Goal: Task Accomplishment & Management: Complete application form

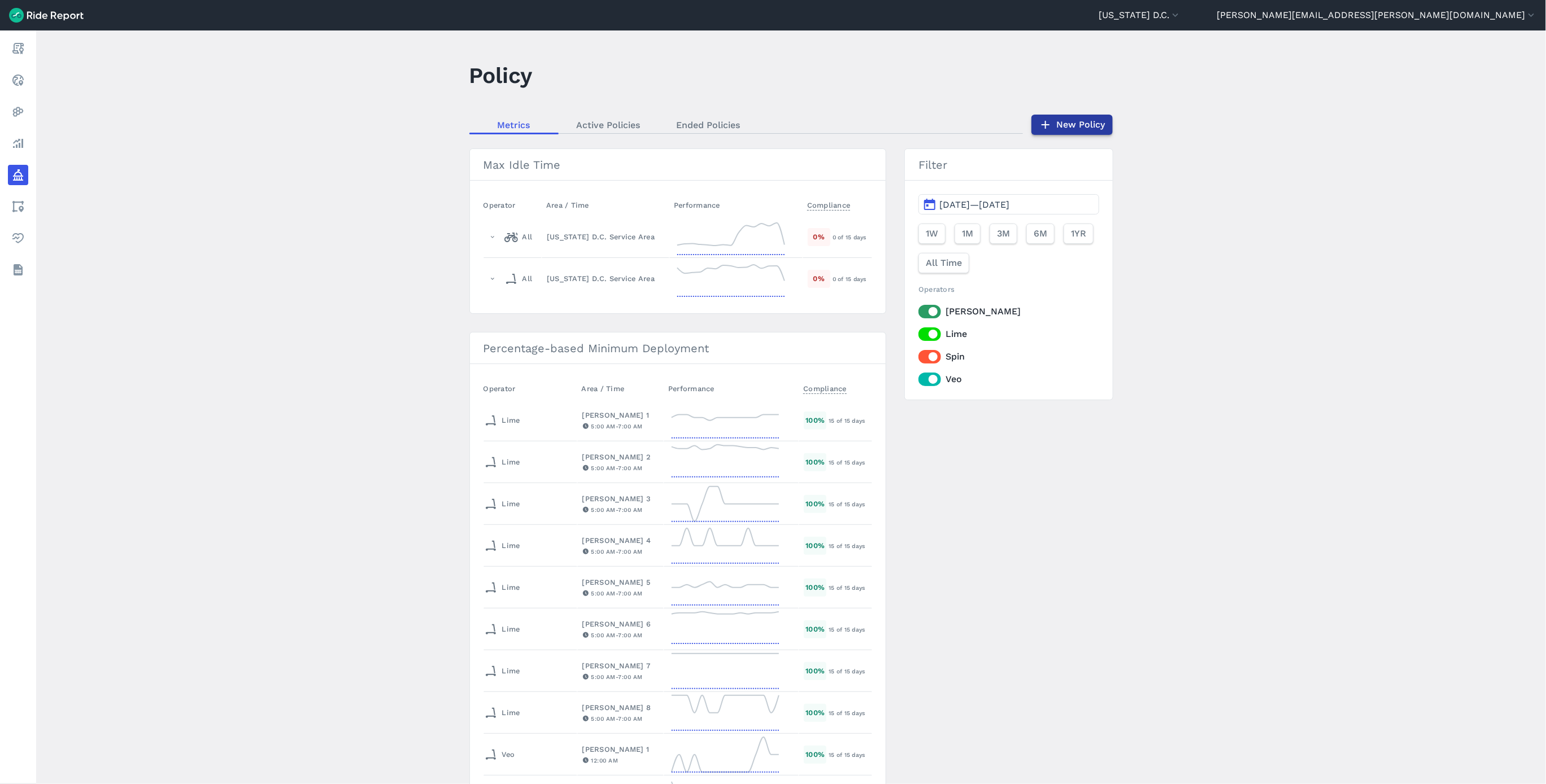
click at [1062, 127] on link "New Policy" at bounding box center [1072, 125] width 82 height 20
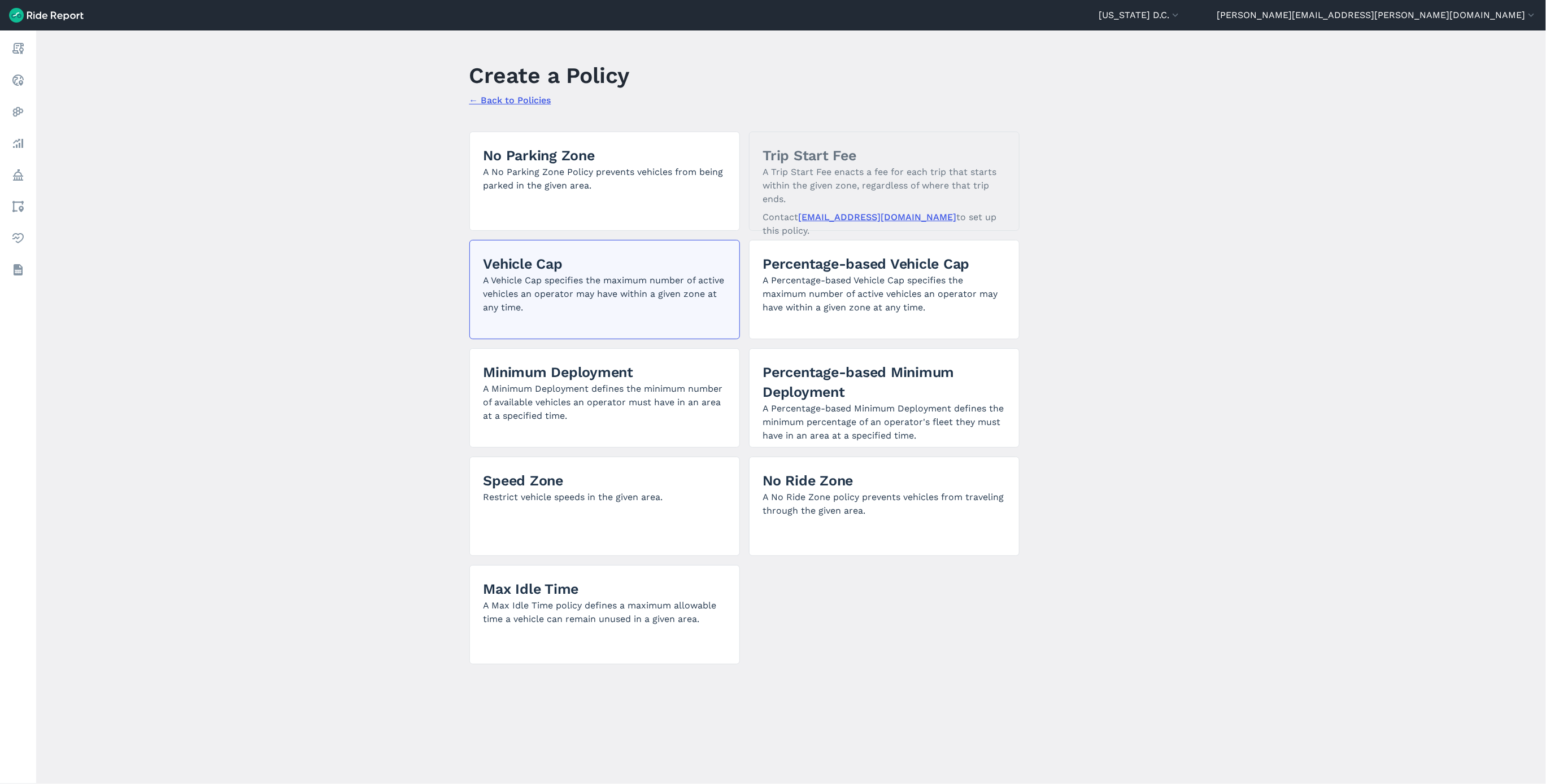
click at [537, 273] on h2 "Vehicle Cap" at bounding box center [605, 264] width 242 height 20
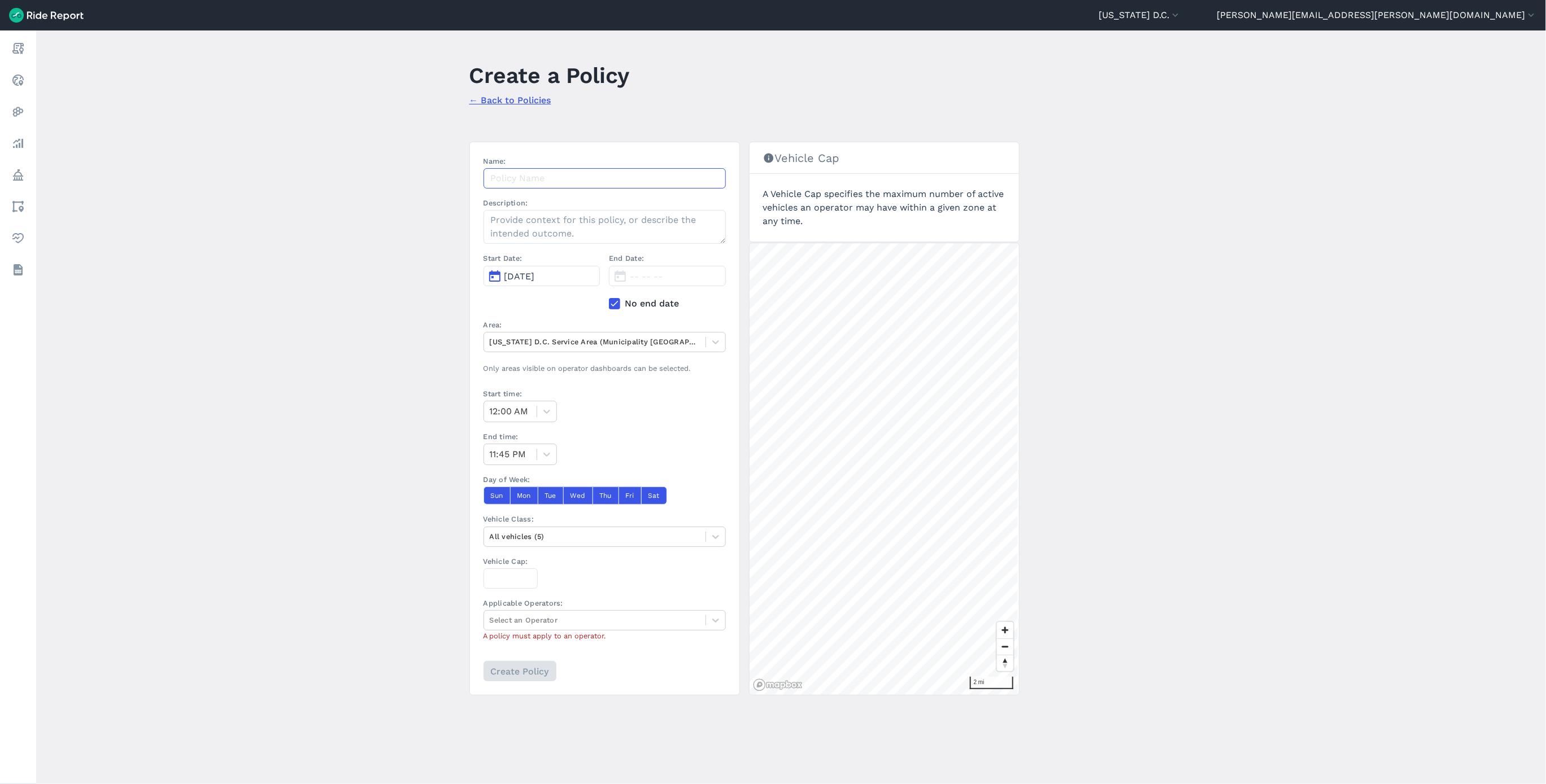
click at [553, 177] on input "Name:" at bounding box center [605, 178] width 242 height 20
type input "[PERSON_NAME] Fleet Cap [DATE]"
click at [533, 271] on button "[DATE]" at bounding box center [542, 276] width 117 height 20
click at [525, 377] on button "12" at bounding box center [528, 377] width 18 height 18
click at [586, 346] on div at bounding box center [595, 342] width 210 height 13
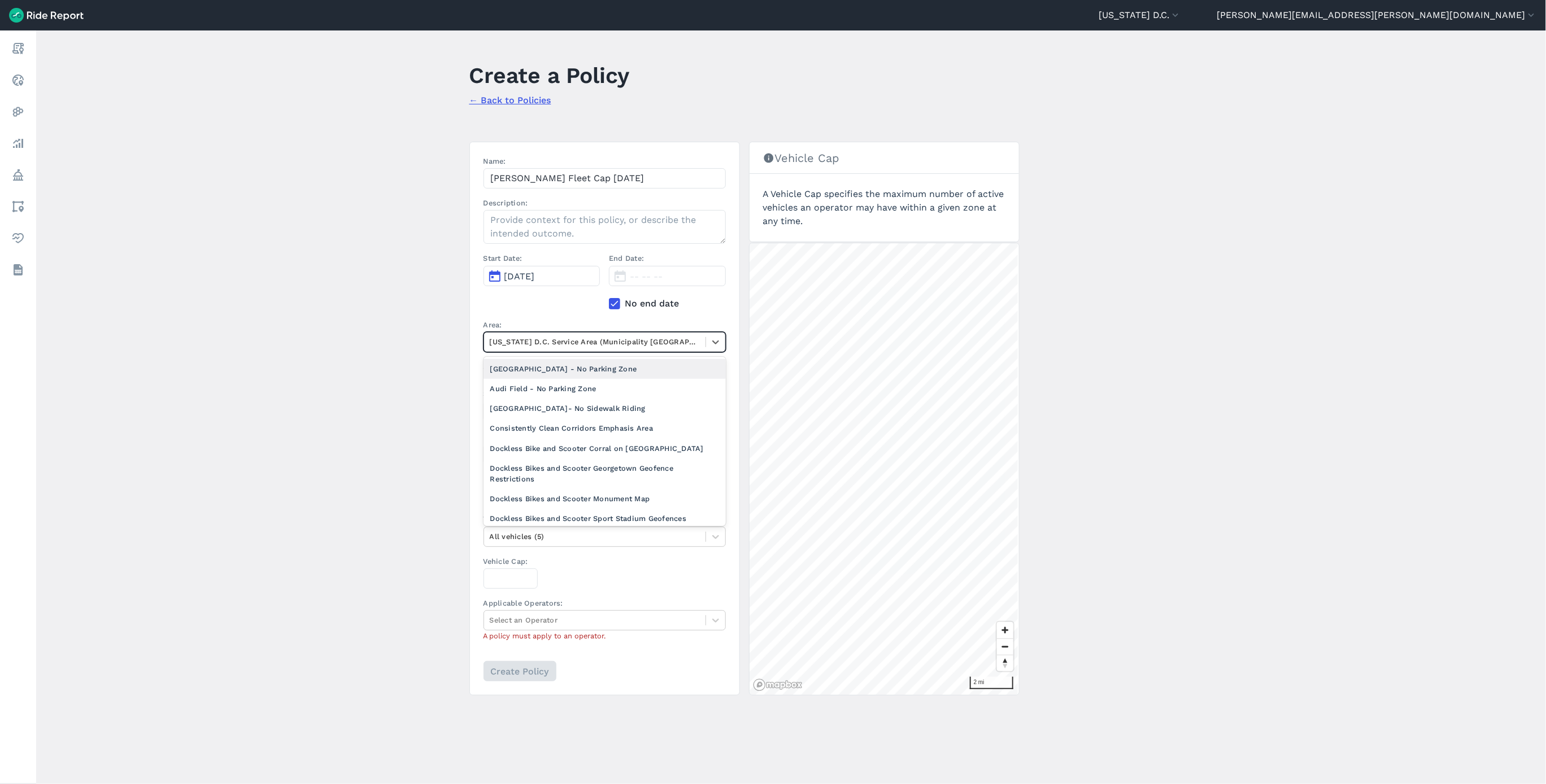
click at [399, 385] on main "Create a Policy ← Back to Policies Name: [PERSON_NAME] Fleet Cap [DATE] Descrip…" at bounding box center [791, 407] width 1510 height 753
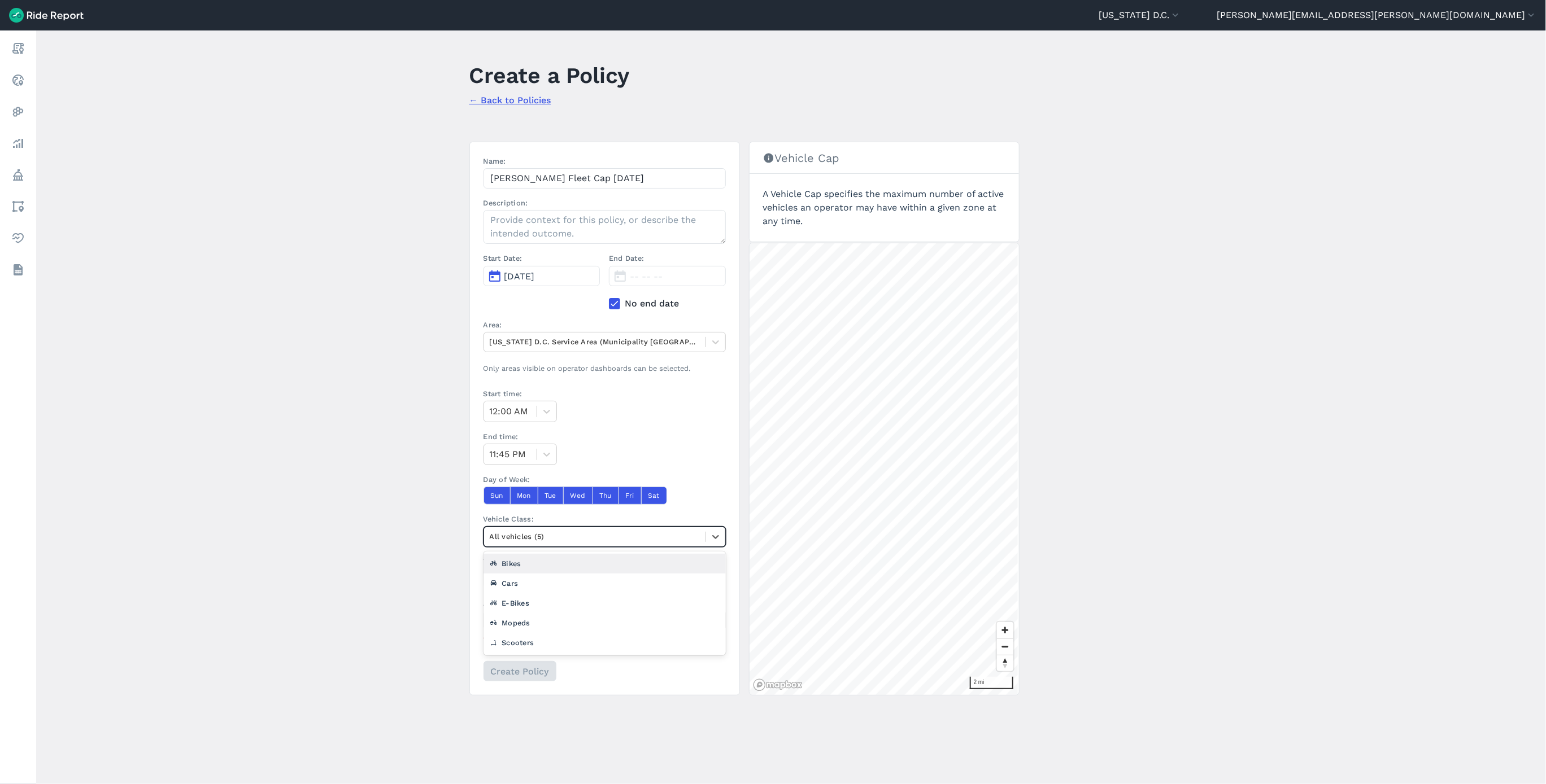
click at [523, 539] on div at bounding box center [595, 537] width 210 height 13
click at [511, 642] on div "Scooters" at bounding box center [605, 642] width 242 height 20
click at [627, 627] on div at bounding box center [595, 620] width 210 height 13
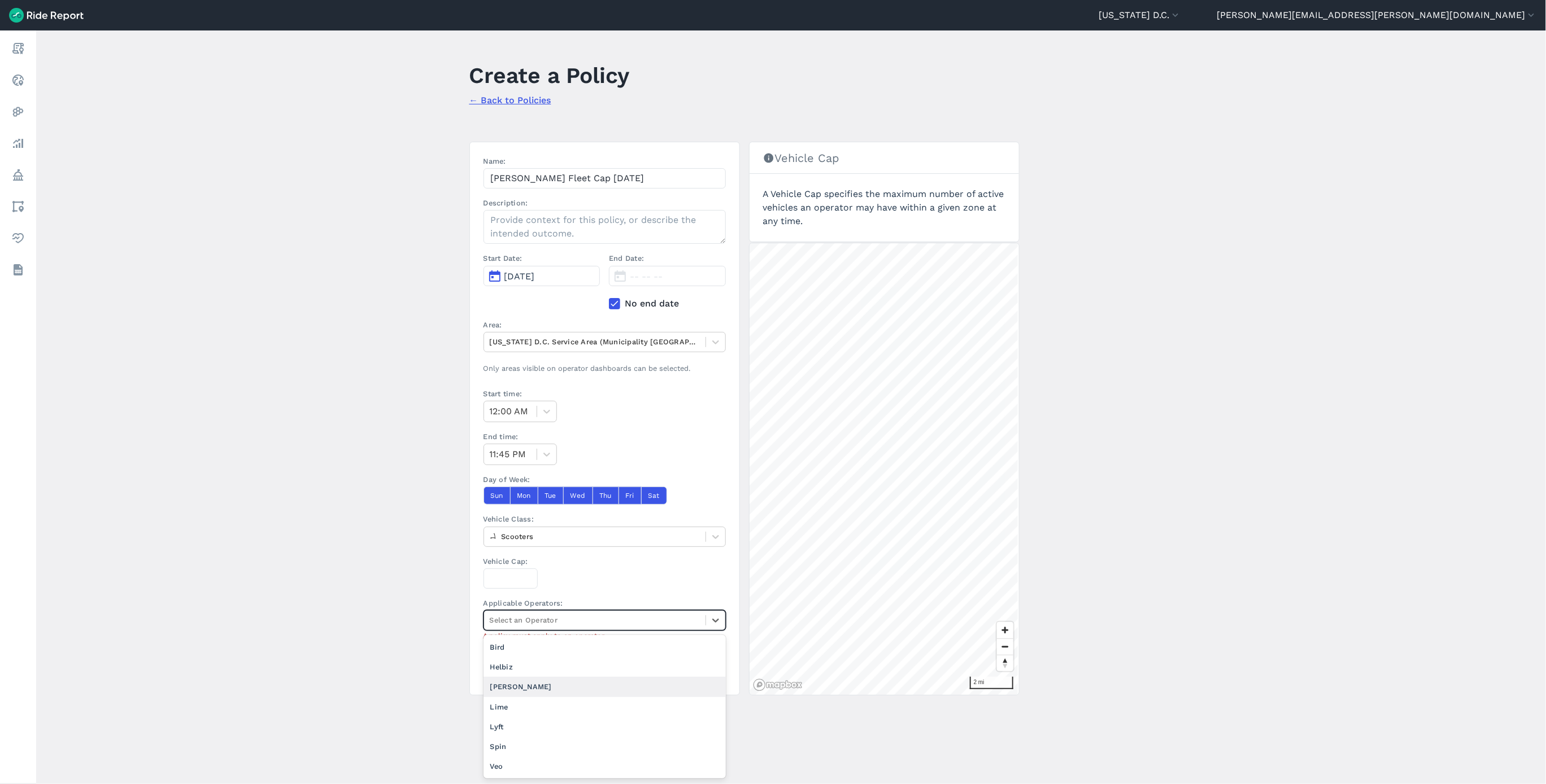
click at [565, 683] on div "[PERSON_NAME]" at bounding box center [605, 686] width 242 height 20
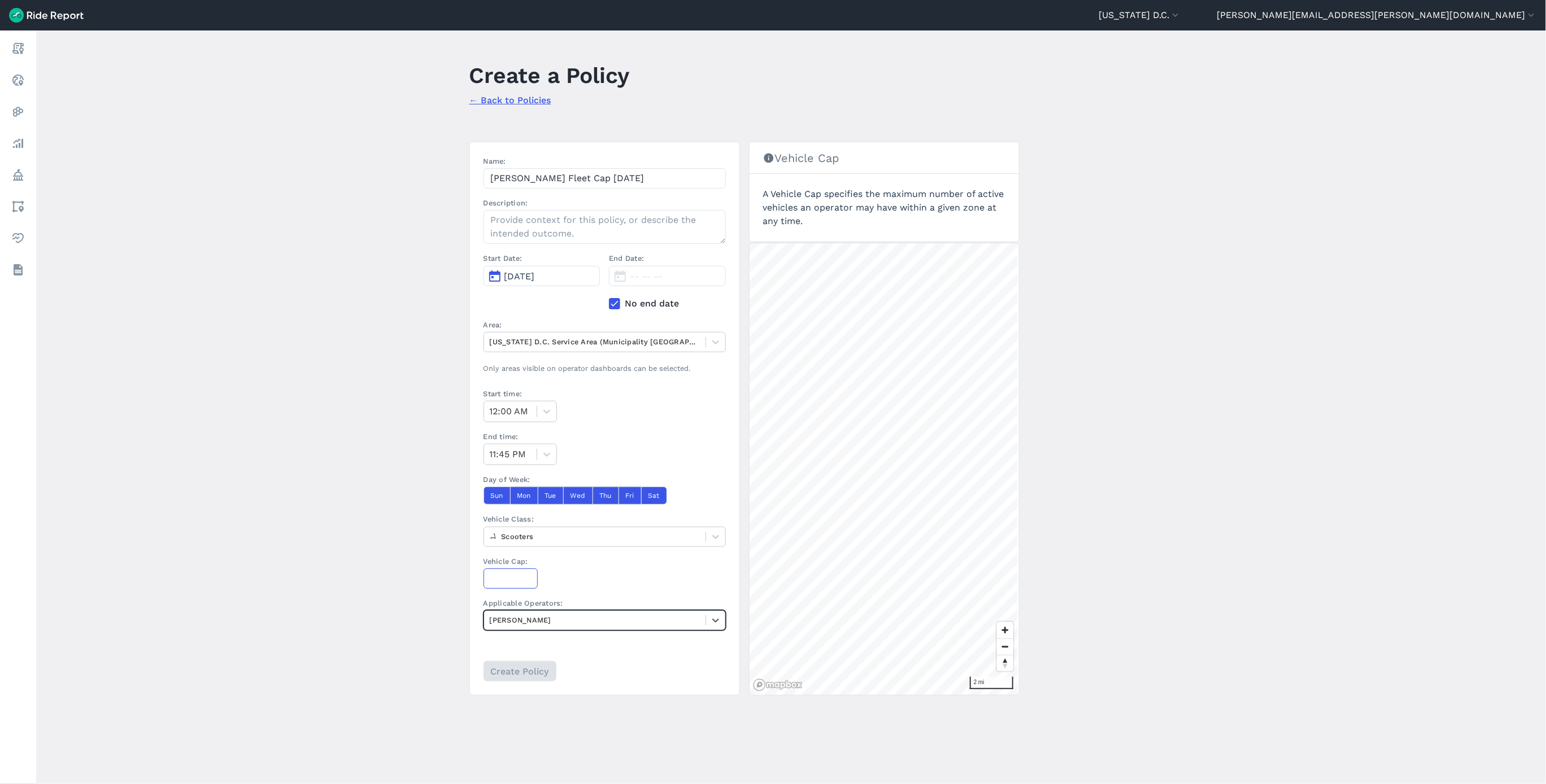
click at [508, 578] on input "Vehicle Cap:" at bounding box center [511, 579] width 54 height 20
type input "1890"
click at [534, 671] on input "Create Policy" at bounding box center [519, 671] width 73 height 20
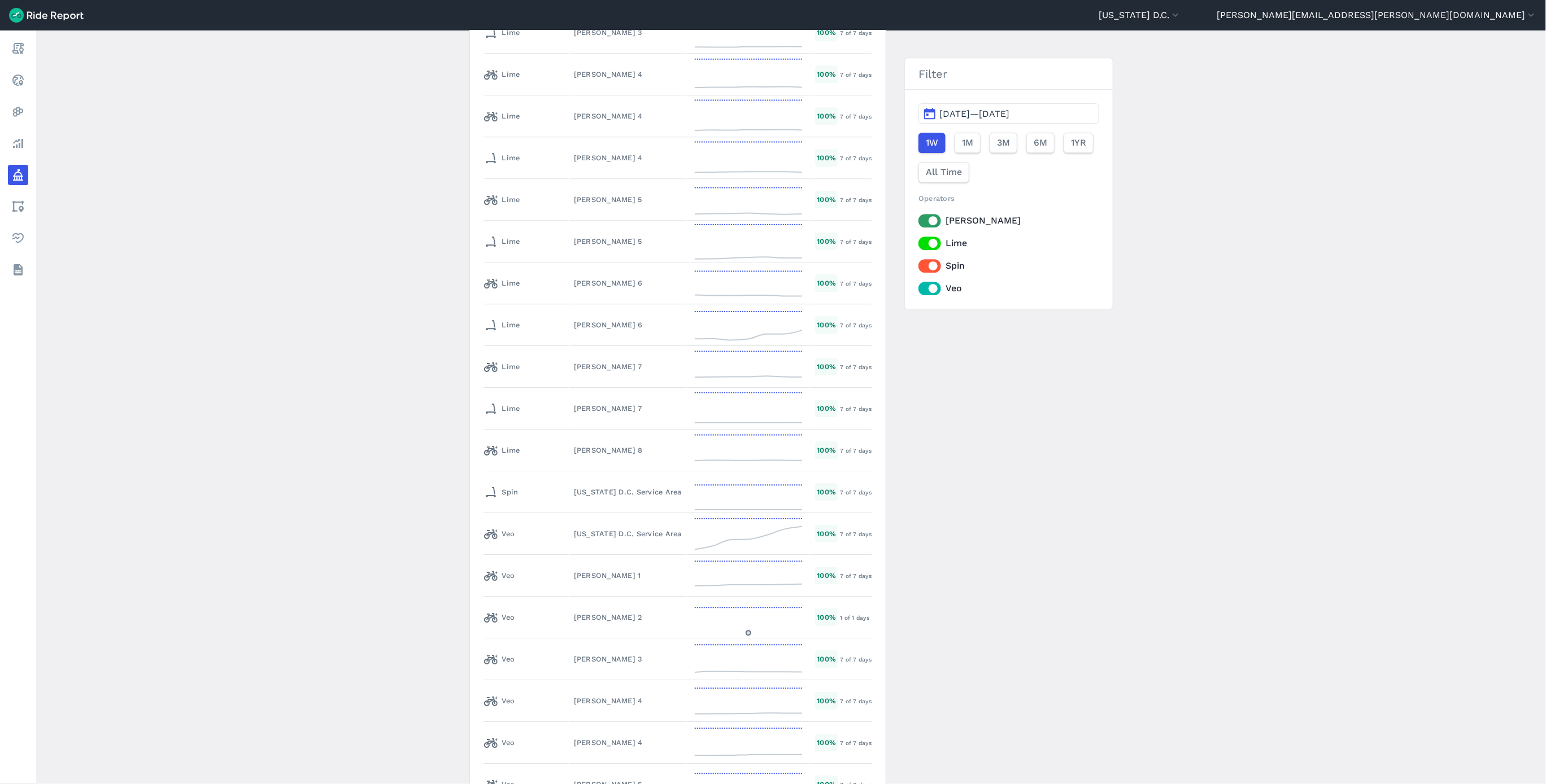
scroll to position [5589, 0]
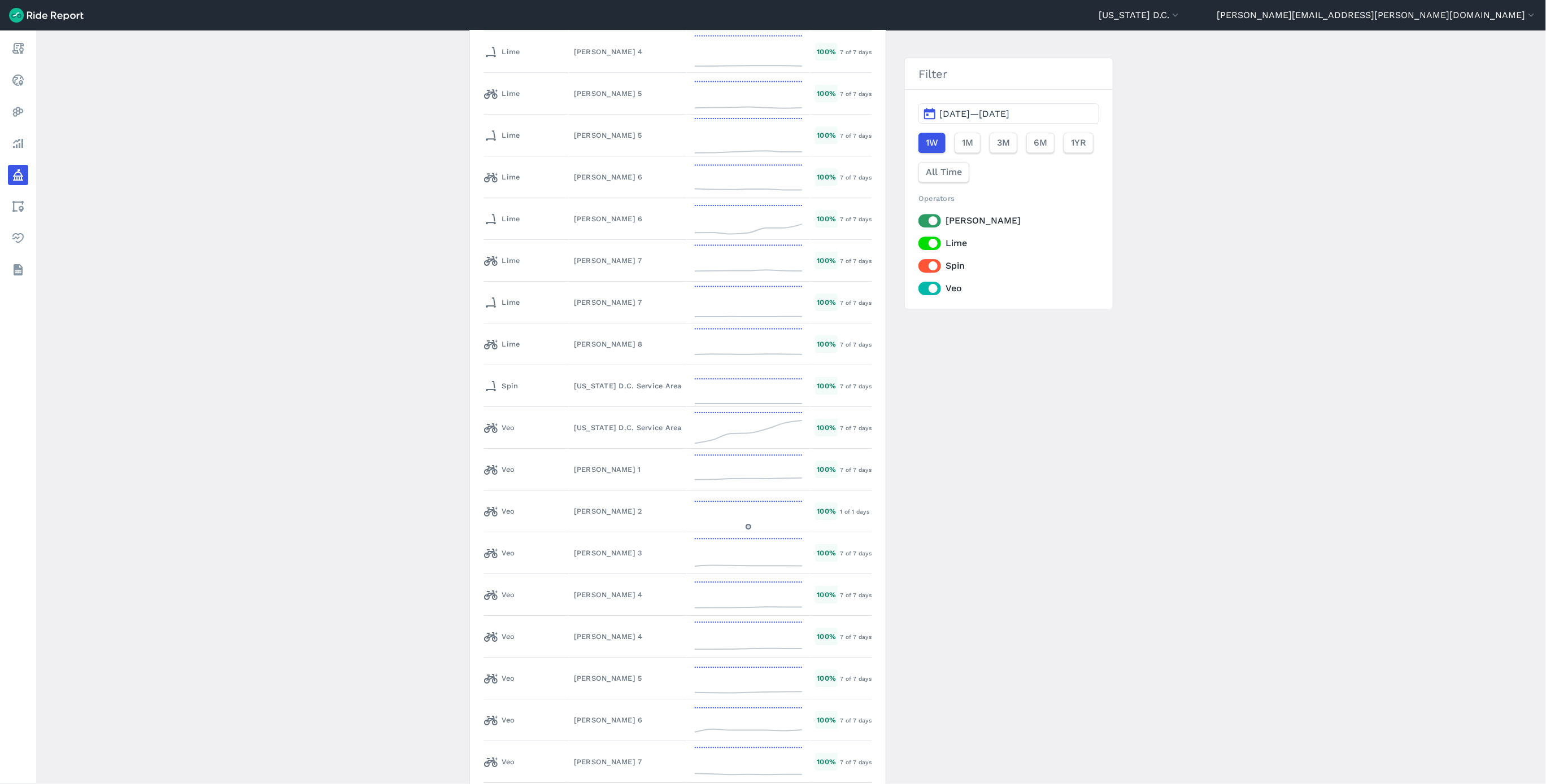
drag, startPoint x: 961, startPoint y: 470, endPoint x: 973, endPoint y: 479, distance: 15.0
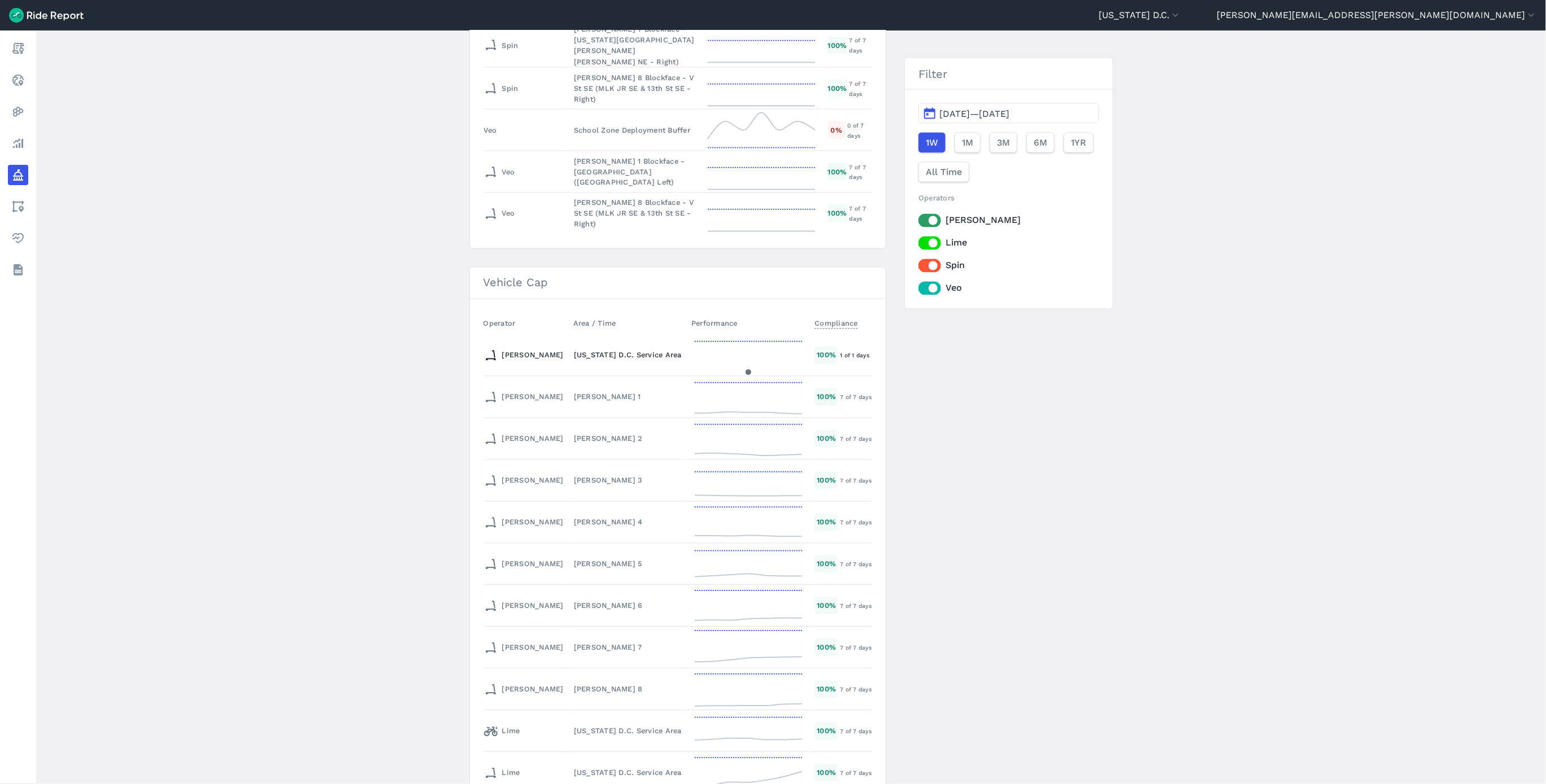
scroll to position [4488, 0]
click at [574, 406] on div "[PERSON_NAME] 1" at bounding box center [628, 401] width 108 height 11
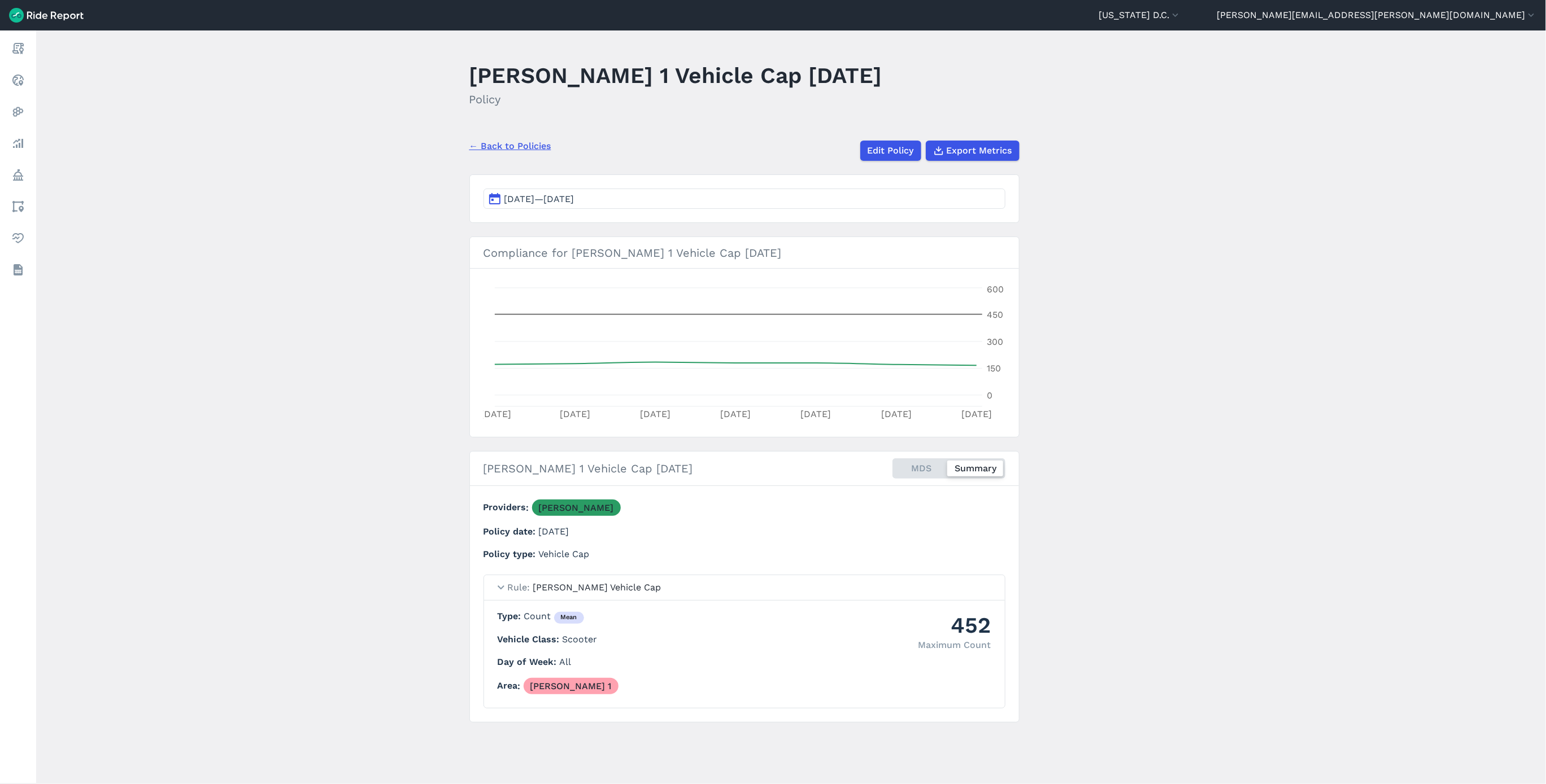
click at [796, 202] on button "[DATE]—[DATE]" at bounding box center [745, 199] width 522 height 20
click at [1280, 284] on main "[PERSON_NAME] 1 Vehicle Cap [DATE] Policy ← Back to Policies Edit Policy Export…" at bounding box center [791, 407] width 1510 height 753
click at [882, 148] on link "Edit Policy" at bounding box center [890, 151] width 61 height 20
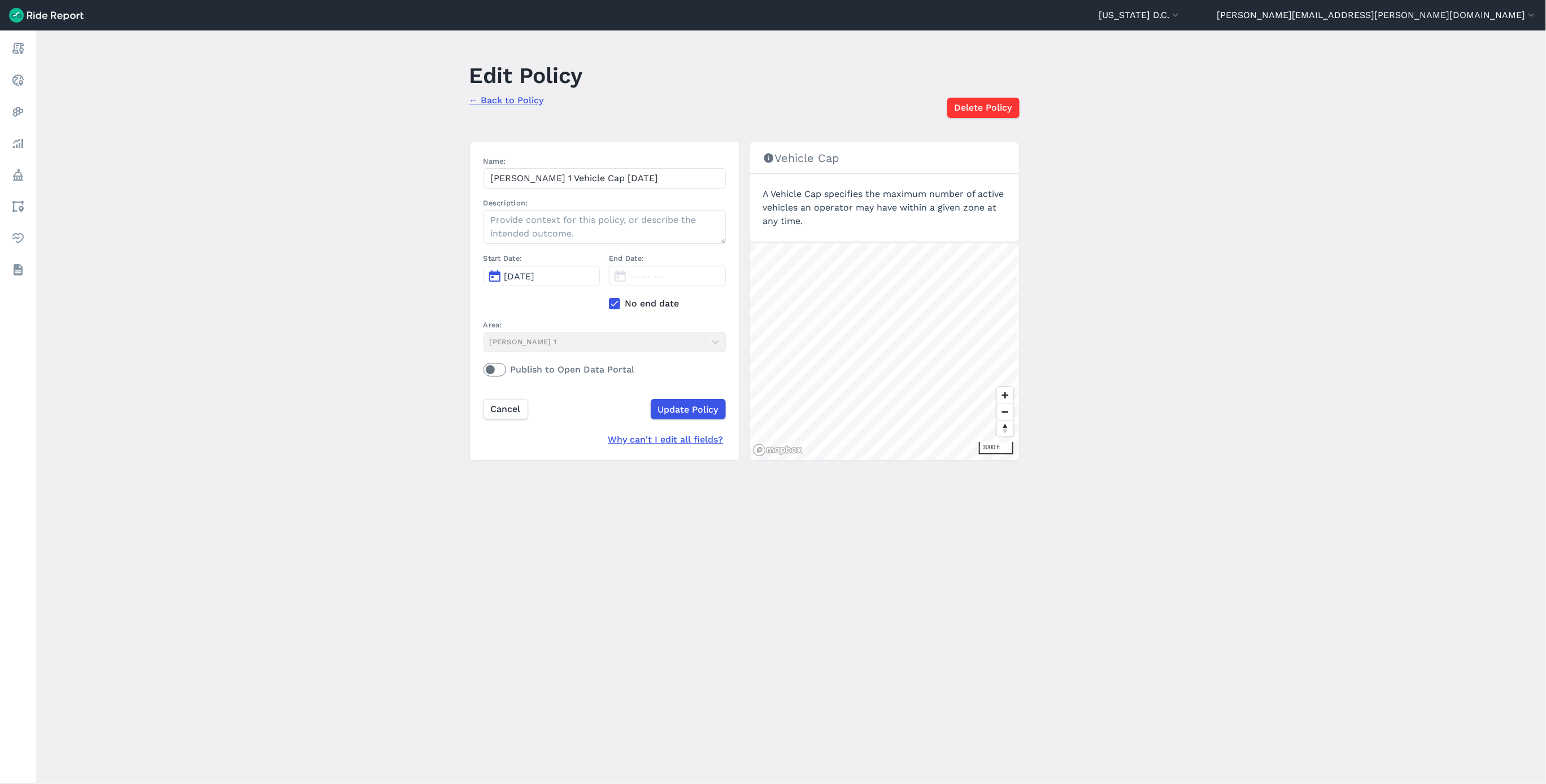
click at [610, 305] on icon at bounding box center [615, 304] width 10 height 11
click at [609, 304] on input "No end date" at bounding box center [609, 301] width 0 height 7
click at [652, 263] on label "End Date:" at bounding box center [667, 259] width 117 height 11
click at [648, 280] on span "[DATE]" at bounding box center [645, 277] width 31 height 11
click at [770, 304] on icon "button" at bounding box center [775, 304] width 11 height 11
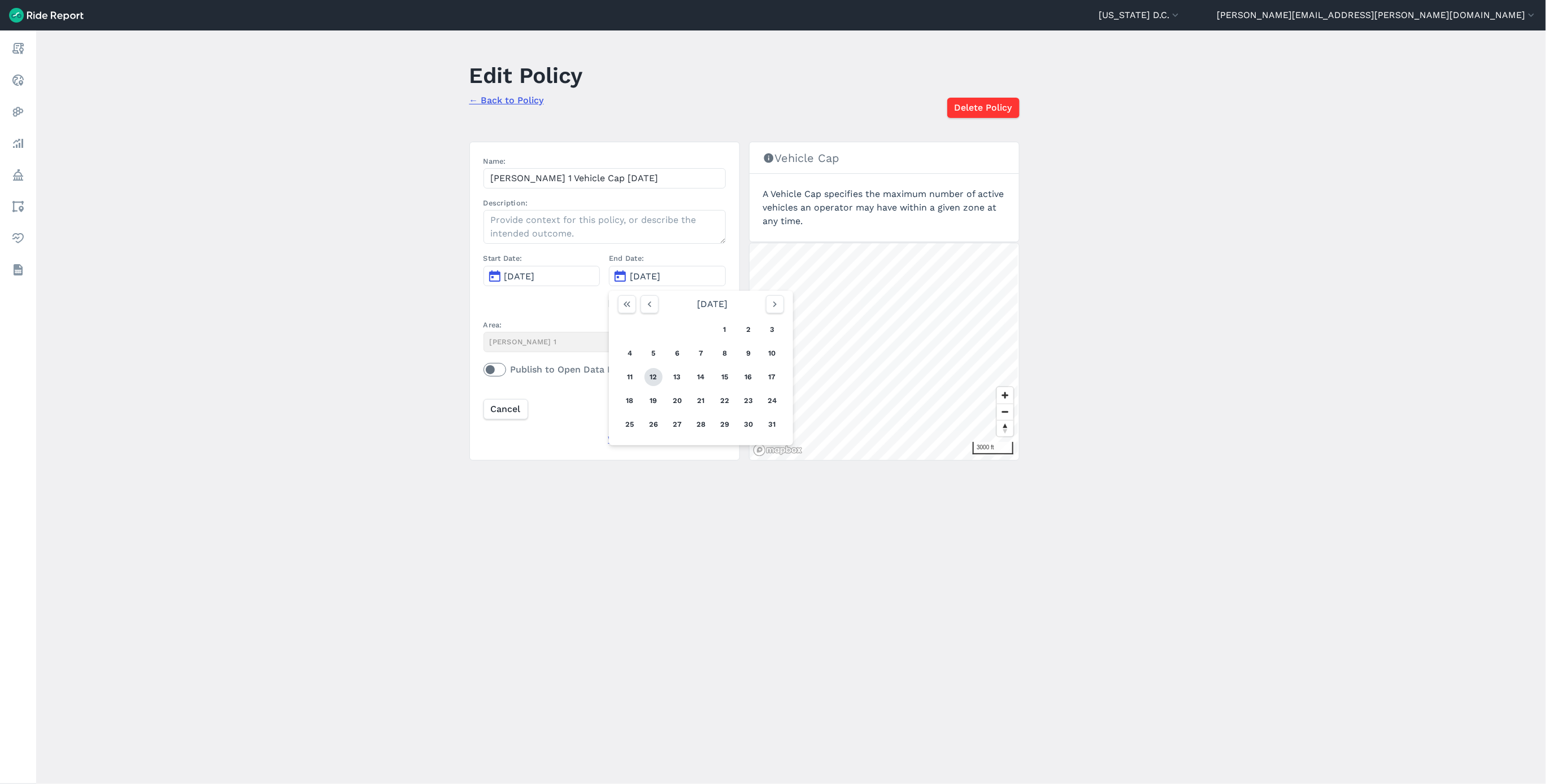
click at [653, 377] on button "12" at bounding box center [654, 377] width 18 height 18
click at [682, 408] on input "Update Policy" at bounding box center [687, 409] width 75 height 20
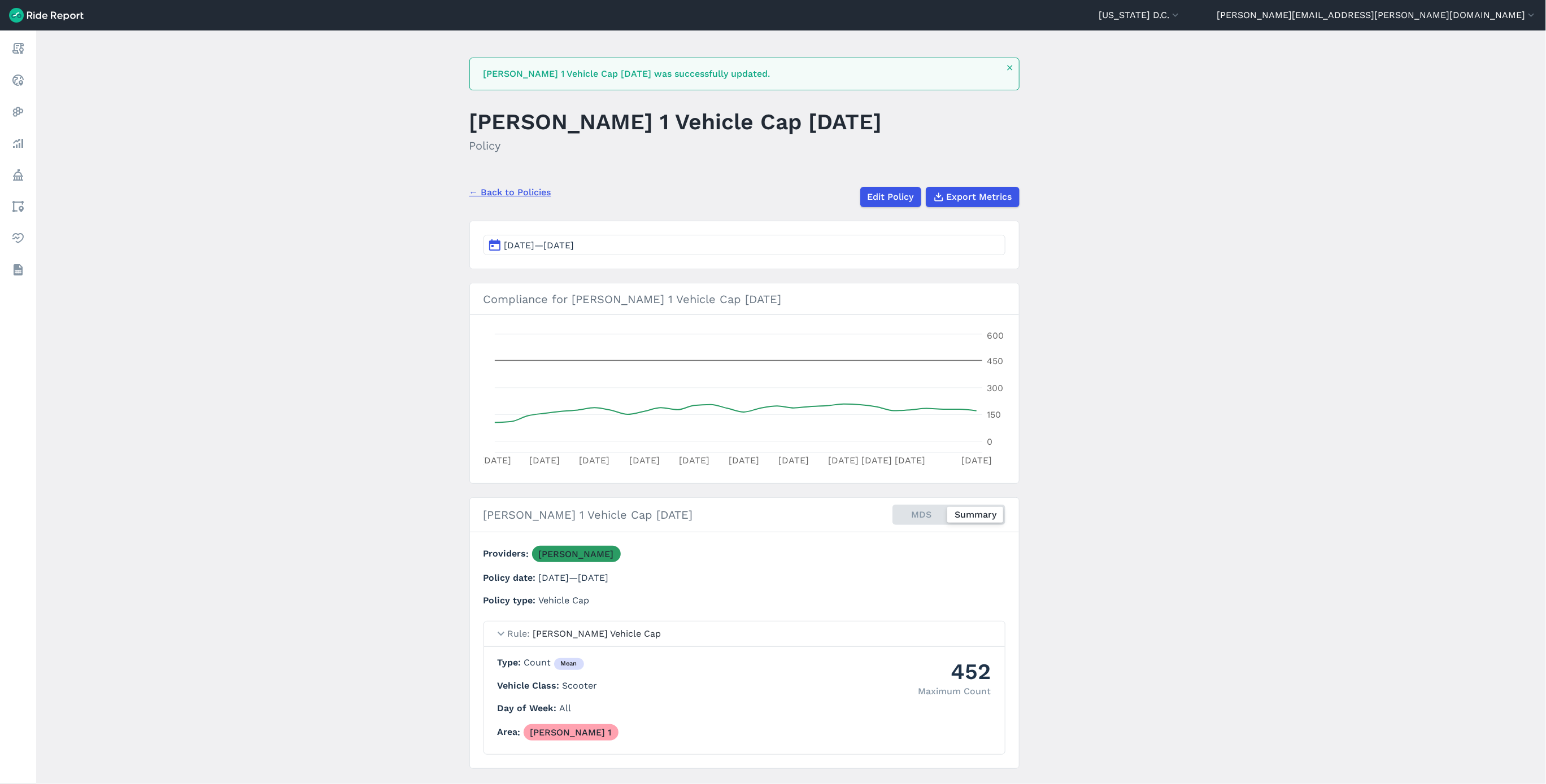
click at [504, 190] on link "← Back to Policies" at bounding box center [510, 193] width 82 height 14
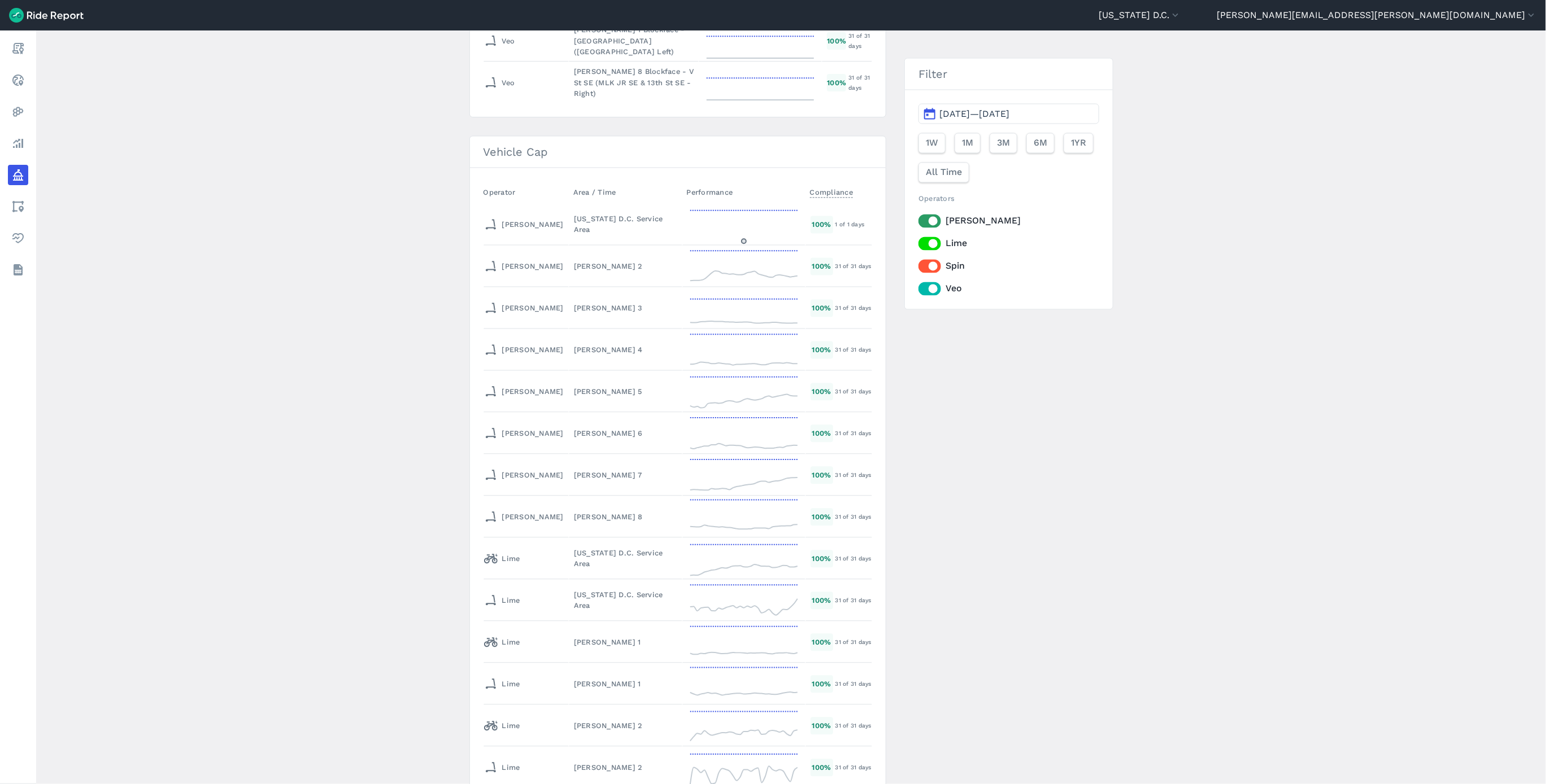
scroll to position [4742, 0]
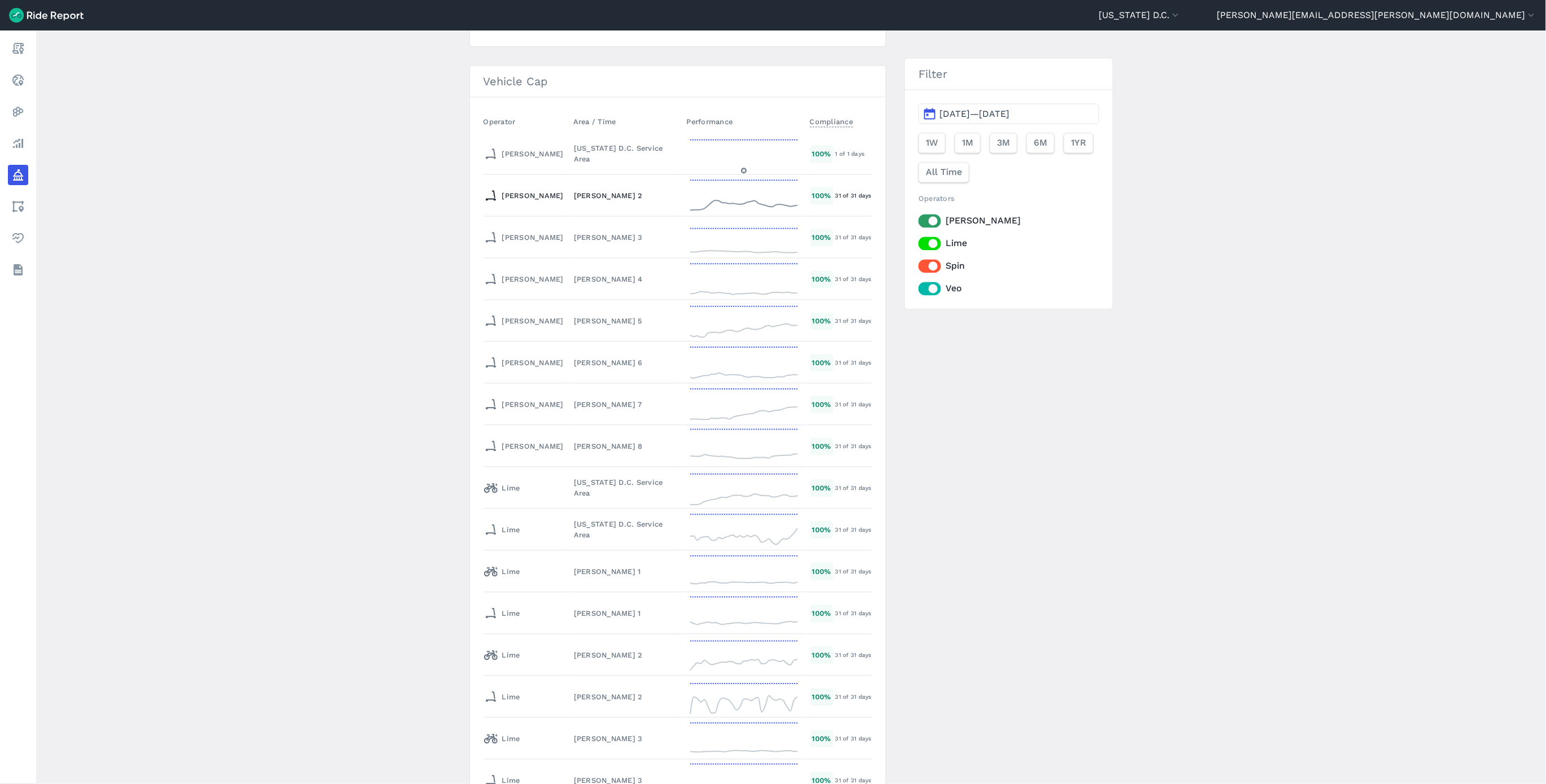
click at [574, 190] on div "[PERSON_NAME] 2" at bounding box center [625, 196] width 103 height 11
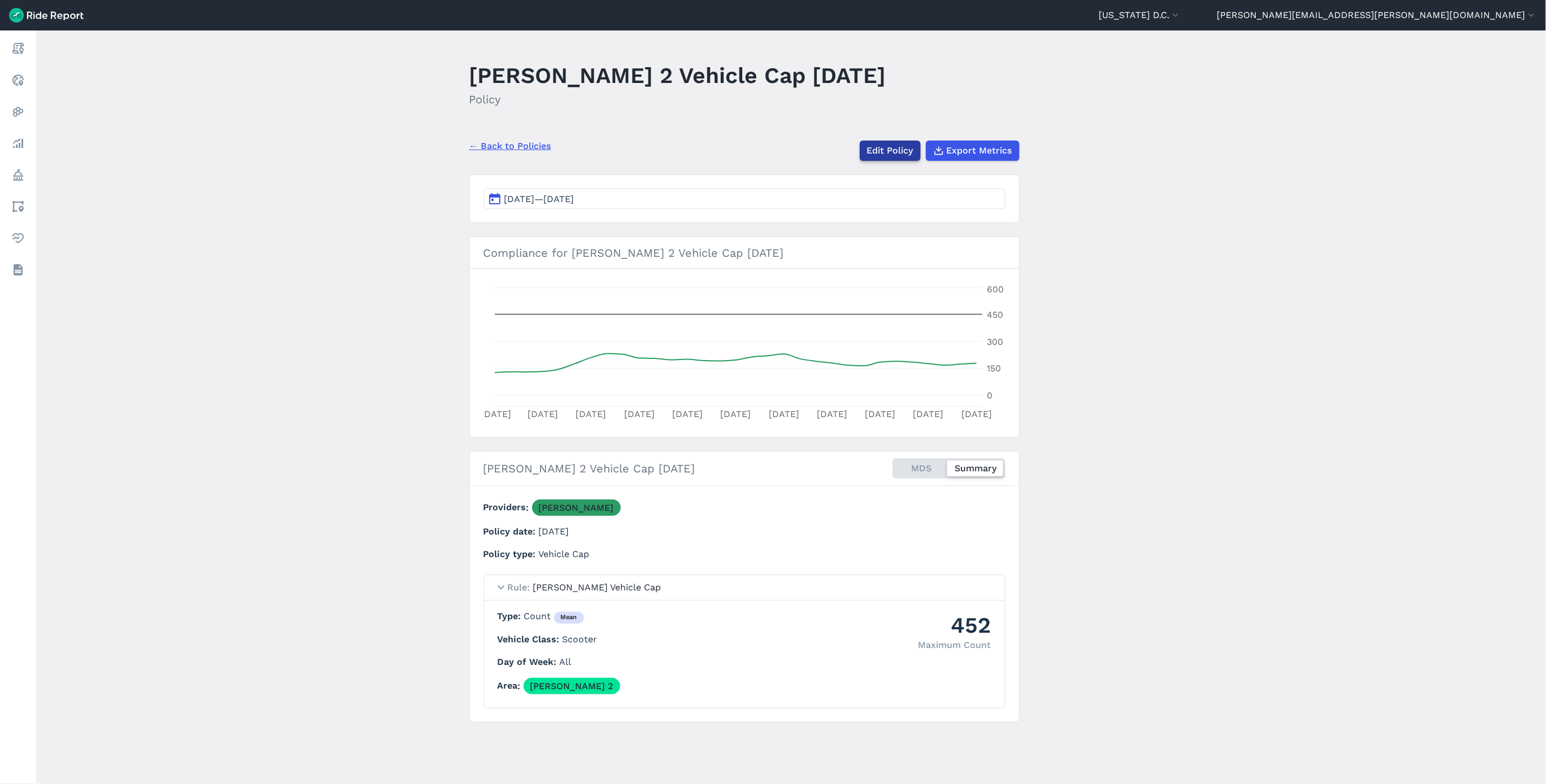
click at [890, 156] on link "Edit Policy" at bounding box center [890, 151] width 61 height 20
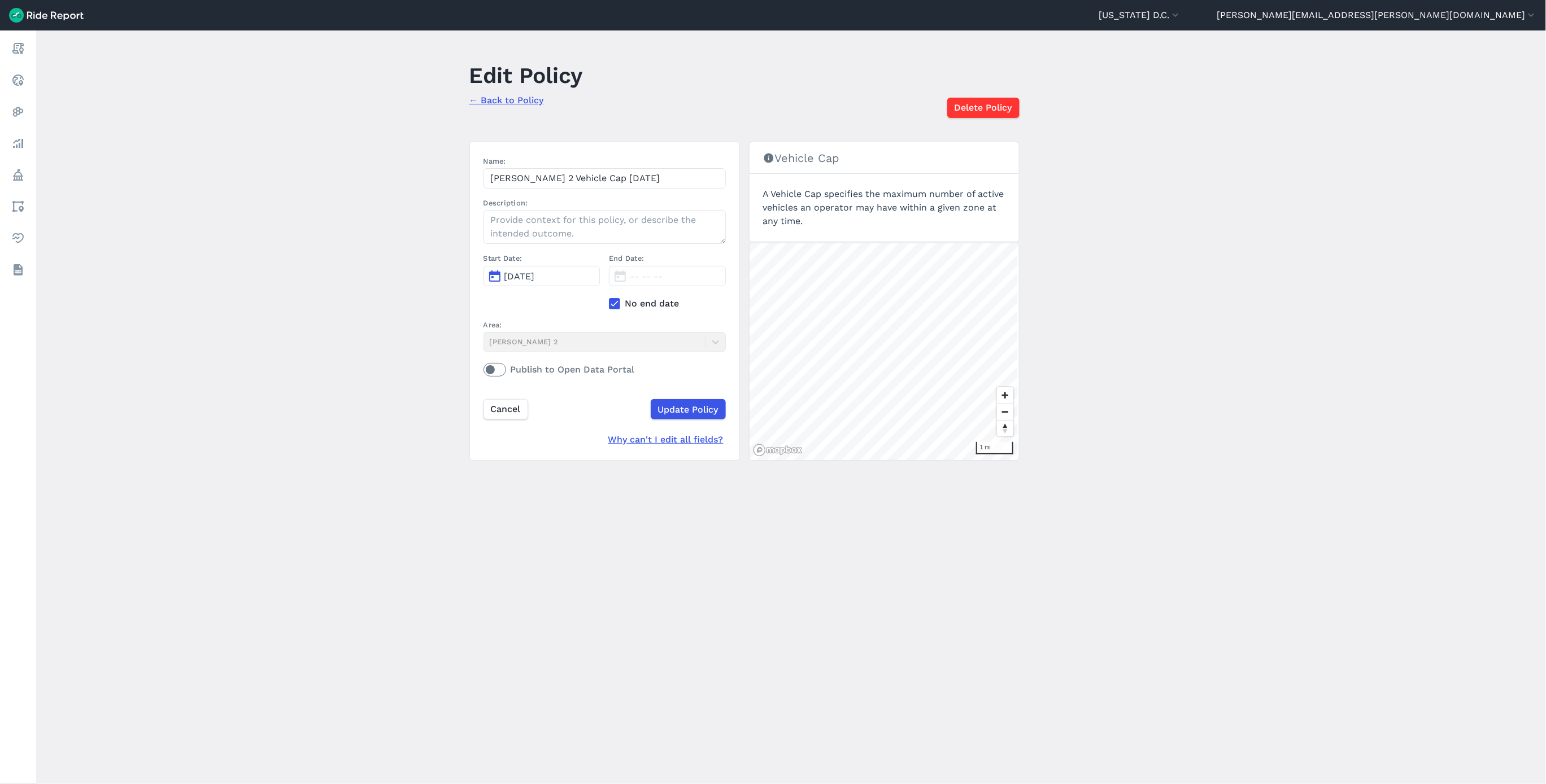
click at [612, 307] on use at bounding box center [614, 304] width 7 height 5
click at [609, 304] on input "No end date" at bounding box center [609, 301] width 0 height 7
click at [659, 273] on span "[DATE]" at bounding box center [645, 277] width 31 height 11
click at [778, 307] on icon "button" at bounding box center [775, 304] width 11 height 11
click at [656, 377] on button "12" at bounding box center [654, 377] width 18 height 18
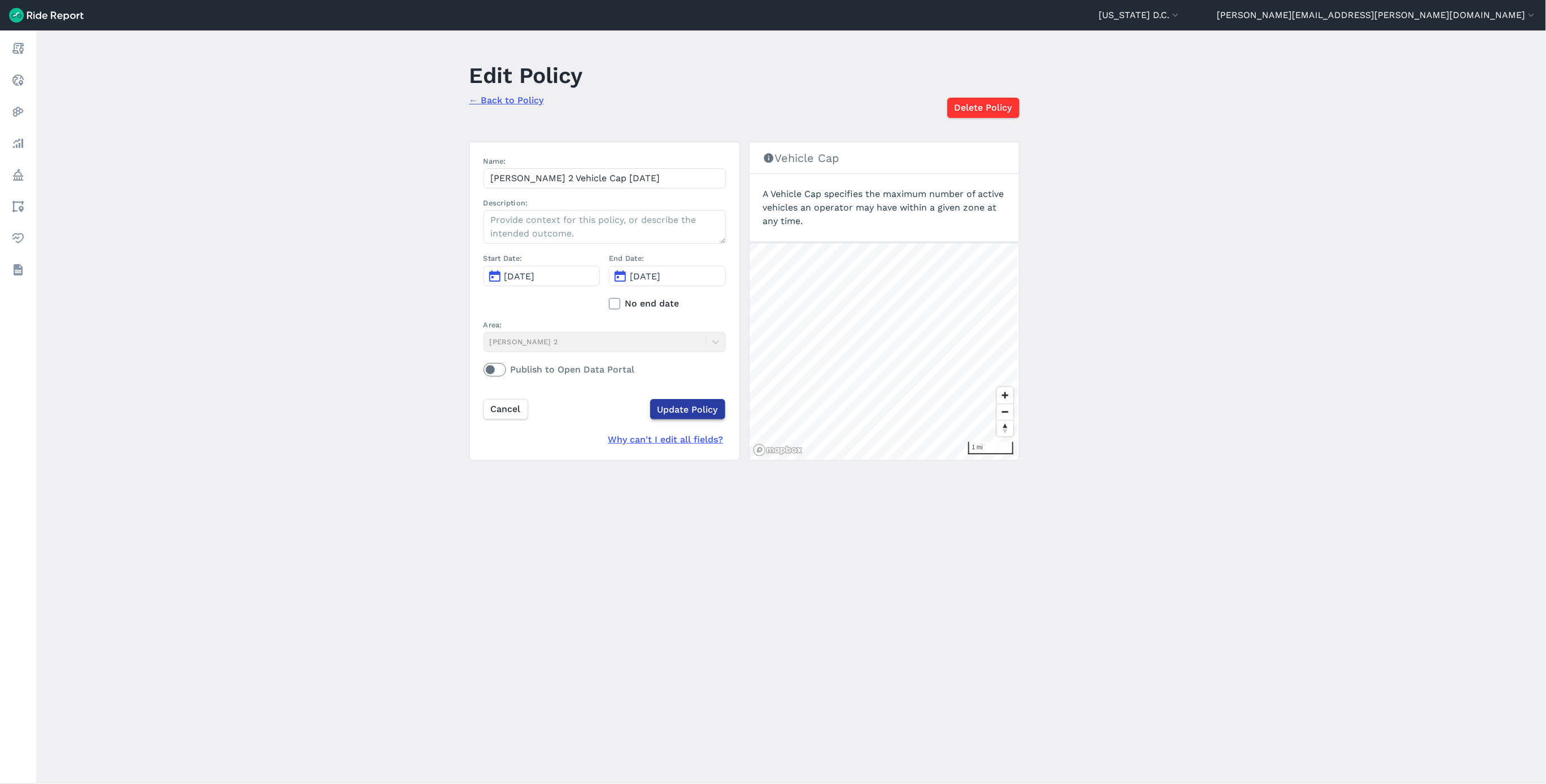
click at [669, 408] on input "Update Policy" at bounding box center [687, 409] width 75 height 20
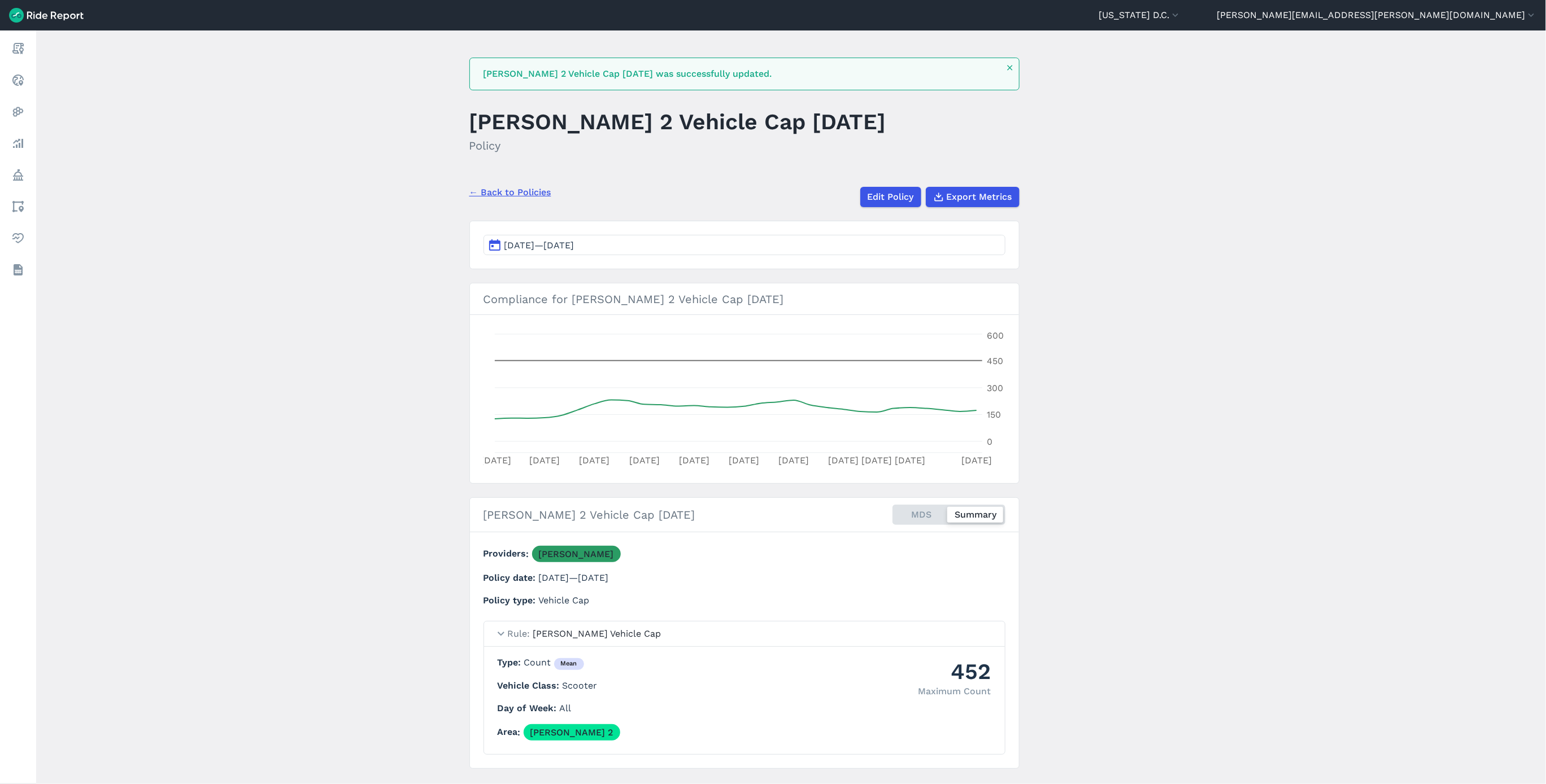
click at [502, 190] on link "← Back to Policies" at bounding box center [510, 193] width 82 height 14
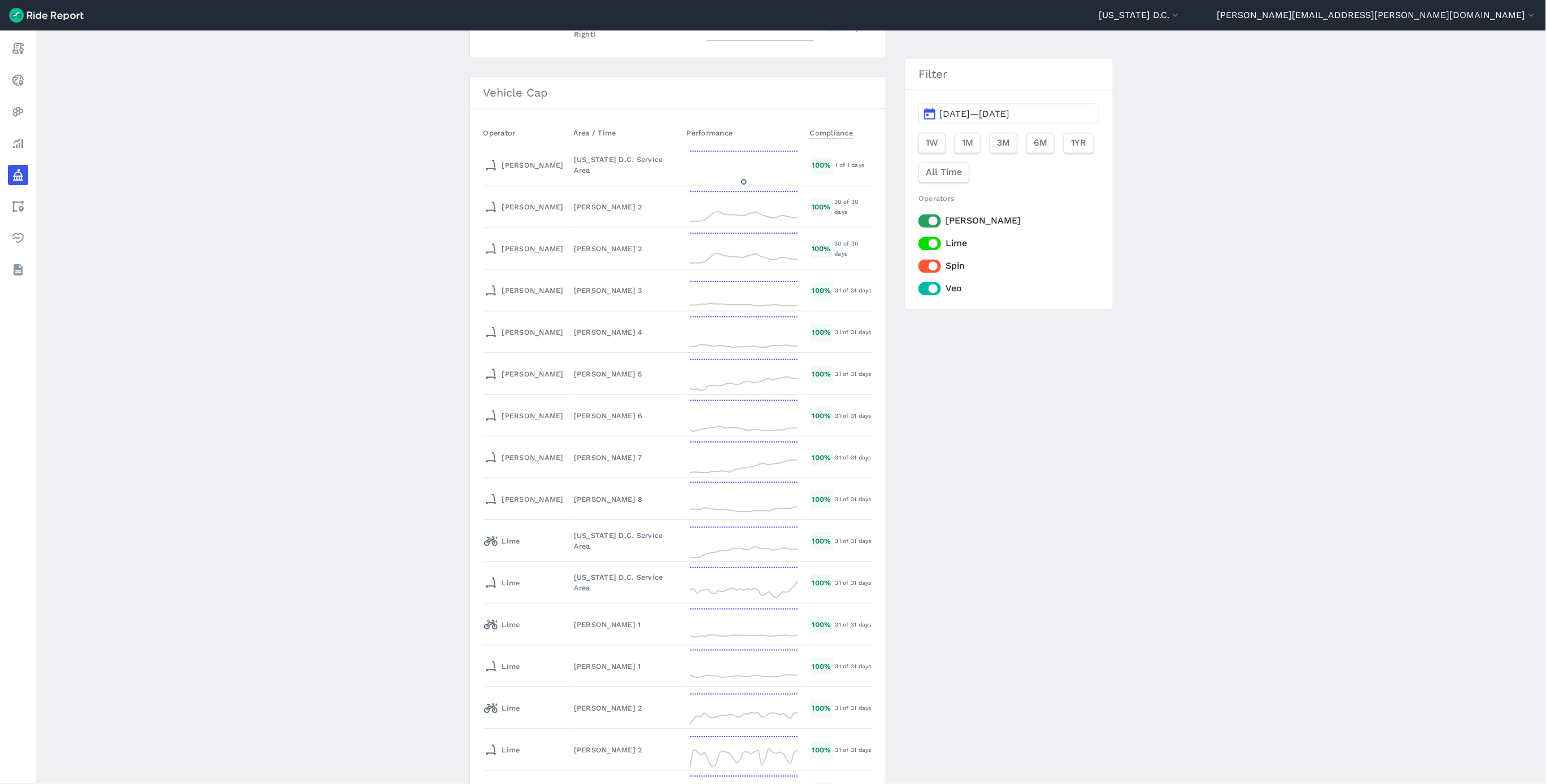
scroll to position [4742, 0]
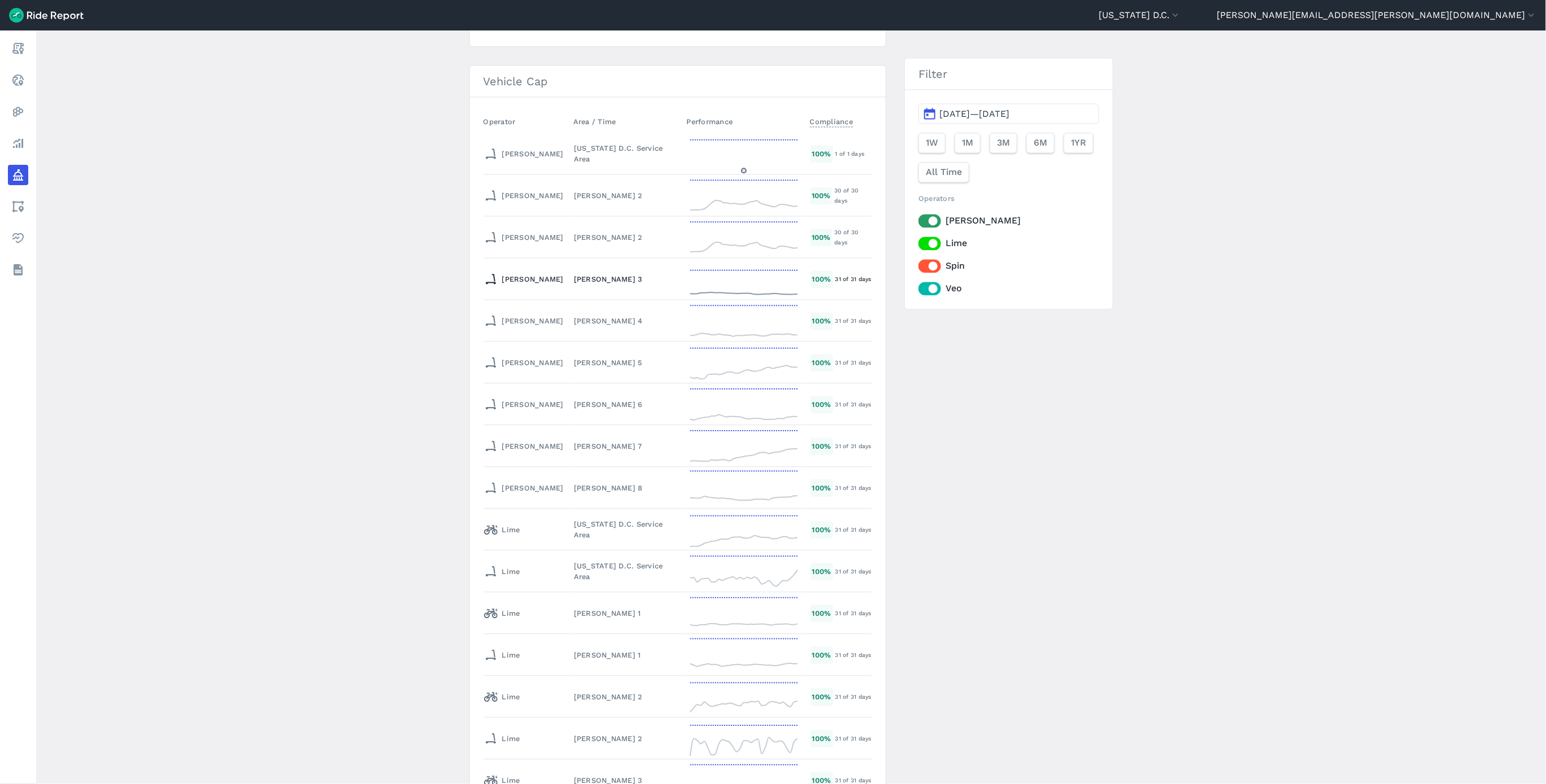
click at [574, 274] on div "[PERSON_NAME] 3" at bounding box center [625, 279] width 103 height 11
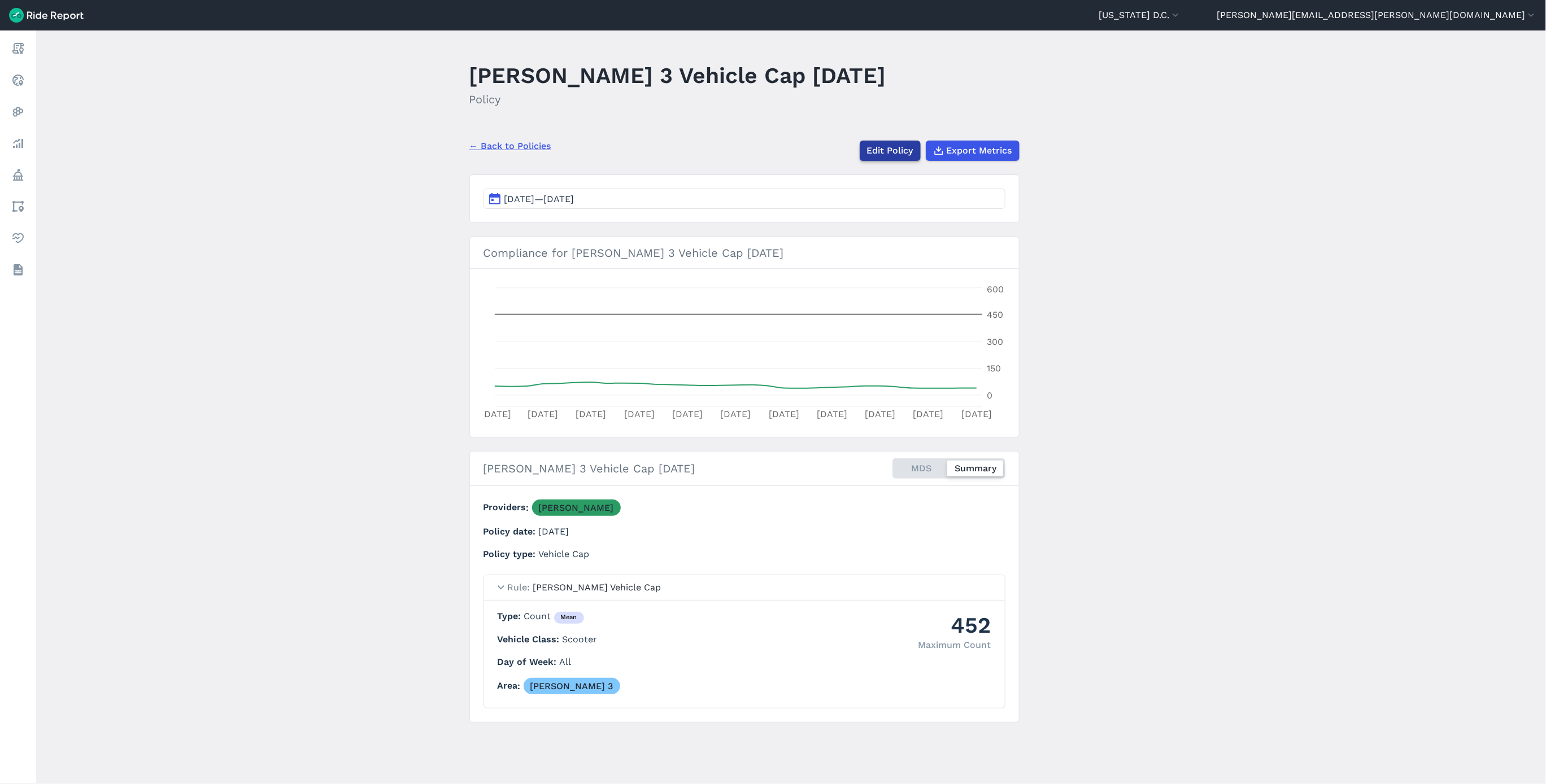
click at [887, 146] on link "Edit Policy" at bounding box center [890, 151] width 61 height 20
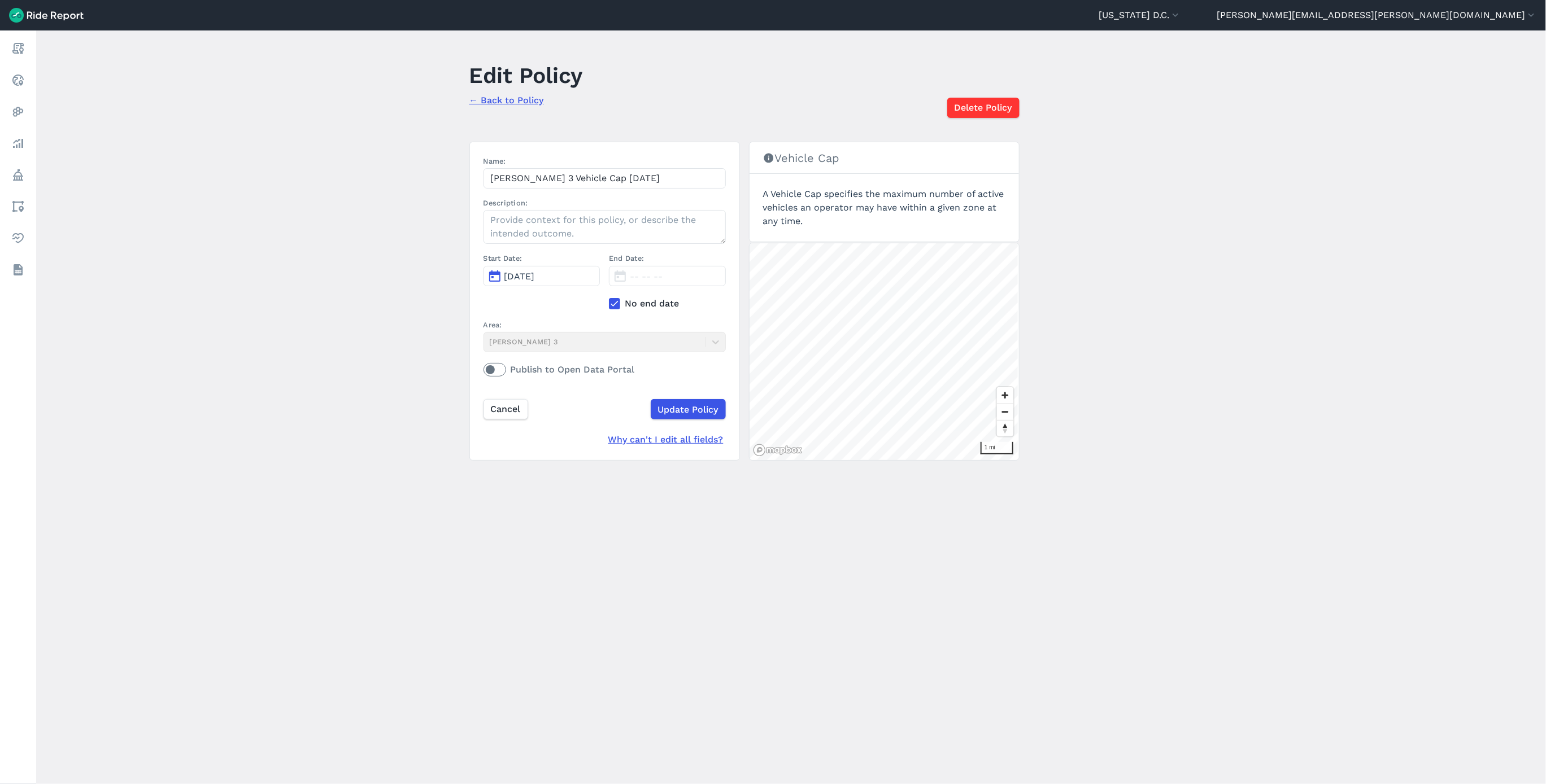
click at [614, 305] on icon at bounding box center [615, 304] width 10 height 11
click at [609, 304] on input "No end date" at bounding box center [609, 301] width 0 height 7
click at [639, 275] on span "[DATE]" at bounding box center [645, 277] width 31 height 11
click at [772, 304] on icon "button" at bounding box center [775, 304] width 11 height 11
click at [648, 379] on button "12" at bounding box center [654, 377] width 18 height 18
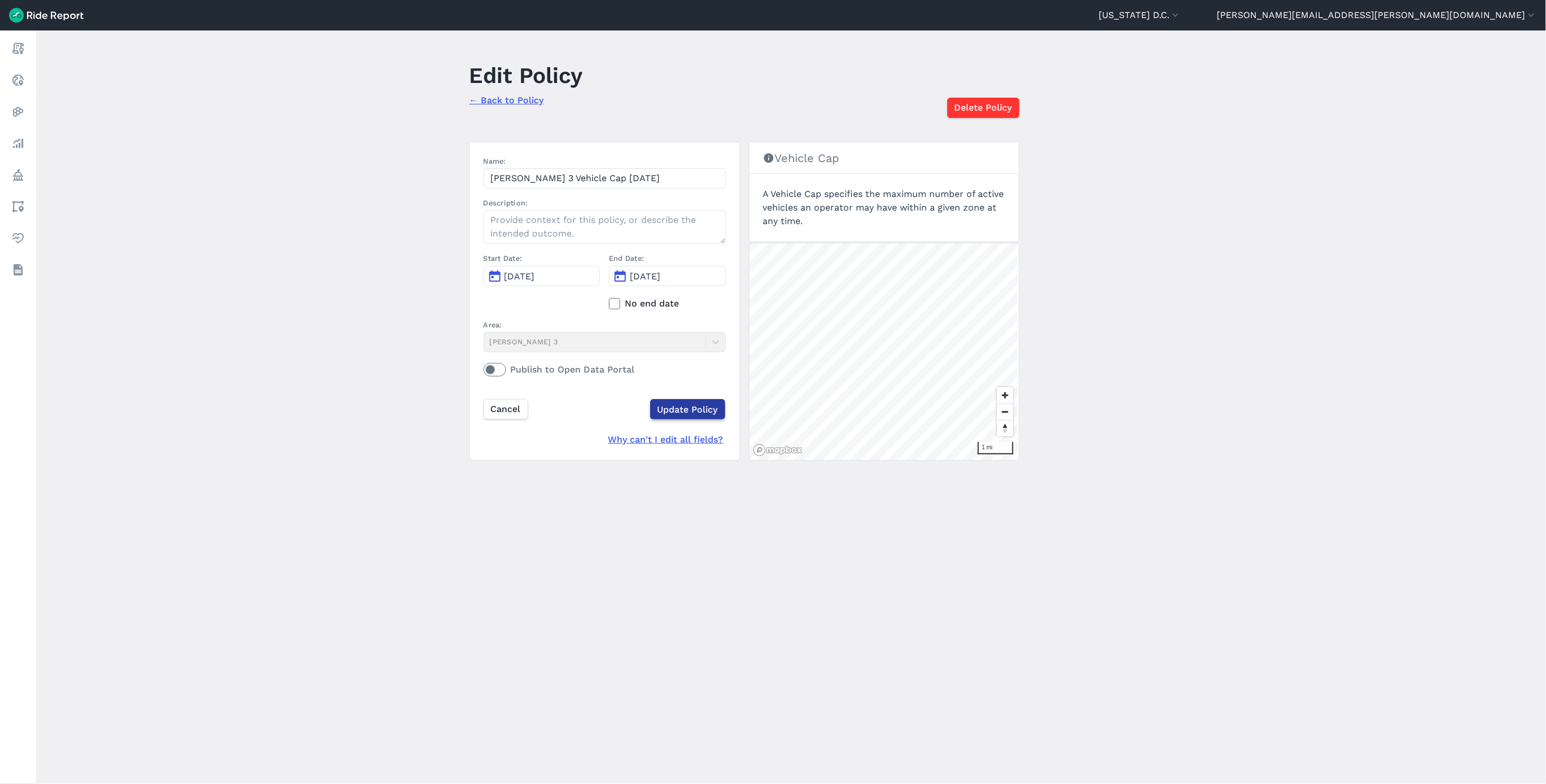
click at [664, 410] on input "Update Policy" at bounding box center [687, 409] width 75 height 20
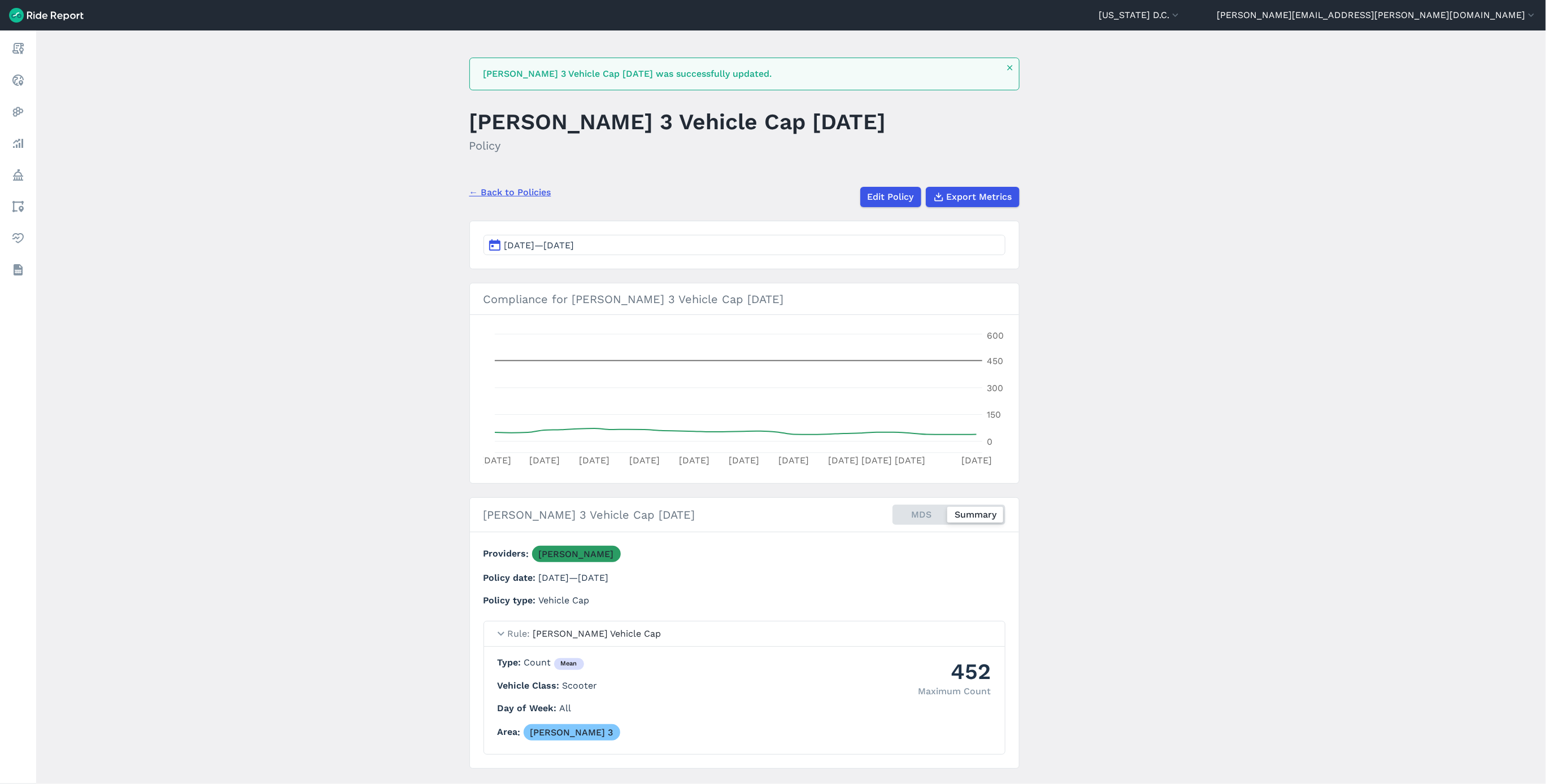
click at [529, 190] on link "← Back to Policies" at bounding box center [510, 193] width 82 height 14
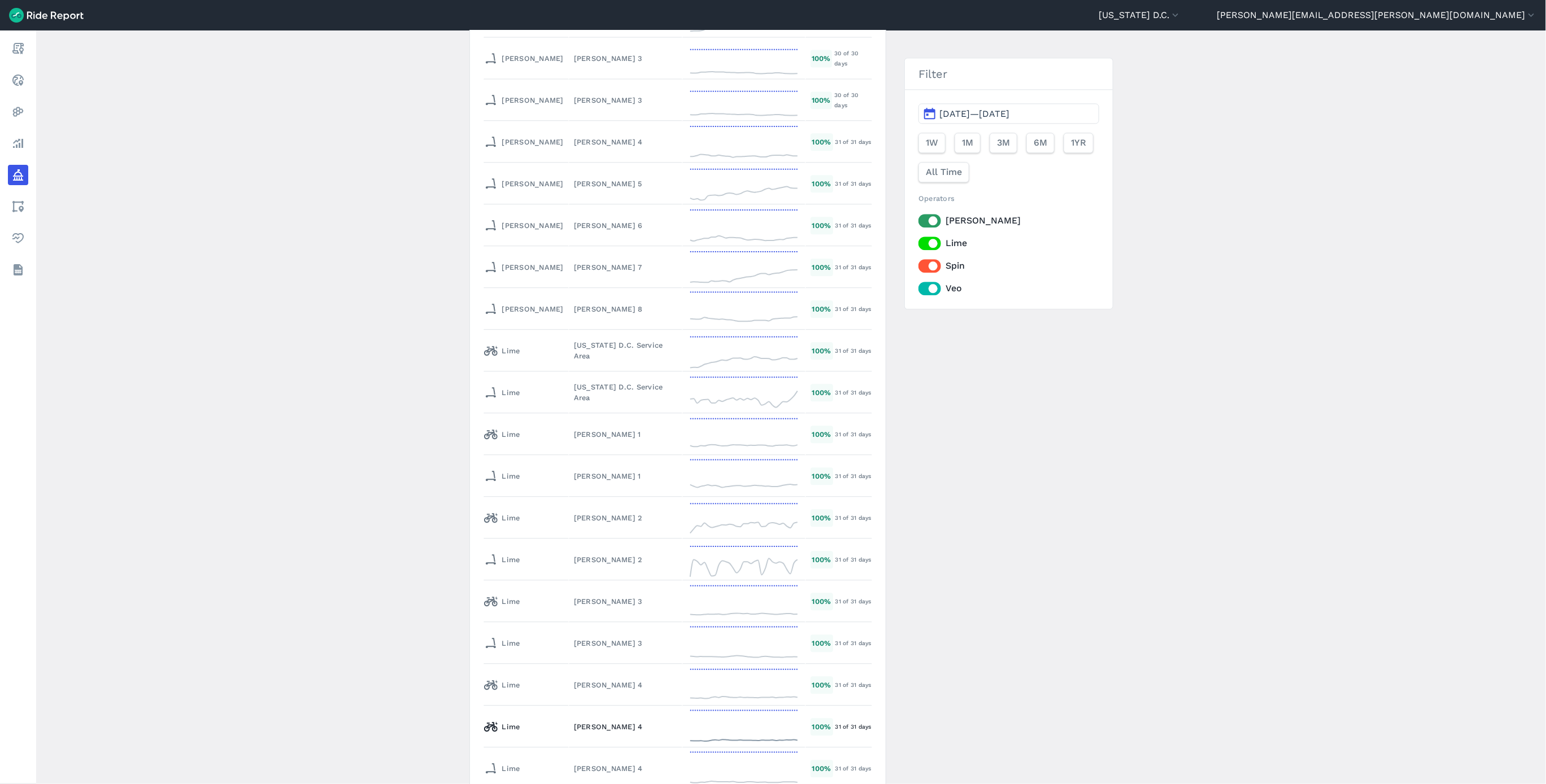
scroll to position [4742, 0]
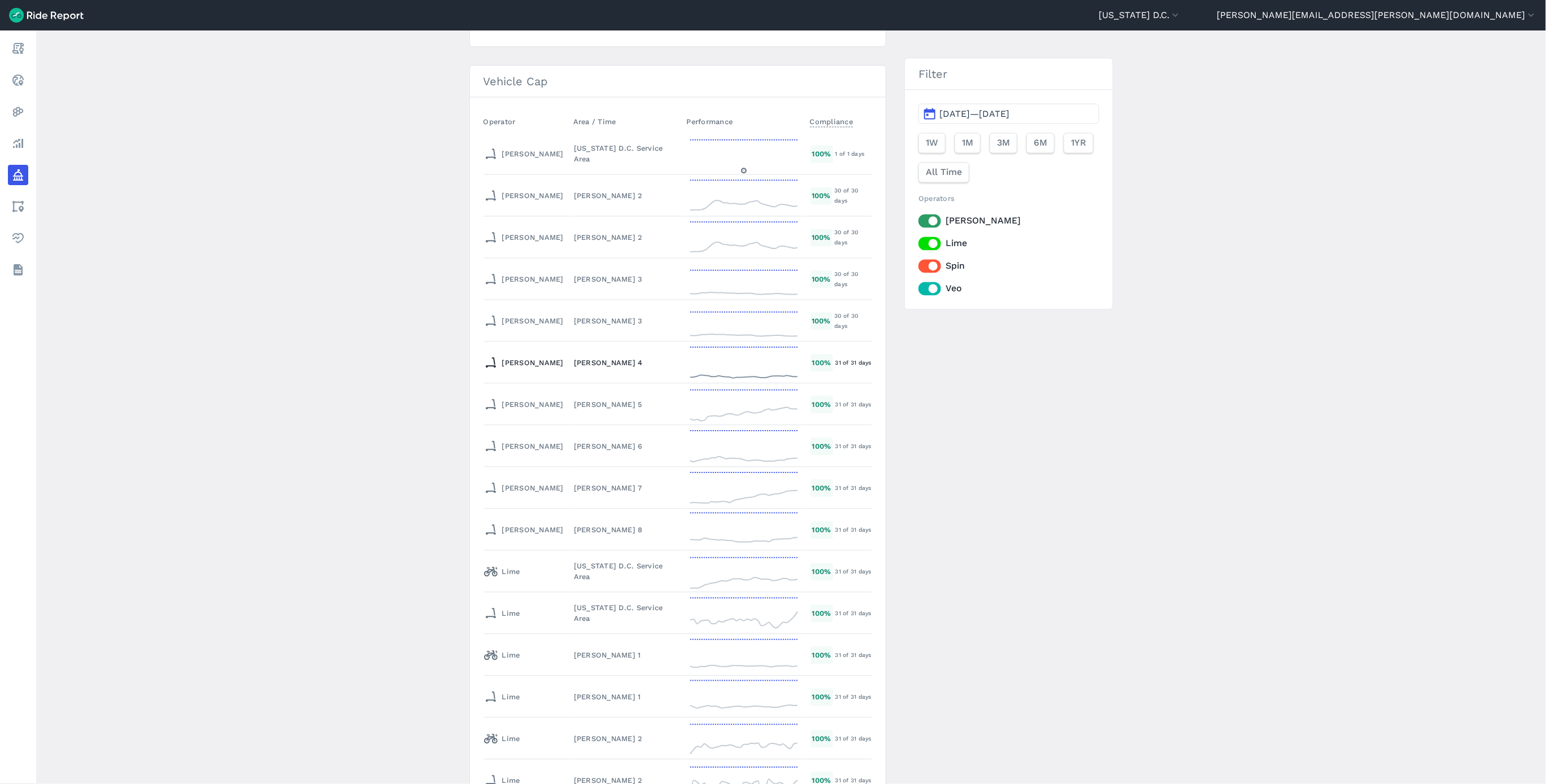
click at [574, 358] on div "[PERSON_NAME] 4" at bounding box center [625, 363] width 103 height 11
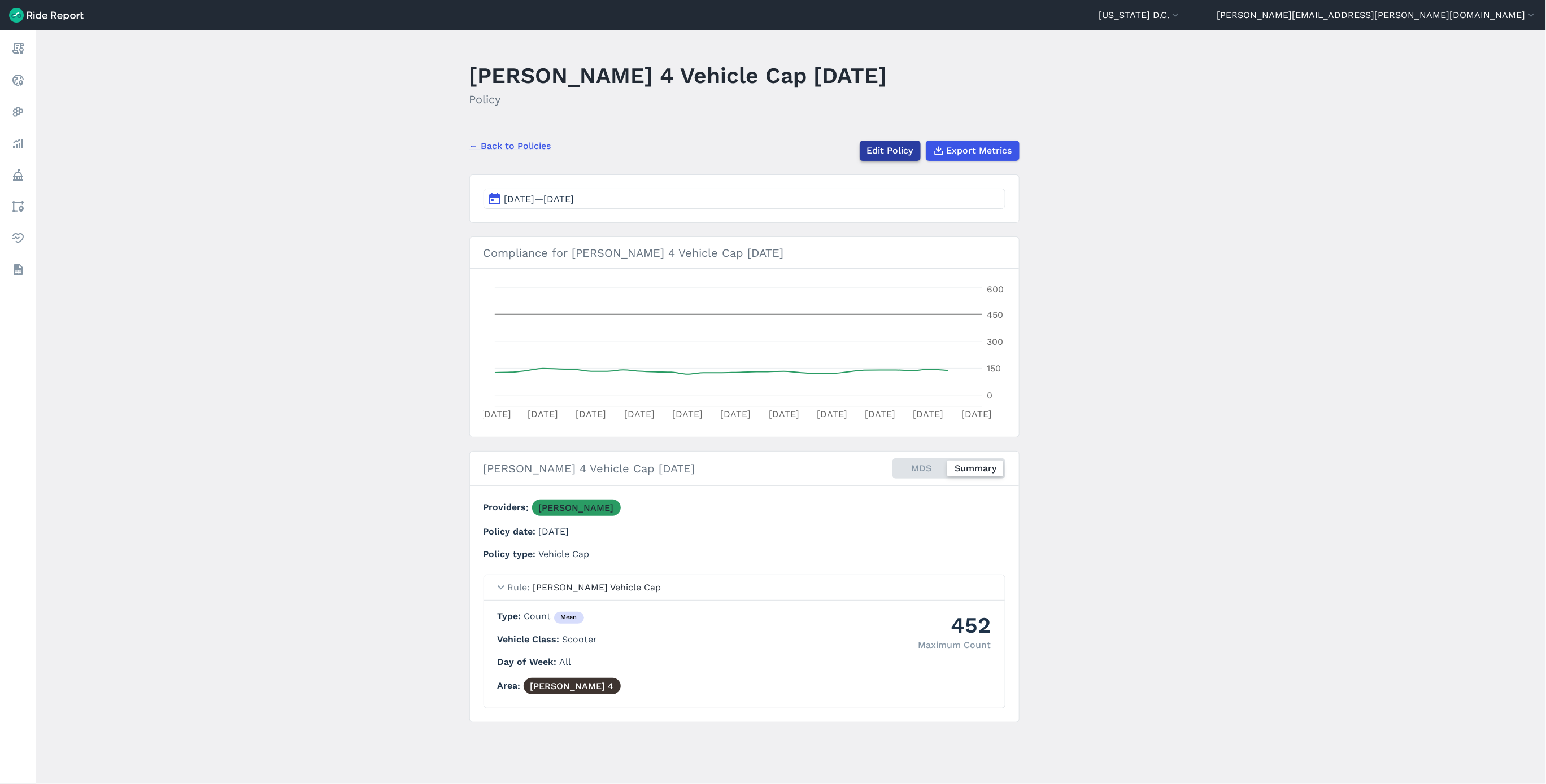
click at [873, 153] on link "Edit Policy" at bounding box center [890, 151] width 61 height 20
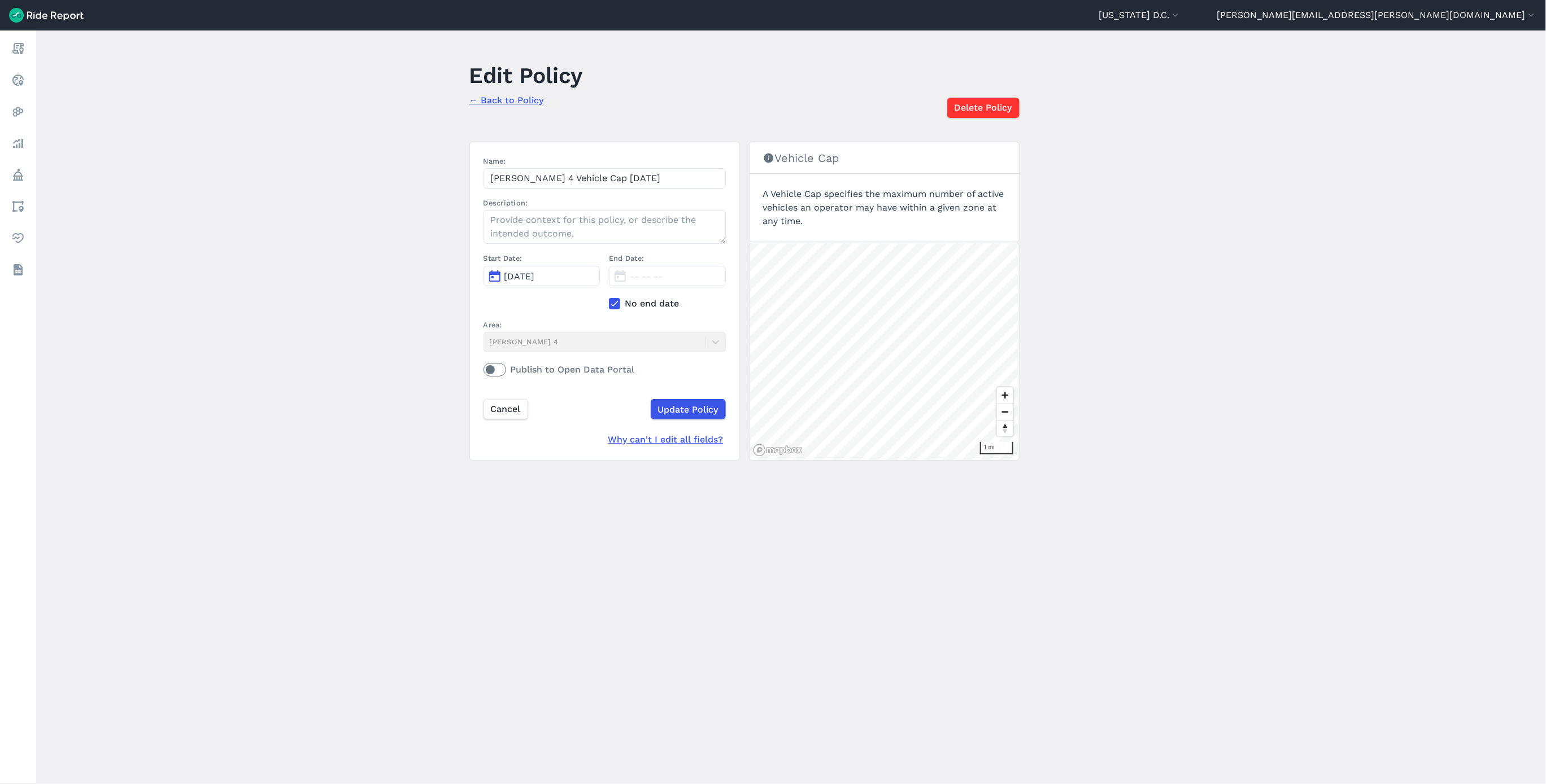
click at [616, 295] on div "End Date: -- -- -- No end date" at bounding box center [667, 286] width 117 height 66
click at [613, 305] on use at bounding box center [614, 304] width 7 height 5
click at [609, 304] on input "No end date" at bounding box center [609, 301] width 0 height 7
click at [641, 277] on span "[DATE]" at bounding box center [645, 277] width 31 height 11
click at [769, 300] on icon "button" at bounding box center [775, 304] width 11 height 11
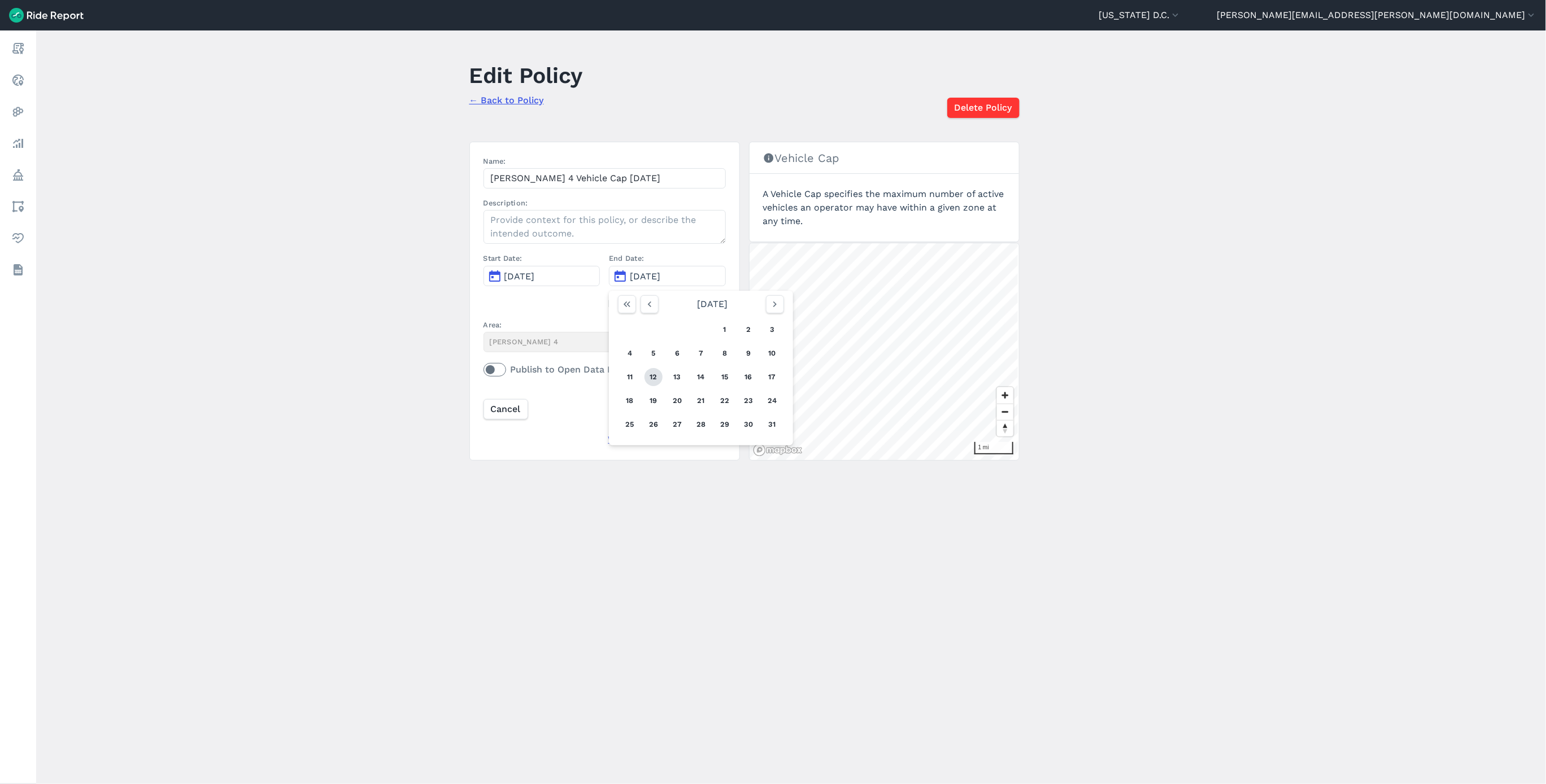
click at [656, 377] on button "12" at bounding box center [654, 377] width 18 height 18
click at [667, 414] on input "Update Policy" at bounding box center [687, 409] width 75 height 20
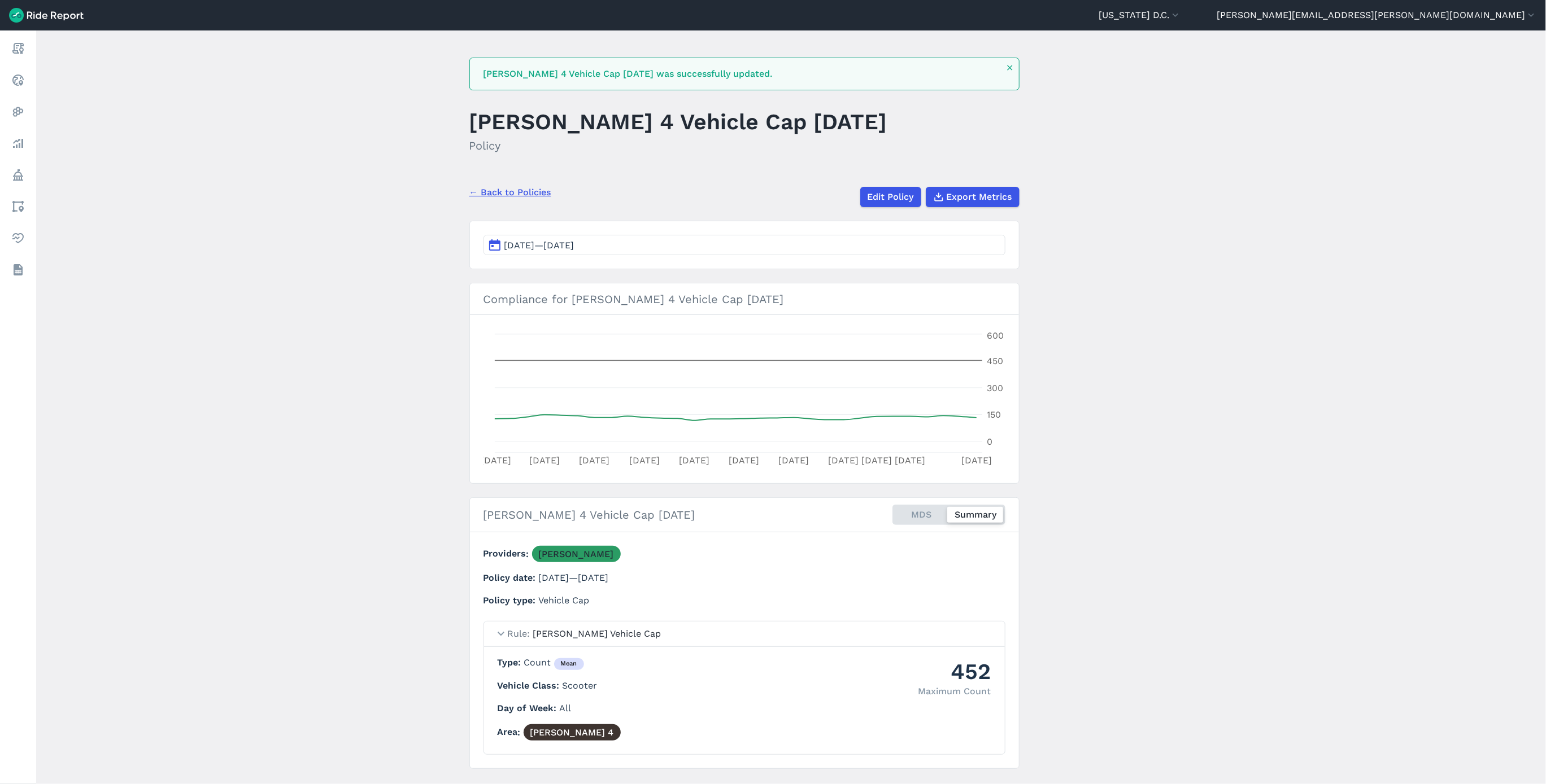
click at [528, 188] on link "← Back to Policies" at bounding box center [510, 193] width 82 height 14
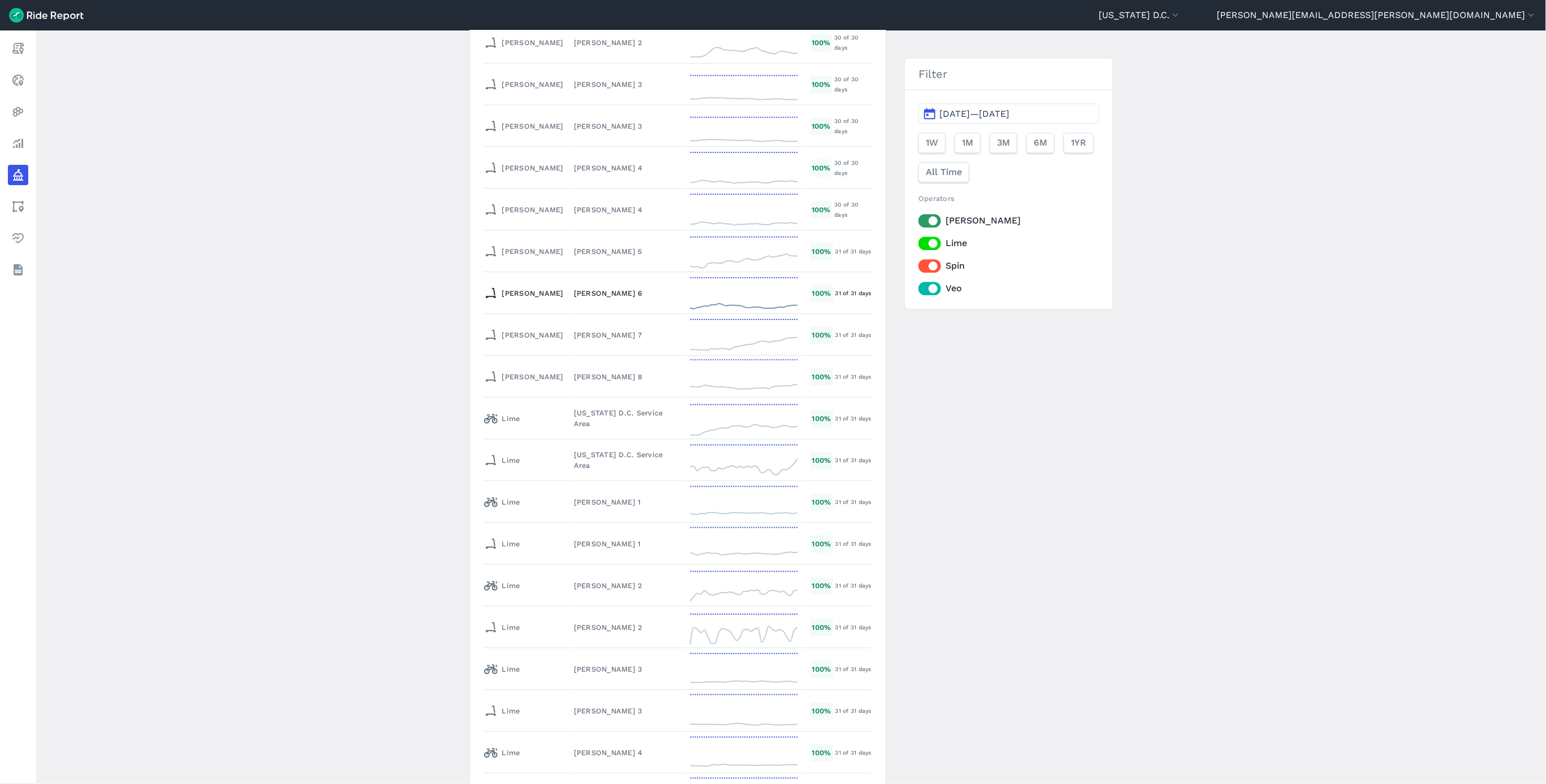
scroll to position [4912, 0]
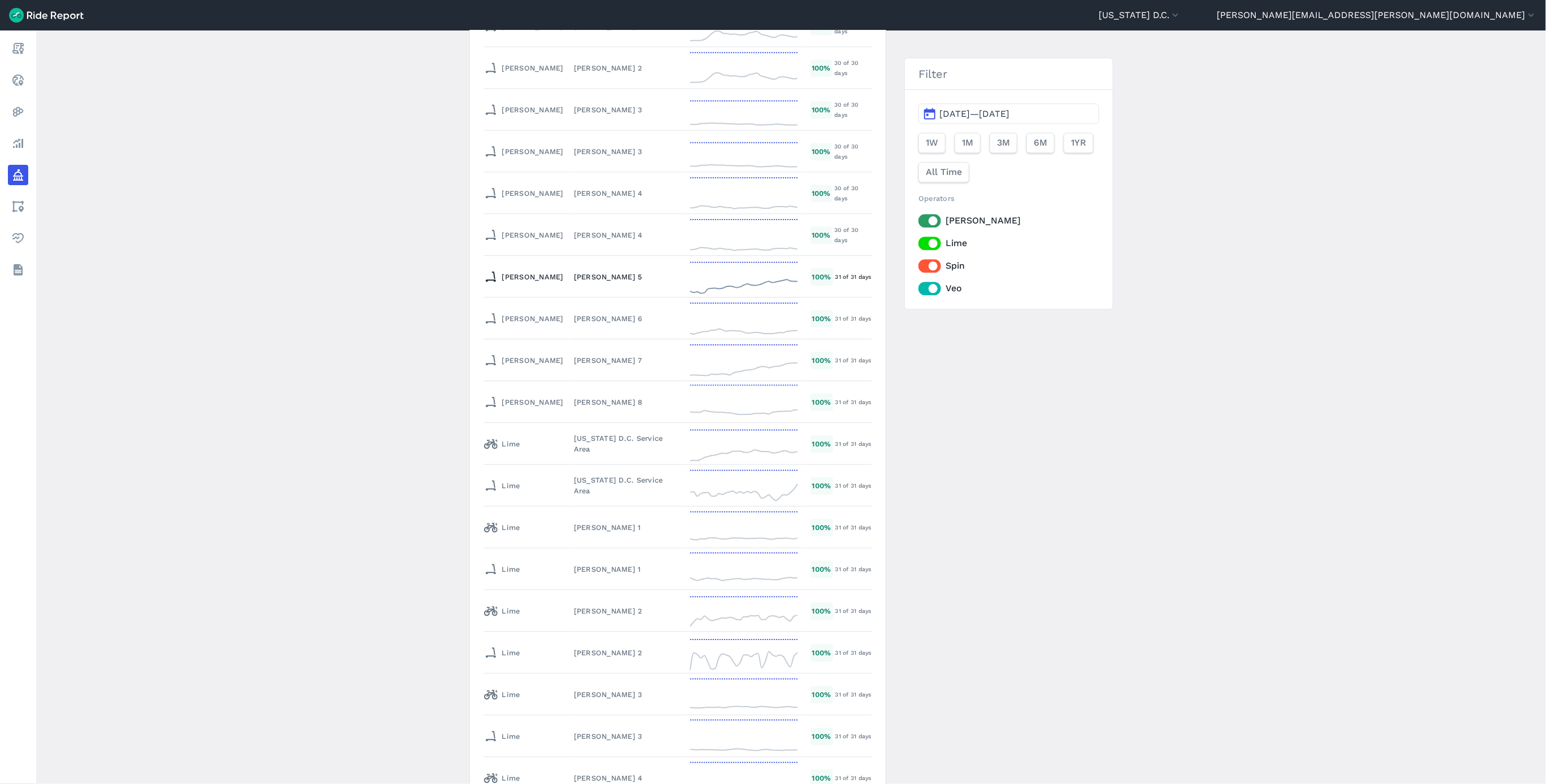
click at [569, 266] on td "[PERSON_NAME] 5" at bounding box center [625, 277] width 113 height 42
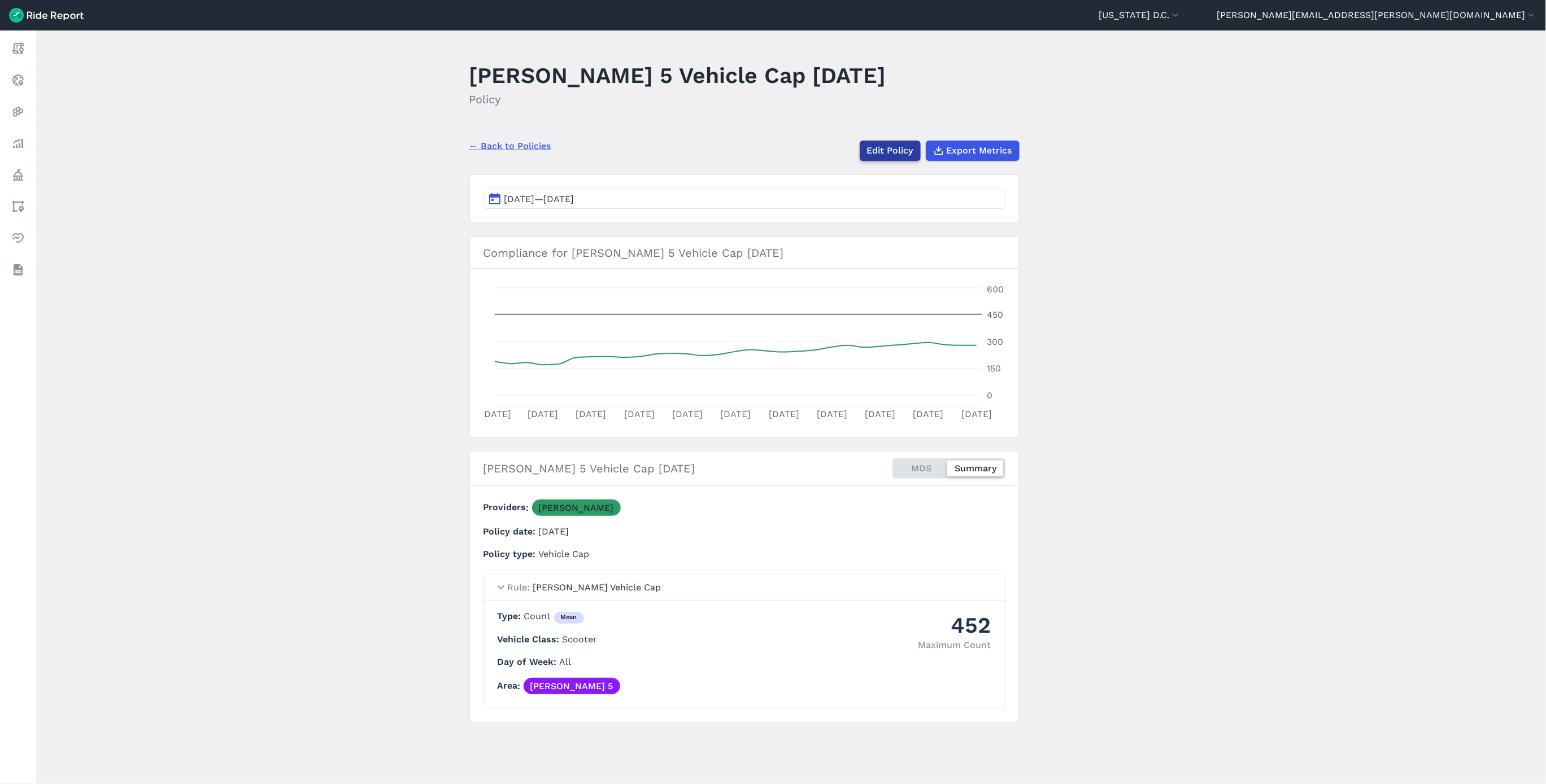
click at [873, 155] on link "Edit Policy" at bounding box center [890, 151] width 61 height 20
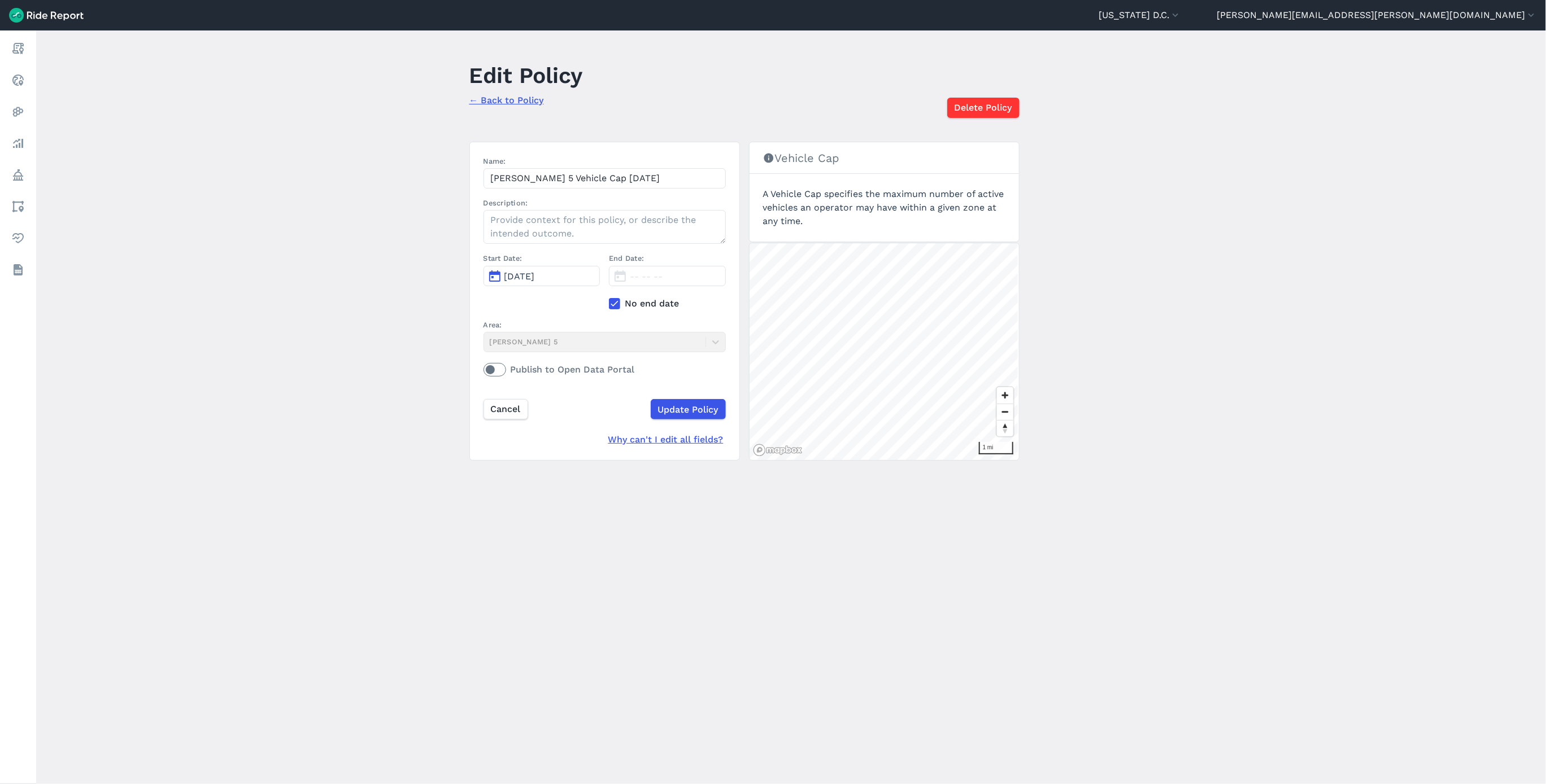
click at [610, 305] on use at bounding box center [614, 304] width 7 height 5
click at [609, 304] on input "No end date" at bounding box center [609, 301] width 0 height 7
click at [655, 273] on span "[DATE]" at bounding box center [645, 277] width 31 height 11
click at [778, 304] on icon "button" at bounding box center [775, 304] width 11 height 11
click at [657, 379] on button "12" at bounding box center [654, 377] width 18 height 18
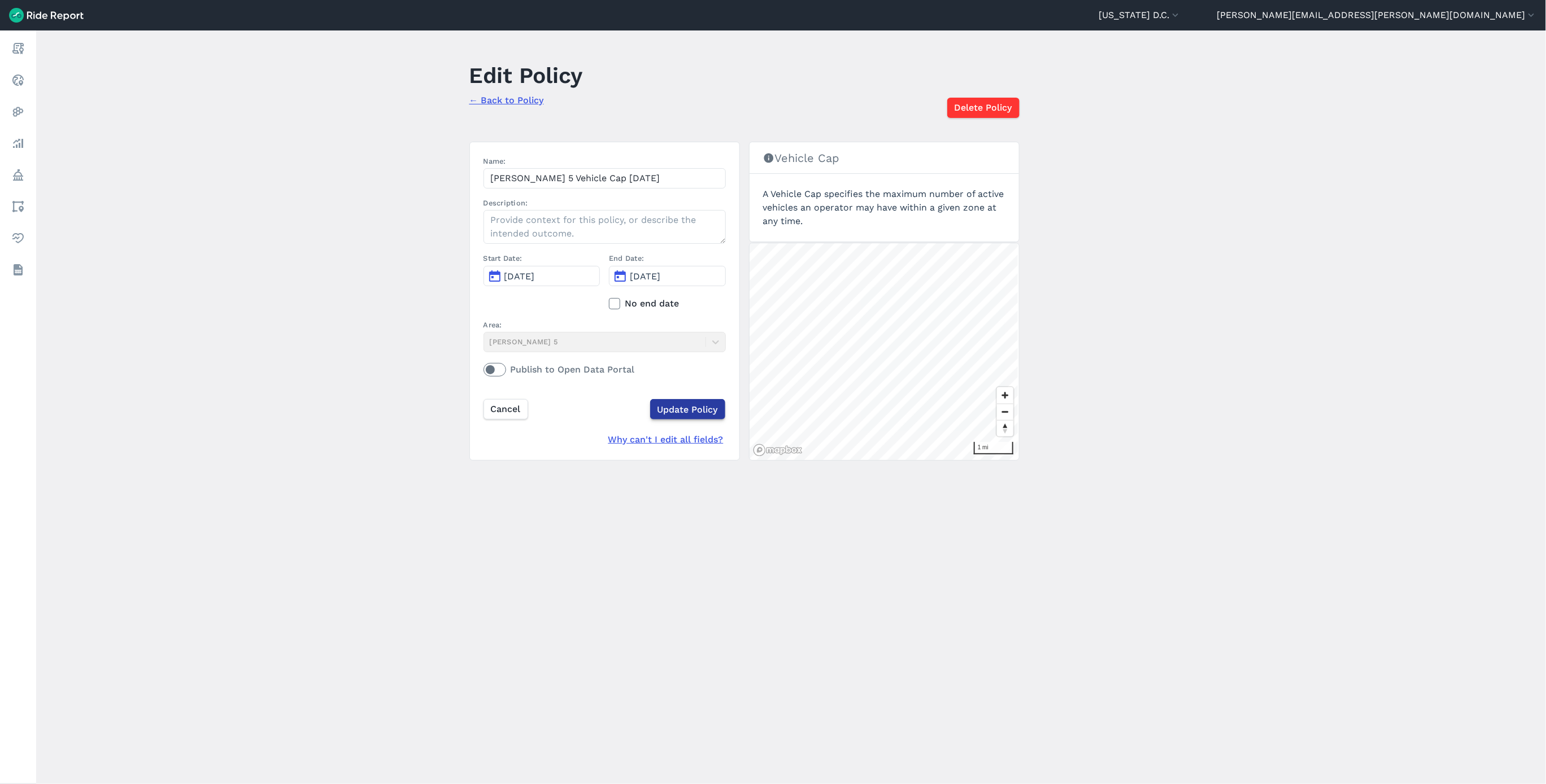
click at [663, 410] on input "Update Policy" at bounding box center [687, 409] width 75 height 20
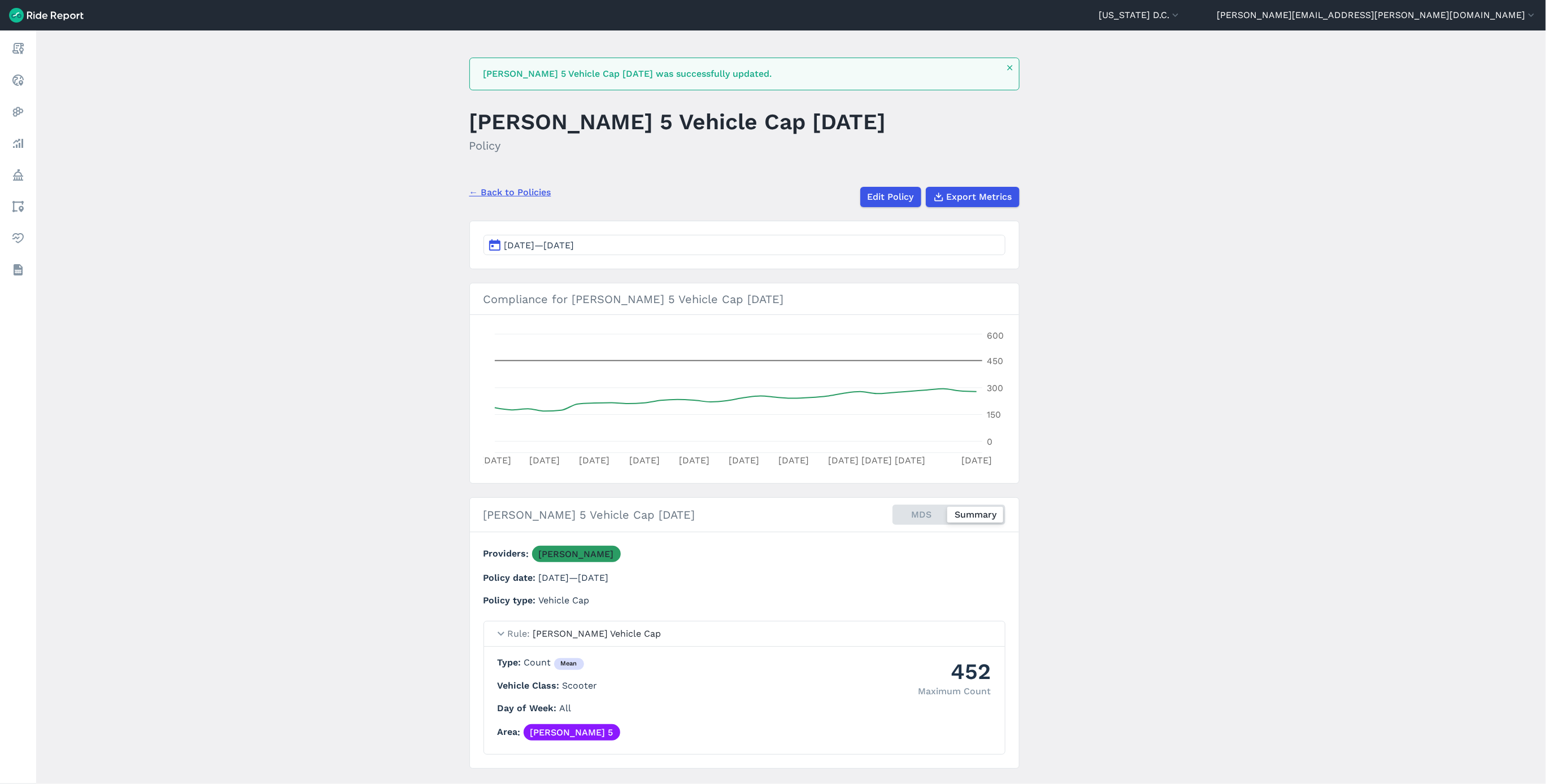
click at [509, 190] on link "← Back to Policies" at bounding box center [510, 193] width 82 height 14
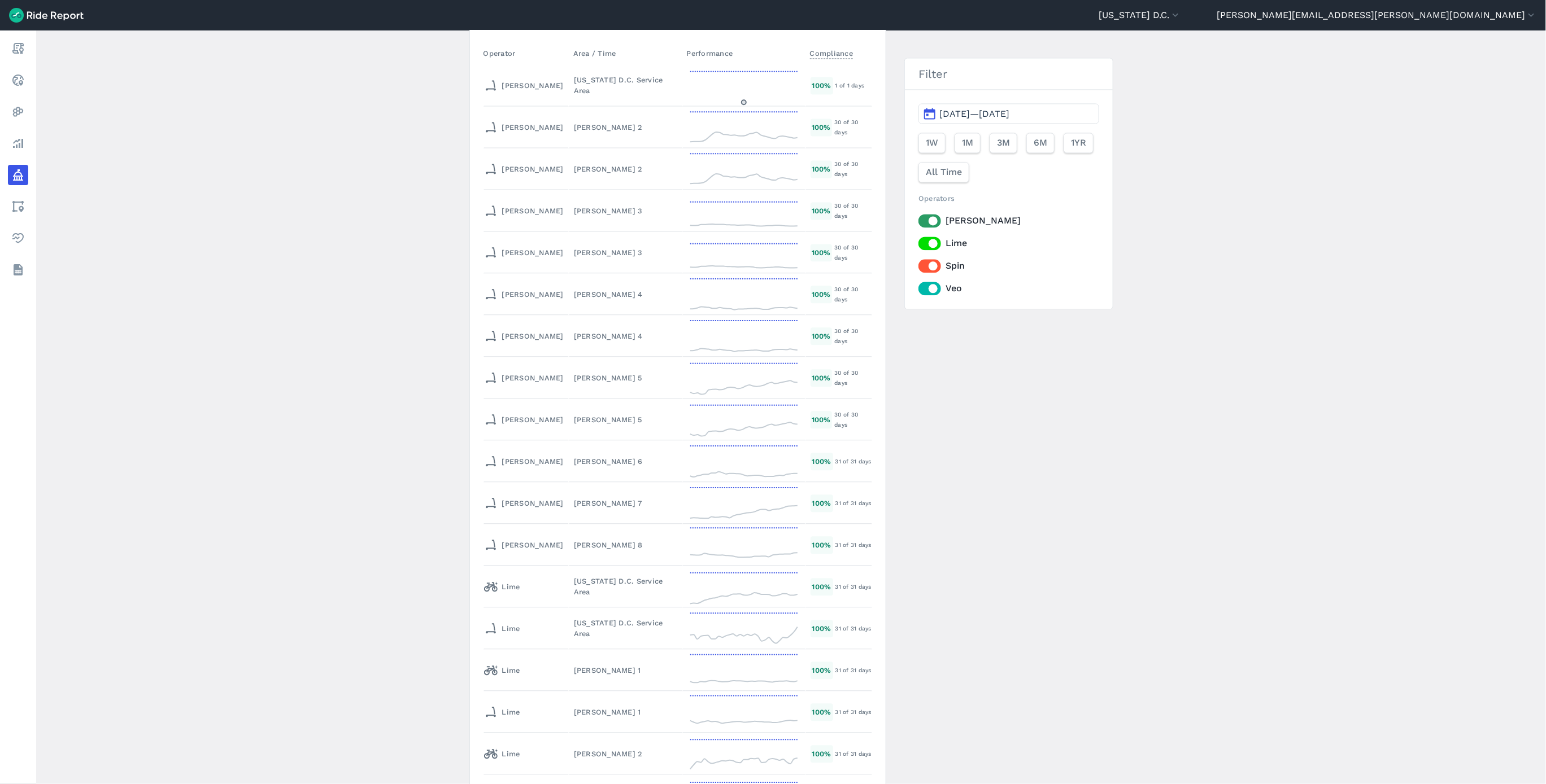
scroll to position [4912, 0]
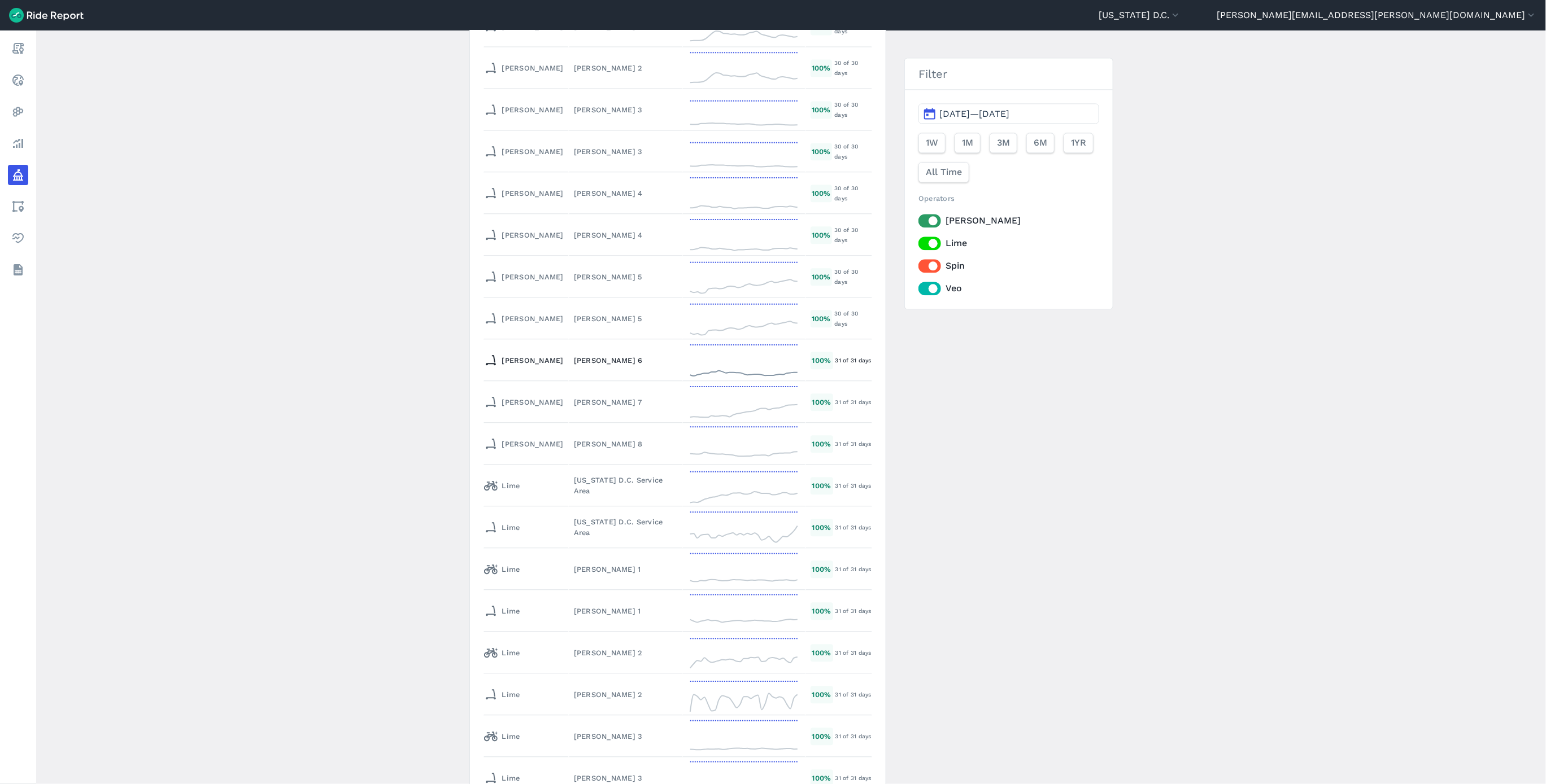
click at [574, 355] on div "[PERSON_NAME] 6" at bounding box center [625, 361] width 103 height 11
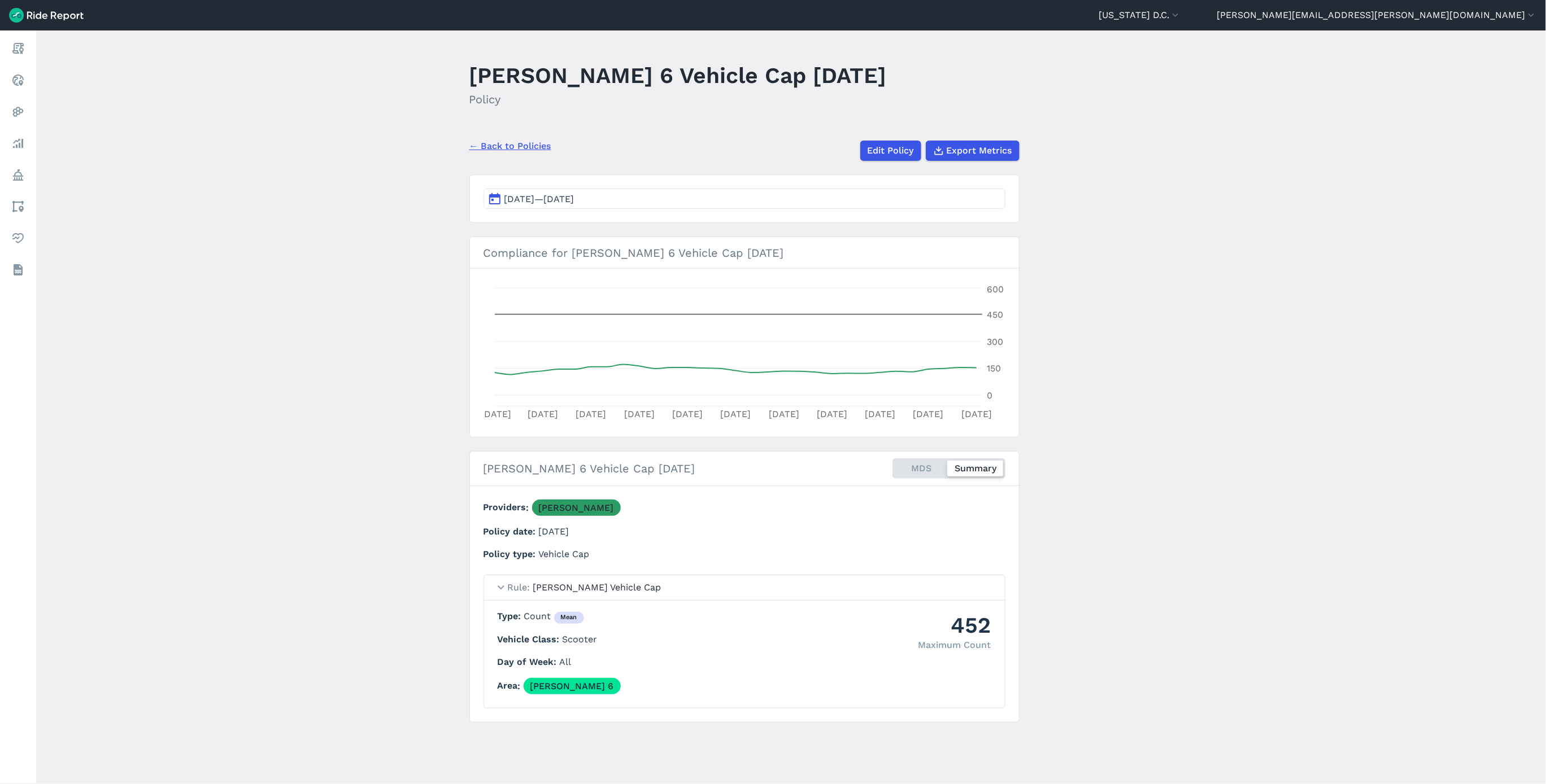
click at [868, 161] on main "[PERSON_NAME] 6 Vehicle Cap [DATE] Policy ← Back to Policies Edit Policy Export…" at bounding box center [791, 407] width 1510 height 753
click at [871, 152] on link "Edit Policy" at bounding box center [890, 151] width 61 height 20
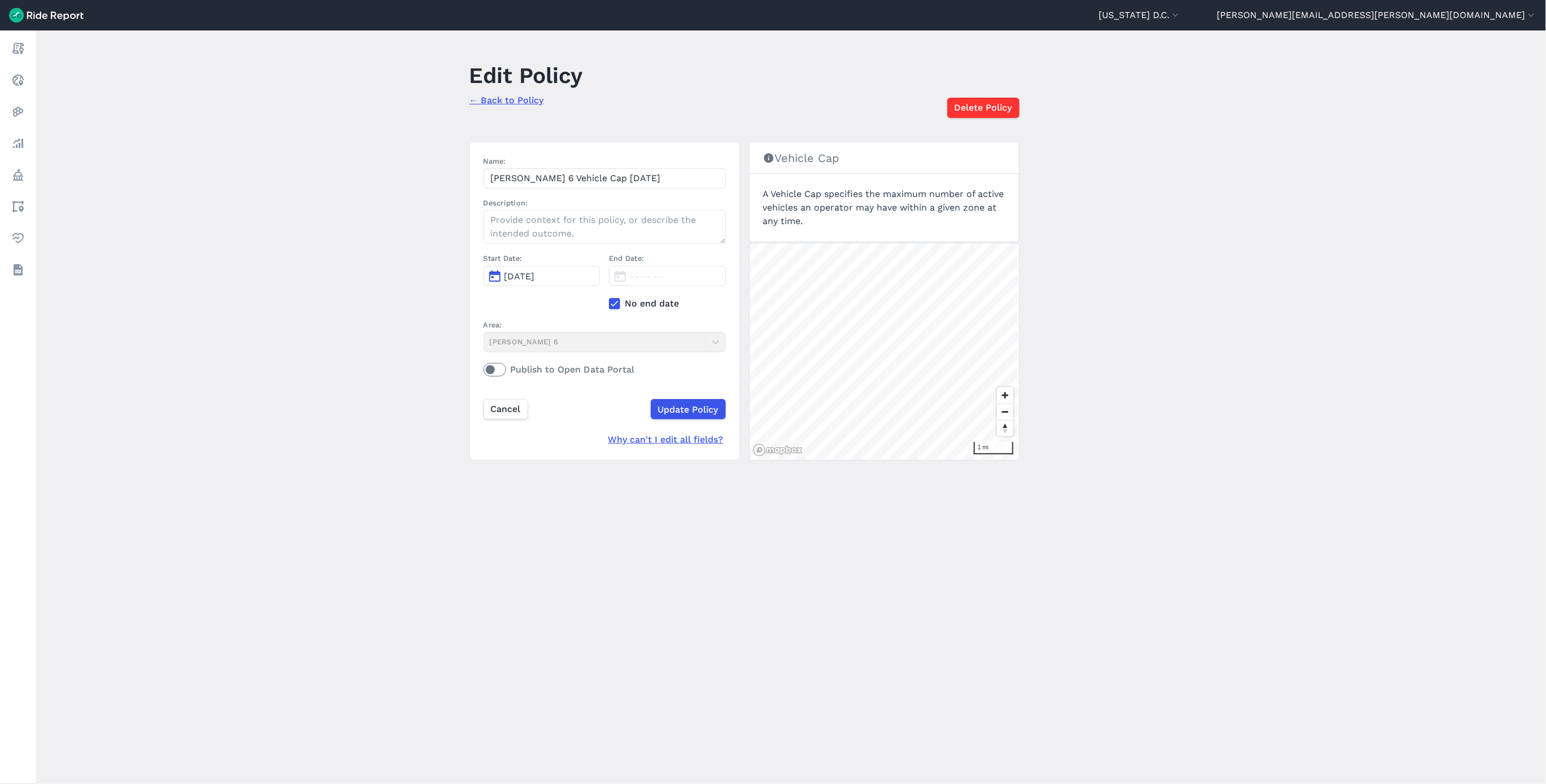
click at [616, 305] on icon at bounding box center [615, 304] width 10 height 11
click at [609, 304] on input "No end date" at bounding box center [609, 301] width 0 height 7
click at [653, 286] on button "[DATE]" at bounding box center [667, 276] width 117 height 20
click at [780, 307] on button "button" at bounding box center [775, 304] width 18 height 18
click at [655, 380] on button "12" at bounding box center [654, 377] width 18 height 18
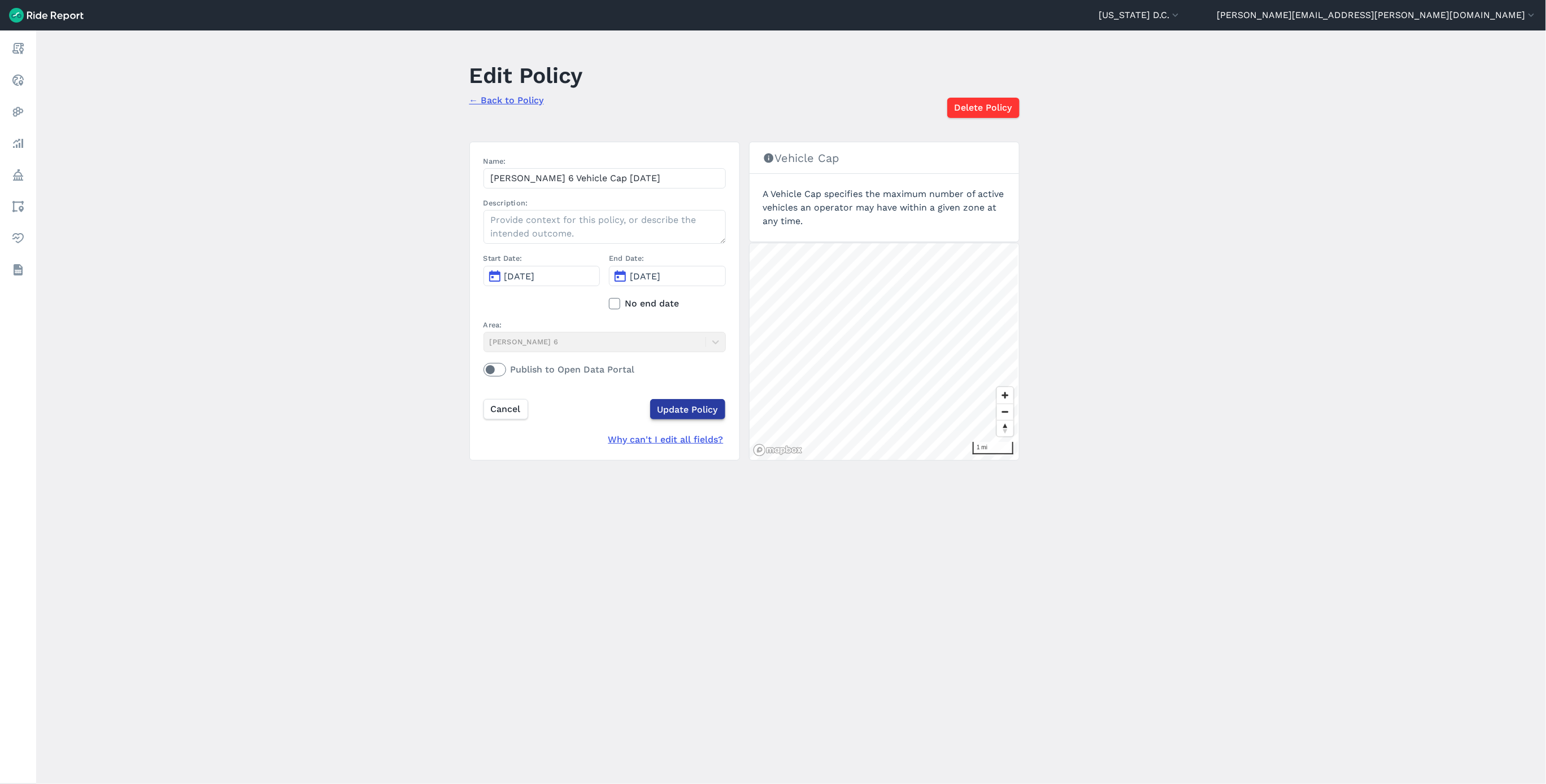
click at [666, 416] on input "Update Policy" at bounding box center [687, 409] width 75 height 20
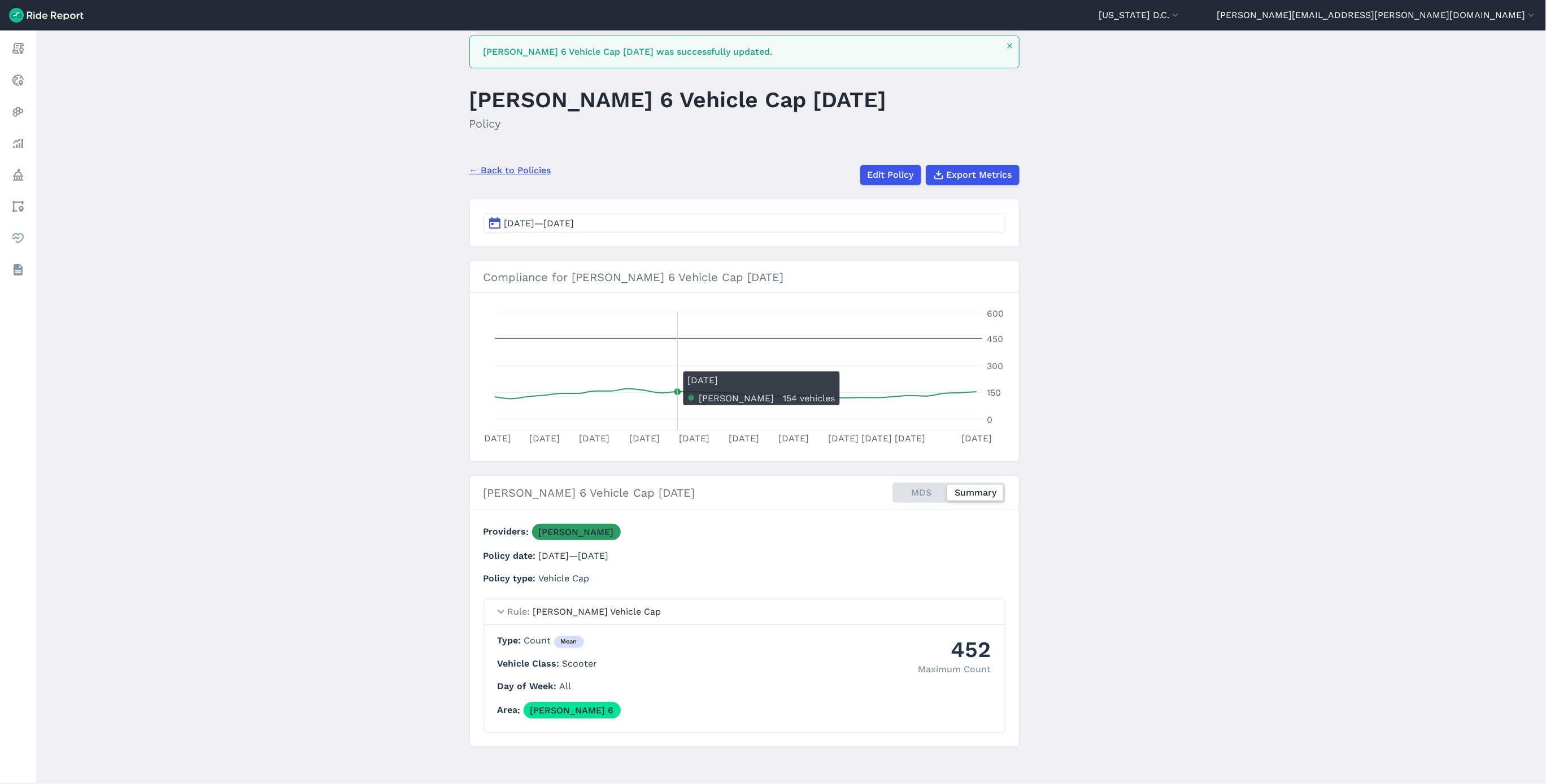
scroll to position [28, 0]
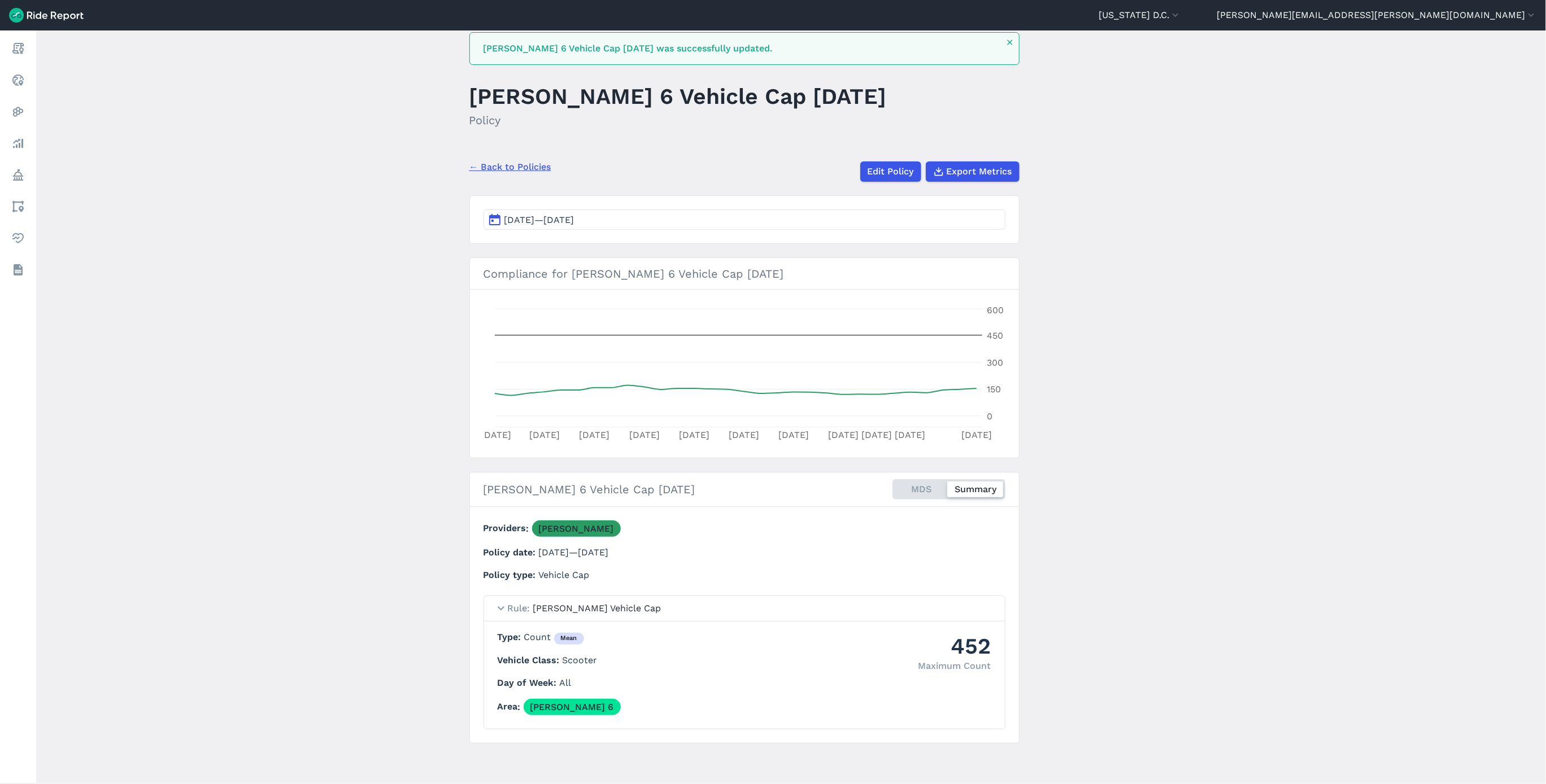
click at [505, 163] on link "← Back to Policies" at bounding box center [510, 167] width 82 height 14
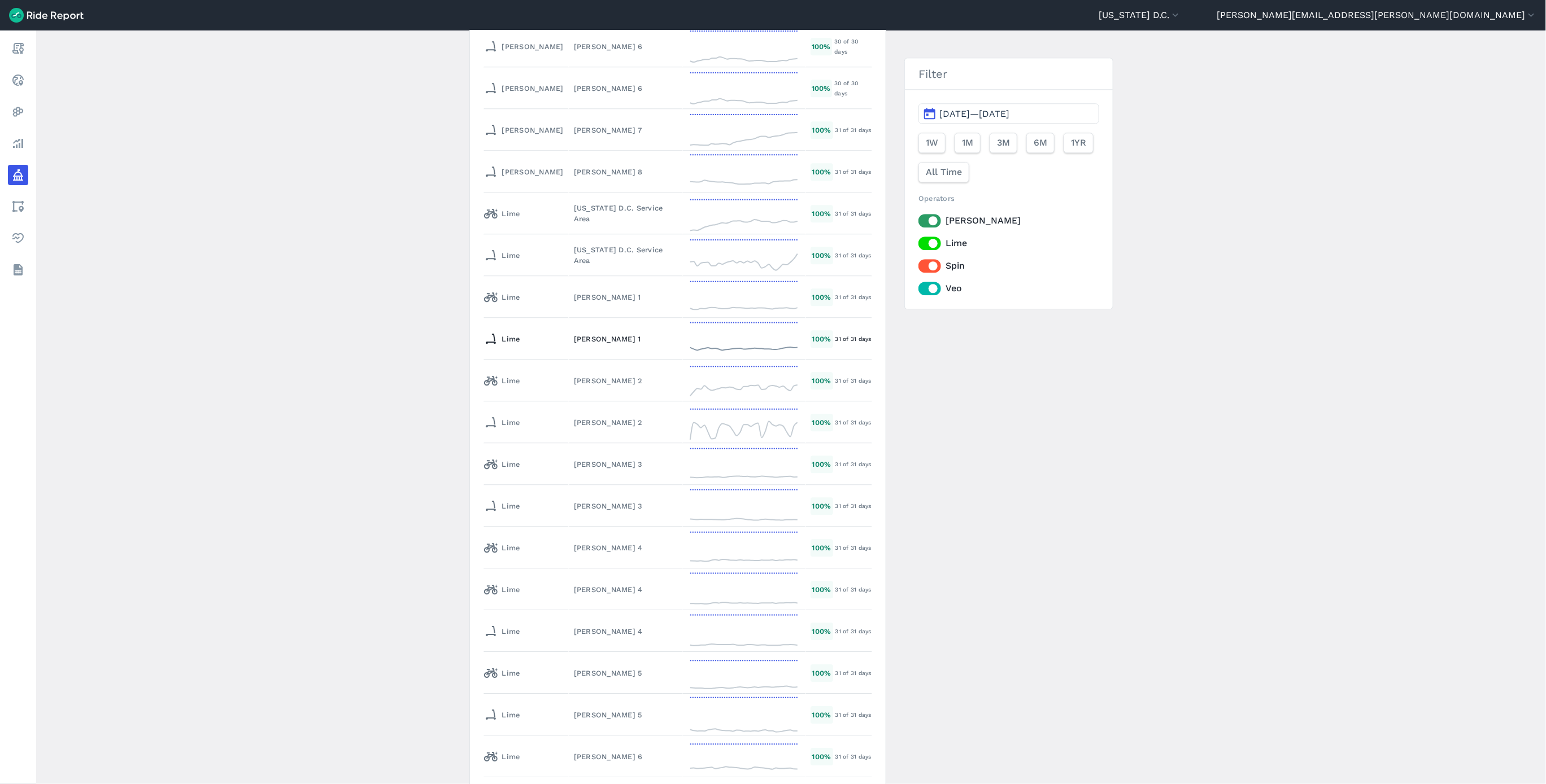
scroll to position [4802, 0]
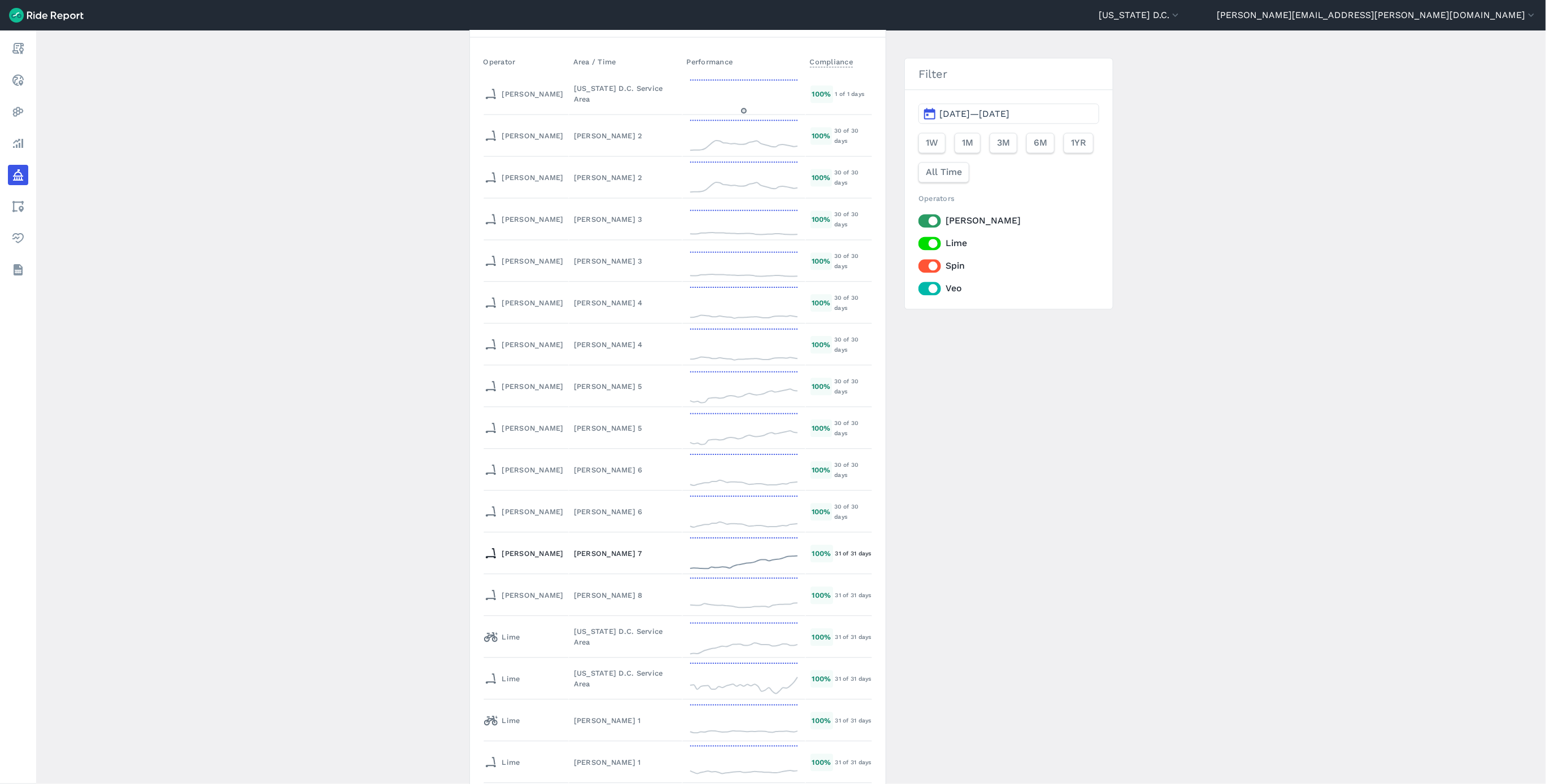
click at [574, 548] on div "[PERSON_NAME] 7" at bounding box center [625, 554] width 103 height 11
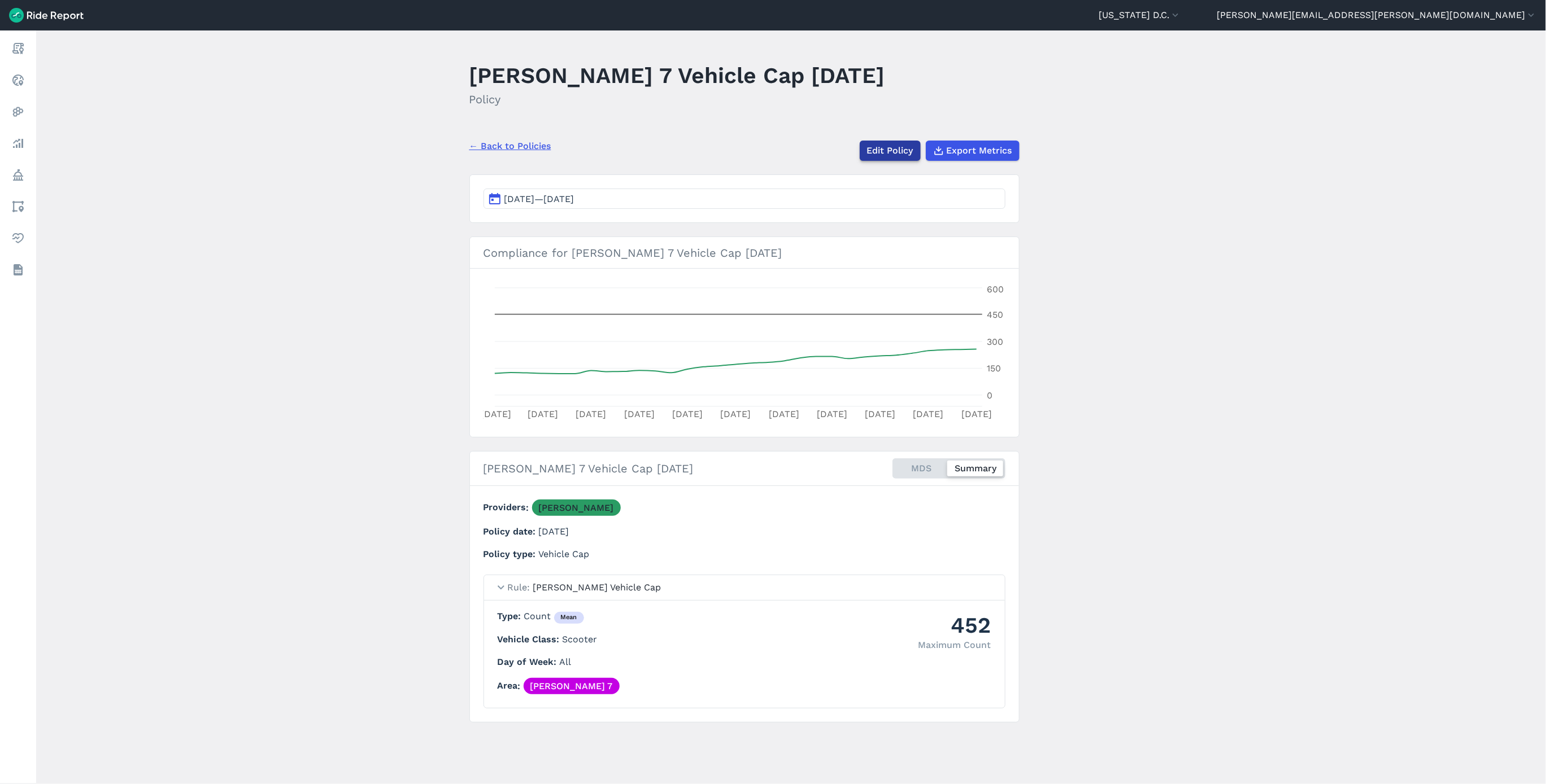
click at [895, 145] on link "Edit Policy" at bounding box center [890, 151] width 61 height 20
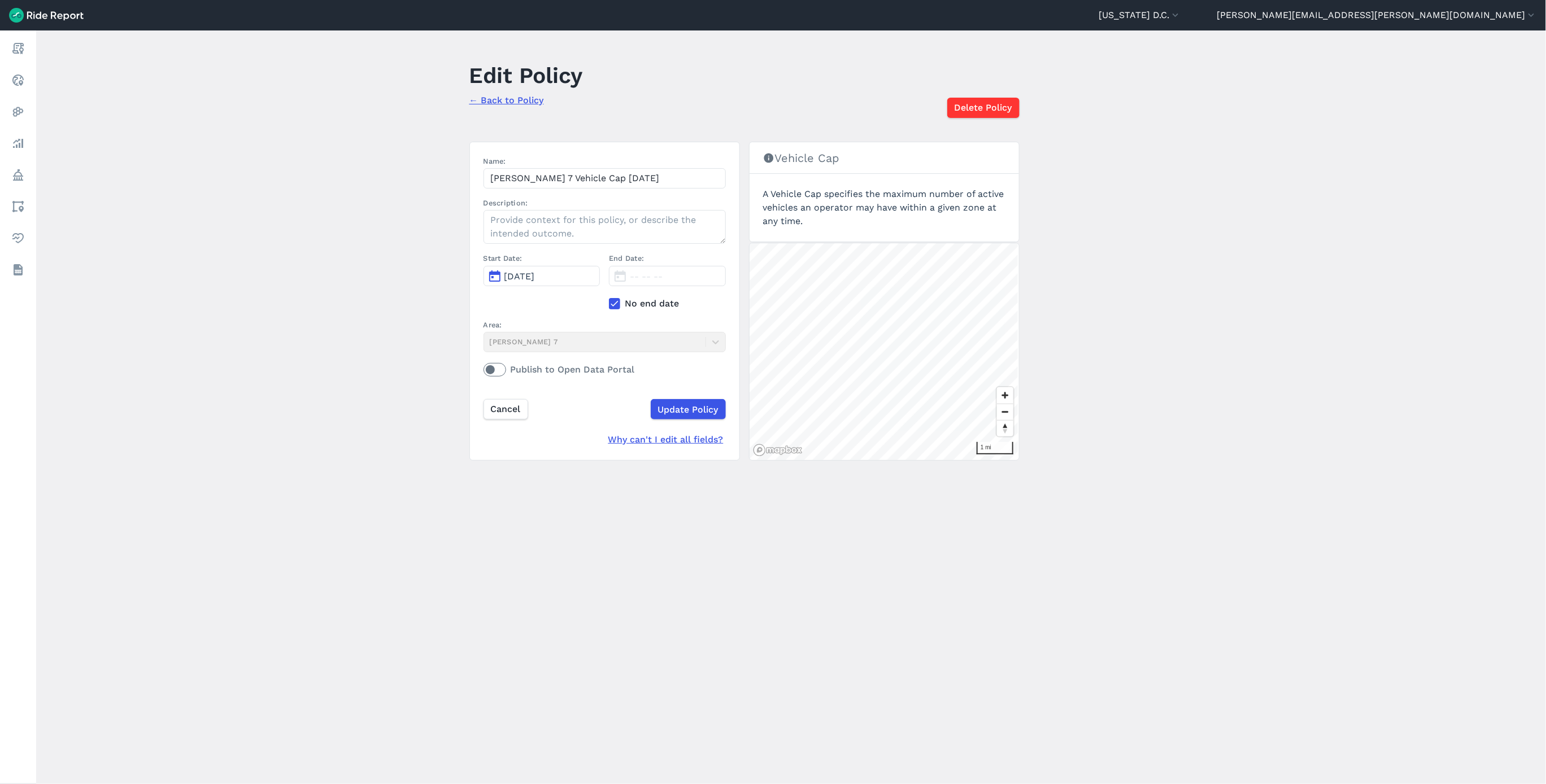
click at [610, 302] on icon at bounding box center [615, 304] width 10 height 11
click at [609, 302] on input "No end date" at bounding box center [609, 301] width 0 height 7
click at [624, 263] on label "End Date:" at bounding box center [667, 259] width 117 height 11
click at [624, 271] on button "[DATE]" at bounding box center [667, 276] width 117 height 20
click at [766, 311] on button "button" at bounding box center [775, 304] width 18 height 18
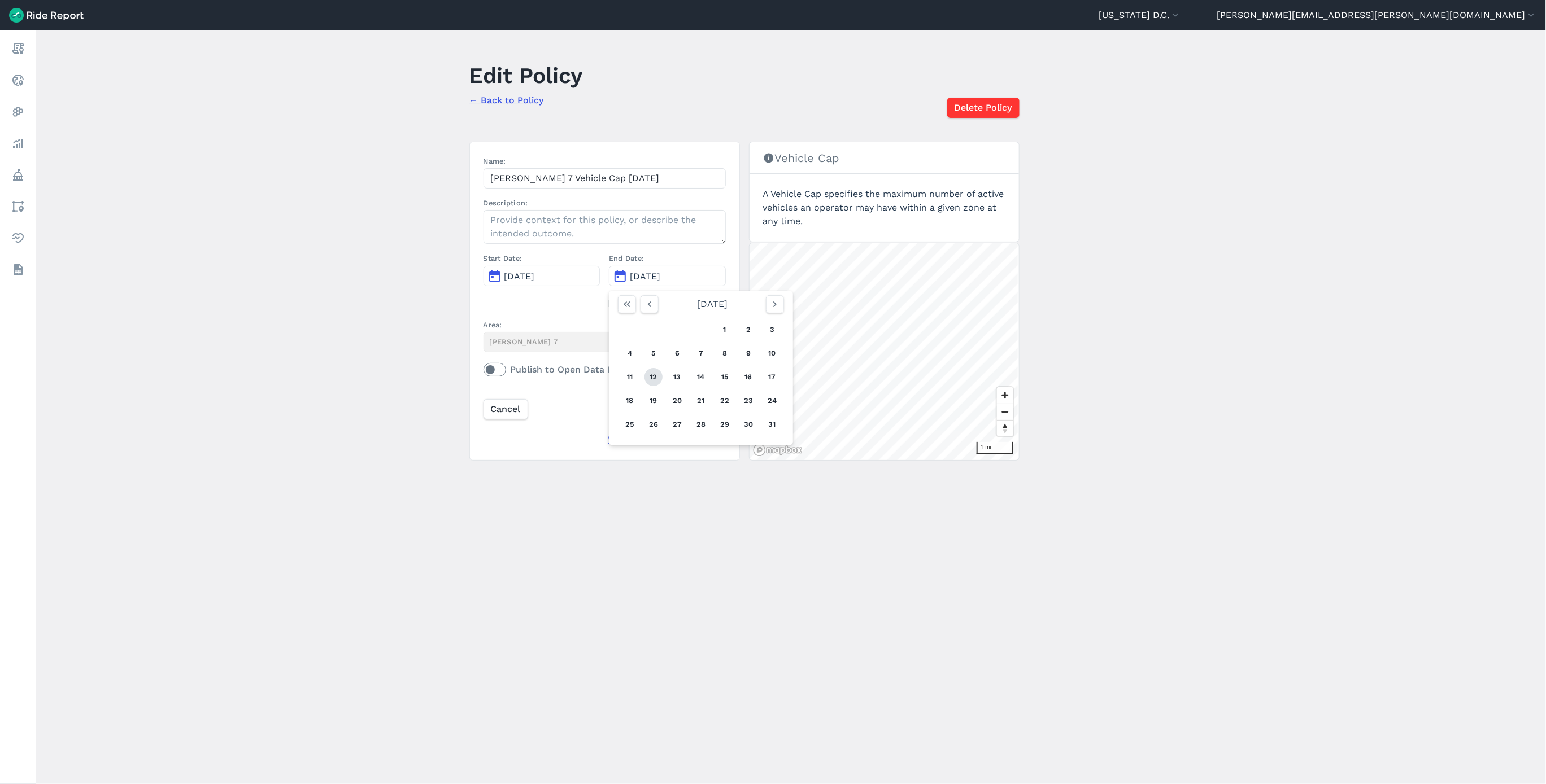
click at [655, 379] on button "12" at bounding box center [654, 377] width 18 height 18
click at [675, 408] on input "Update Policy" at bounding box center [687, 409] width 75 height 20
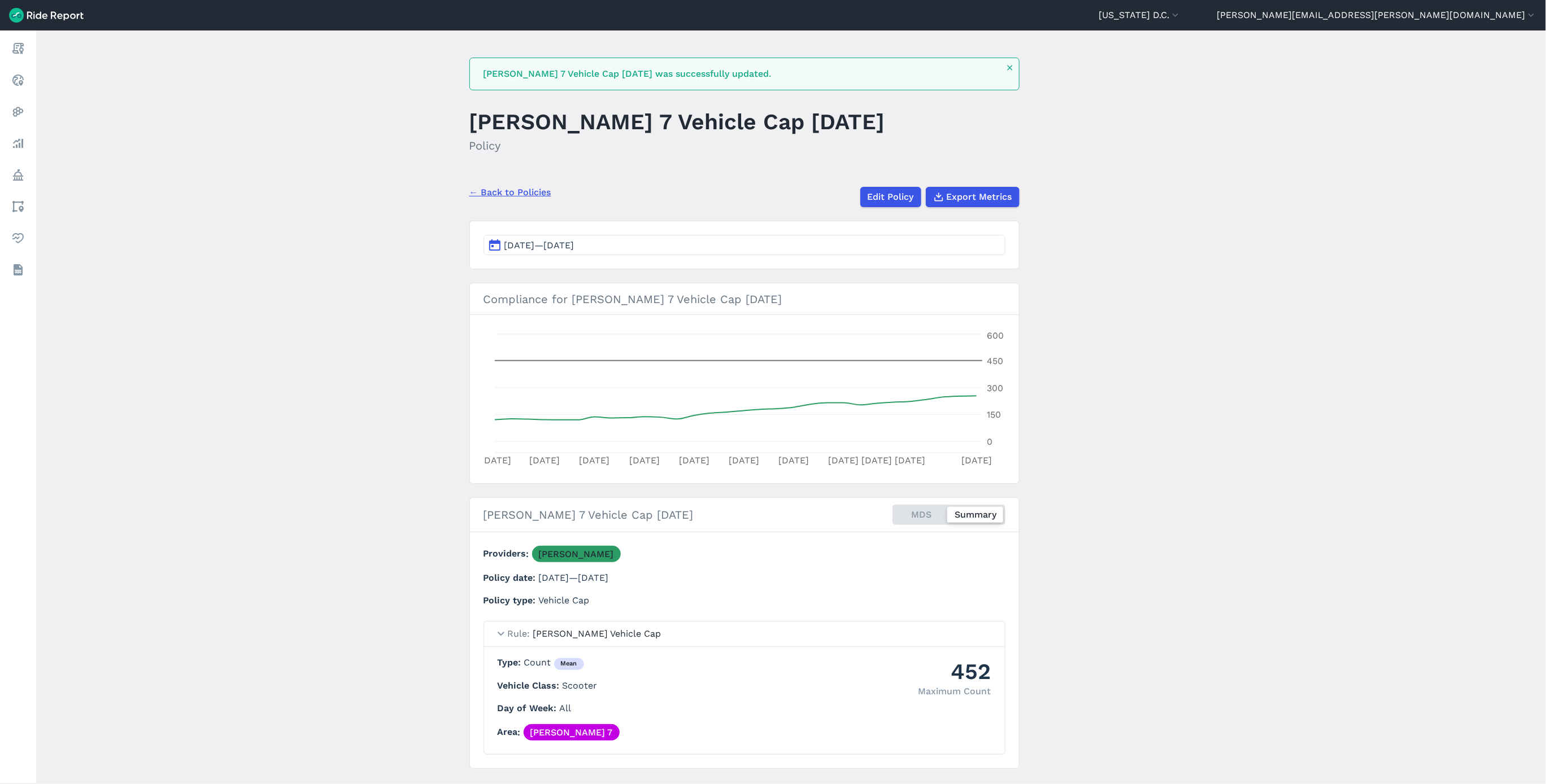
click at [502, 188] on link "← Back to Policies" at bounding box center [510, 193] width 82 height 14
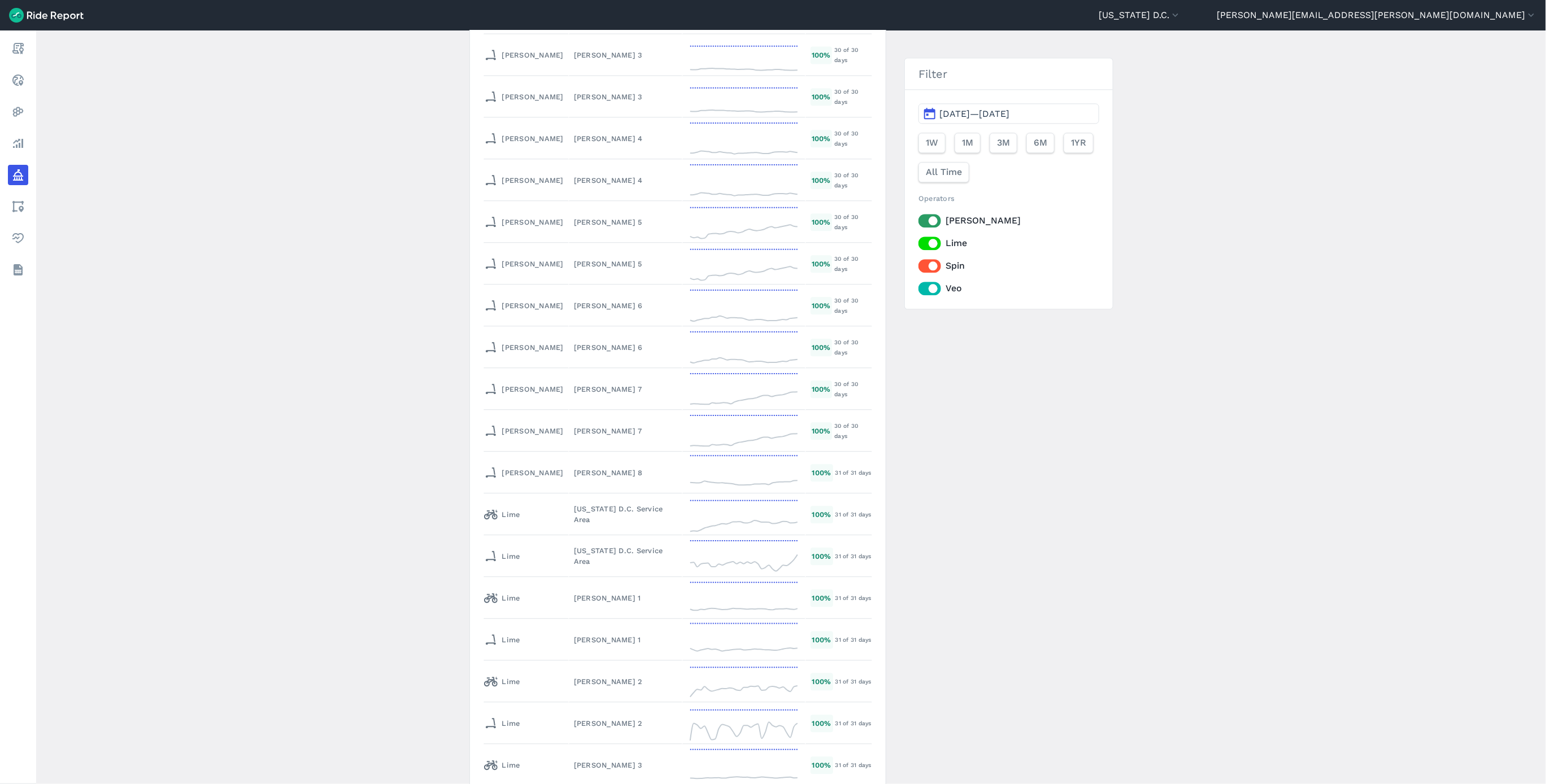
scroll to position [5081, 0]
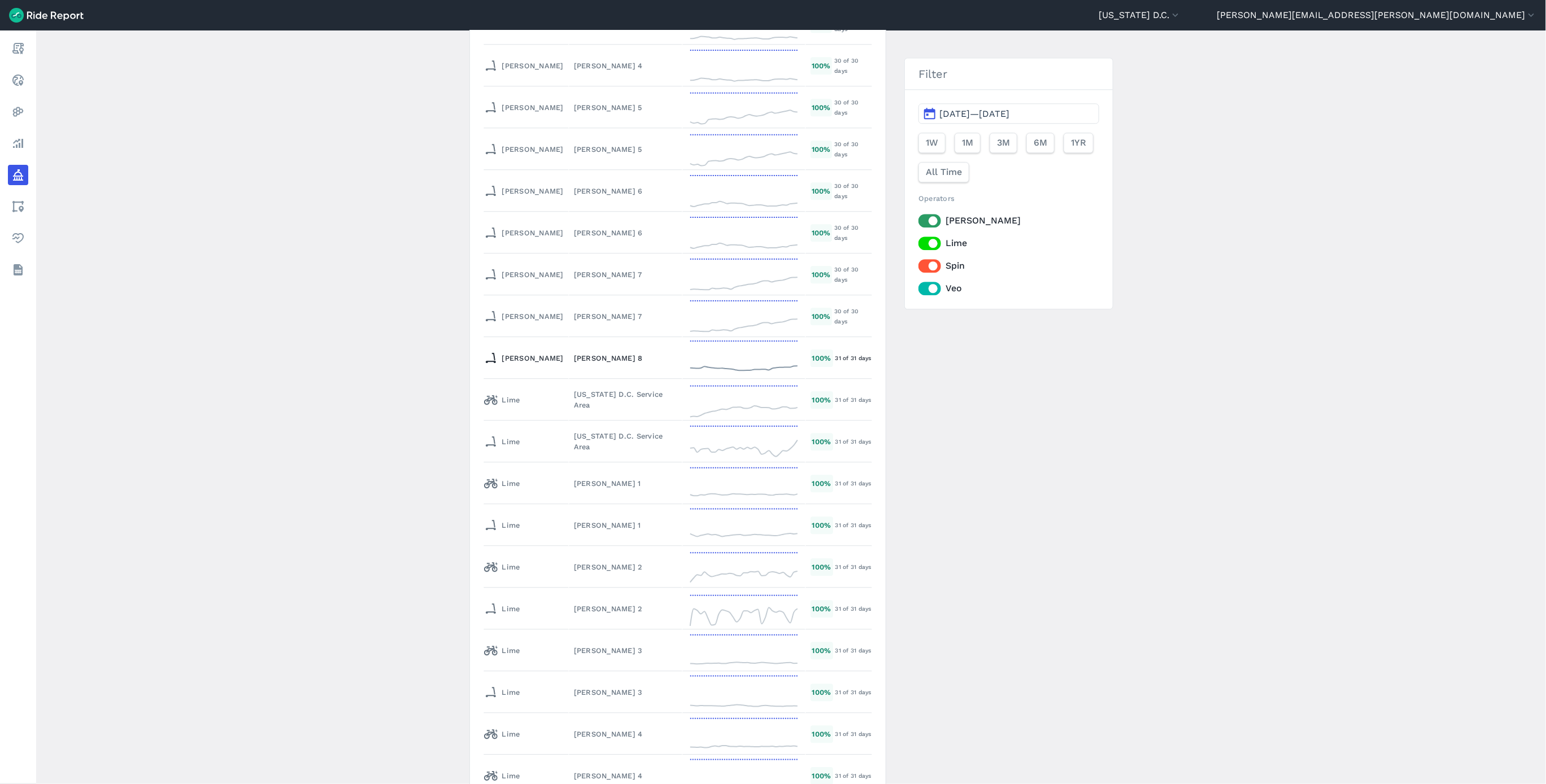
click at [574, 353] on div "[PERSON_NAME] 8" at bounding box center [625, 358] width 103 height 11
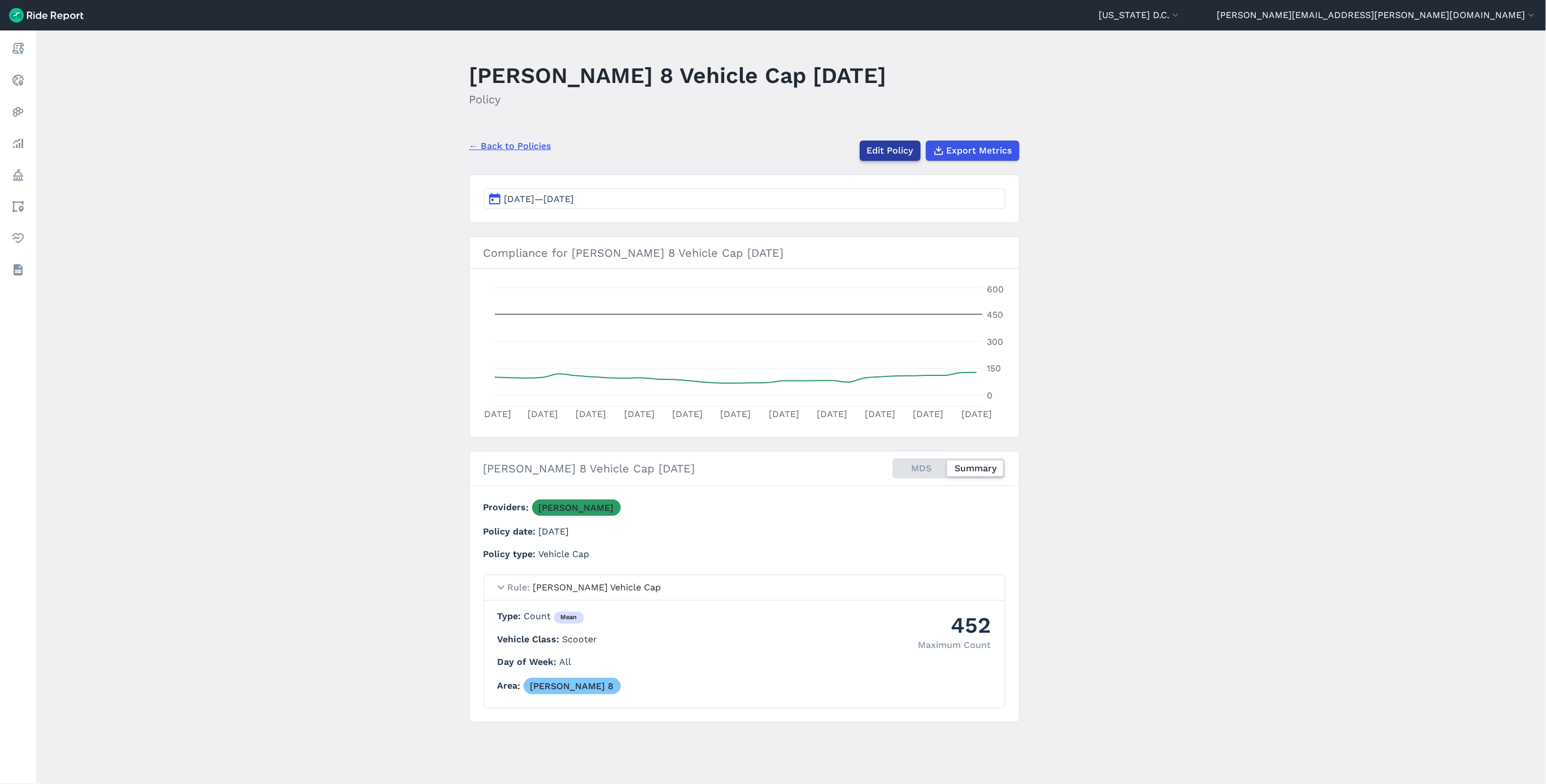
click at [891, 152] on link "Edit Policy" at bounding box center [890, 151] width 61 height 20
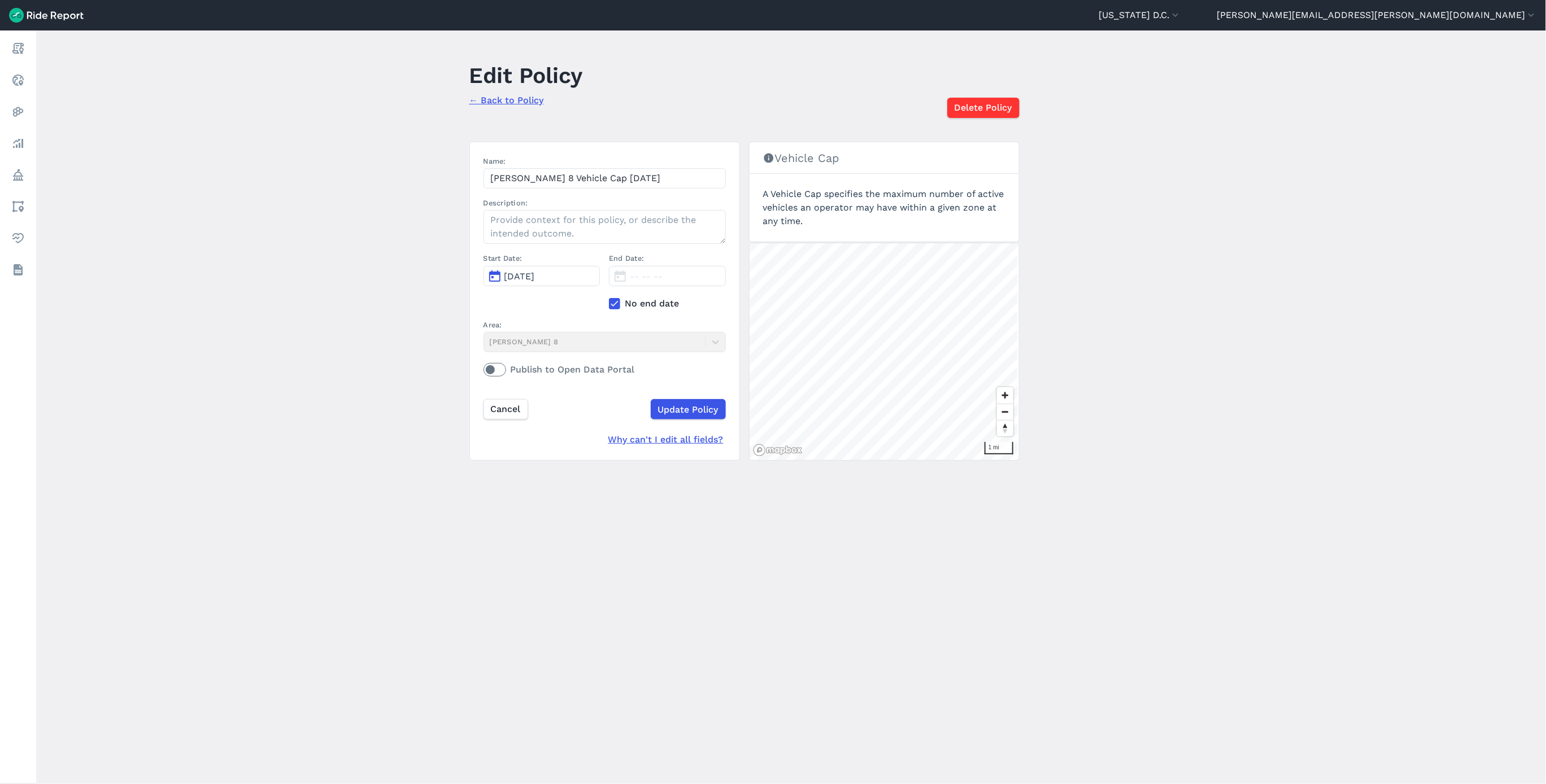
click at [616, 305] on icon at bounding box center [615, 304] width 10 height 11
click at [609, 304] on input "No end date" at bounding box center [609, 301] width 0 height 7
click at [625, 283] on button "[DATE]" at bounding box center [667, 276] width 117 height 20
click at [772, 308] on icon "button" at bounding box center [775, 304] width 11 height 11
click at [648, 378] on button "12" at bounding box center [654, 377] width 18 height 18
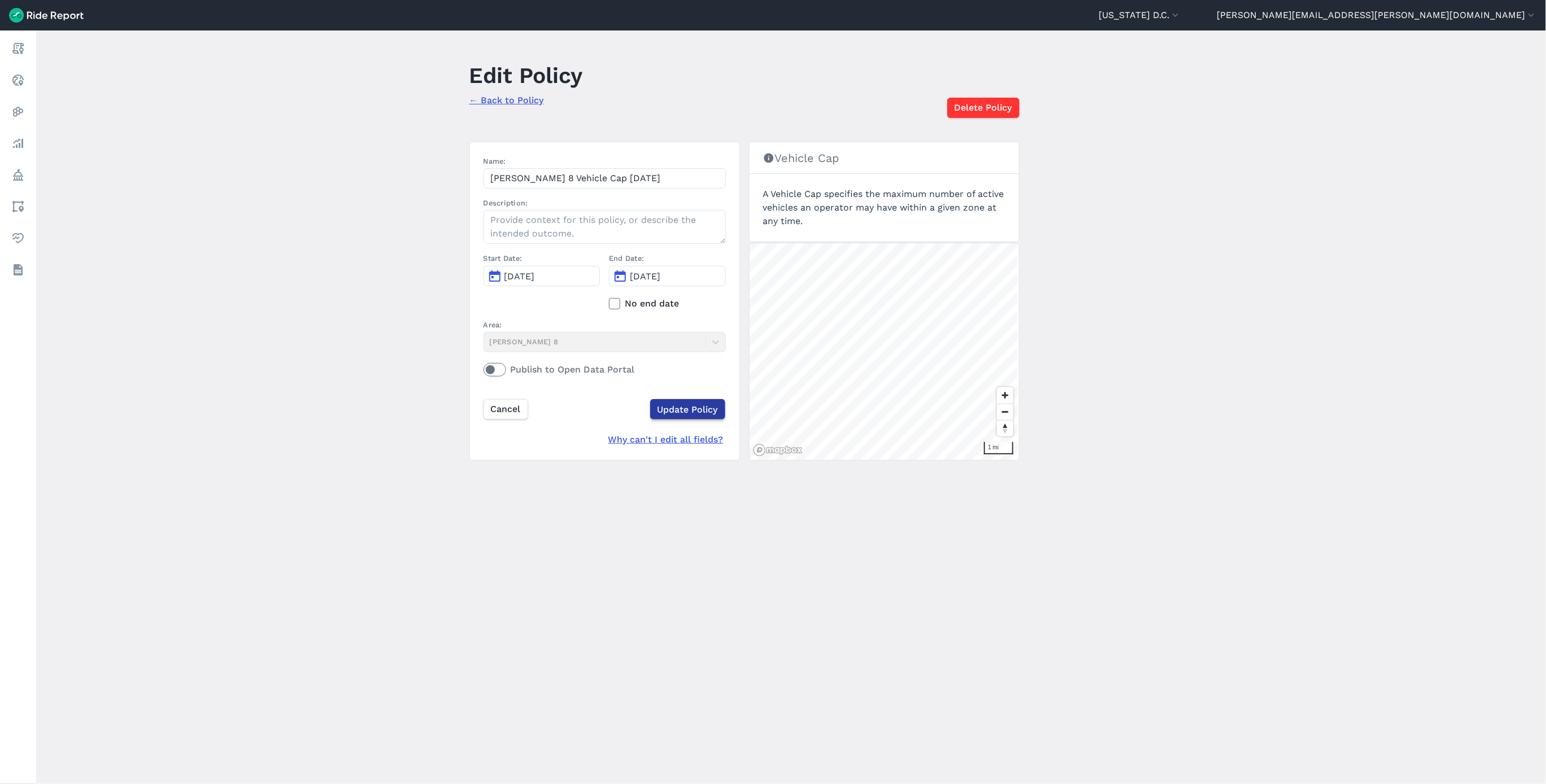
click at [676, 408] on input "Update Policy" at bounding box center [687, 409] width 75 height 20
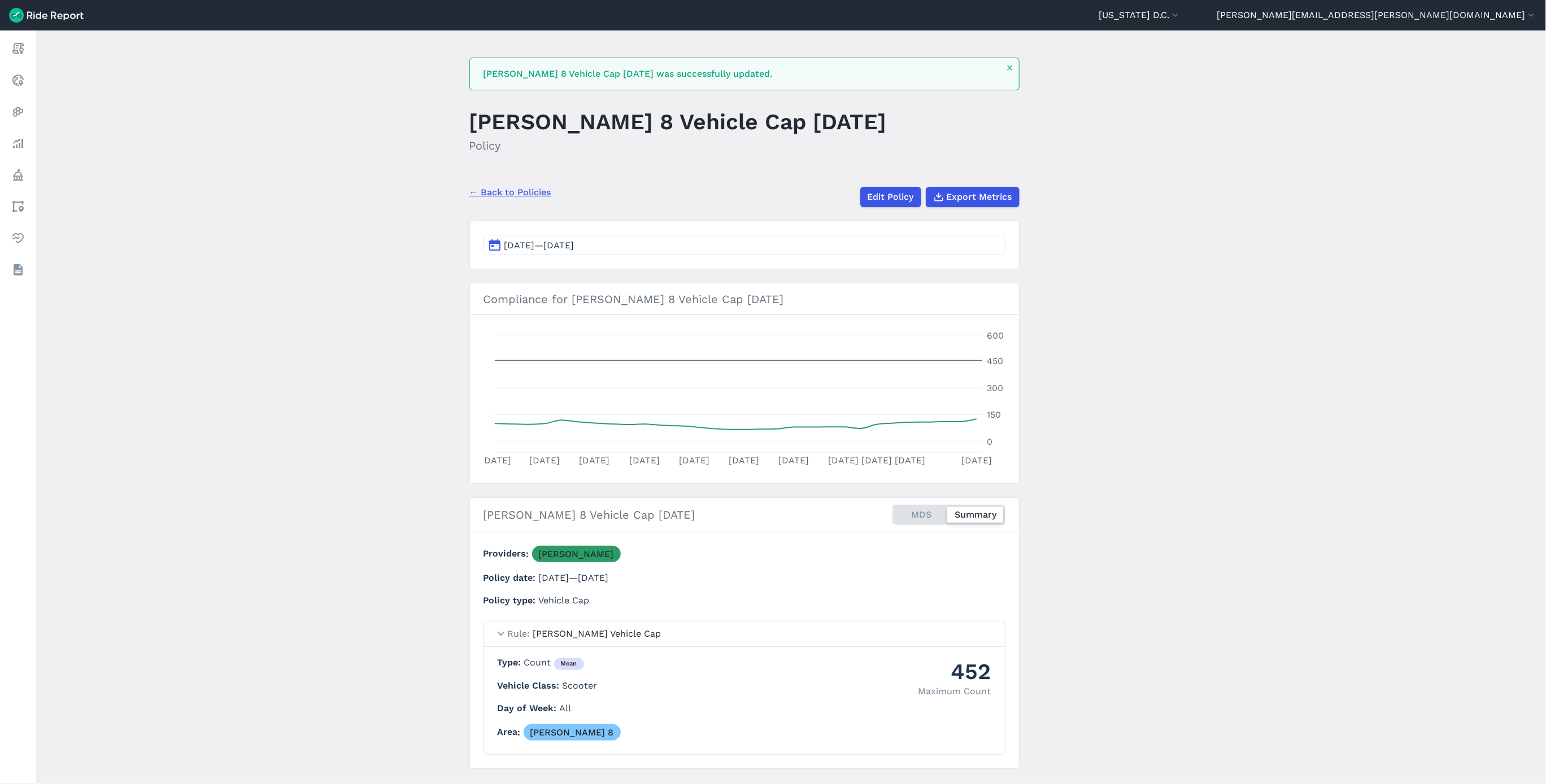
click at [523, 198] on link "← Back to Policies" at bounding box center [510, 193] width 82 height 14
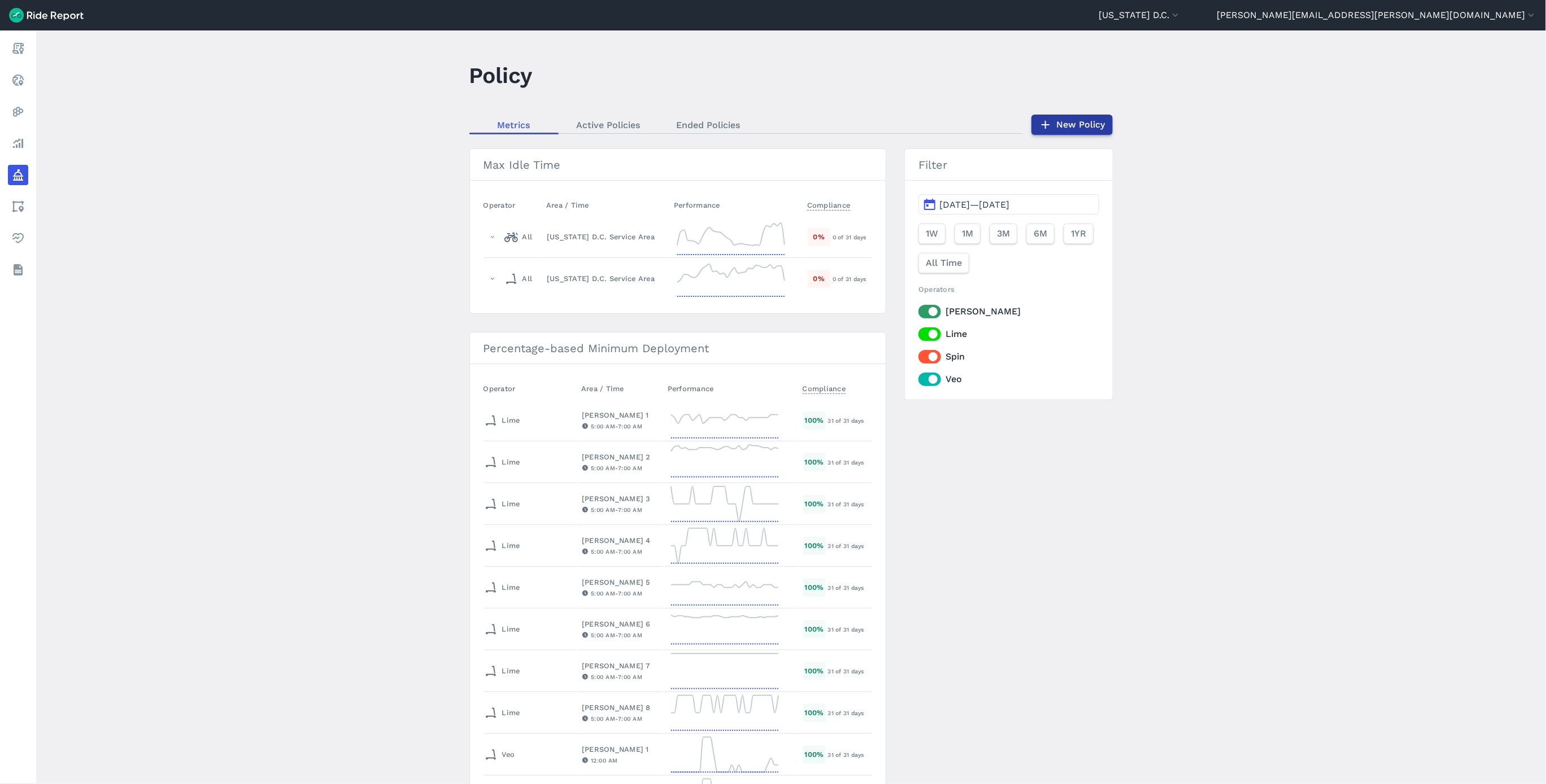
click at [1085, 126] on link "New Policy" at bounding box center [1072, 125] width 82 height 20
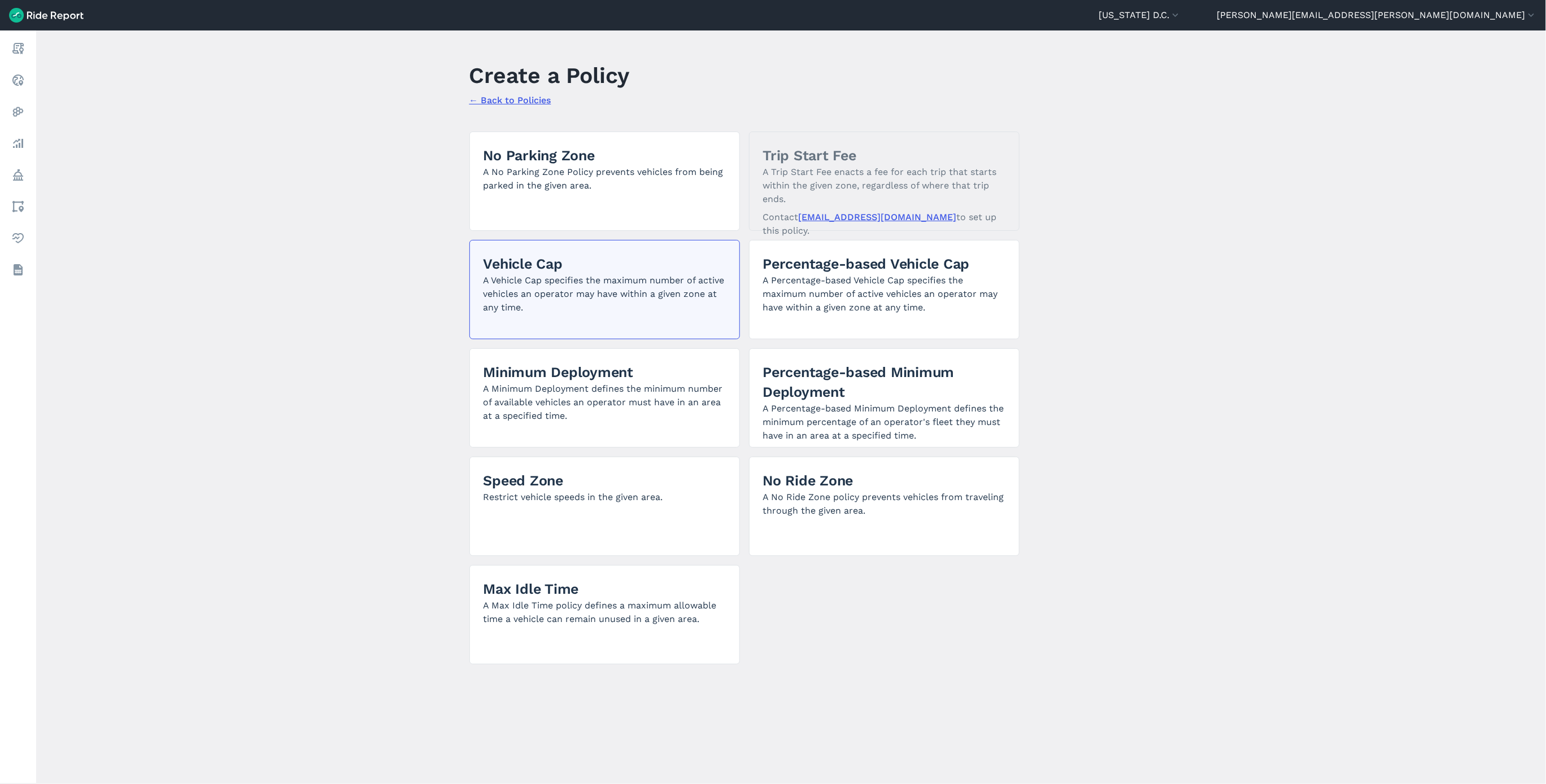
click at [640, 312] on p "A Vehicle Cap specifies the maximum number of active vehicles an operator may h…" at bounding box center [605, 294] width 242 height 41
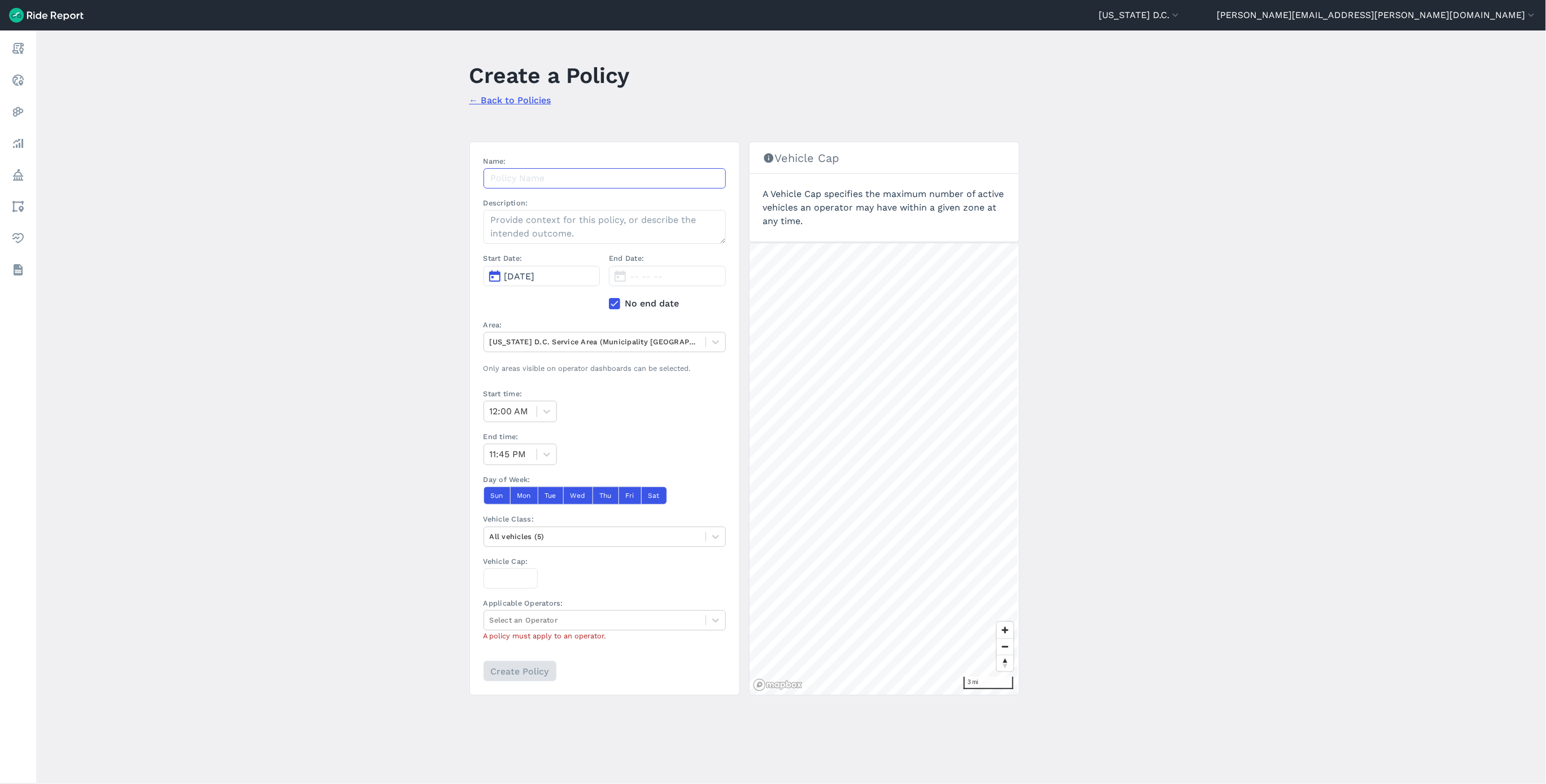
click at [607, 175] on input "Name:" at bounding box center [605, 178] width 242 height 20
click at [617, 180] on input "[PERSON_NAME] 1 Vehicle Cap [DATE]" at bounding box center [605, 178] width 242 height 20
type input "[PERSON_NAME] 1 Vehicle Cap [DATE]"
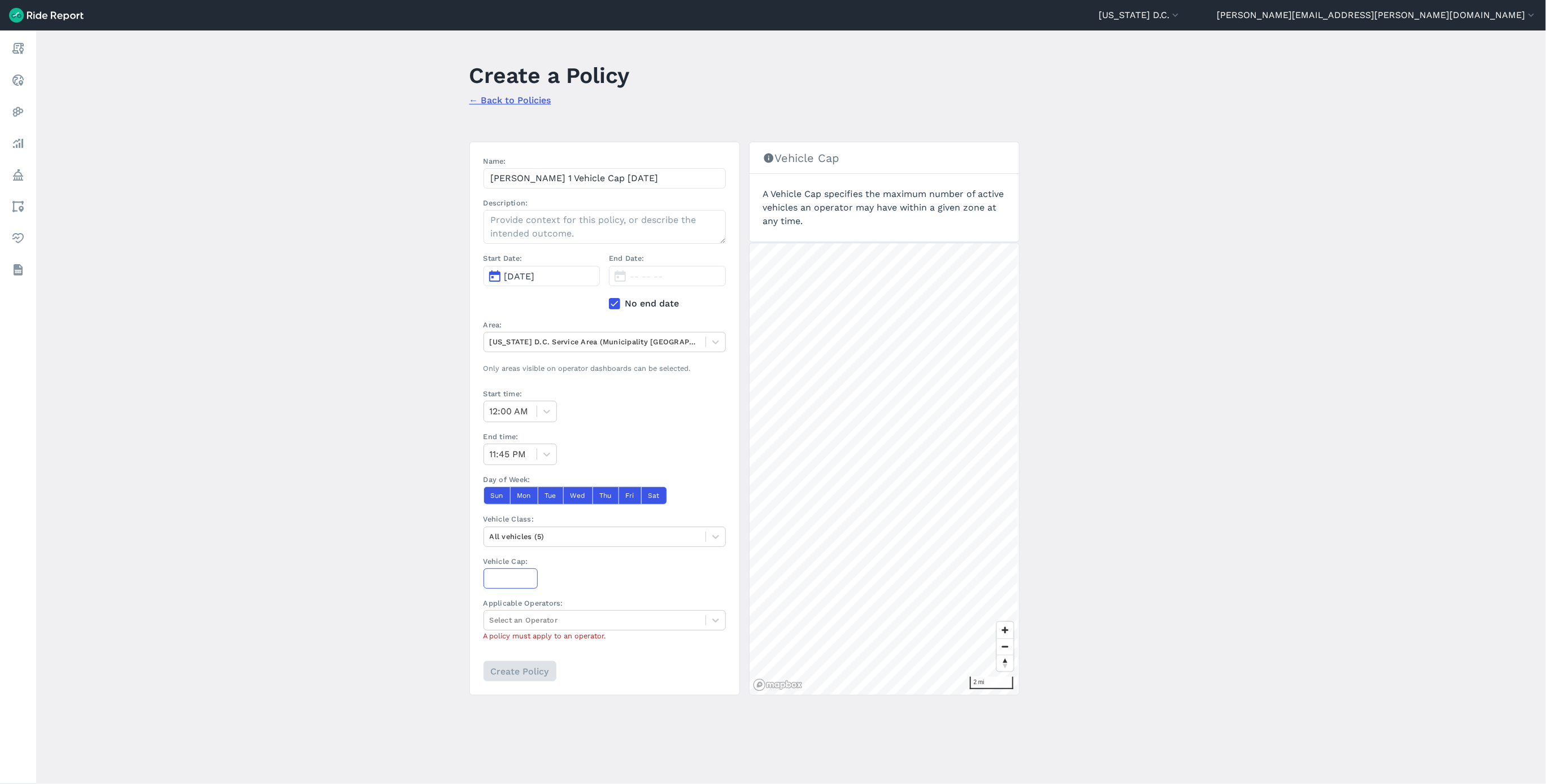
click at [500, 578] on input "Vehicle Cap:" at bounding box center [511, 579] width 54 height 20
type input "662"
click at [548, 618] on div at bounding box center [595, 620] width 210 height 13
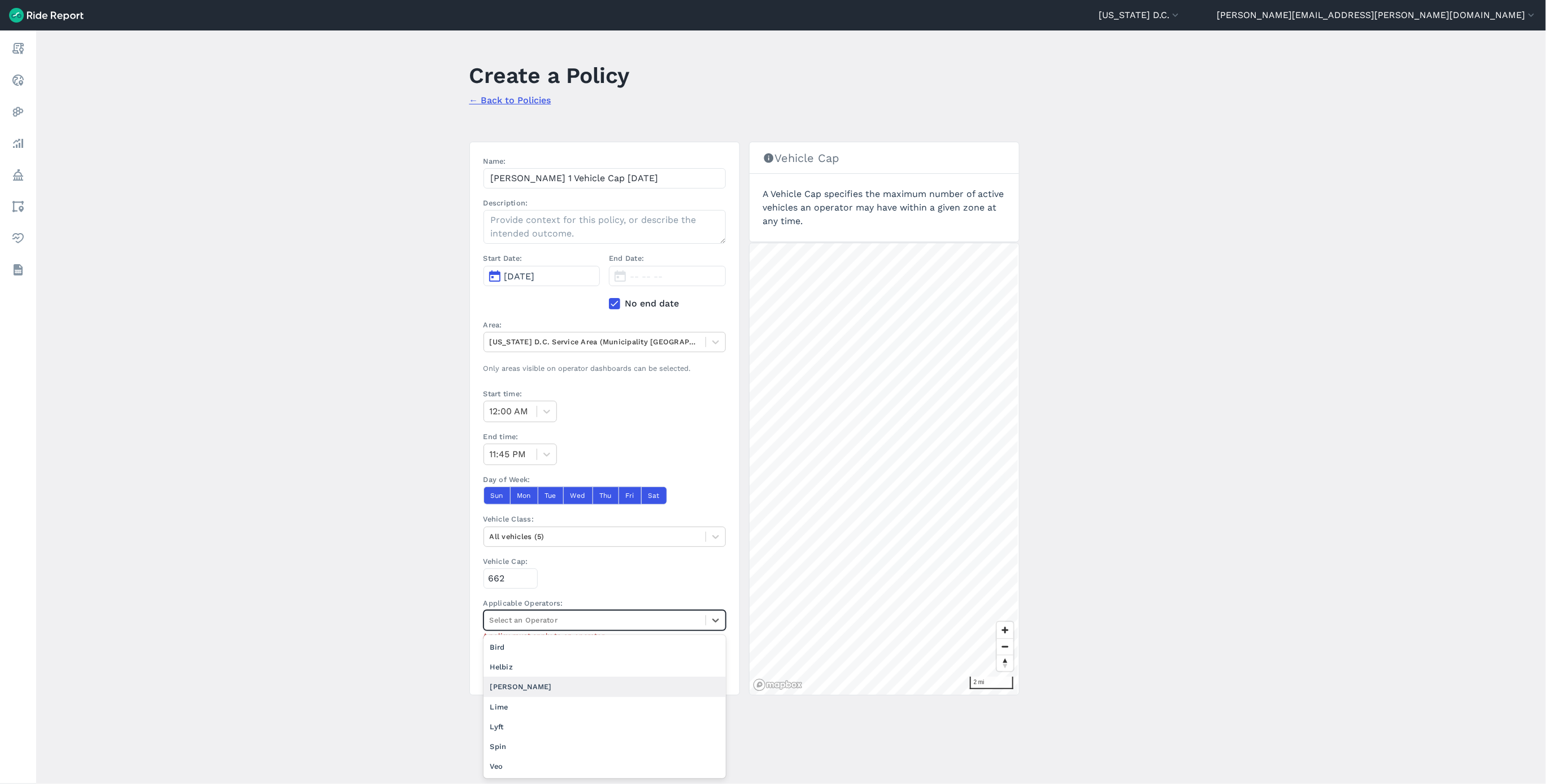
click at [525, 693] on div "[PERSON_NAME]" at bounding box center [605, 686] width 242 height 20
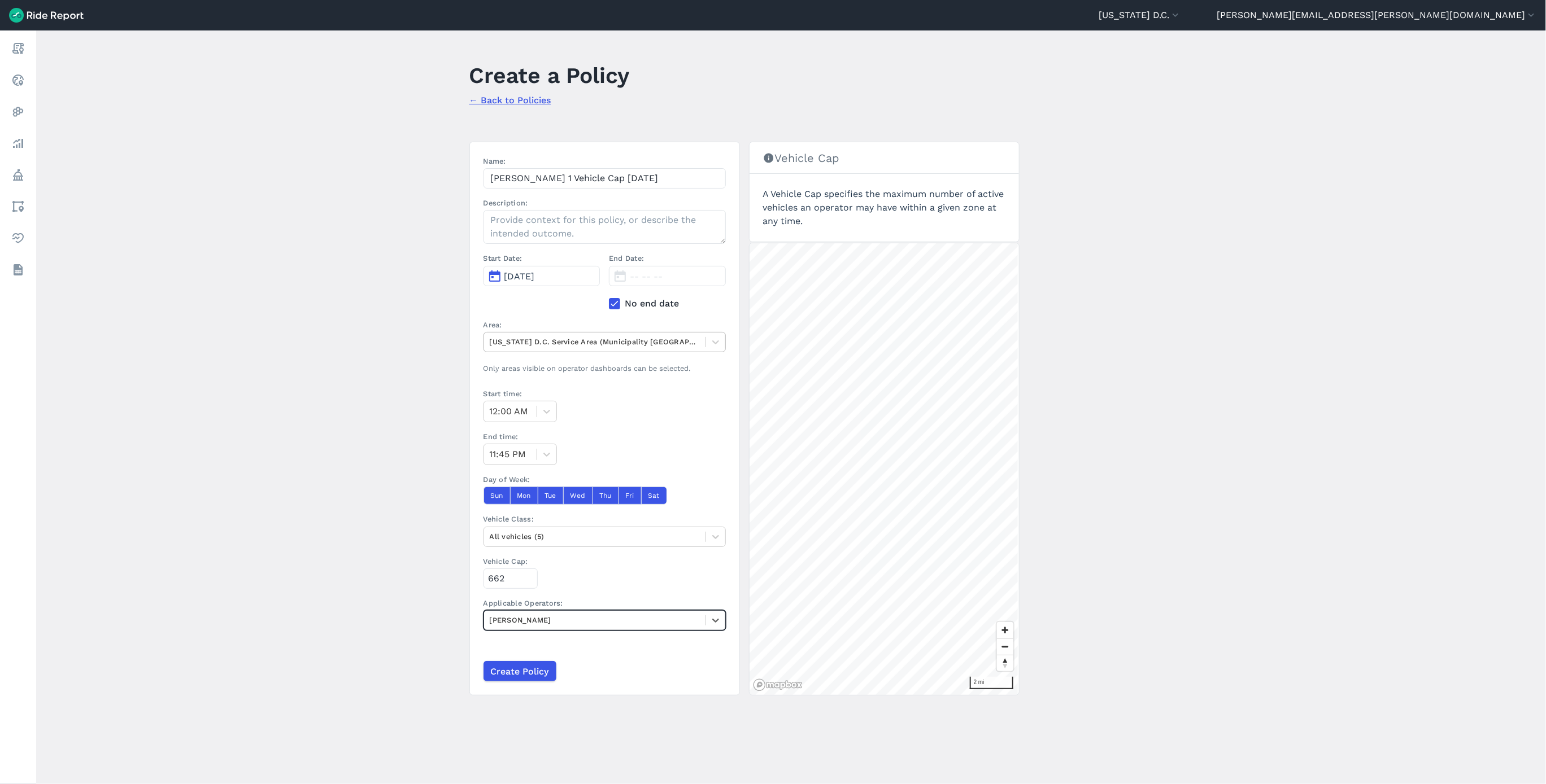
click at [610, 340] on div at bounding box center [595, 342] width 210 height 13
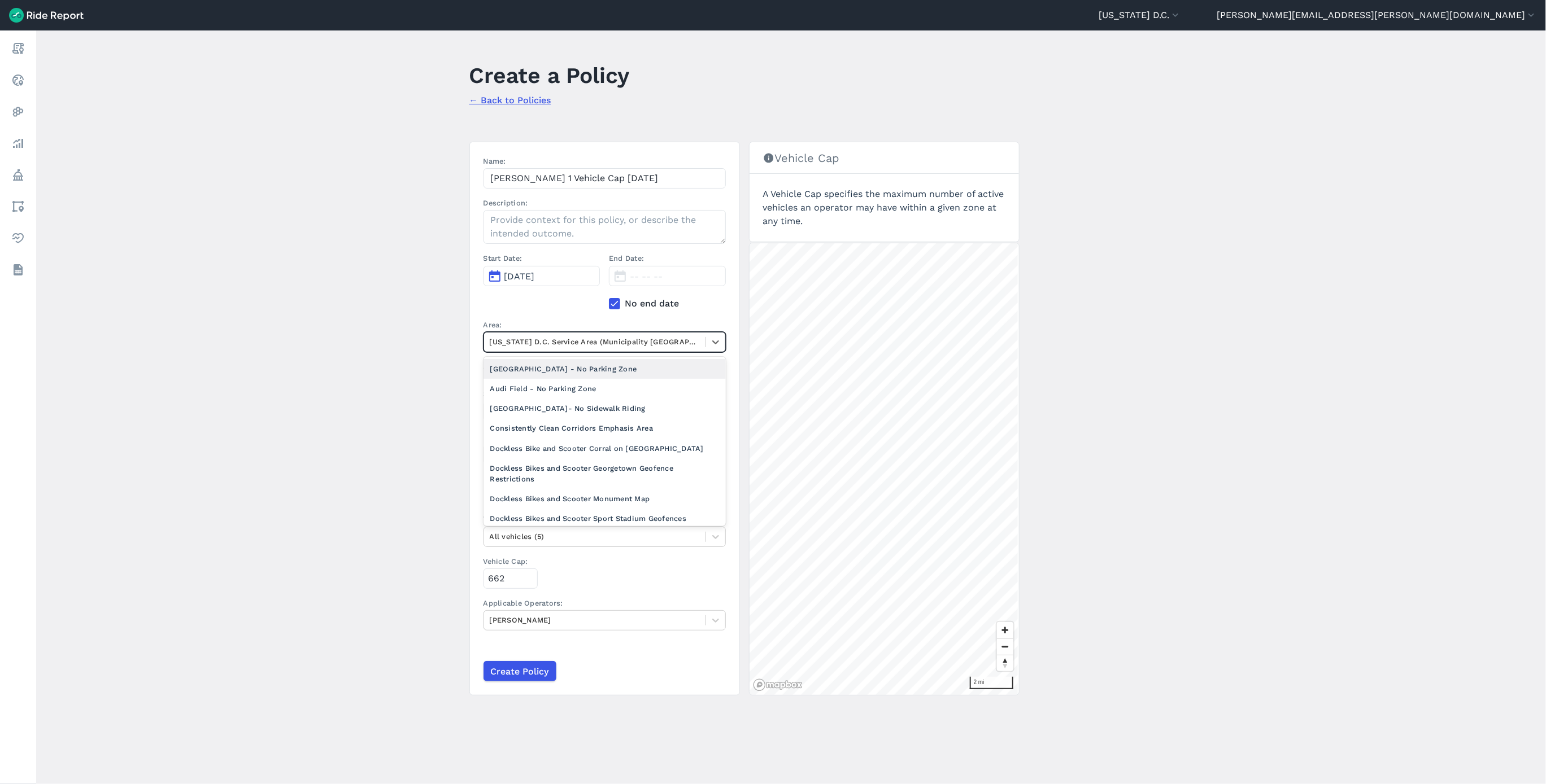
click at [549, 289] on div "Start Date: [DATE]" at bounding box center [542, 281] width 117 height 57
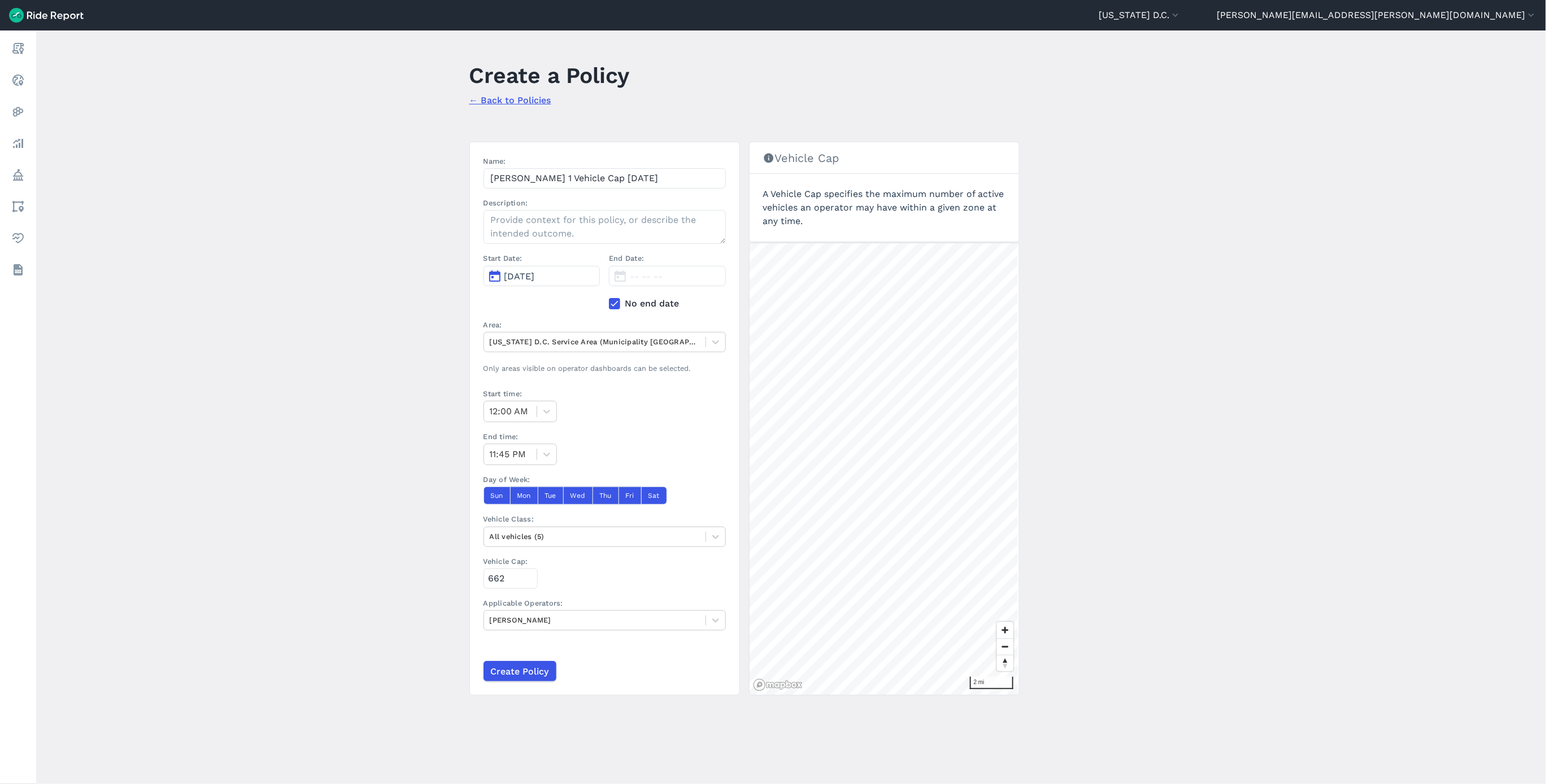
click at [535, 282] on span "[DATE]" at bounding box center [519, 277] width 31 height 11
click at [527, 376] on button "12" at bounding box center [528, 377] width 18 height 18
click at [577, 342] on div at bounding box center [595, 342] width 210 height 13
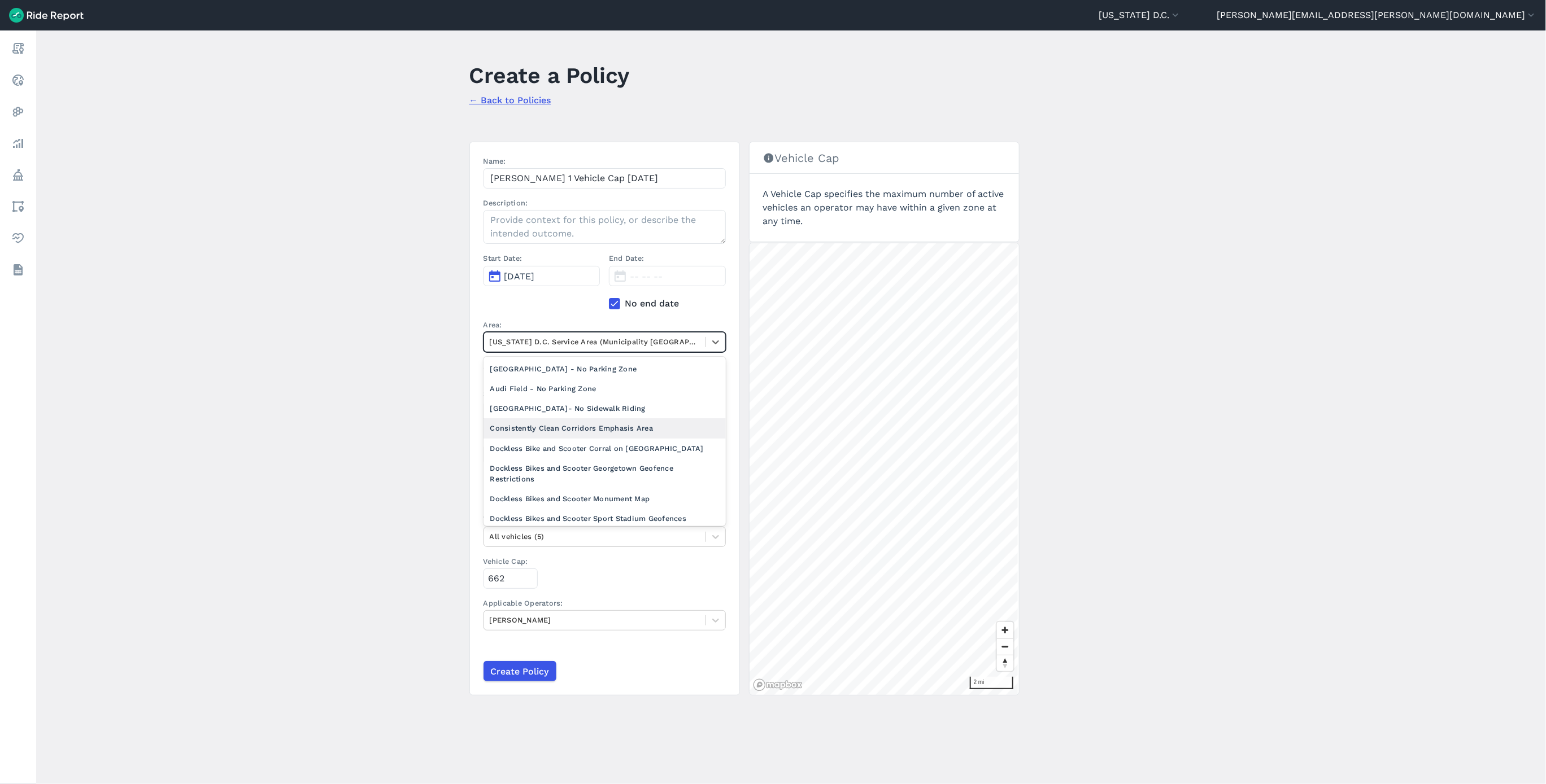
scroll to position [423, 0]
click at [544, 466] on div "[PERSON_NAME] 1" at bounding box center [605, 473] width 242 height 20
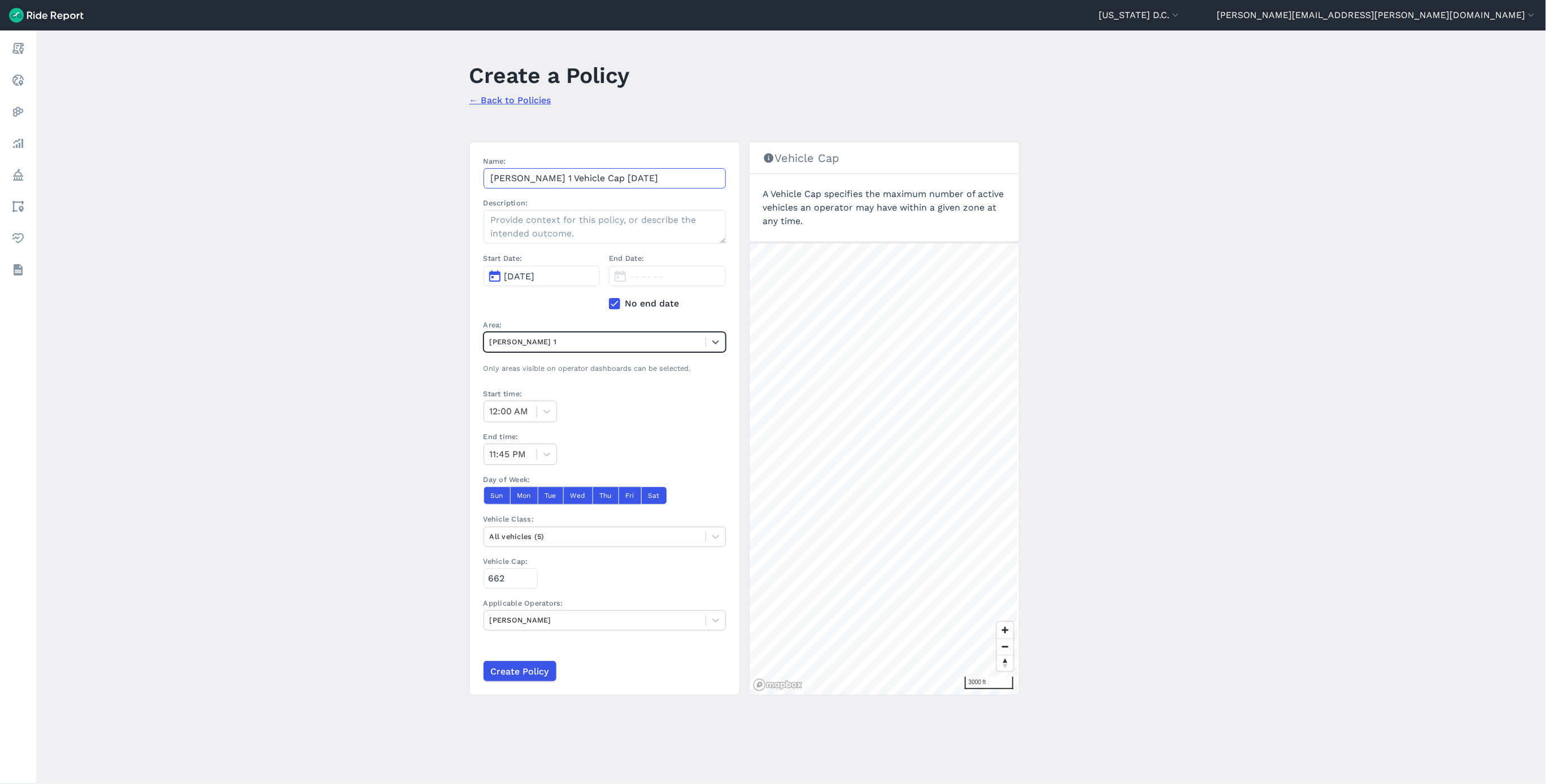
click at [556, 169] on input "Hopp Ward 1 Vehicle Cap 8.12.25" at bounding box center [605, 178] width 242 height 20
click at [649, 535] on div at bounding box center [595, 537] width 210 height 13
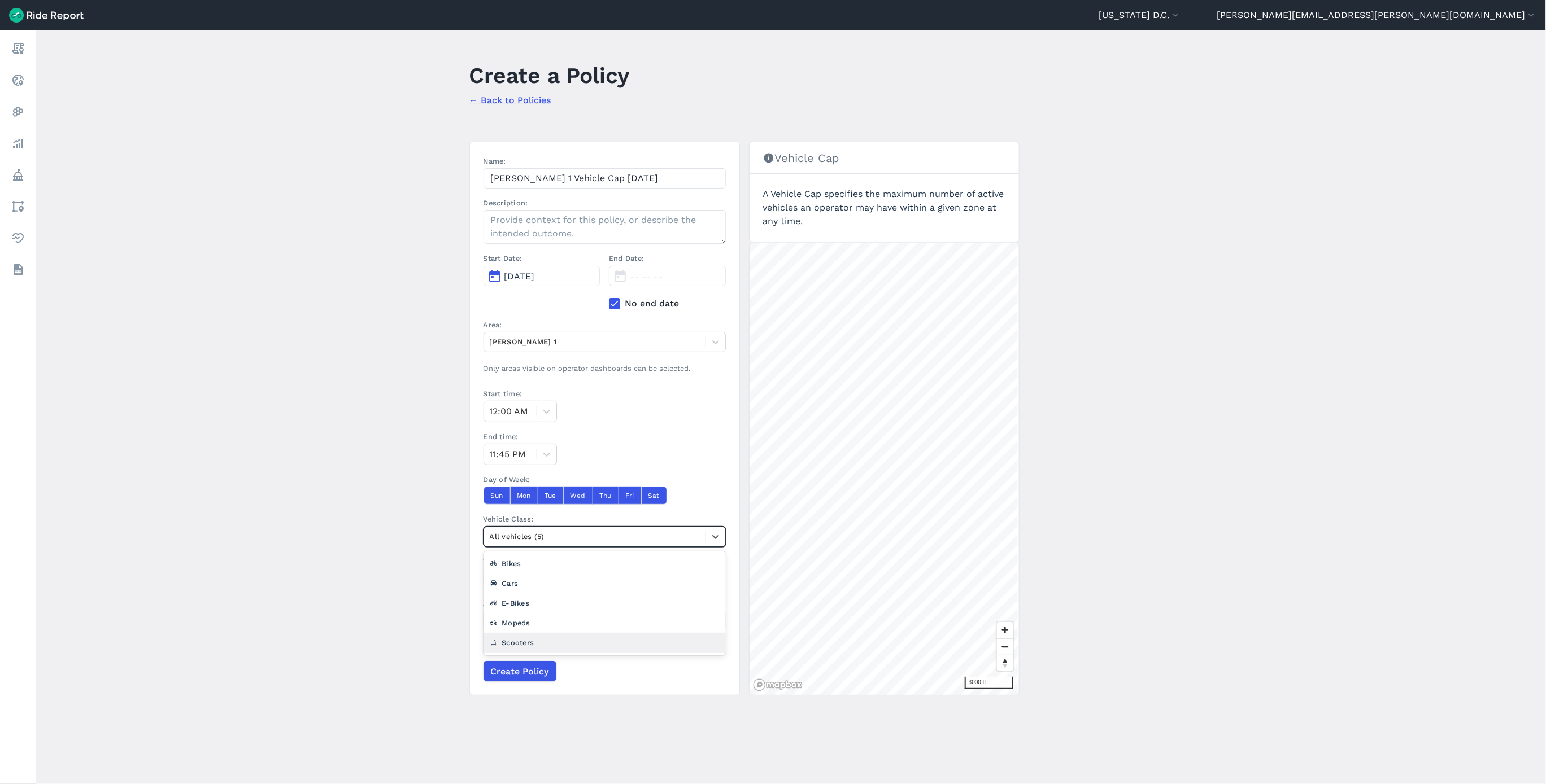
click at [579, 645] on div "Scooters" at bounding box center [605, 642] width 242 height 20
click at [519, 674] on input "Create Policy" at bounding box center [519, 671] width 73 height 20
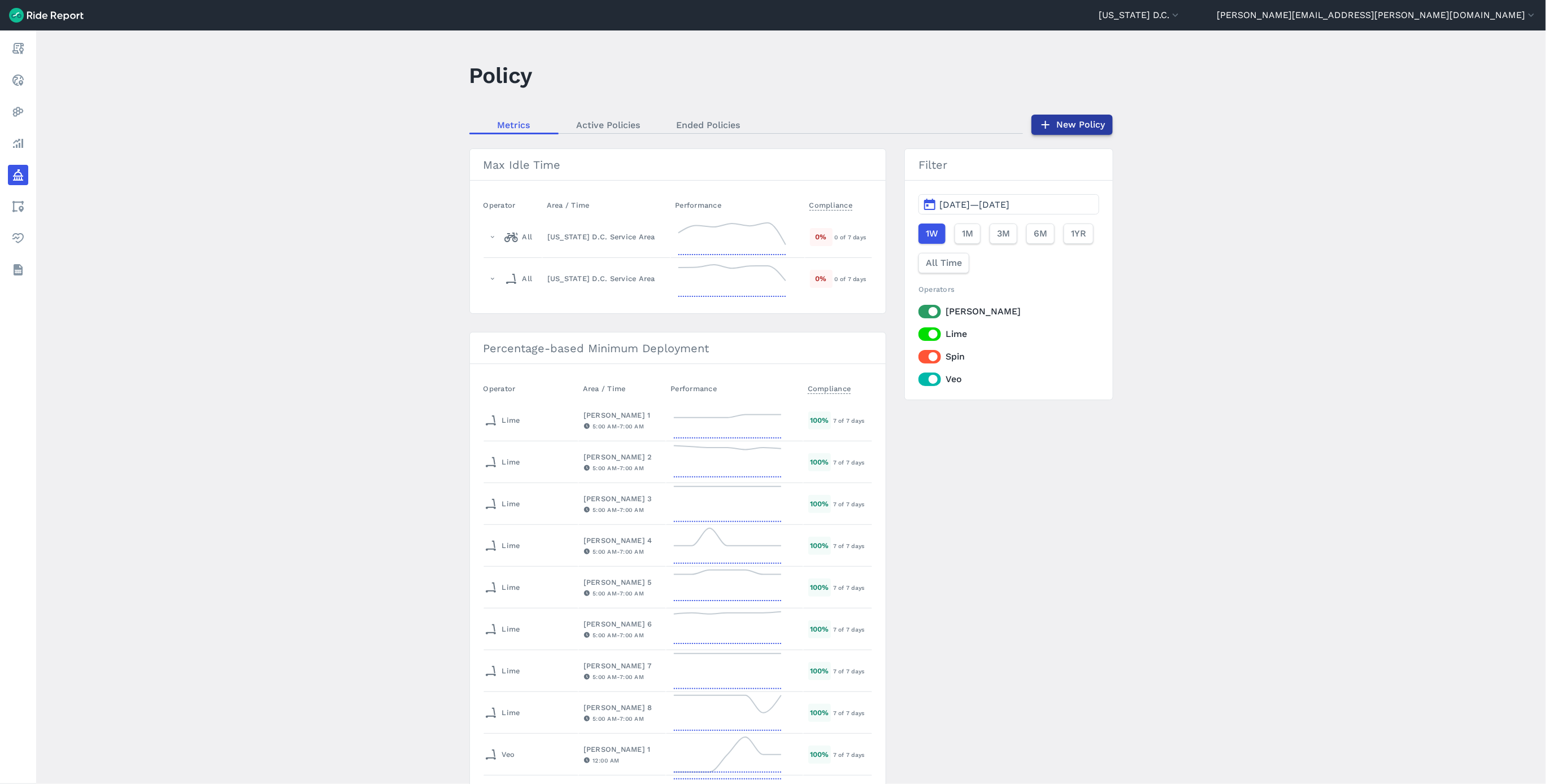
click at [1059, 122] on link "New Policy" at bounding box center [1072, 125] width 82 height 20
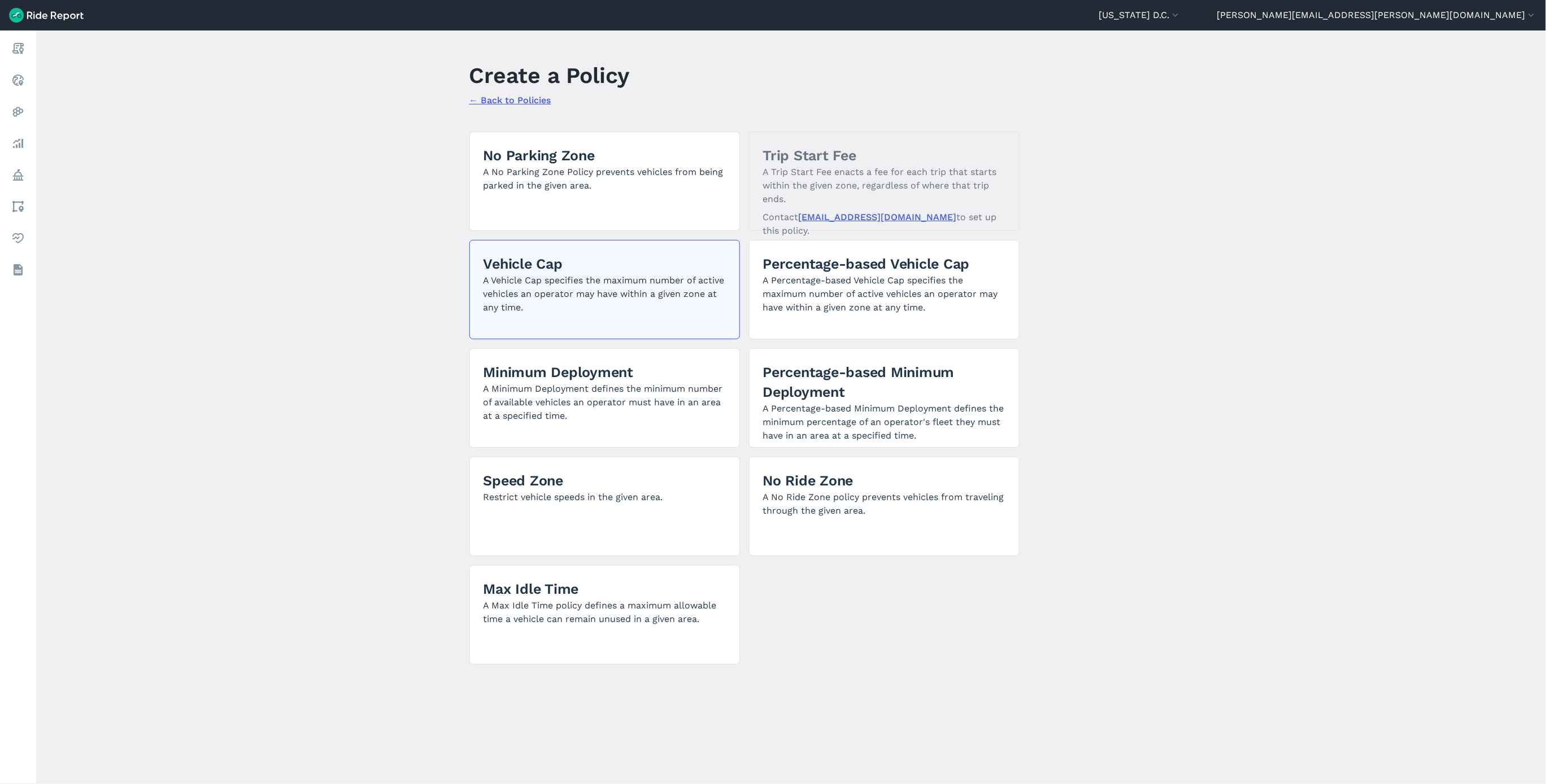
click at [570, 283] on p "A Vehicle Cap specifies the maximum number of active vehicles an operator may h…" at bounding box center [605, 294] width 242 height 41
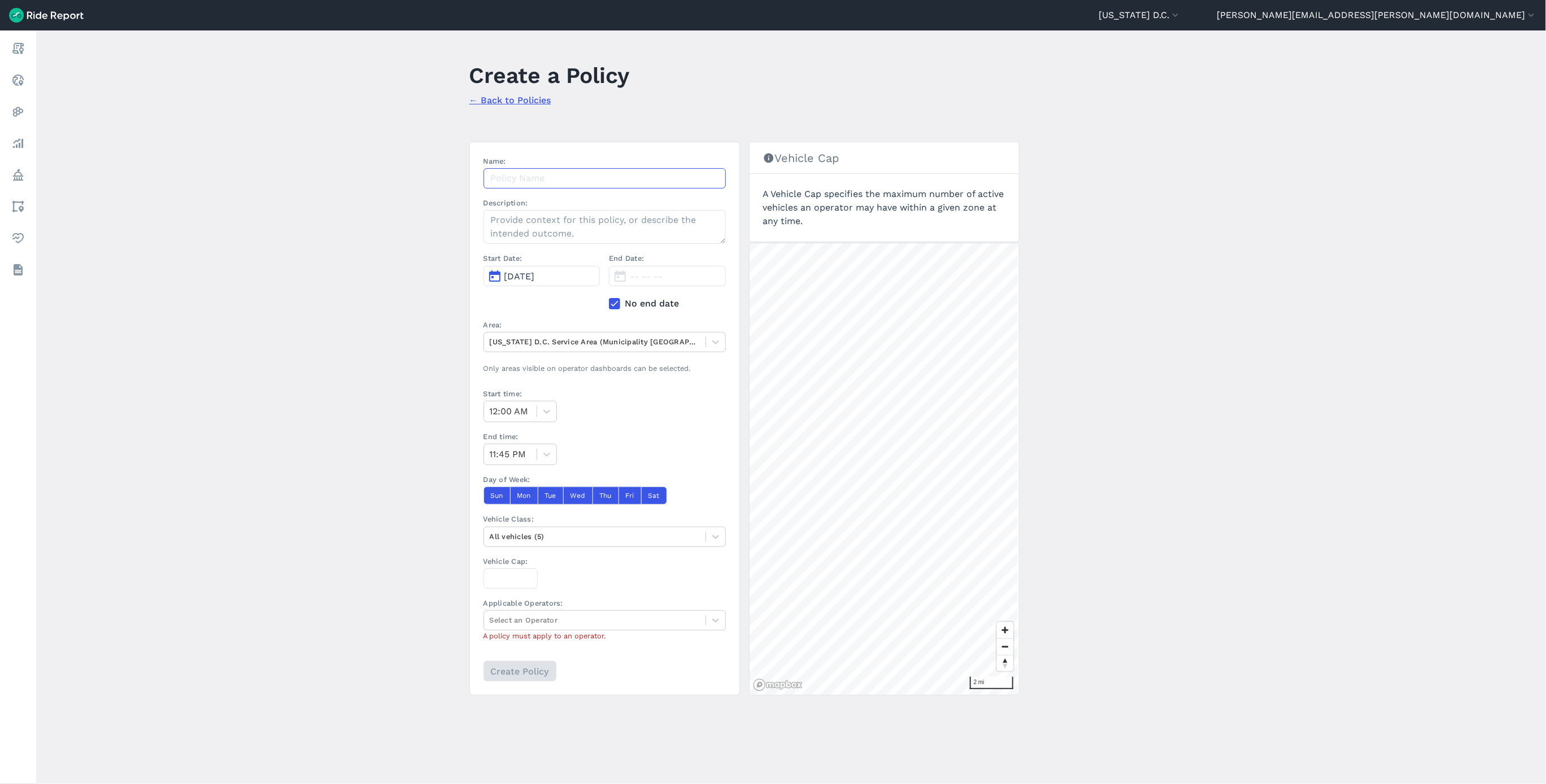
click at [590, 182] on input "Name:" at bounding box center [605, 178] width 242 height 20
paste input "Hopp Ward 1 Vehicle Cap 8.12.25"
drag, startPoint x: 546, startPoint y: 180, endPoint x: 567, endPoint y: 194, distance: 25.2
click at [546, 180] on input "Hopp Ward 1 Vehicle Cap 8.12.25" at bounding box center [605, 178] width 242 height 20
type input "Hopp Ward 2 Vehicle Cap 8.12.25"
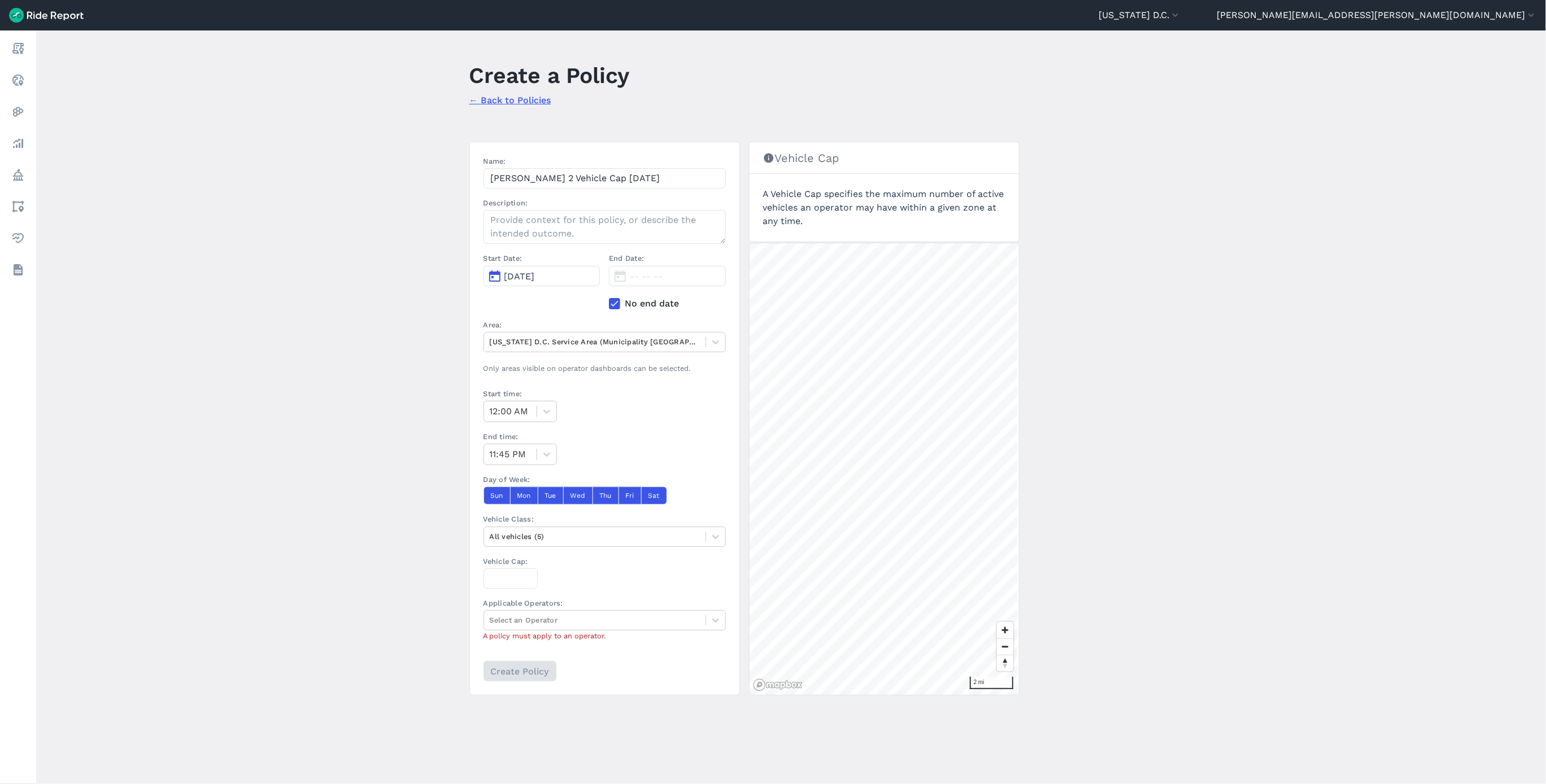
click at [534, 282] on span "[DATE]" at bounding box center [519, 277] width 31 height 11
click at [527, 373] on button "12" at bounding box center [528, 377] width 18 height 18
click at [529, 347] on div at bounding box center [595, 342] width 210 height 13
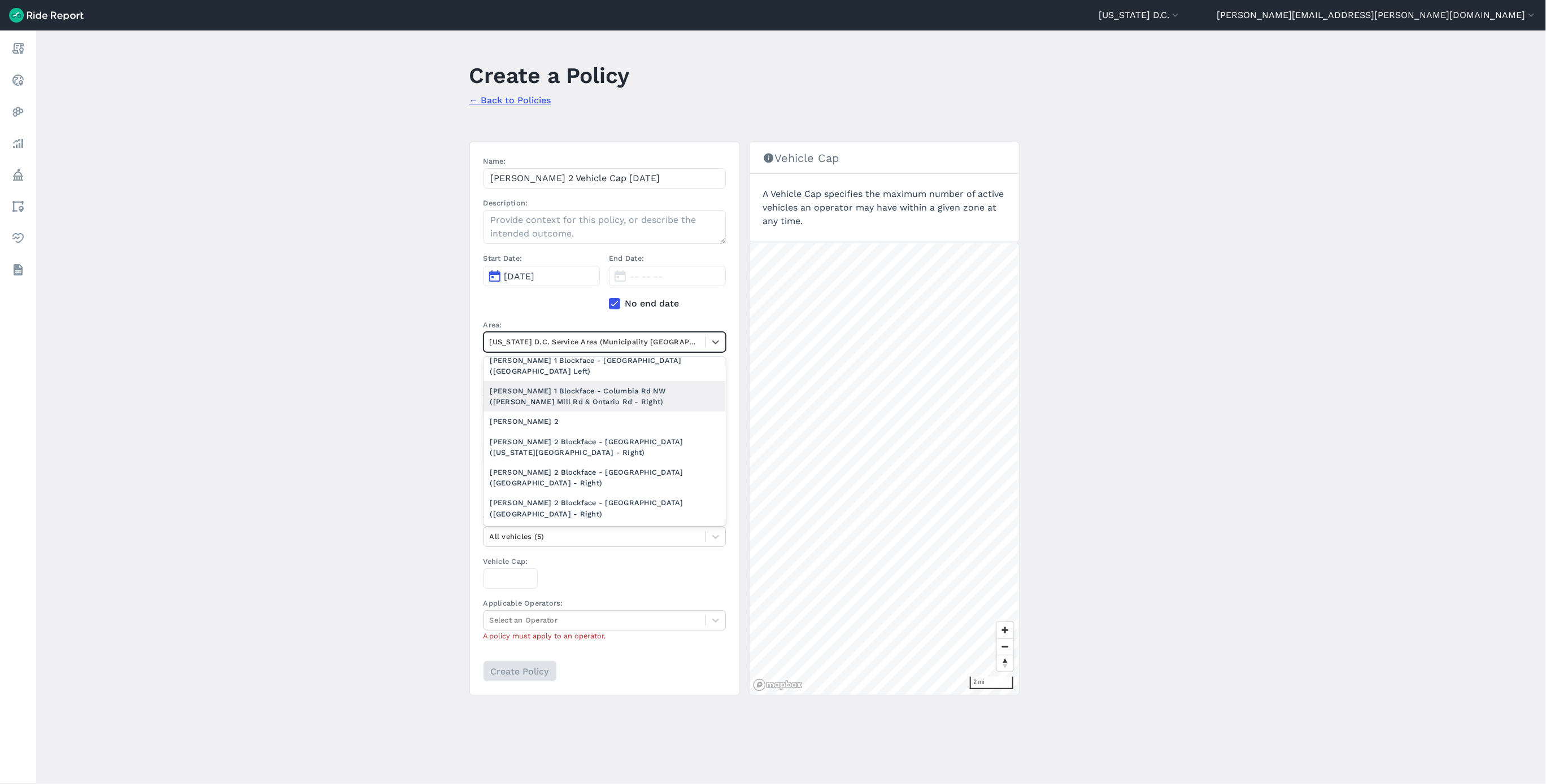
scroll to position [593, 0]
click at [560, 390] on div "[PERSON_NAME] 2" at bounding box center [605, 385] width 242 height 20
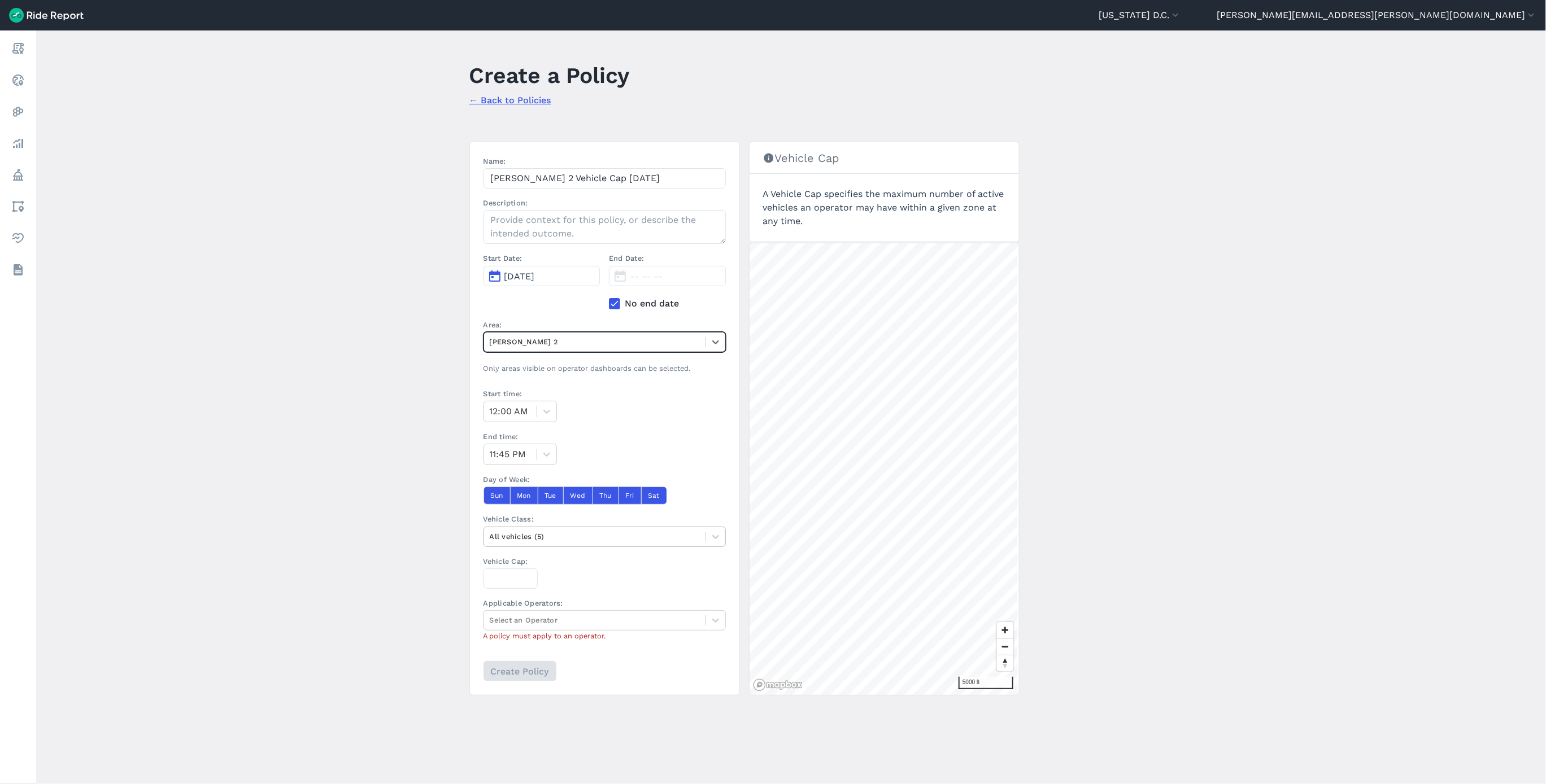
click at [537, 542] on div at bounding box center [595, 537] width 210 height 13
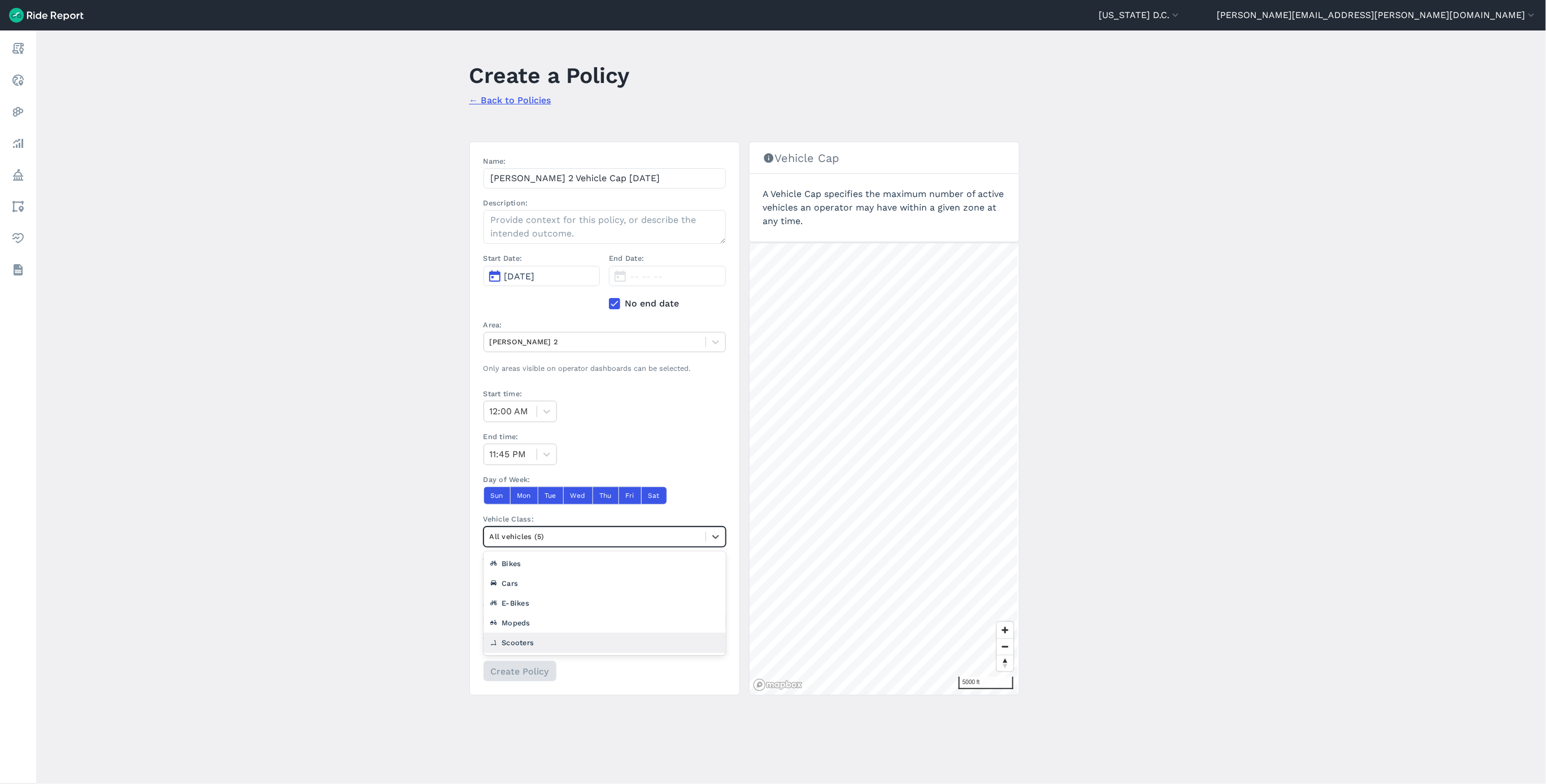
click at [539, 640] on div "Scooters" at bounding box center [605, 642] width 242 height 20
click at [513, 573] on input "Vehicle Cap:" at bounding box center [511, 579] width 54 height 20
type input "662"
click at [706, 627] on div at bounding box center [715, 620] width 19 height 19
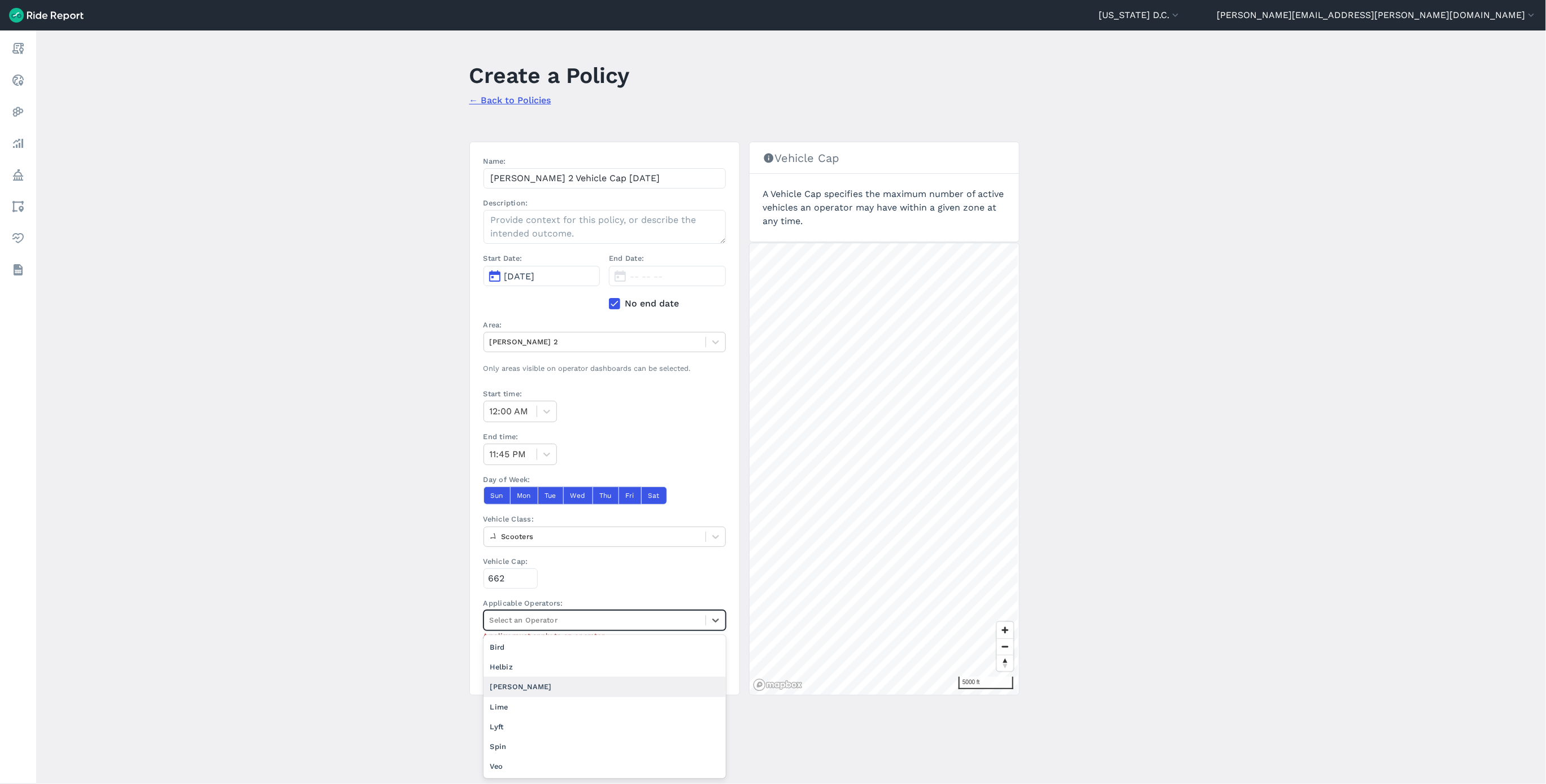
click at [583, 693] on div "[PERSON_NAME]" at bounding box center [605, 686] width 242 height 20
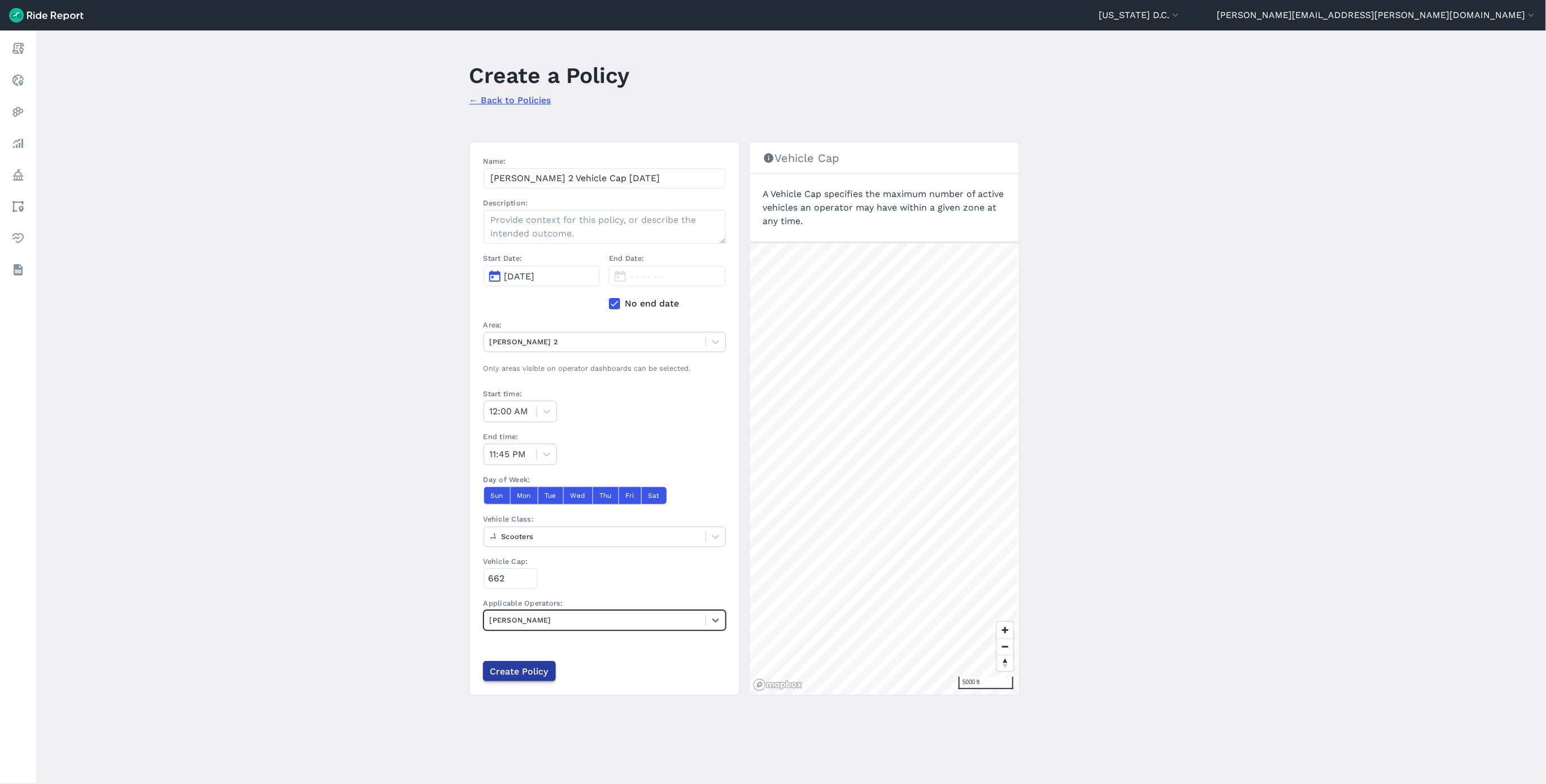
click at [507, 674] on input "Create Policy" at bounding box center [519, 671] width 73 height 20
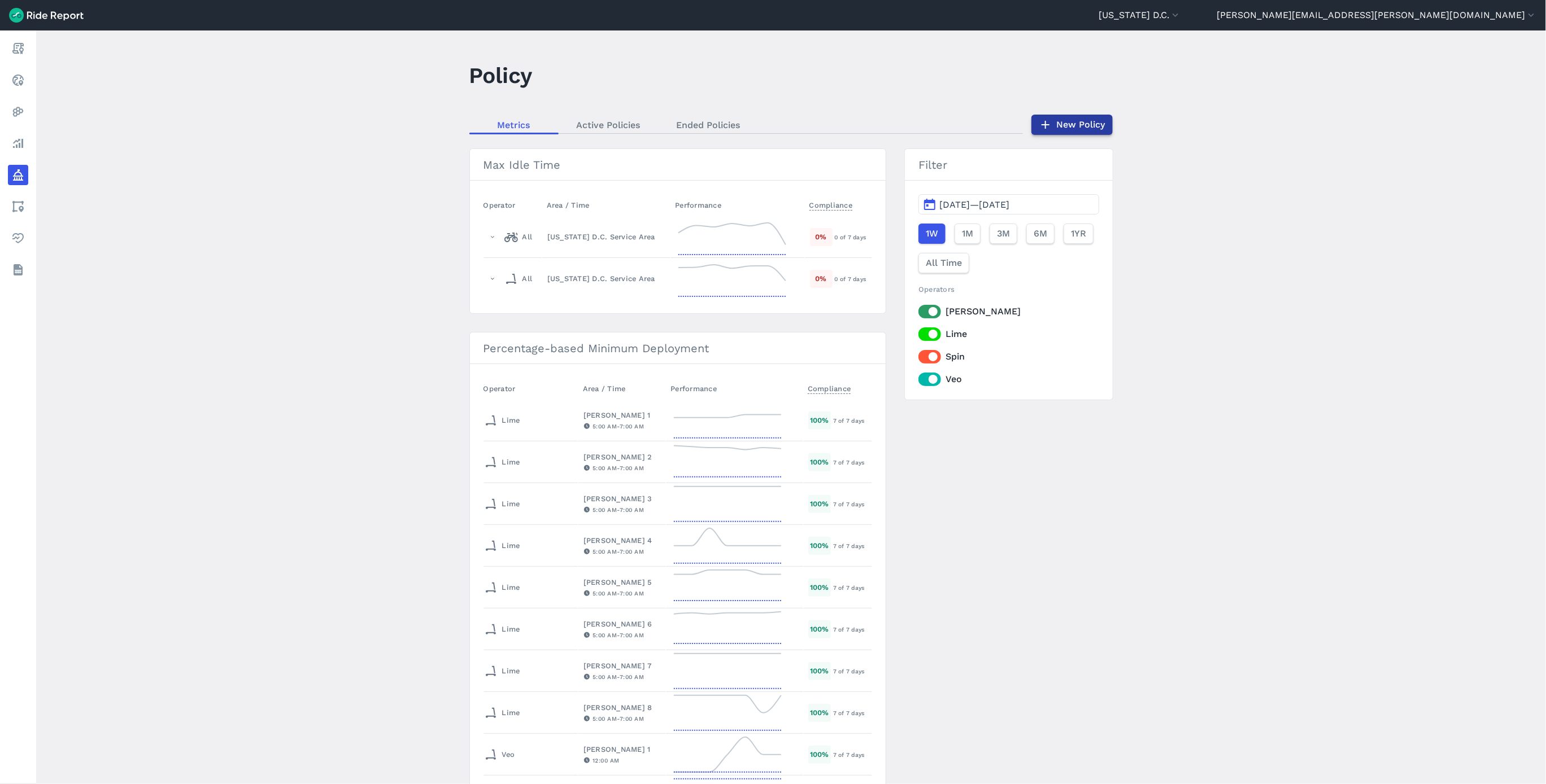
click at [1064, 124] on link "New Policy" at bounding box center [1072, 125] width 82 height 20
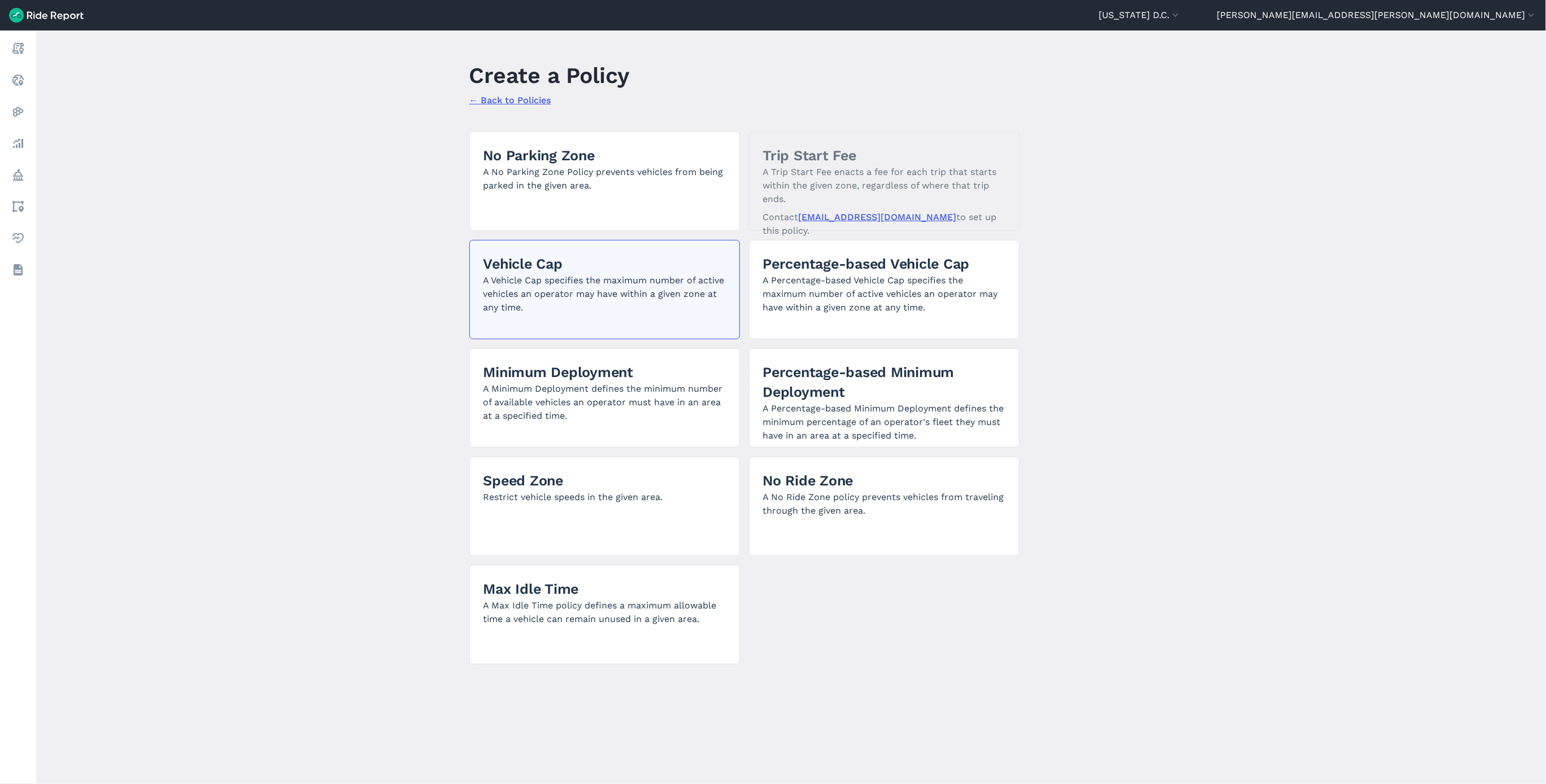
click at [663, 264] on h2 "Vehicle Cap" at bounding box center [605, 264] width 242 height 20
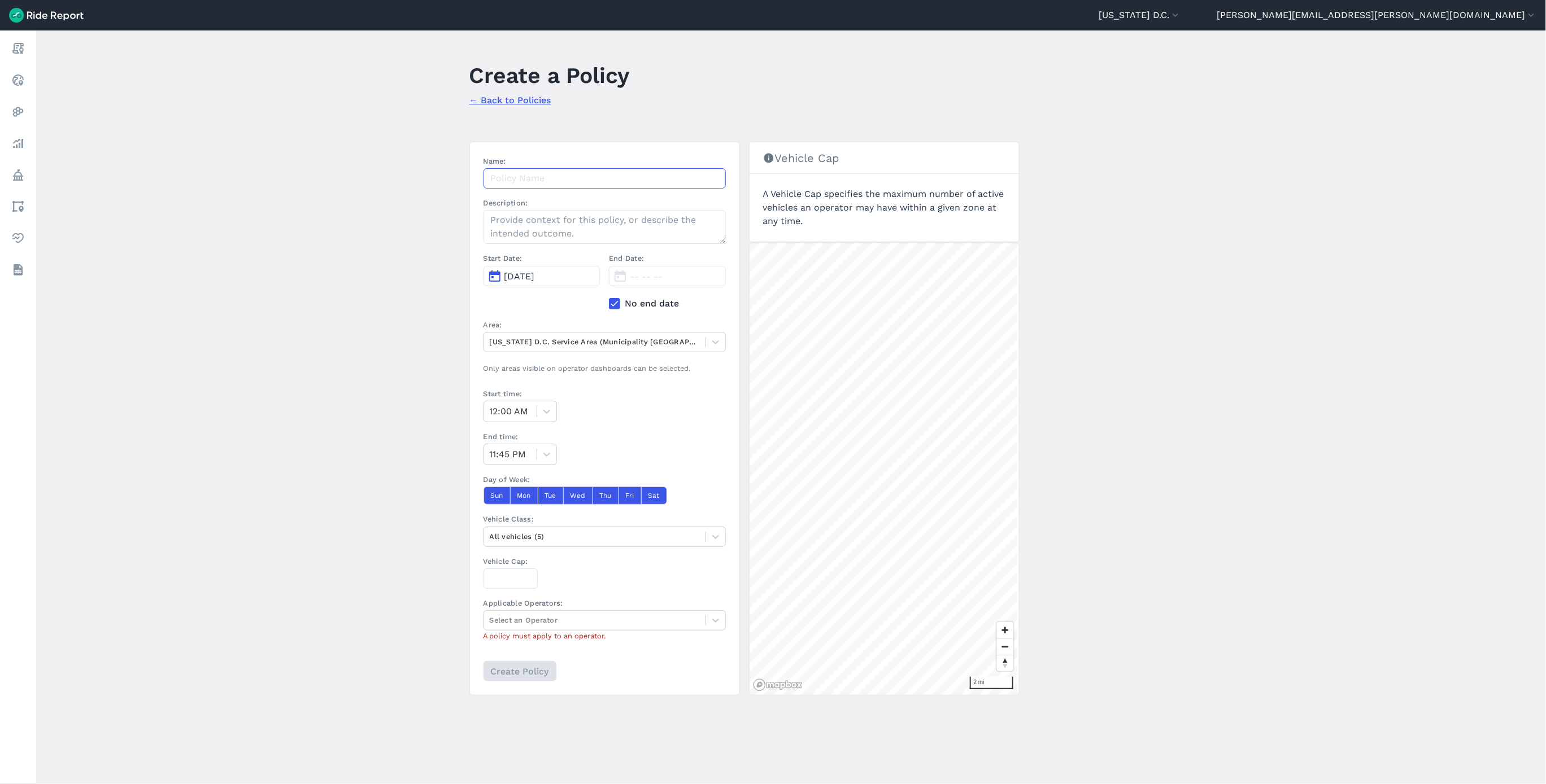
click at [607, 169] on input "Name:" at bounding box center [605, 178] width 242 height 20
paste input "Hopp Ward 1 Vehicle Cap 8.12.25"
click at [543, 176] on input "Hopp Ward 1 Vehicle Cap 8.12.25" at bounding box center [605, 178] width 242 height 20
type input "Hopp Ward 3 Vehicle Cap 8.12.25"
click at [535, 275] on span "[DATE]" at bounding box center [519, 277] width 31 height 11
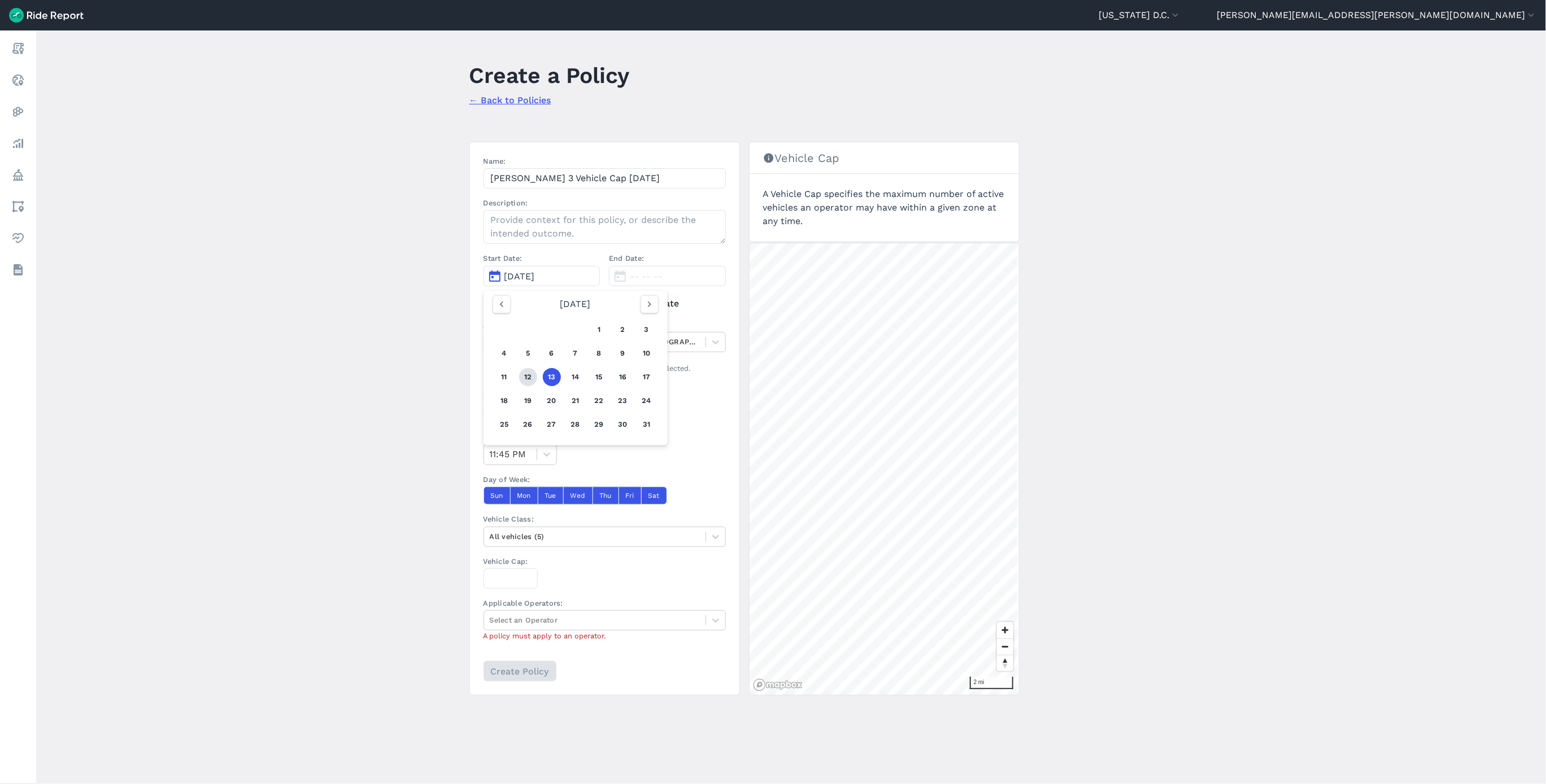
click at [521, 382] on button "12" at bounding box center [528, 377] width 18 height 18
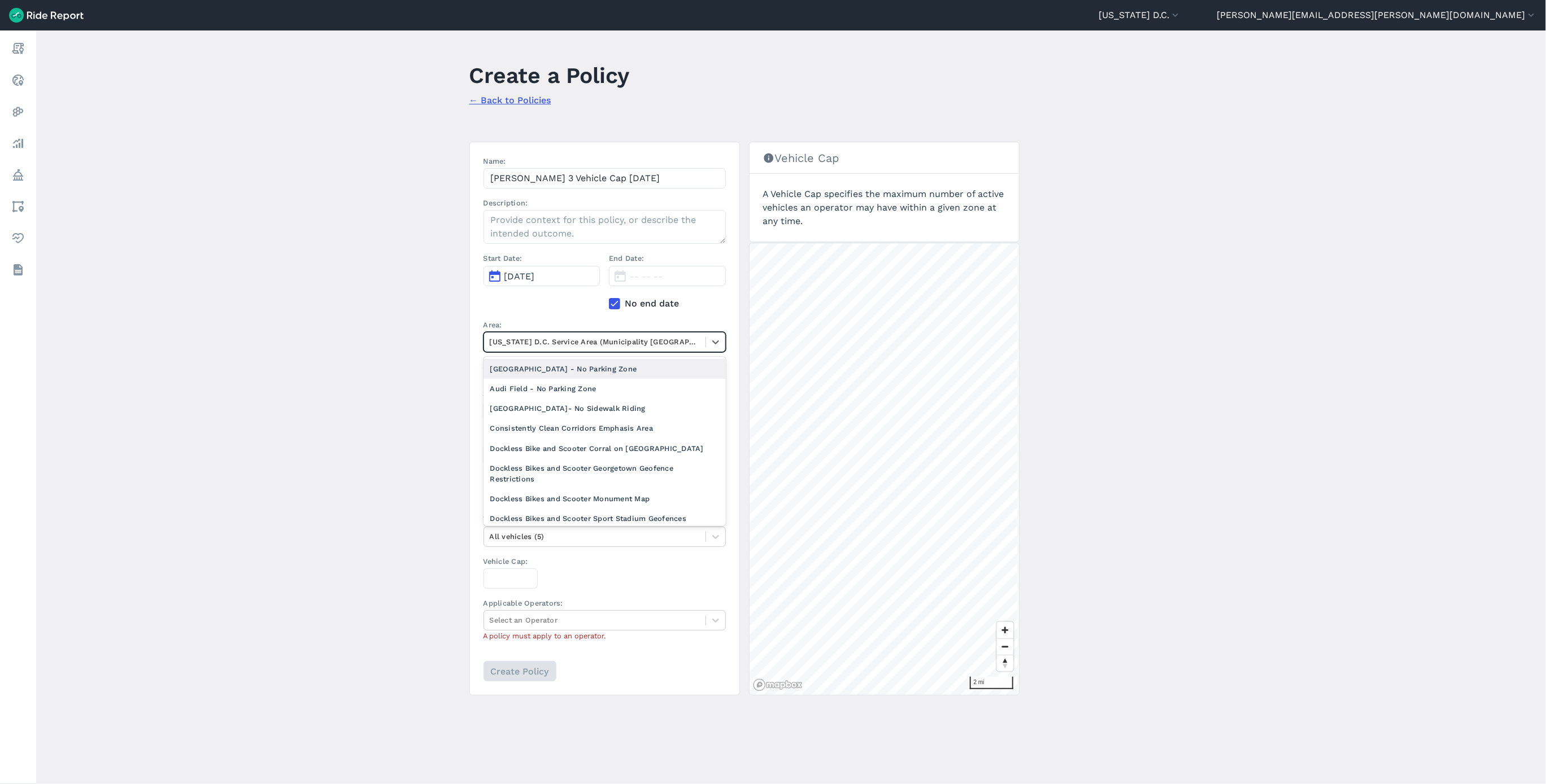
click at [570, 341] on div at bounding box center [595, 342] width 210 height 13
click at [550, 442] on div "[PERSON_NAME] 3" at bounding box center [605, 450] width 242 height 20
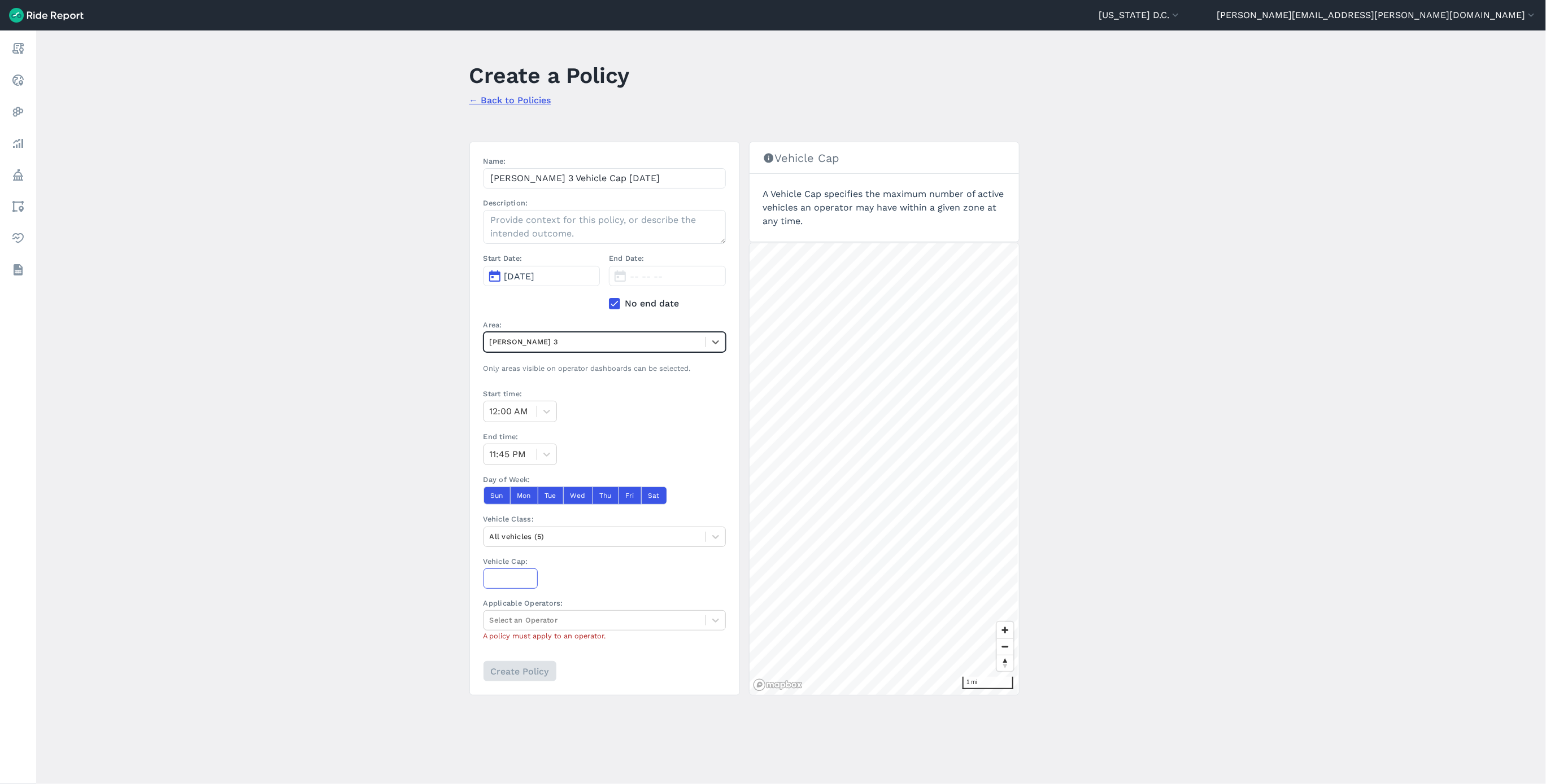
click at [486, 588] on input "Vehicle Cap:" at bounding box center [511, 579] width 54 height 20
type input "662"
click at [634, 529] on div "All vehicles (5)" at bounding box center [605, 537] width 242 height 20
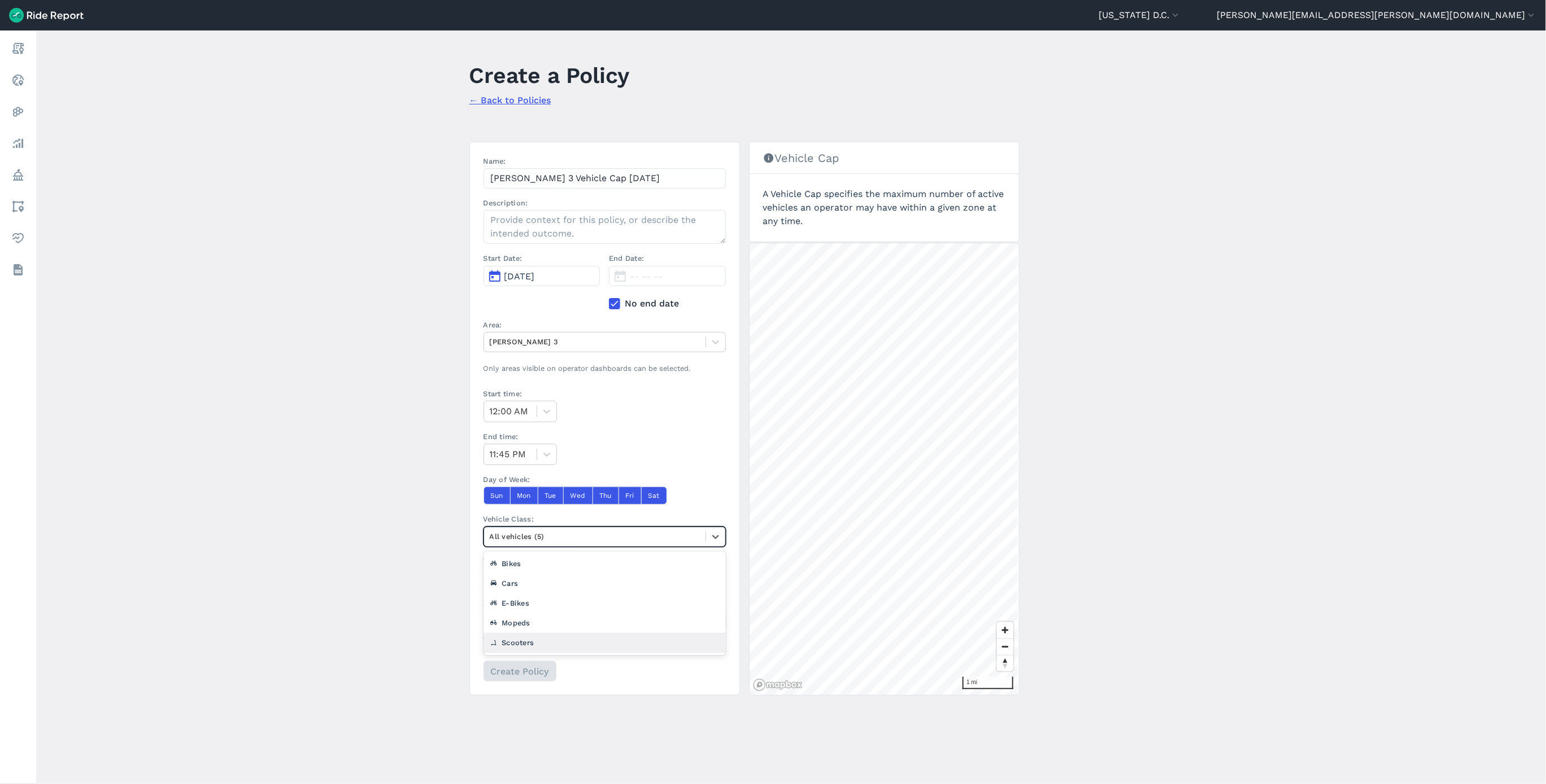
click at [562, 644] on div "Scooters" at bounding box center [605, 642] width 242 height 20
click at [552, 622] on div at bounding box center [595, 620] width 210 height 13
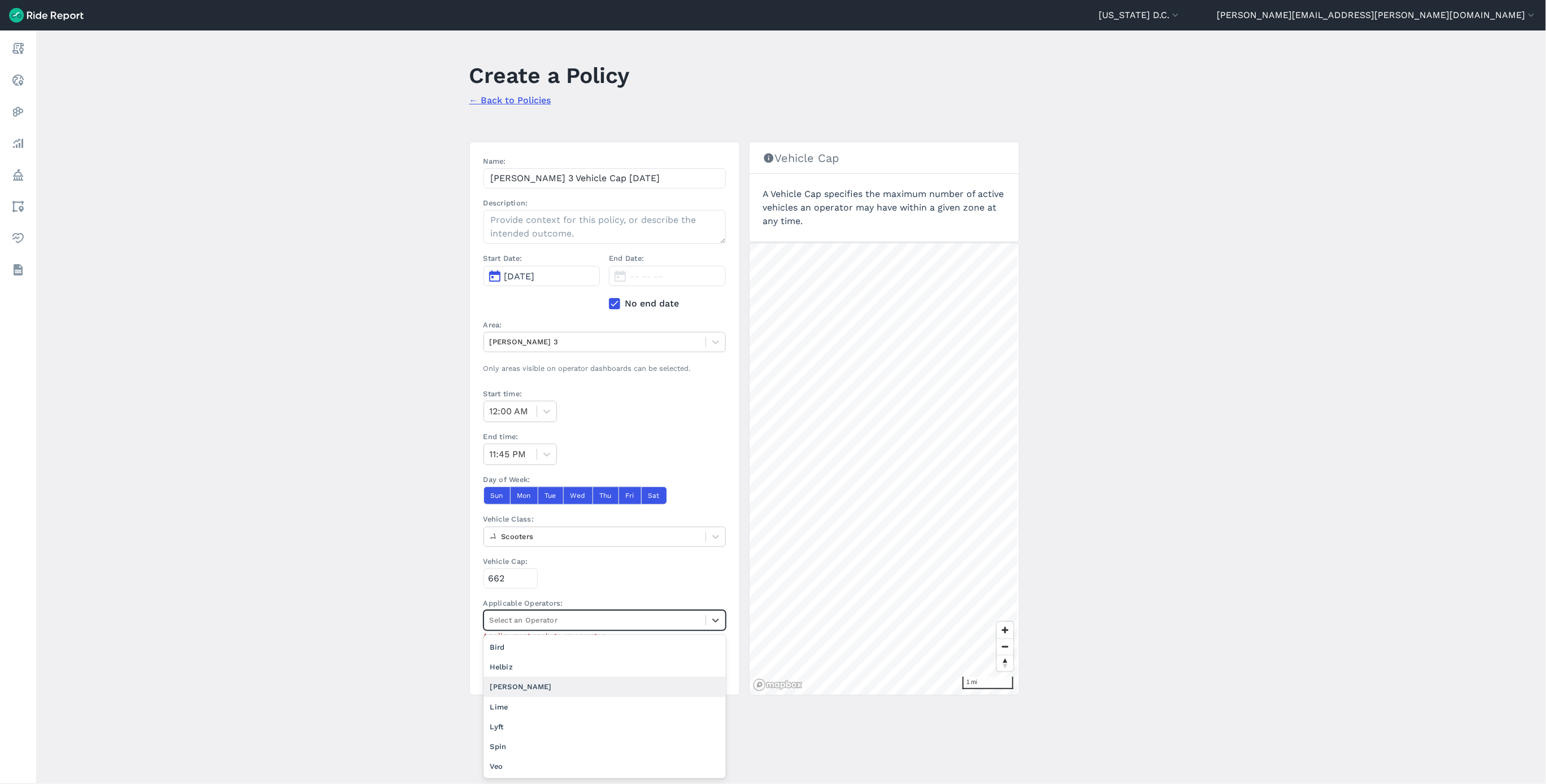
click at [565, 685] on div "[PERSON_NAME]" at bounding box center [605, 686] width 242 height 20
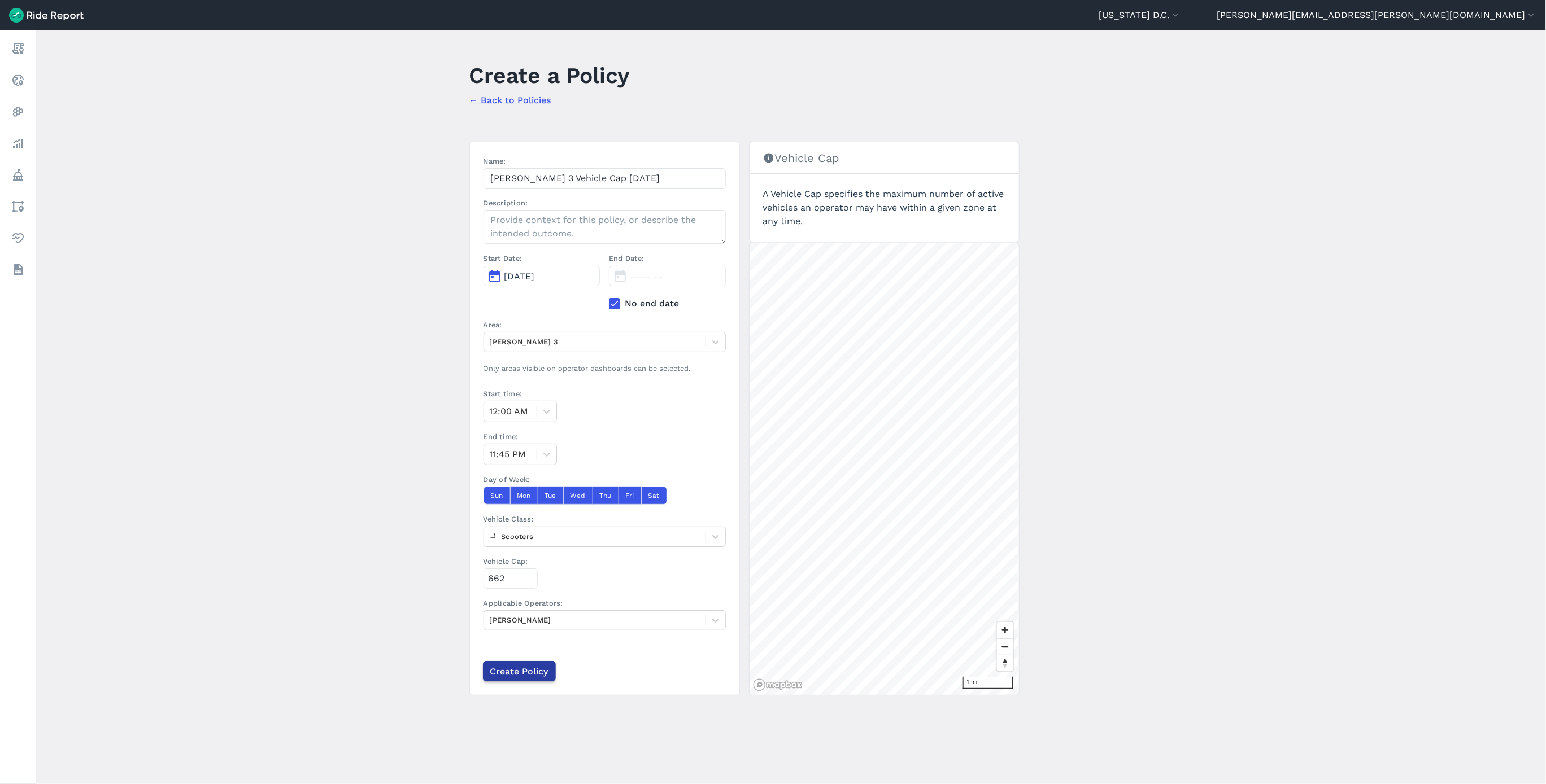
click at [512, 680] on input "Create Policy" at bounding box center [519, 671] width 73 height 20
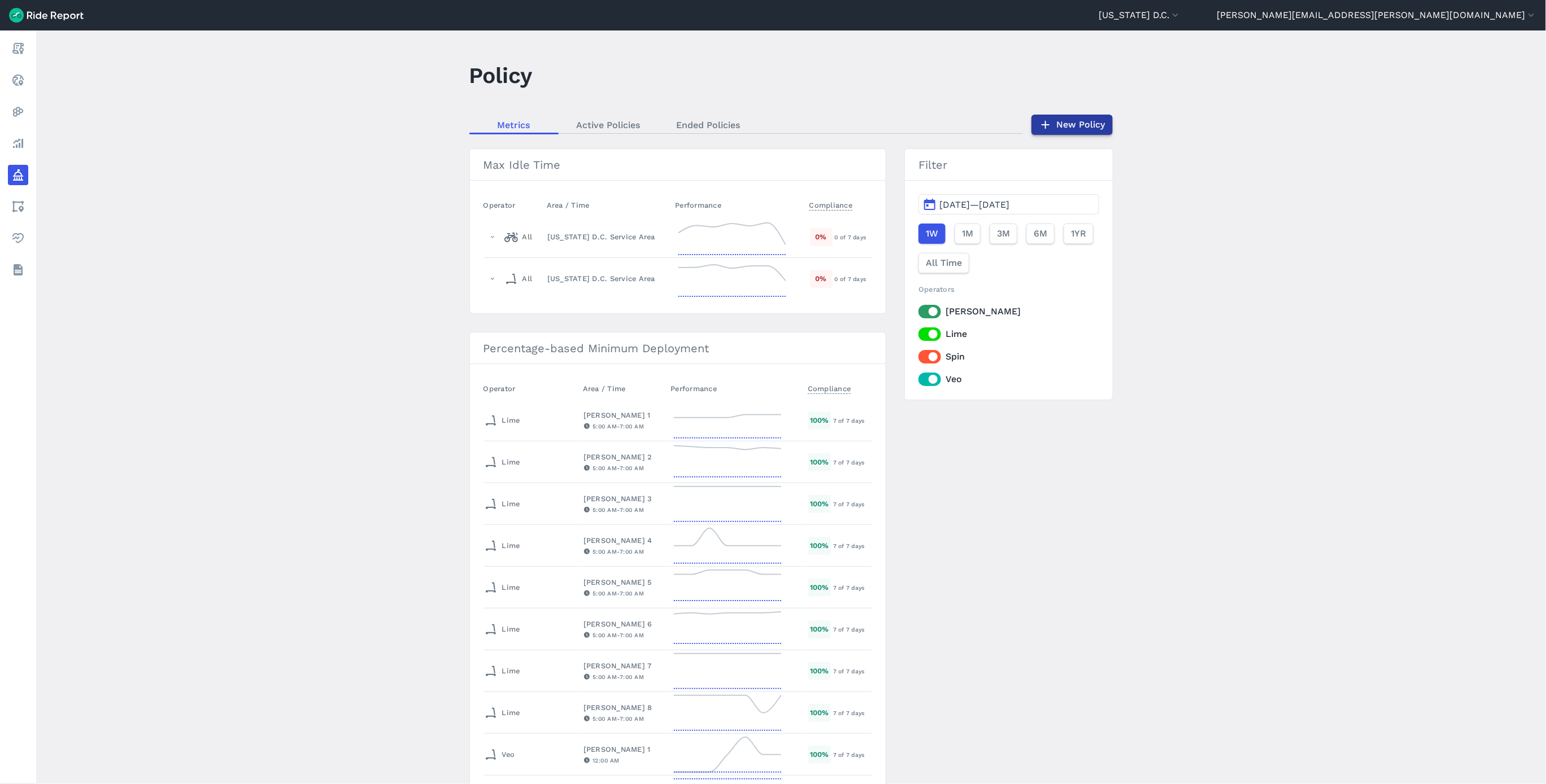
click at [1066, 119] on link "New Policy" at bounding box center [1072, 125] width 82 height 20
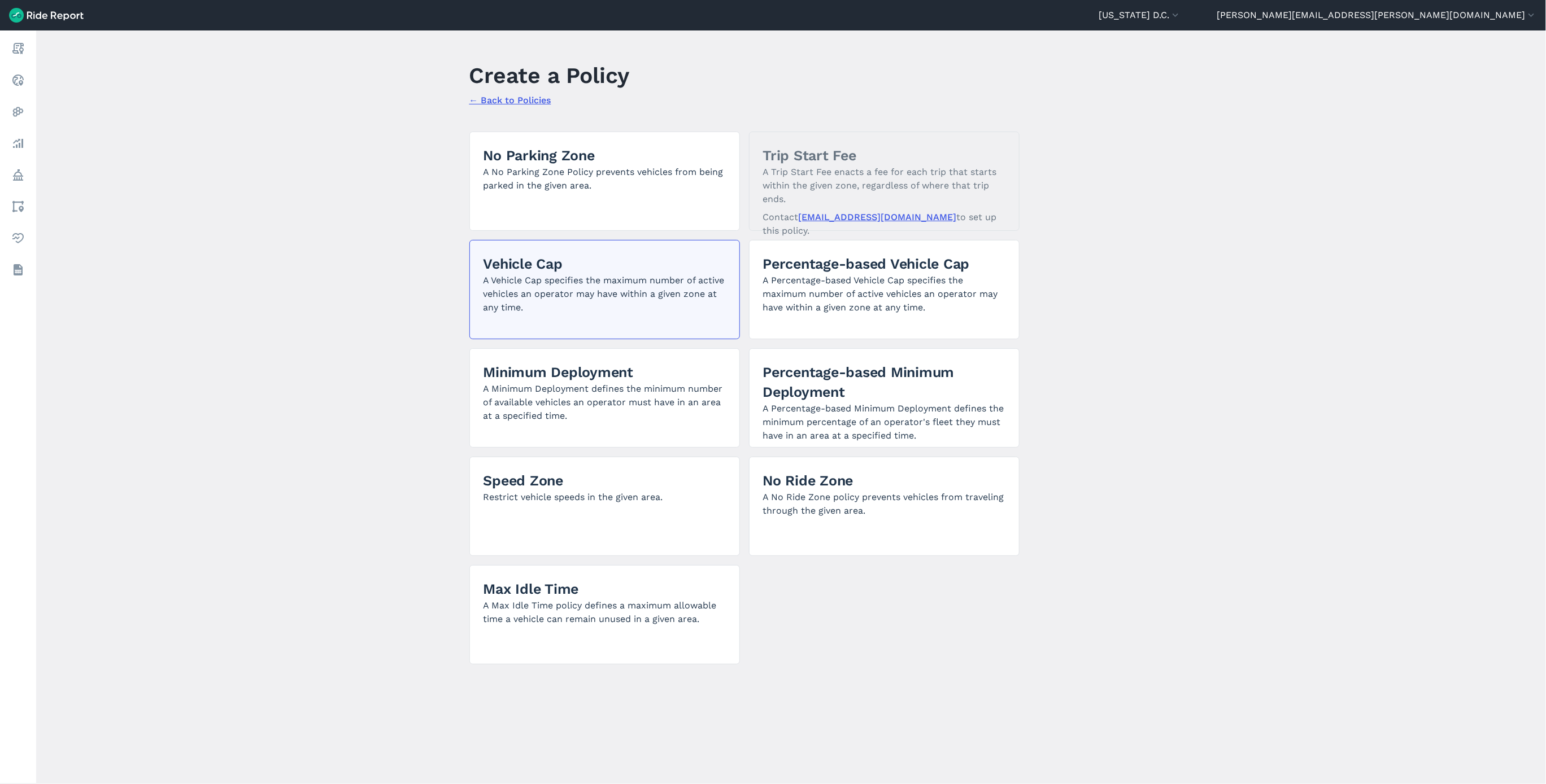
click at [570, 295] on p "A Vehicle Cap specifies the maximum number of active vehicles an operator may h…" at bounding box center [605, 294] width 242 height 41
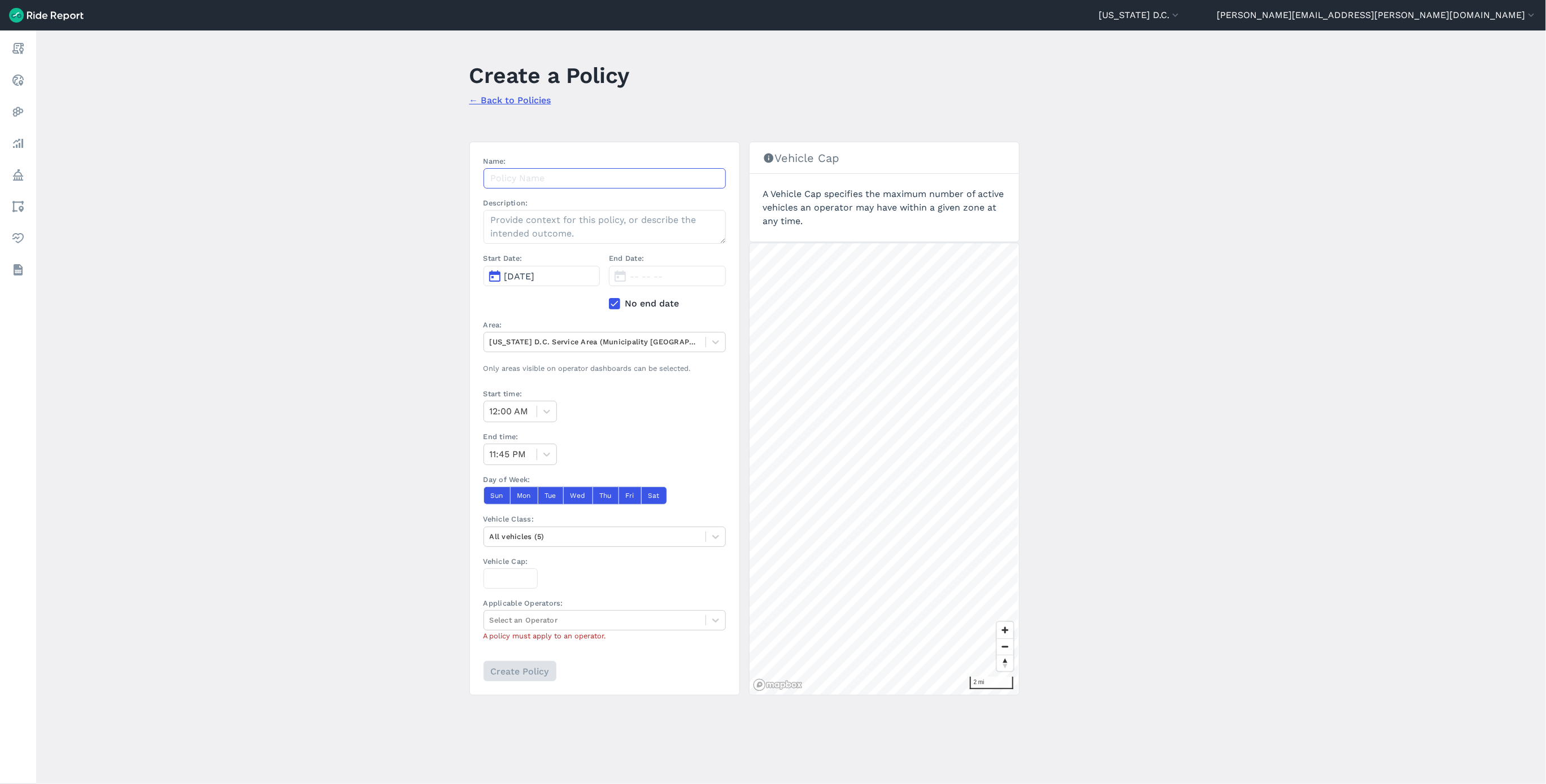
click at [630, 184] on input "Name:" at bounding box center [605, 178] width 242 height 20
paste input "Hopp Ward 1 Vehicle Cap 8.12.25"
click at [543, 182] on input "Hopp Ward 1 Vehicle Cap 8.12.25" at bounding box center [605, 178] width 242 height 20
type input "Hopp Ward 4 Vehicle Cap 8.12.25"
click at [535, 272] on span "[DATE]" at bounding box center [519, 277] width 31 height 11
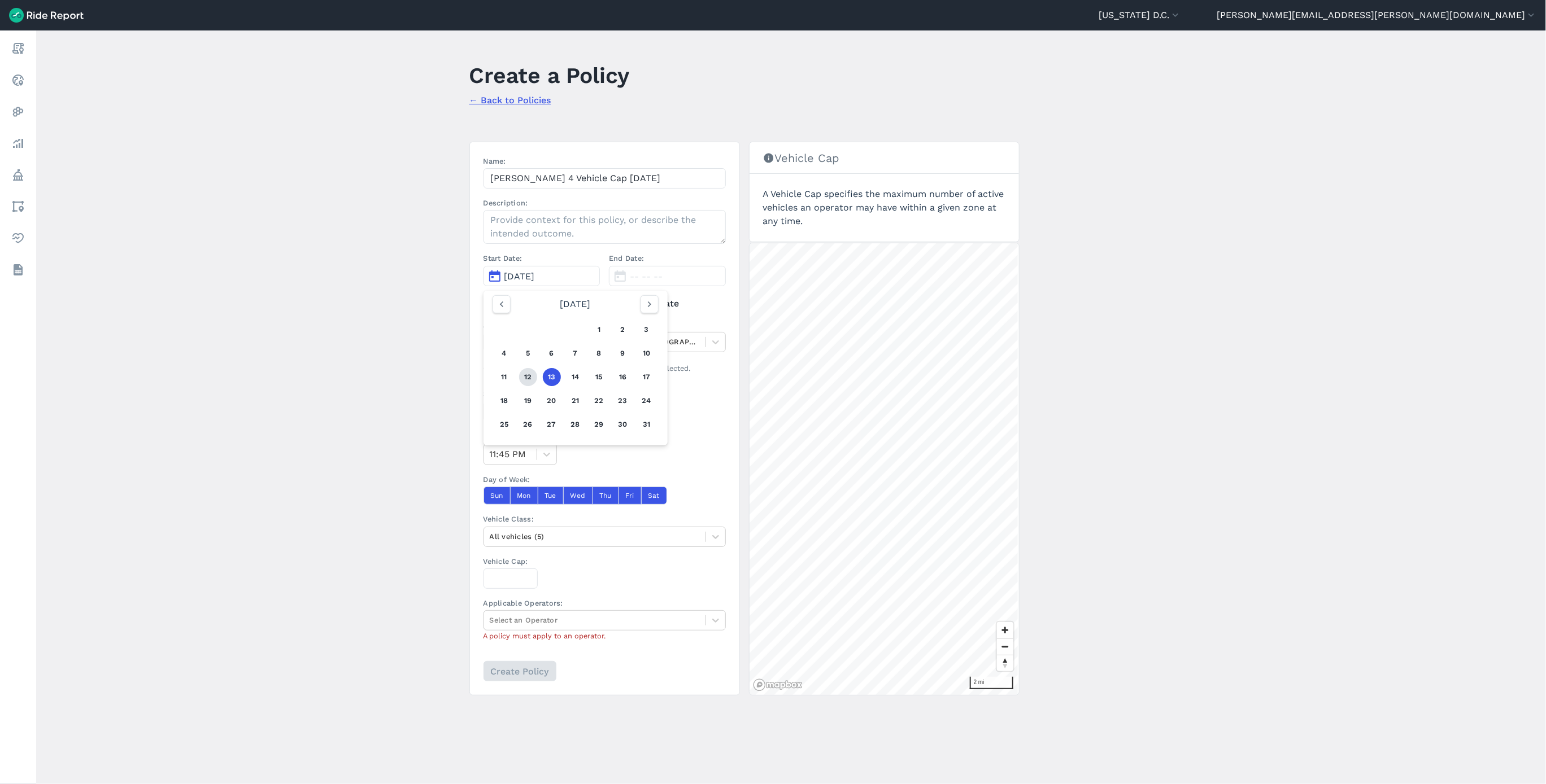
click at [522, 375] on button "12" at bounding box center [528, 377] width 18 height 18
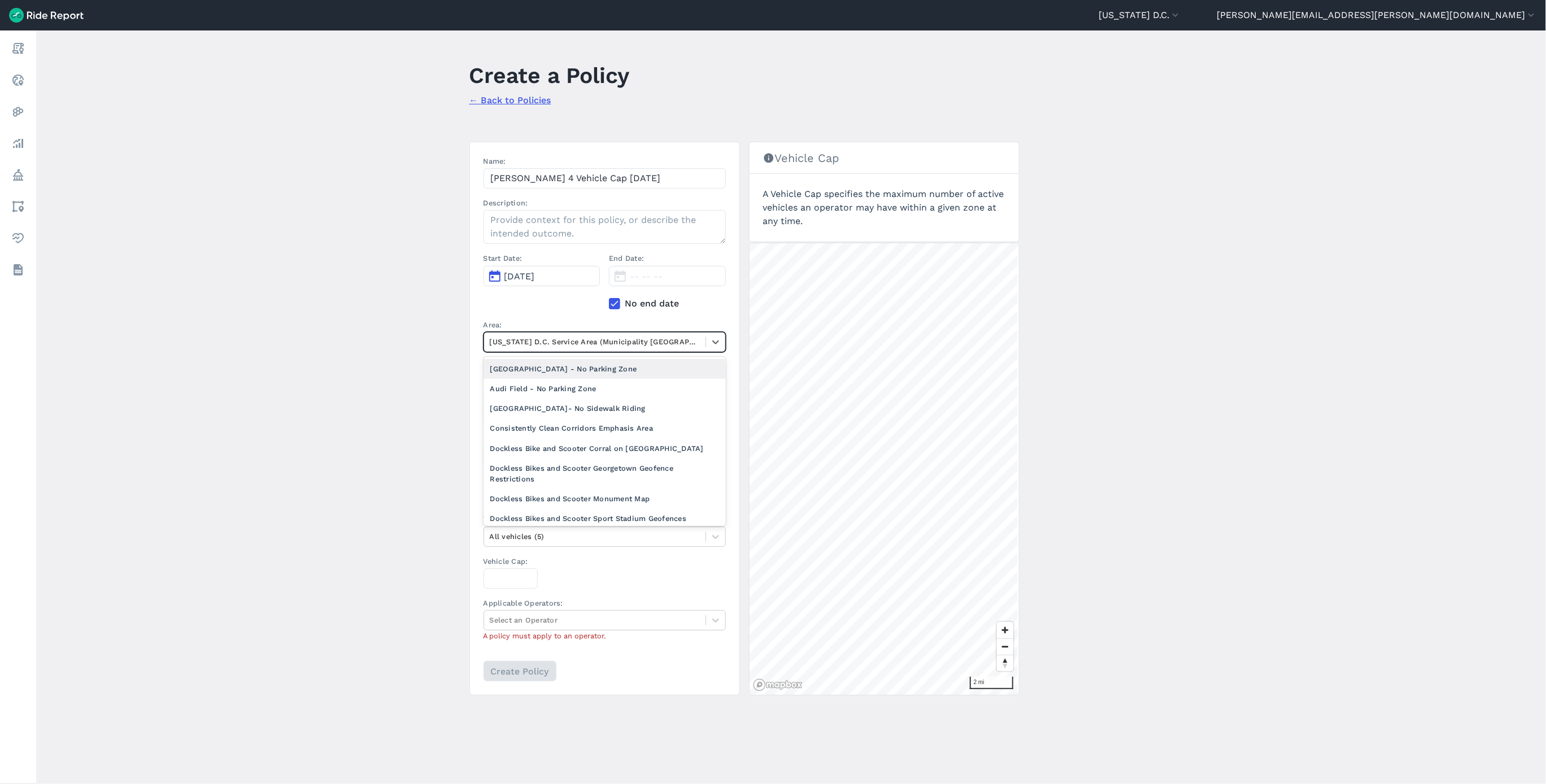
click at [622, 344] on div at bounding box center [595, 342] width 210 height 13
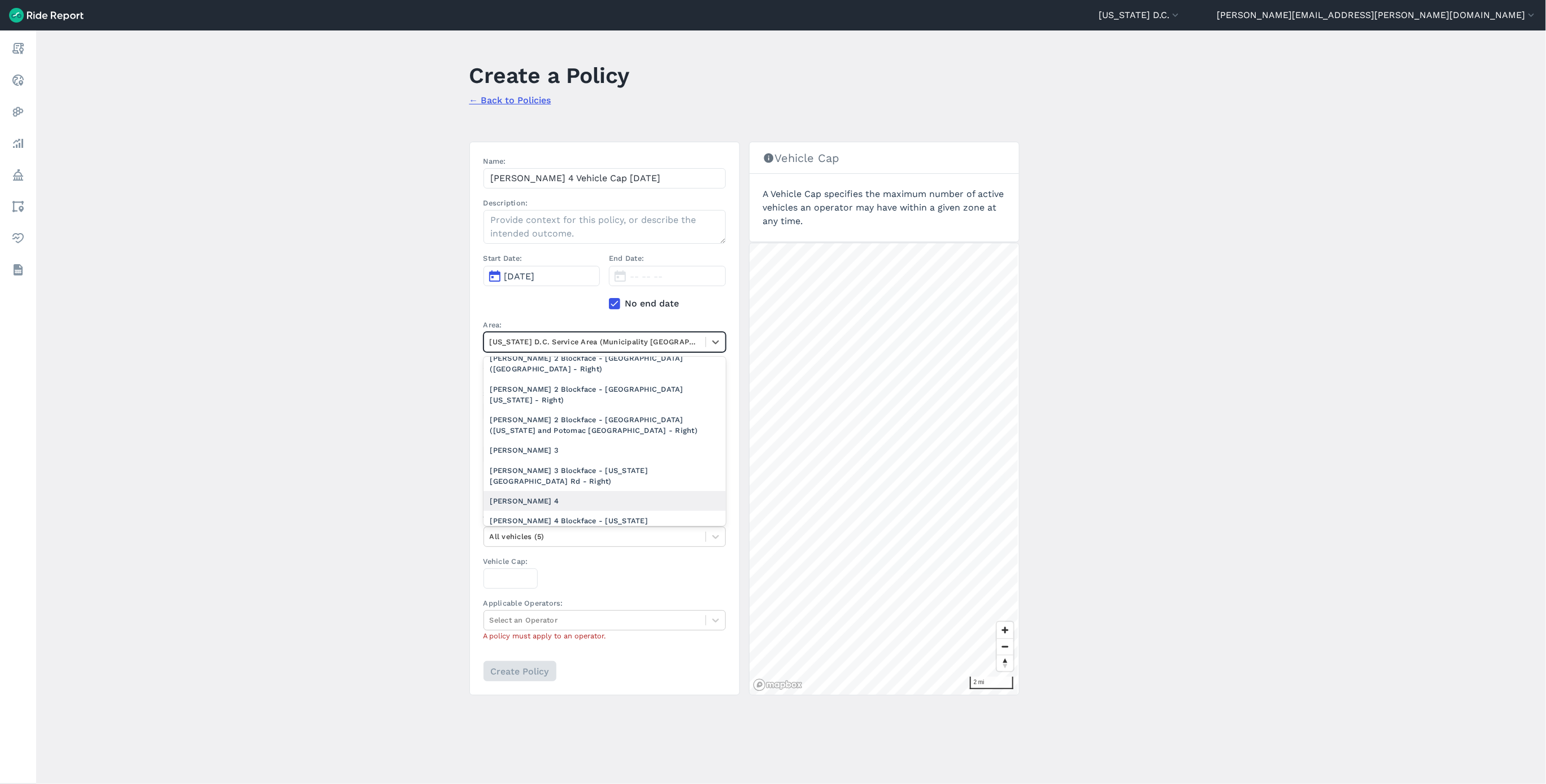
click at [549, 494] on div "[PERSON_NAME] 4" at bounding box center [605, 501] width 242 height 20
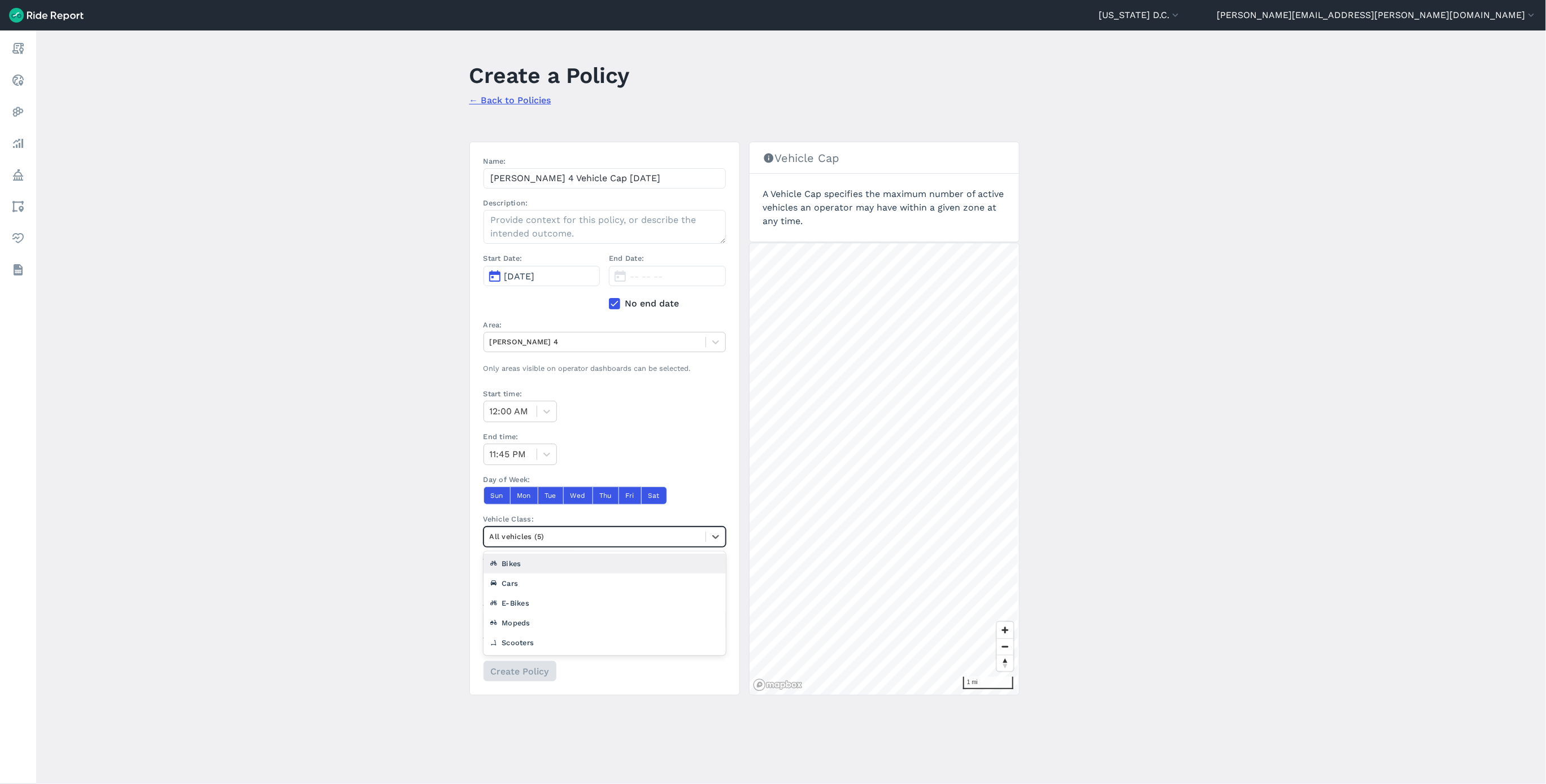
click at [565, 537] on div at bounding box center [595, 537] width 210 height 13
click at [546, 641] on div "Scooters" at bounding box center [605, 642] width 242 height 20
click at [504, 582] on input "Vehicle Cap:" at bounding box center [511, 579] width 54 height 20
type input "662"
click at [568, 620] on div at bounding box center [595, 620] width 210 height 13
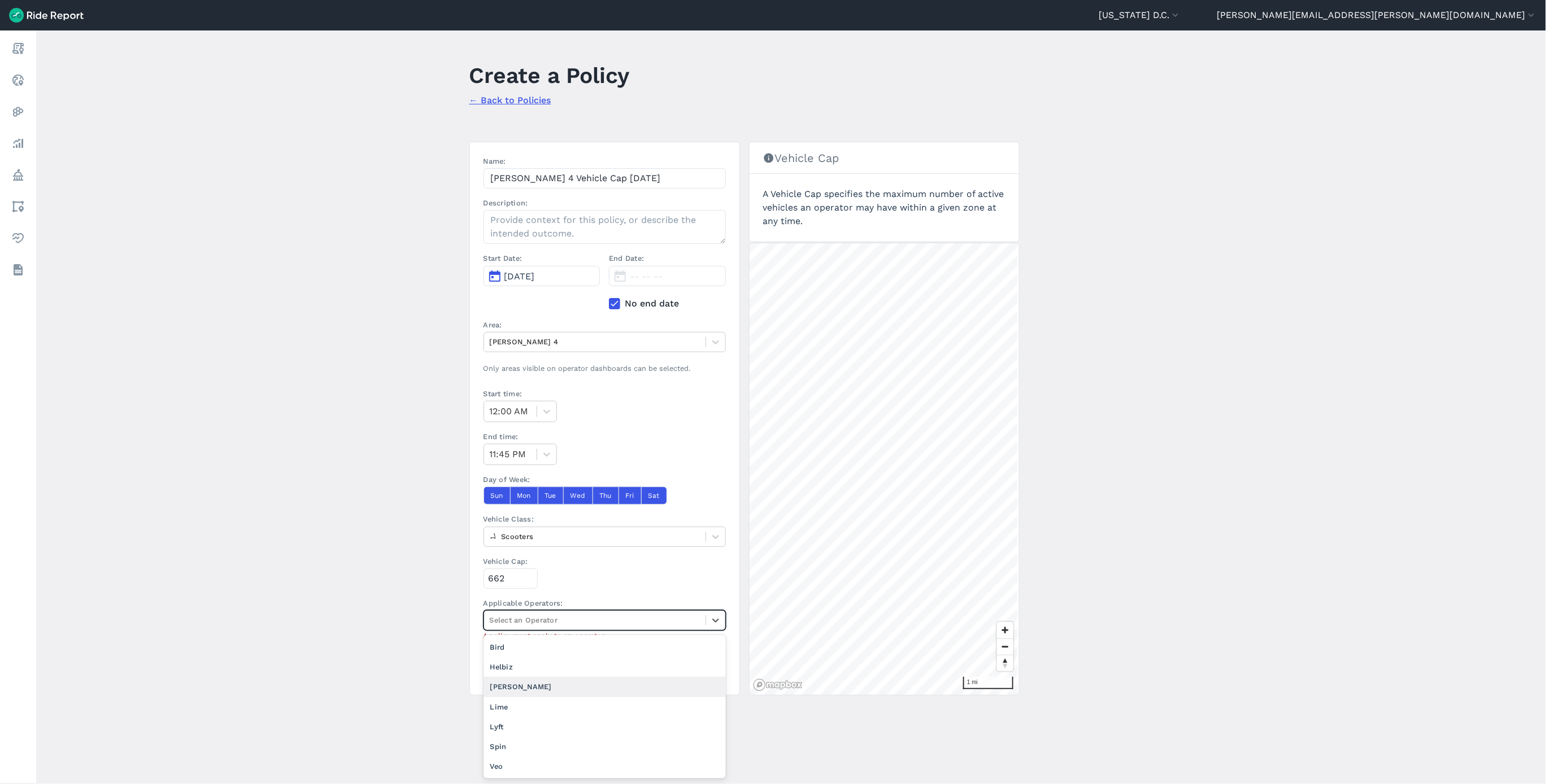
click at [533, 687] on div "[PERSON_NAME]" at bounding box center [605, 686] width 242 height 20
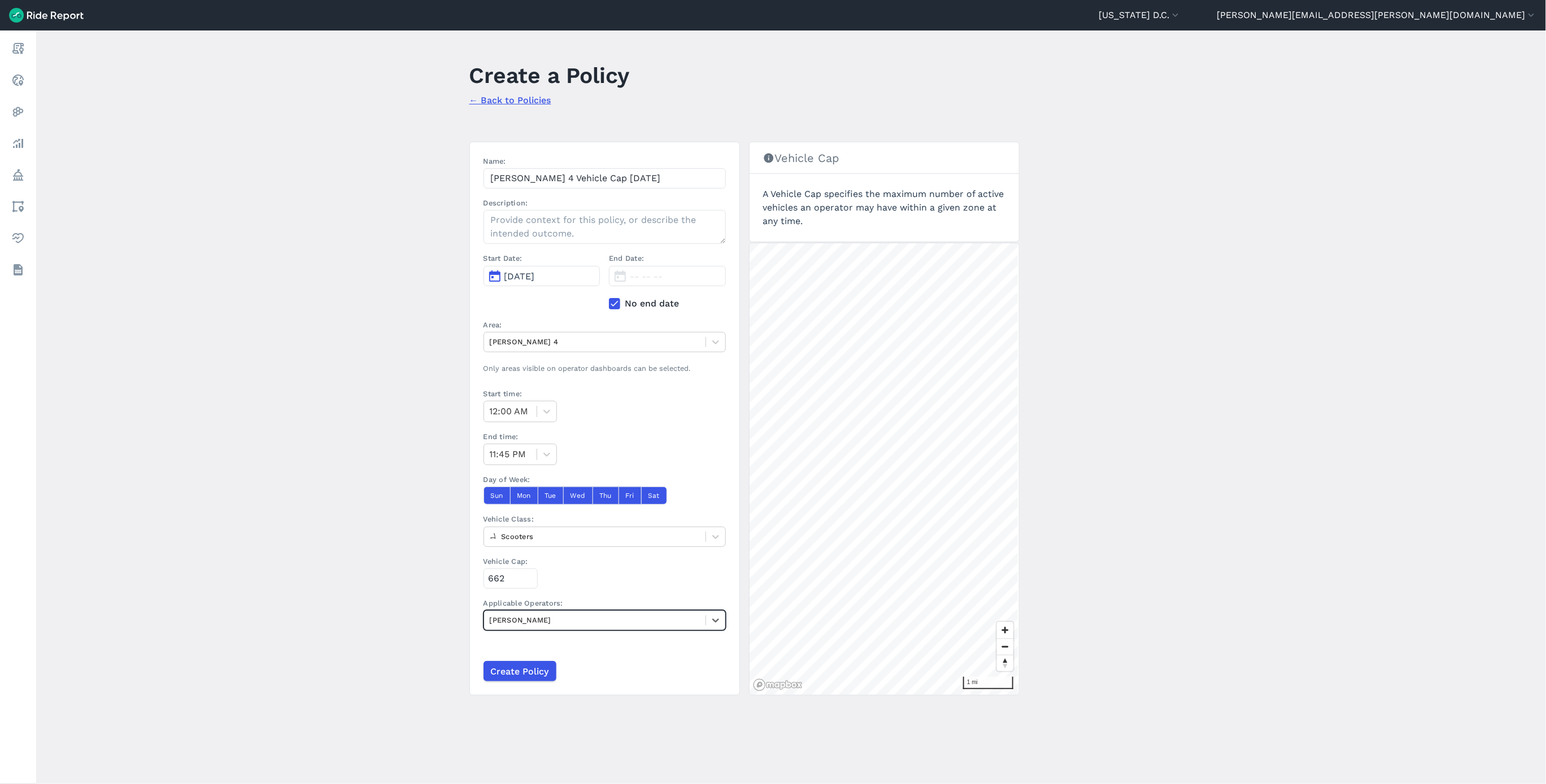
click at [546, 627] on div at bounding box center [595, 620] width 210 height 13
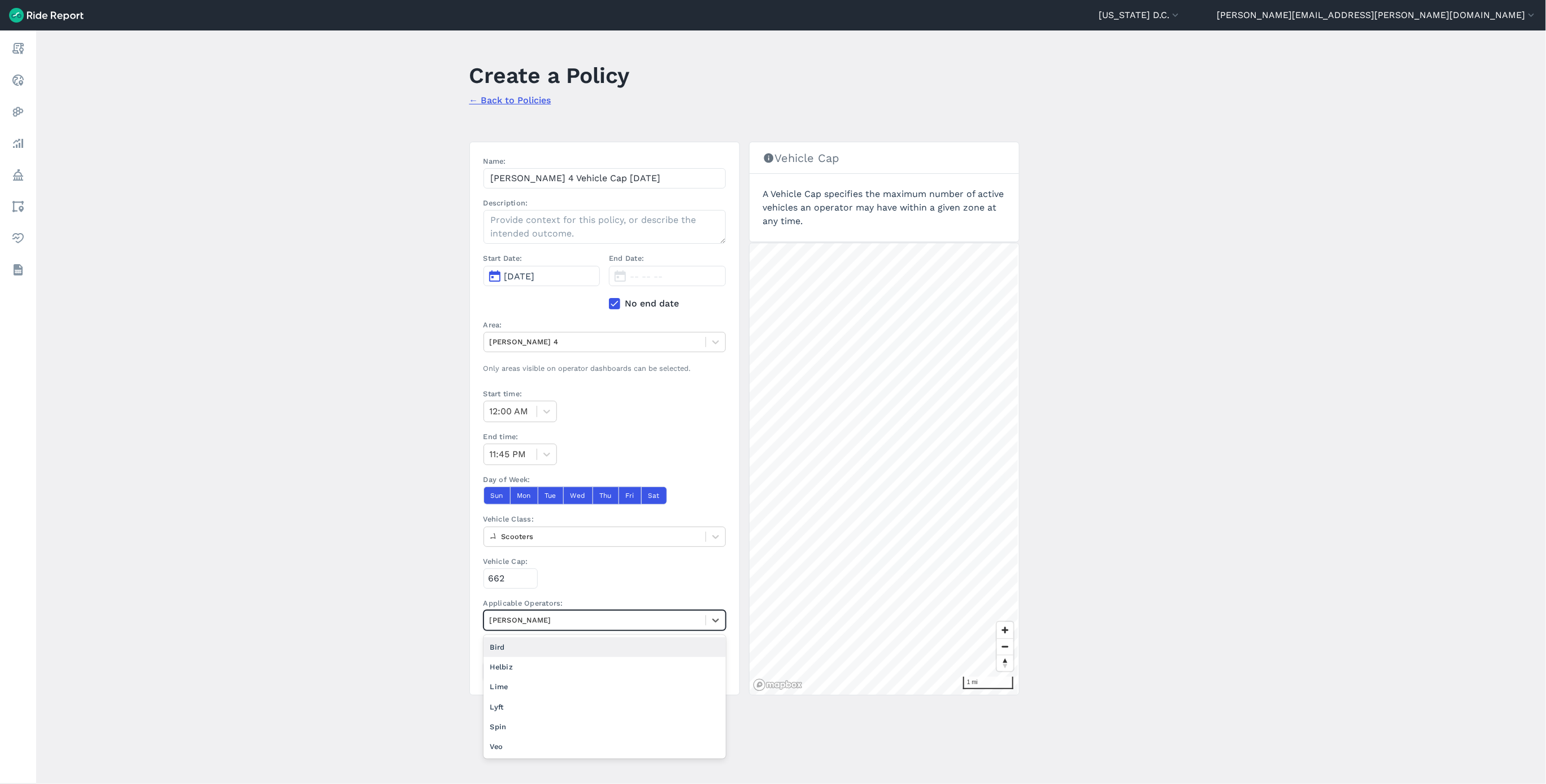
click at [344, 620] on main "Create a Policy ← Back to Policies Name: Hopp Ward 4 Vehicle Cap 8.12.25 Descri…" at bounding box center [791, 407] width 1510 height 753
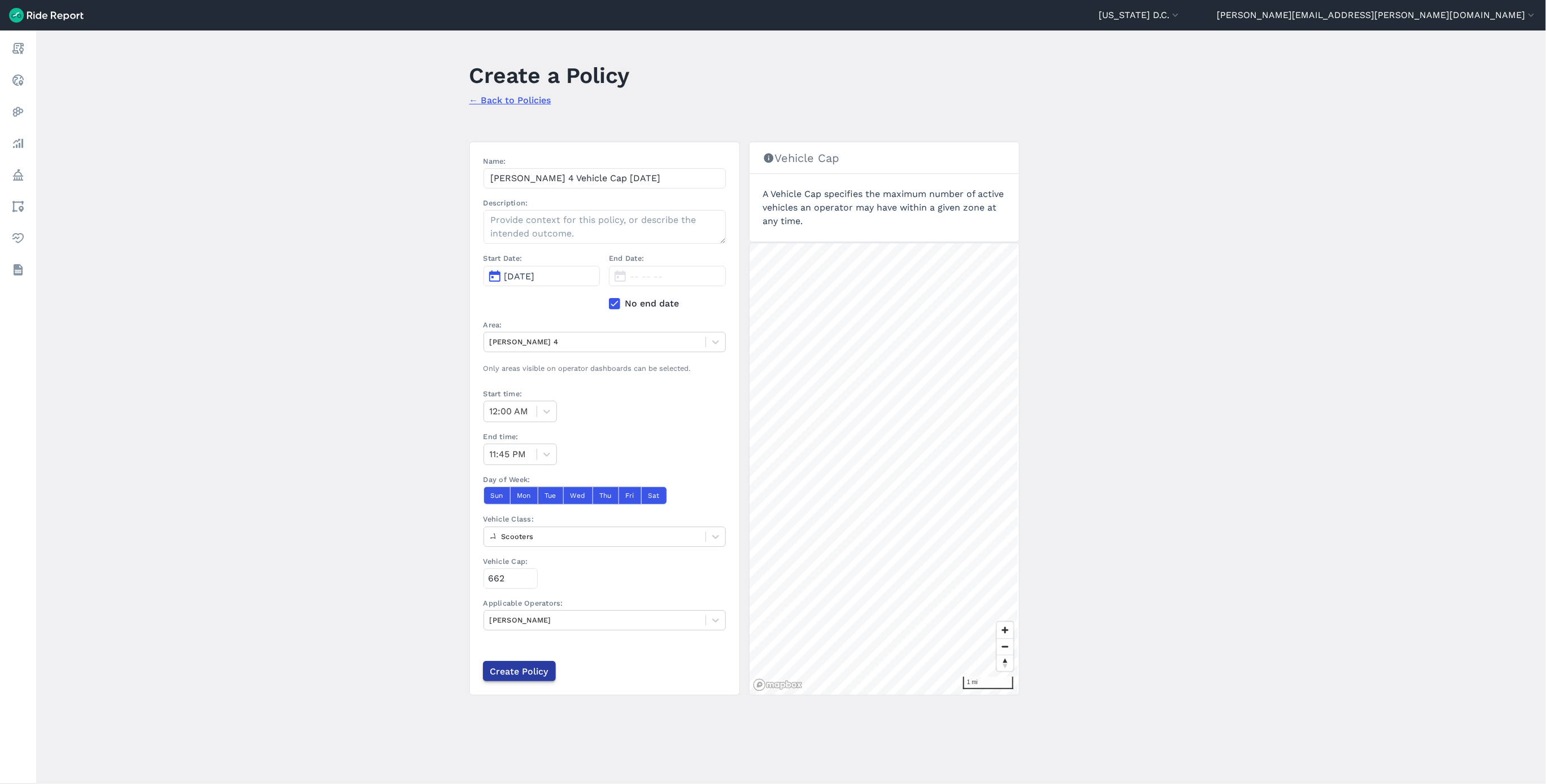
click at [531, 677] on input "Create Policy" at bounding box center [519, 671] width 73 height 20
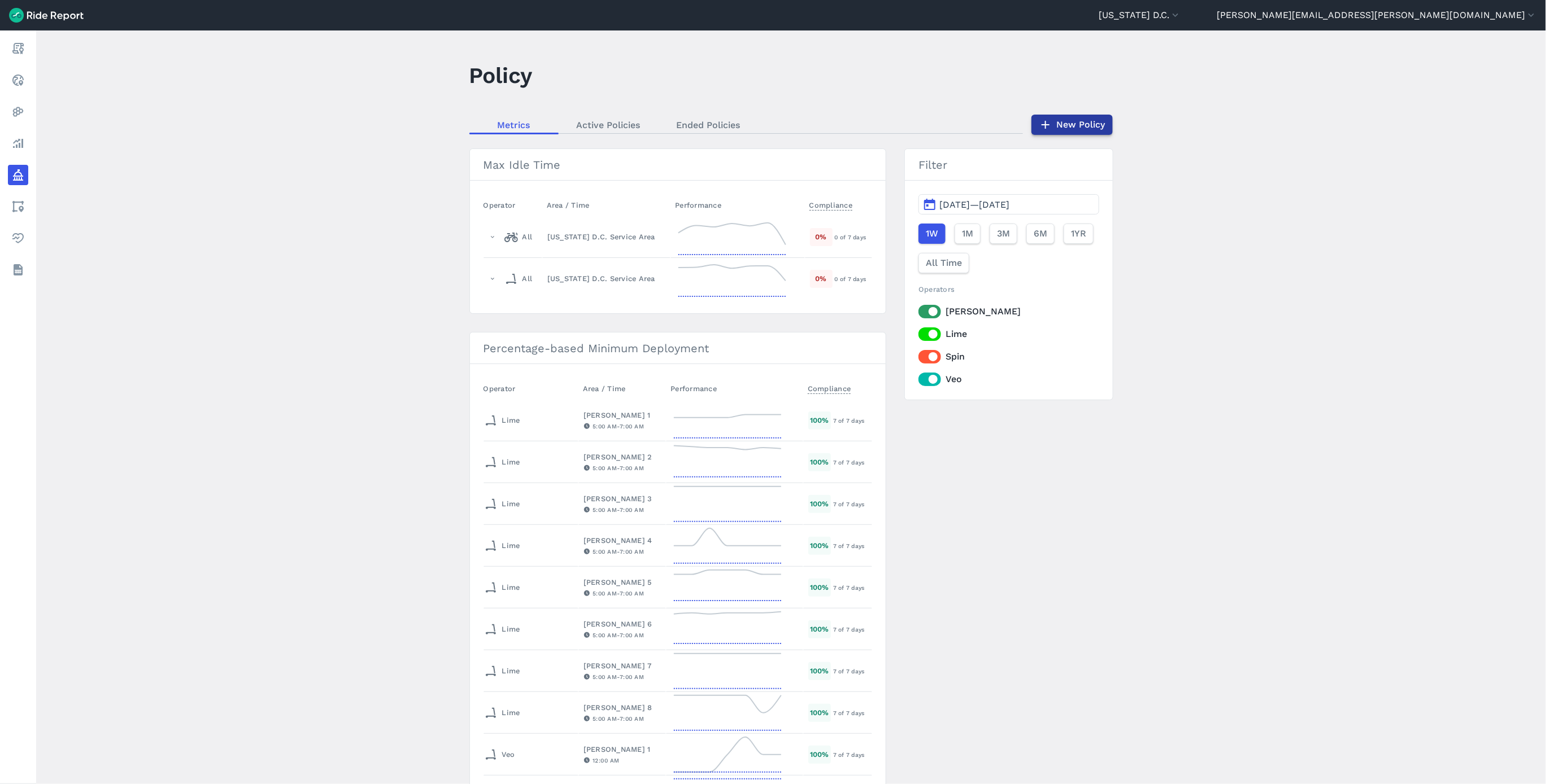
click at [1049, 121] on icon at bounding box center [1045, 125] width 14 height 14
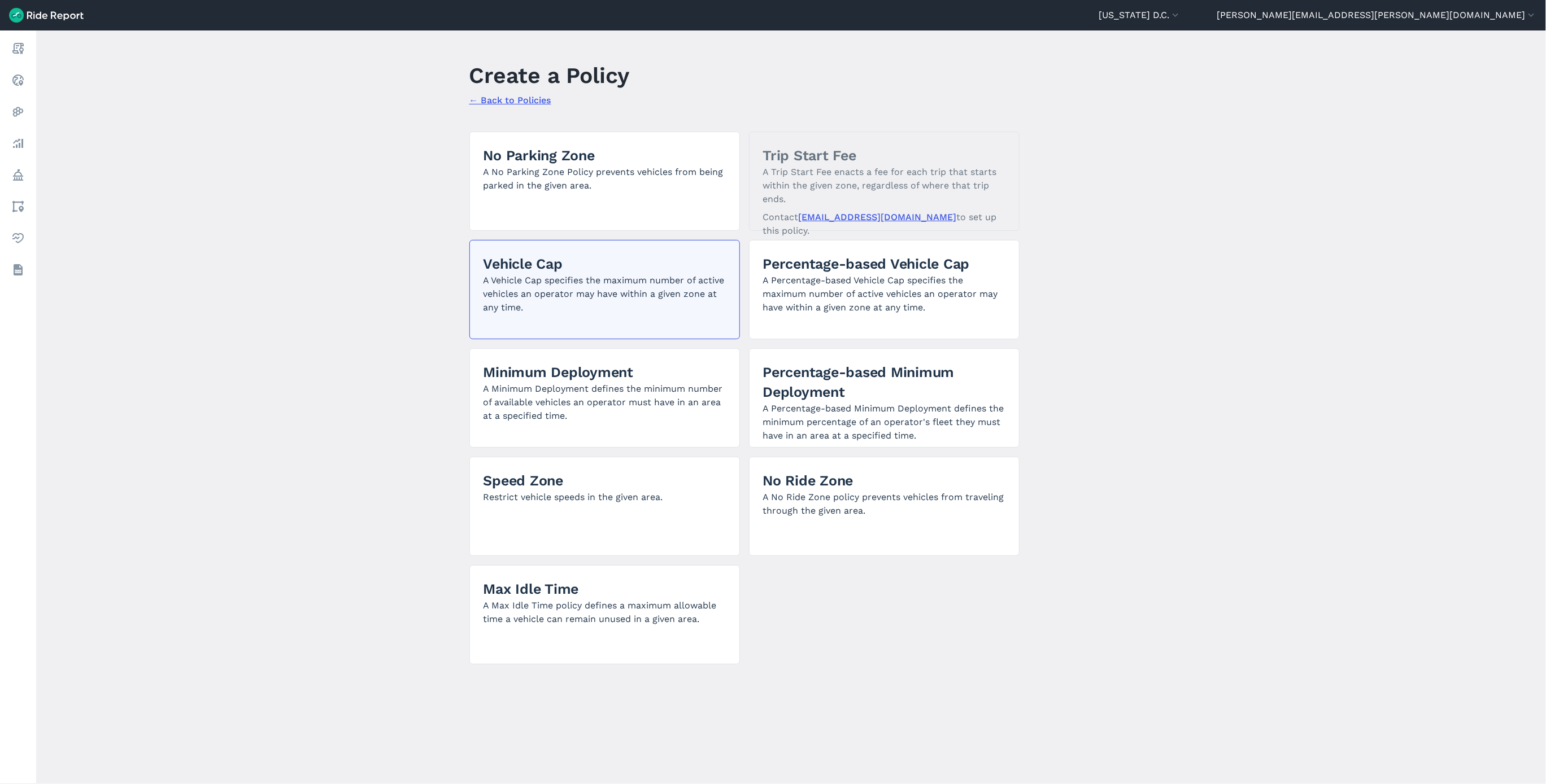
click at [544, 278] on p "A Vehicle Cap specifies the maximum number of active vehicles an operator may h…" at bounding box center [605, 294] width 242 height 41
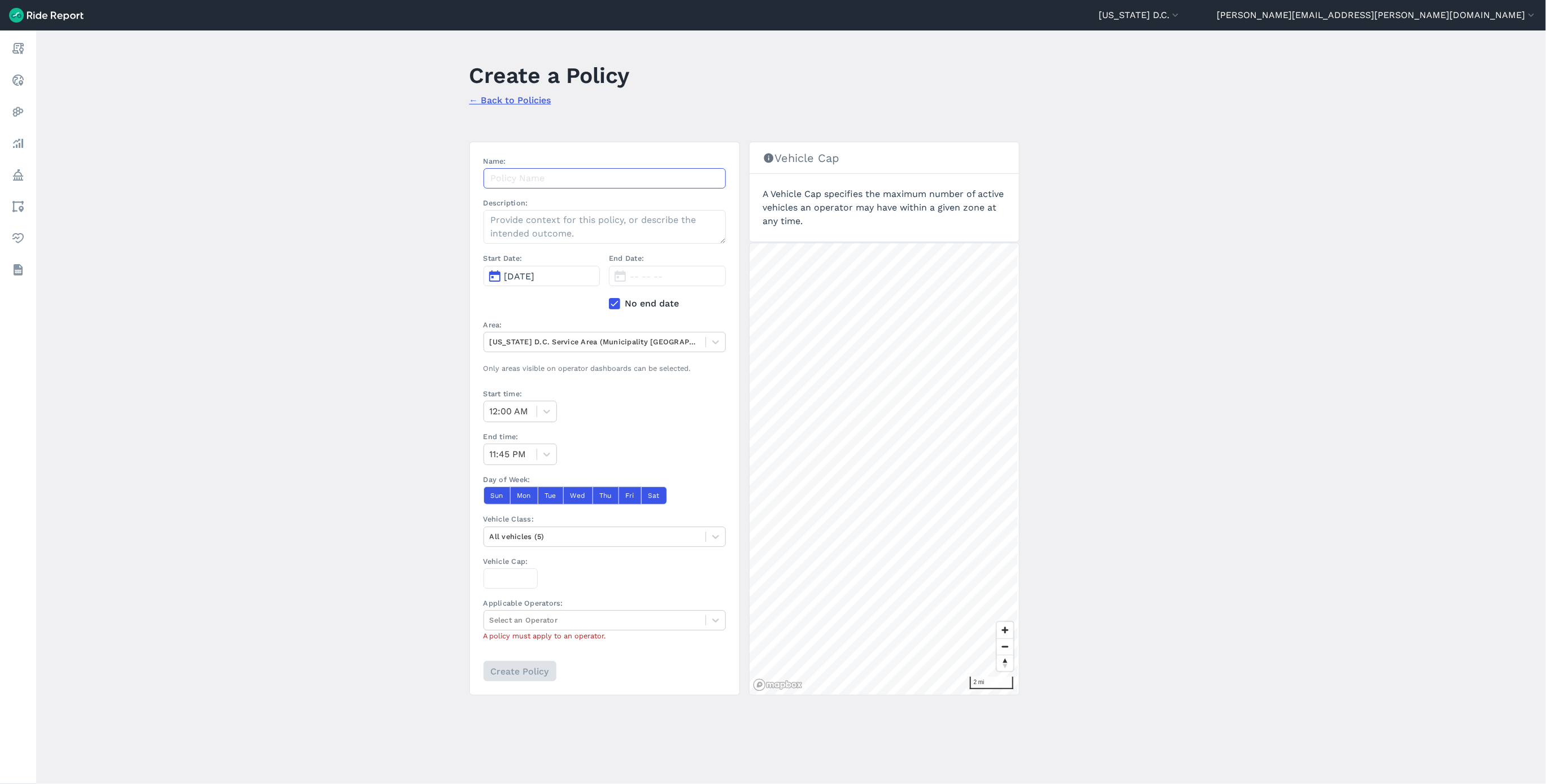
click at [568, 172] on input "Name:" at bounding box center [605, 178] width 242 height 20
paste input "Hopp Ward 1 Vehicle Cap 8.12.25"
click at [547, 182] on input "Hopp Ward 1 Vehicle Cap 8.12.25" at bounding box center [605, 178] width 242 height 20
type input "Hopp Ward 5 Vehicle Cap 8.12.25"
click at [532, 277] on span "[DATE]" at bounding box center [519, 277] width 31 height 11
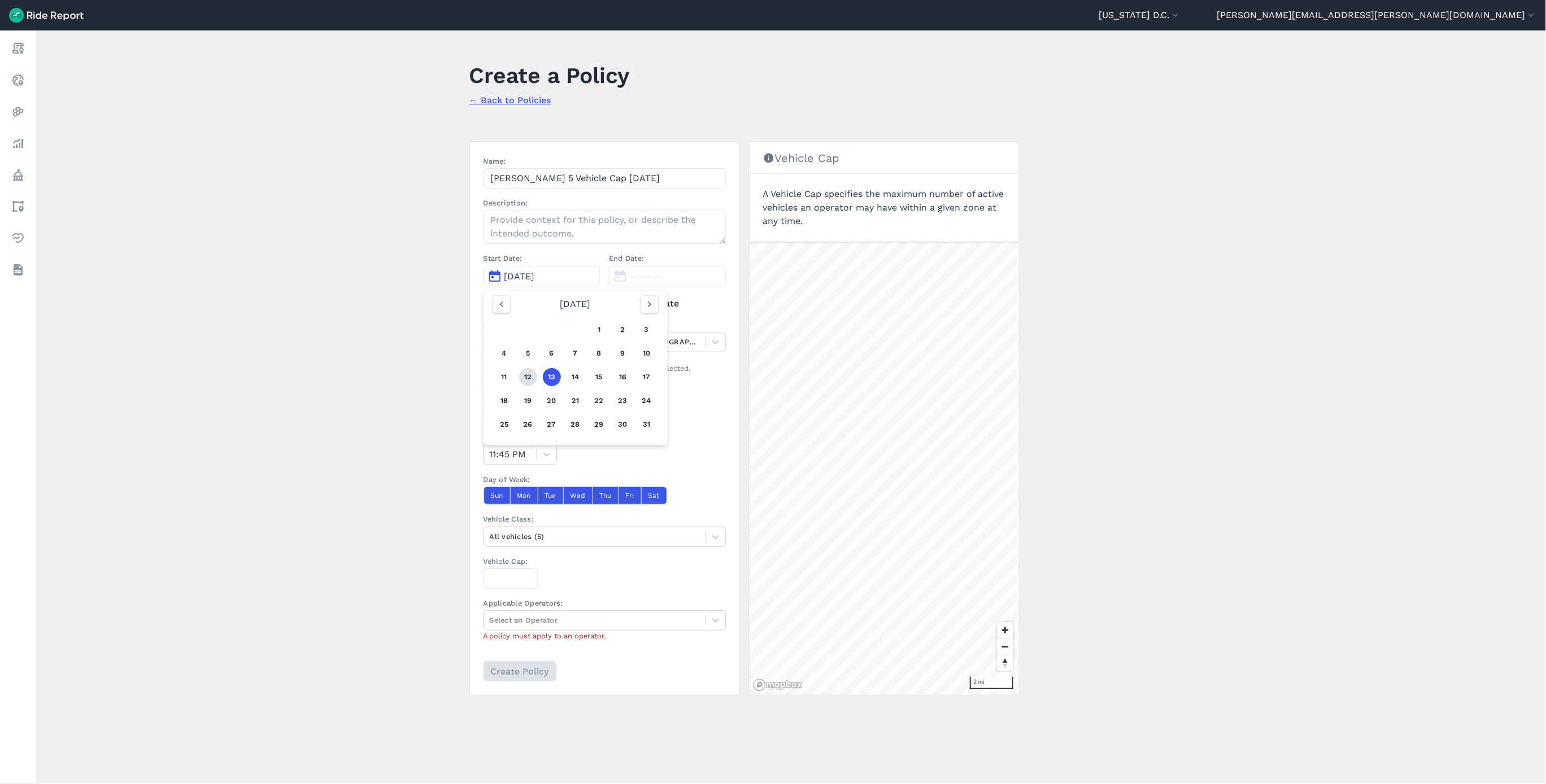
click at [529, 382] on button "12" at bounding box center [528, 377] width 18 height 18
click at [529, 346] on div at bounding box center [595, 342] width 210 height 13
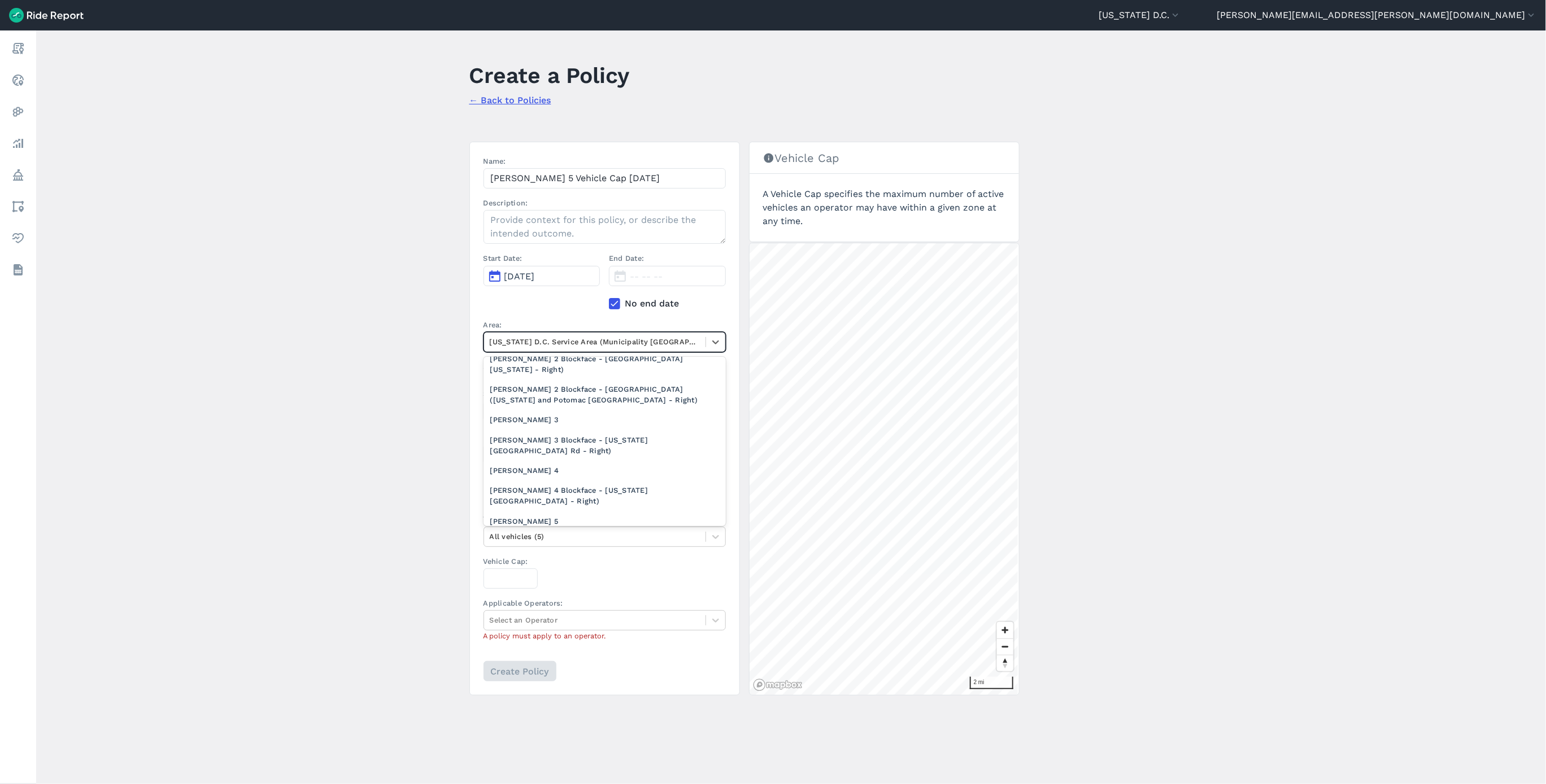
scroll to position [932, 0]
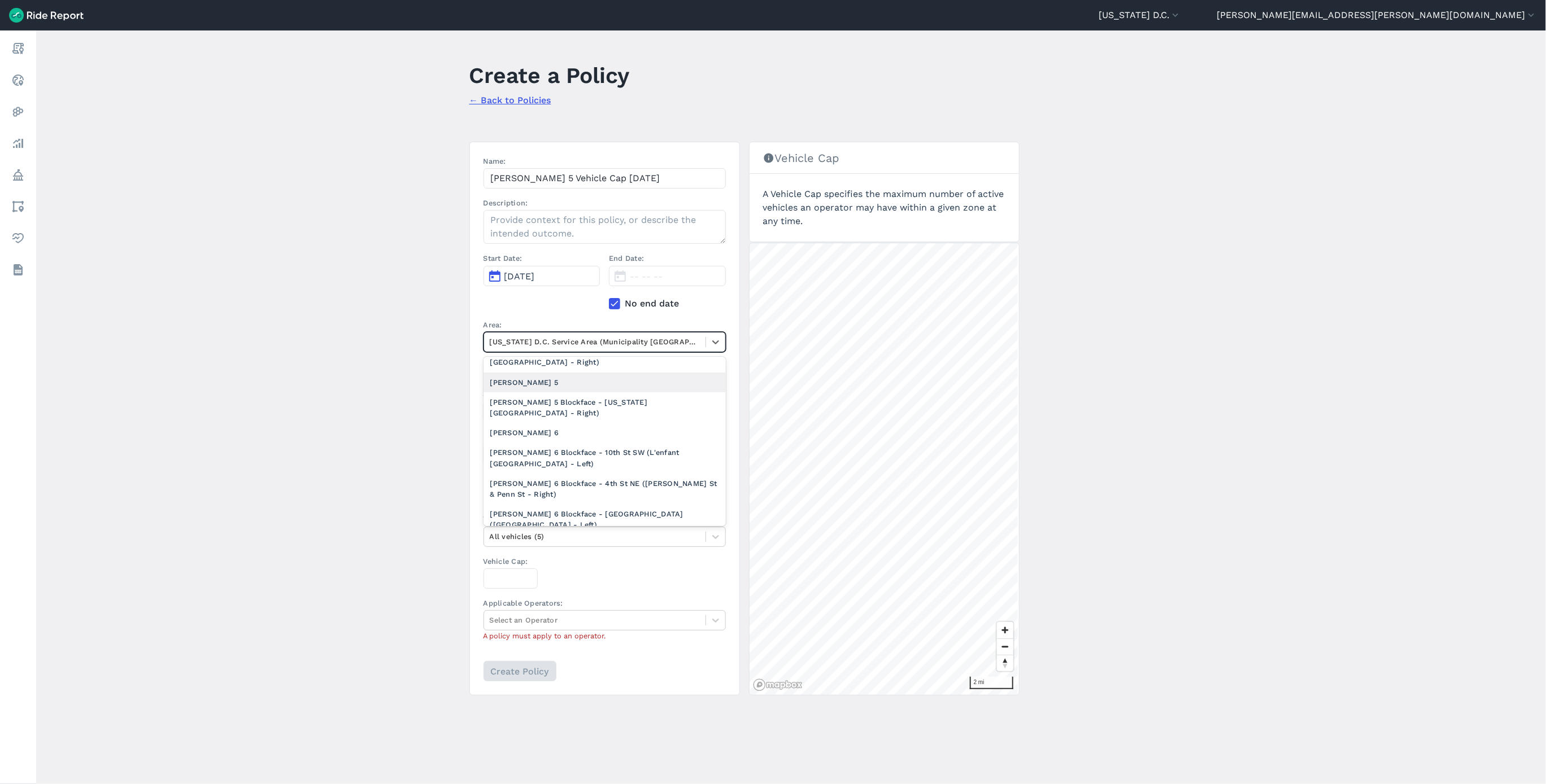
click at [534, 389] on div "[PERSON_NAME] 5" at bounding box center [605, 382] width 242 height 20
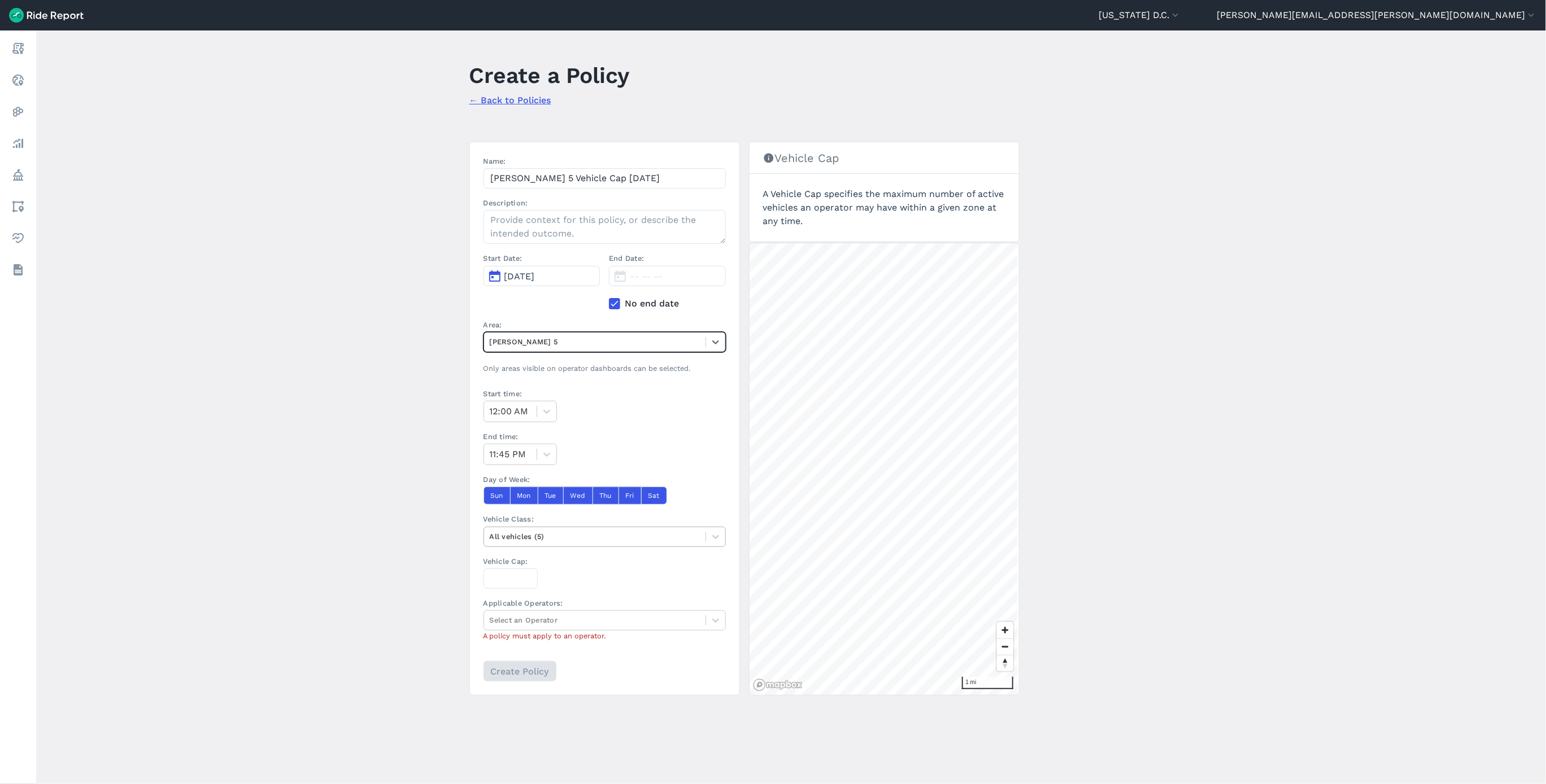
click at [541, 536] on div at bounding box center [595, 537] width 210 height 13
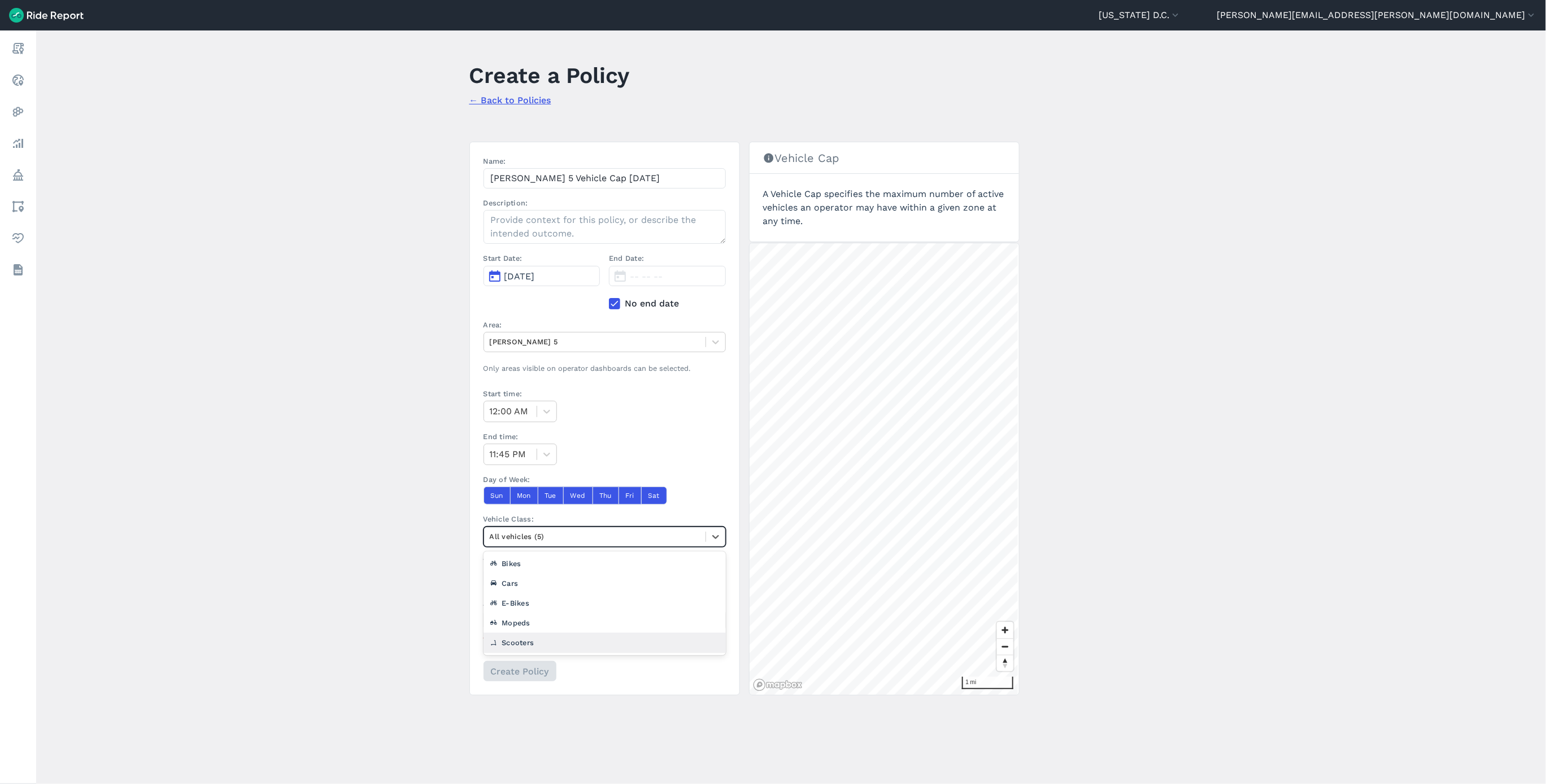
click at [519, 642] on div "Scooters" at bounding box center [605, 642] width 242 height 20
click at [516, 589] on input "Vehicle Cap:" at bounding box center [511, 579] width 54 height 20
type input "662"
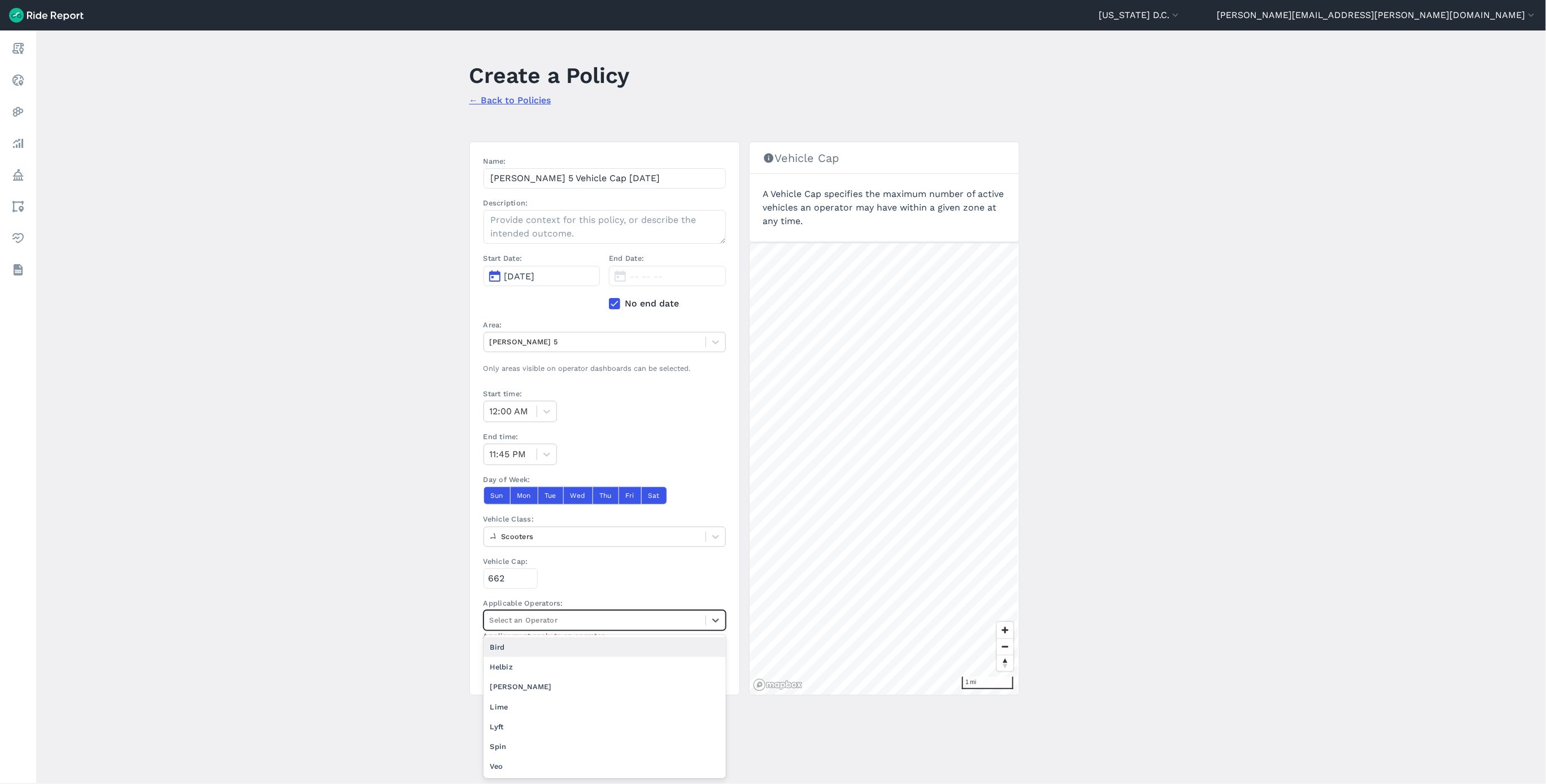
click at [531, 625] on div at bounding box center [595, 620] width 210 height 13
click at [527, 693] on div "[PERSON_NAME]" at bounding box center [605, 686] width 242 height 20
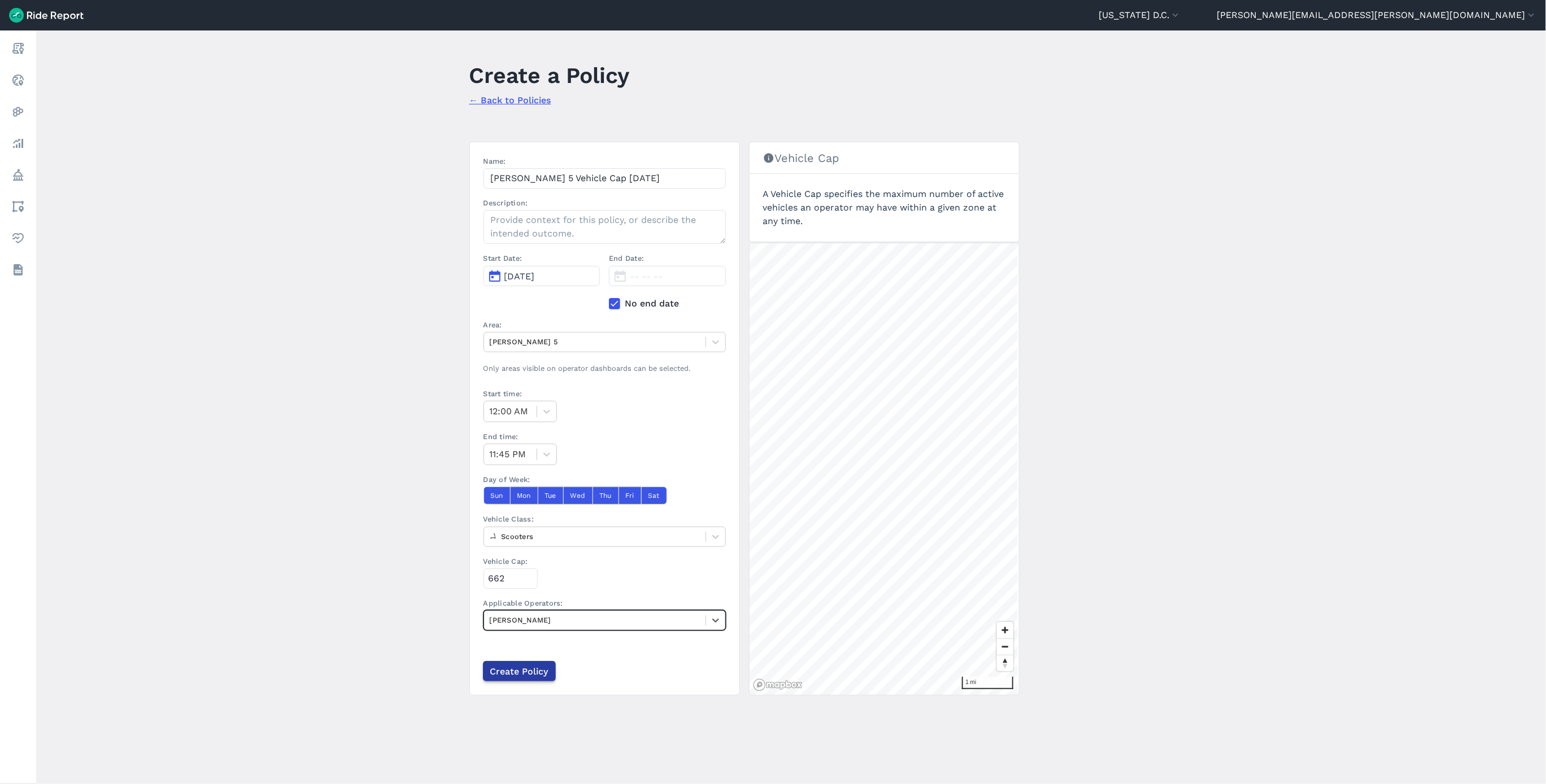
click at [524, 680] on input "Create Policy" at bounding box center [519, 671] width 73 height 20
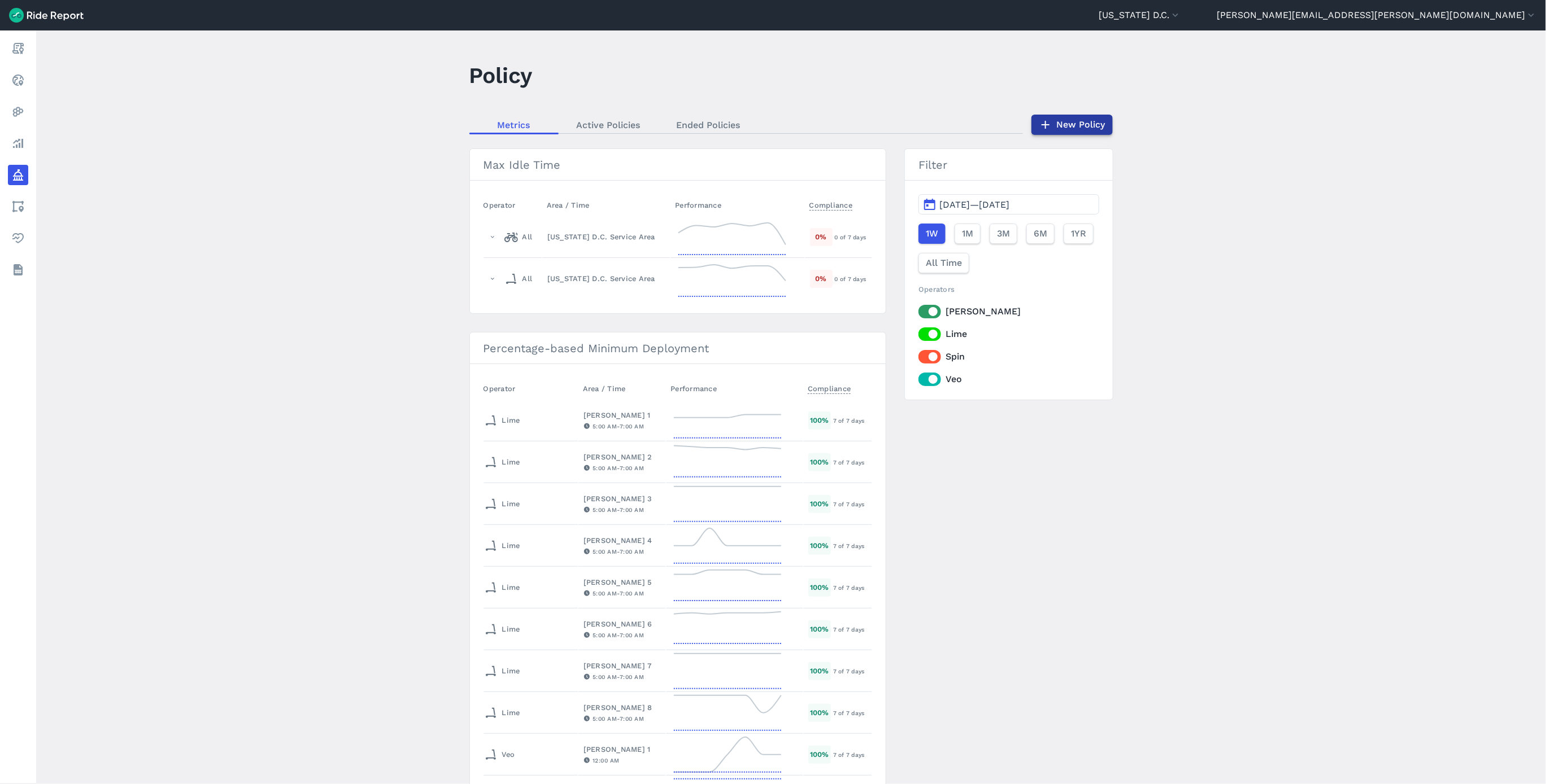
click at [1044, 116] on link "New Policy" at bounding box center [1072, 125] width 82 height 20
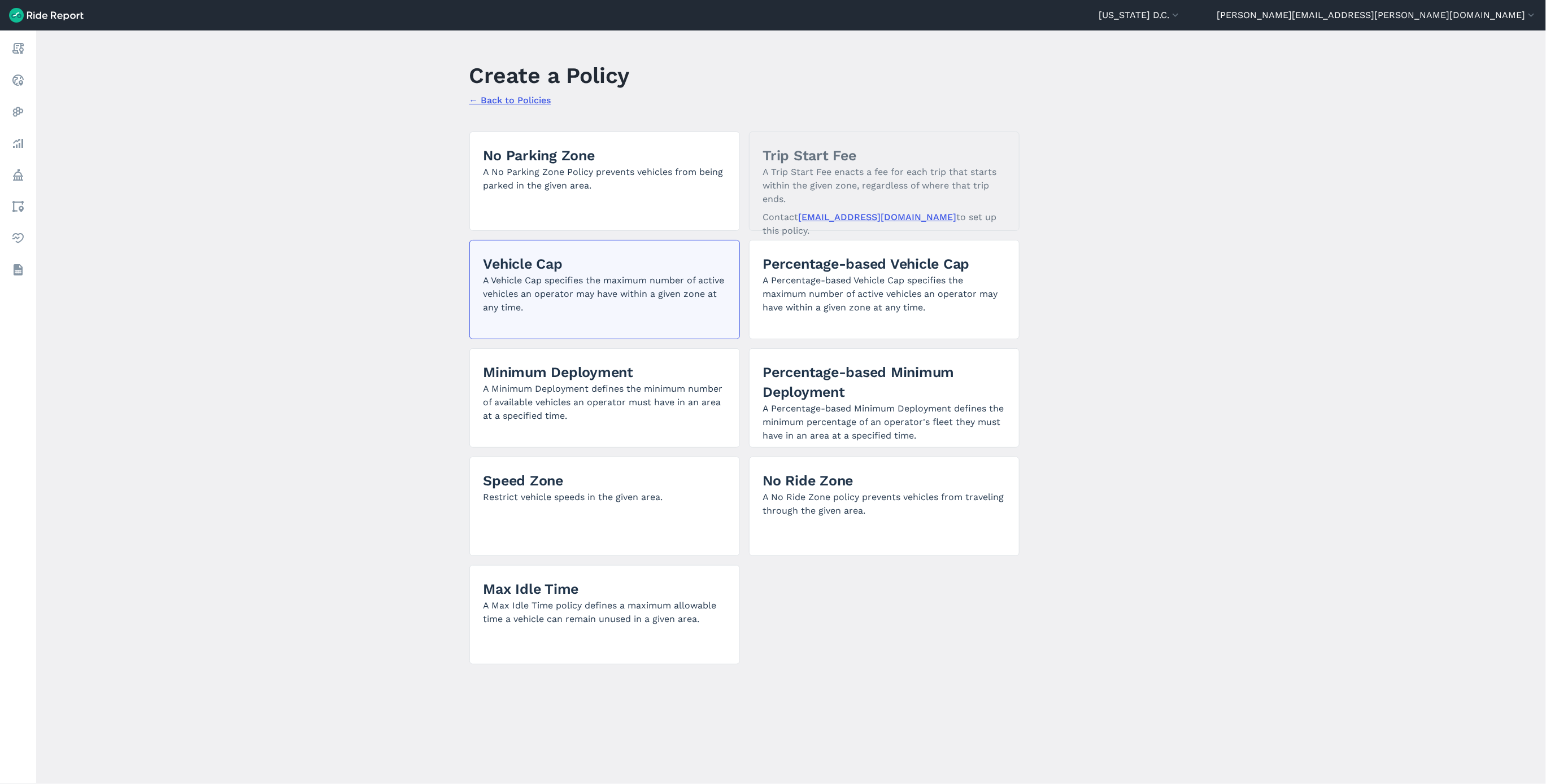
click at [543, 278] on p "A Vehicle Cap specifies the maximum number of active vehicles an operator may h…" at bounding box center [605, 294] width 242 height 41
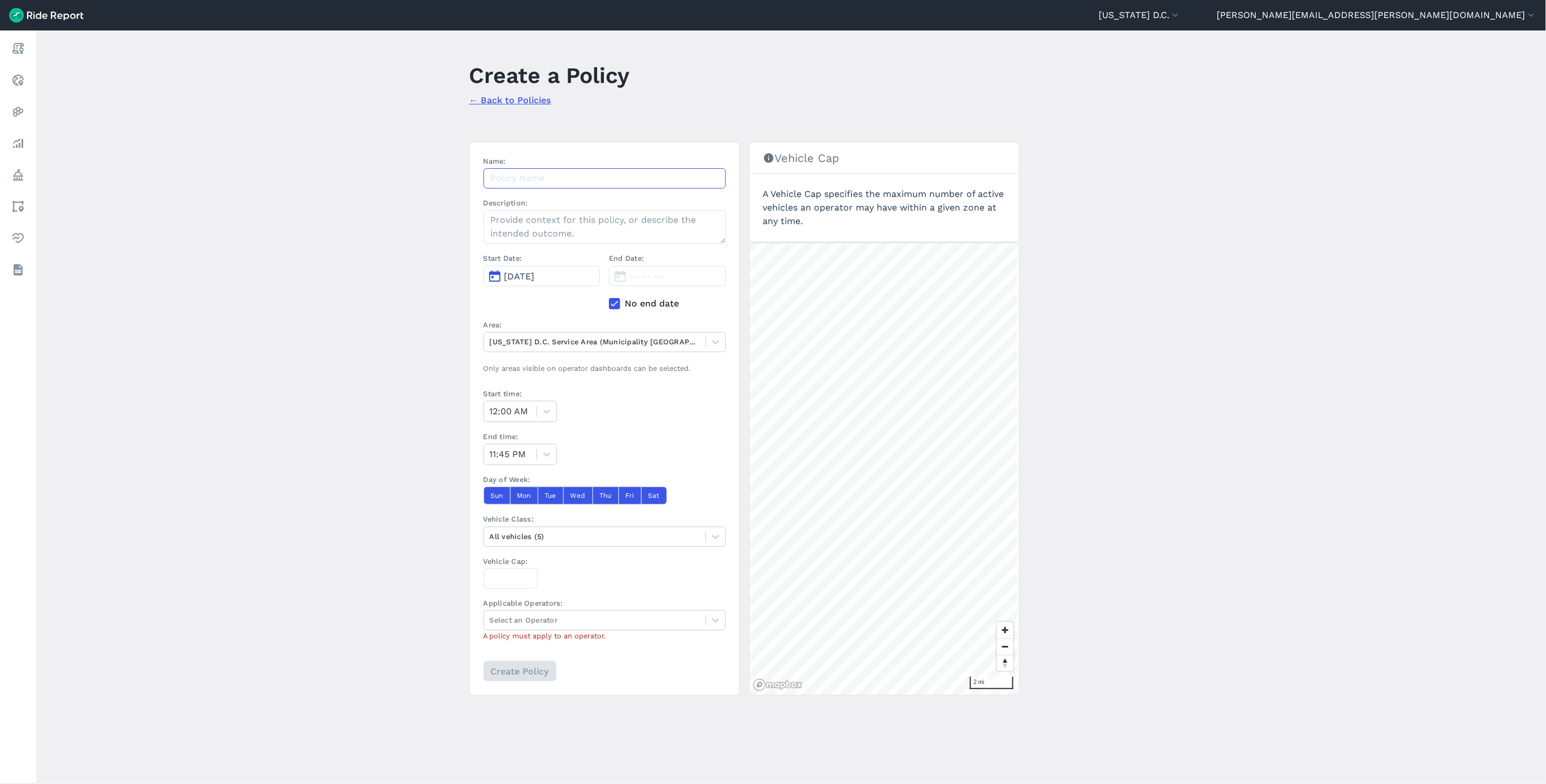
click at [556, 182] on input "Name:" at bounding box center [605, 178] width 242 height 20
paste input "Hopp Ward 1 Vehicle Cap 8.12.25"
click at [547, 181] on input "Hopp Ward 1 Vehicle Cap 8.12.25" at bounding box center [605, 178] width 242 height 20
click at [544, 181] on input "Hopp Ward 1 Vehicle Cap 8.12.25" at bounding box center [605, 178] width 242 height 20
type input "Hopp Ward 6 Vehicle Cap 8.12.25"
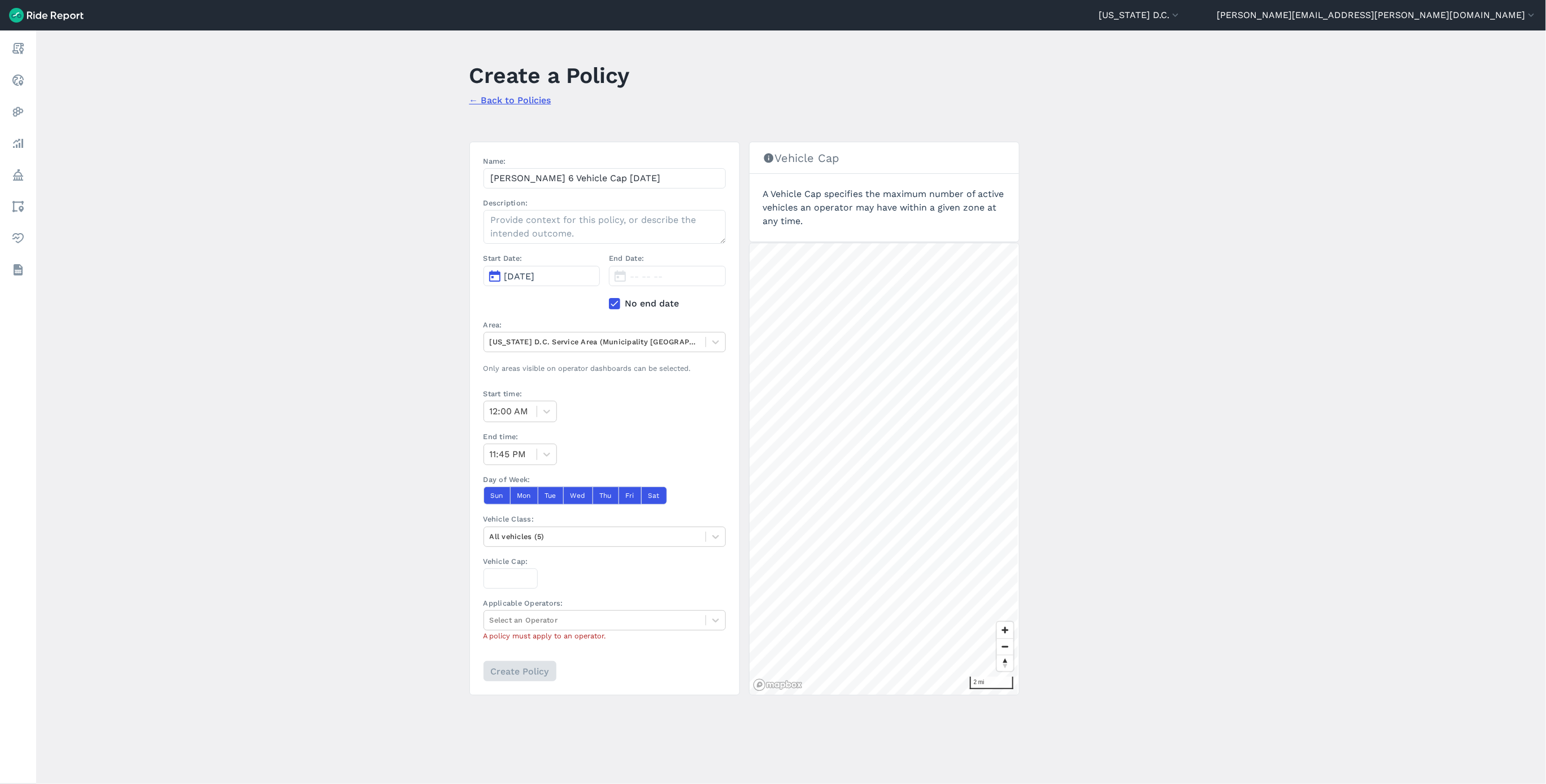
click at [535, 281] on span "[DATE]" at bounding box center [519, 277] width 31 height 11
click at [528, 380] on button "12" at bounding box center [528, 377] width 18 height 18
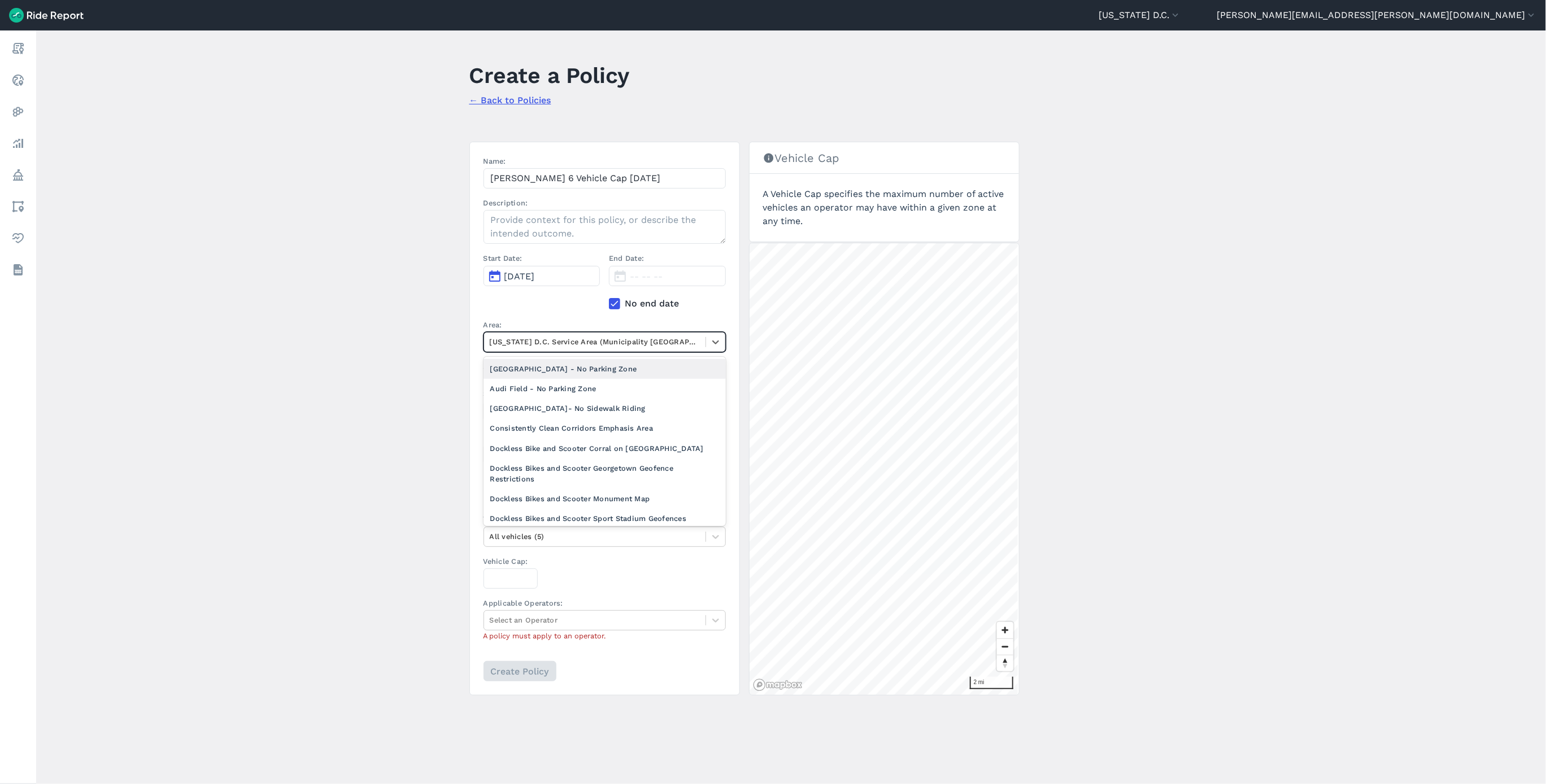
click at [526, 347] on div at bounding box center [595, 342] width 210 height 13
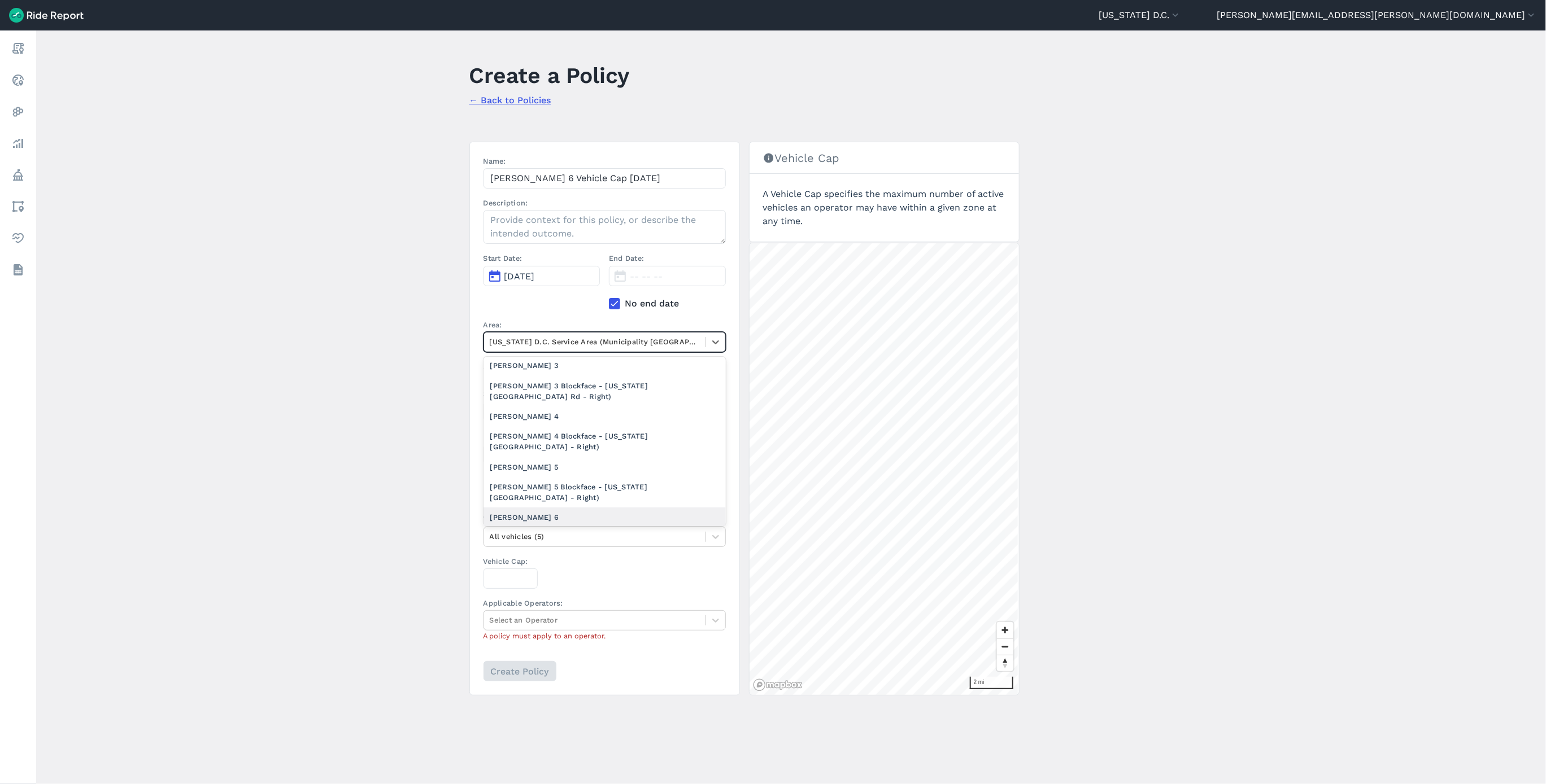
click at [537, 513] on div "[PERSON_NAME] 6" at bounding box center [605, 517] width 242 height 20
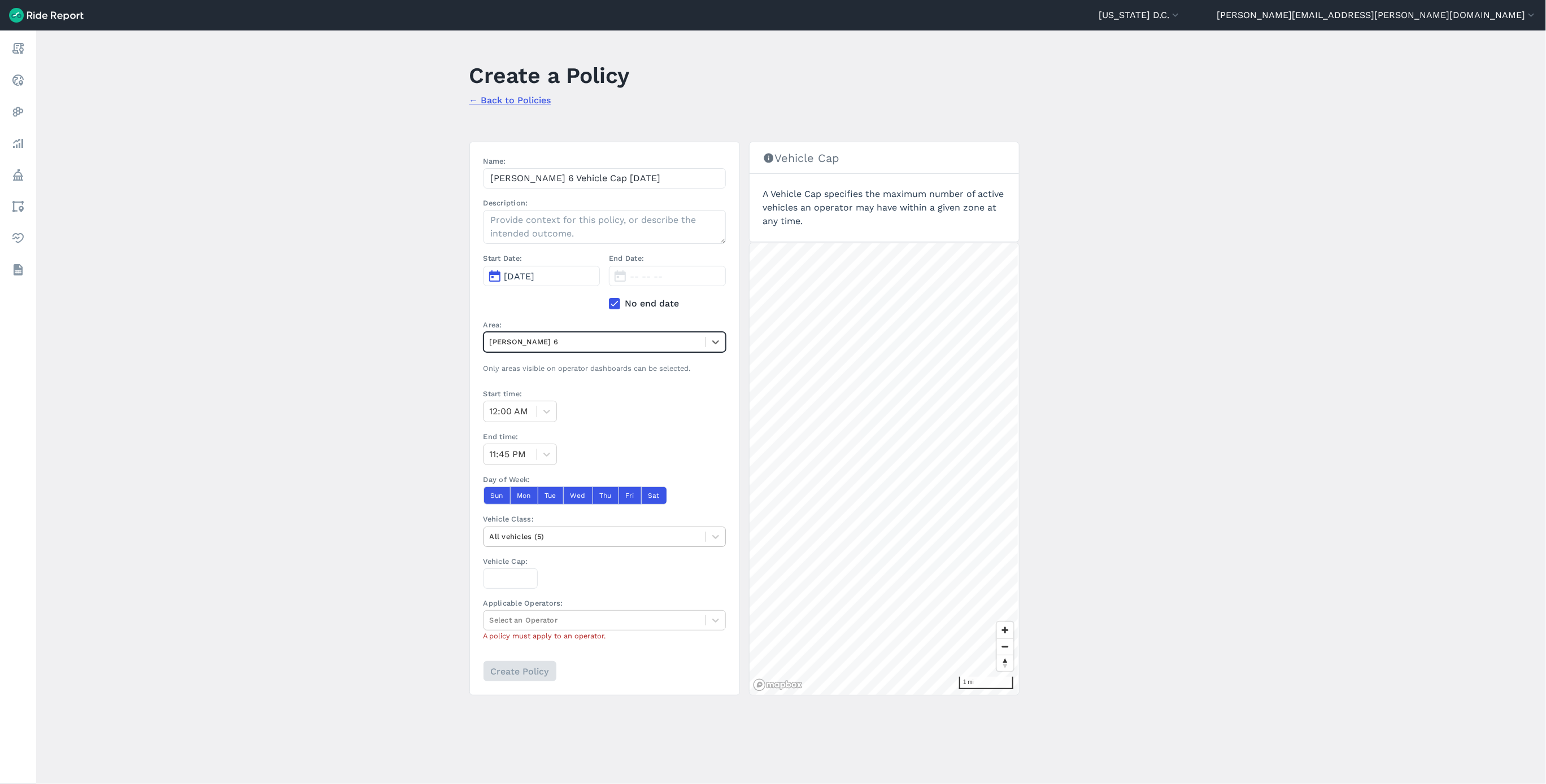
click at [552, 540] on div at bounding box center [595, 537] width 210 height 13
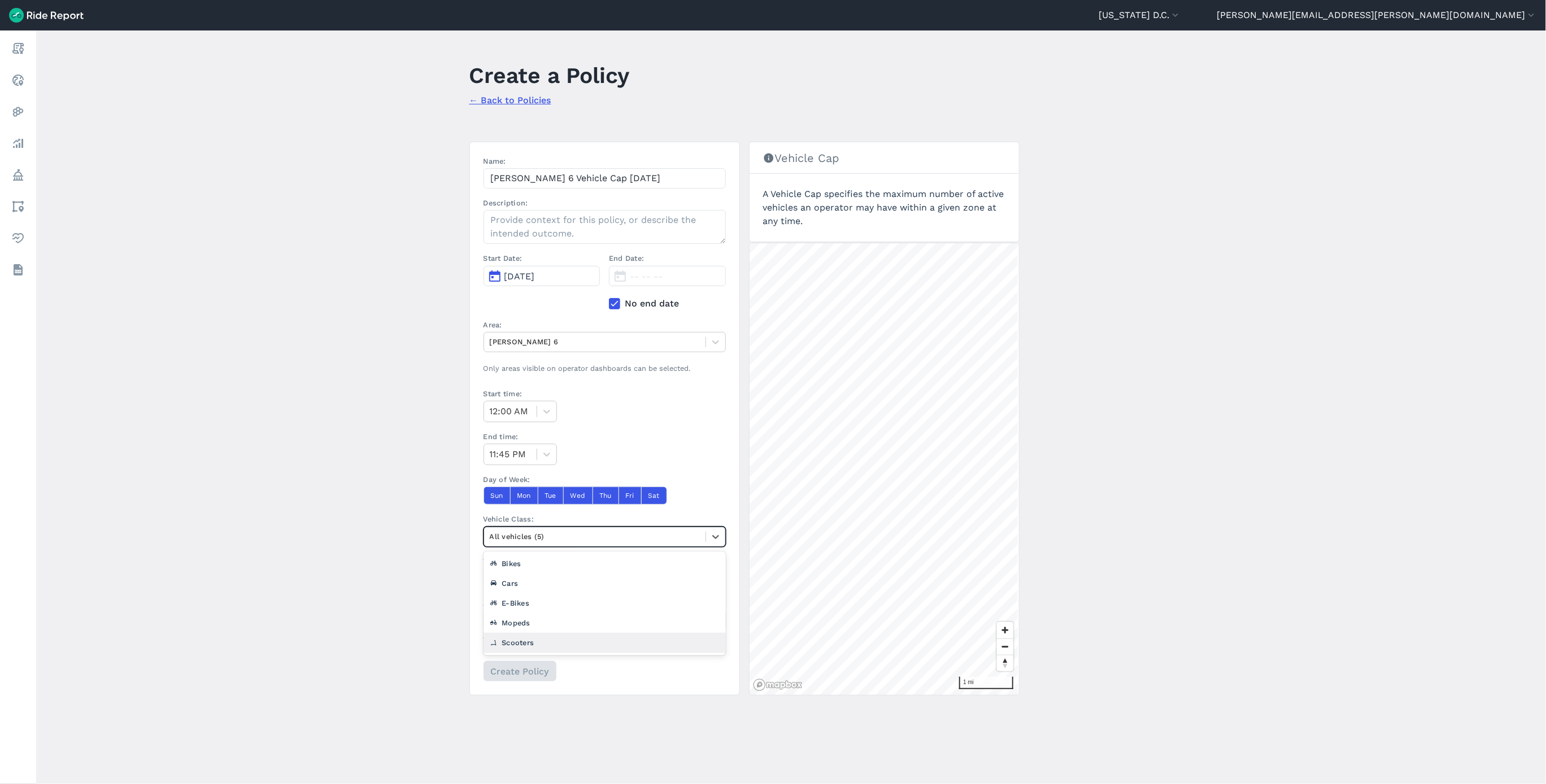
click at [550, 644] on div "Scooters" at bounding box center [605, 642] width 242 height 20
click at [495, 578] on input "Vehicle Cap:" at bounding box center [511, 579] width 54 height 20
type input "662"
click at [532, 620] on div at bounding box center [595, 620] width 210 height 13
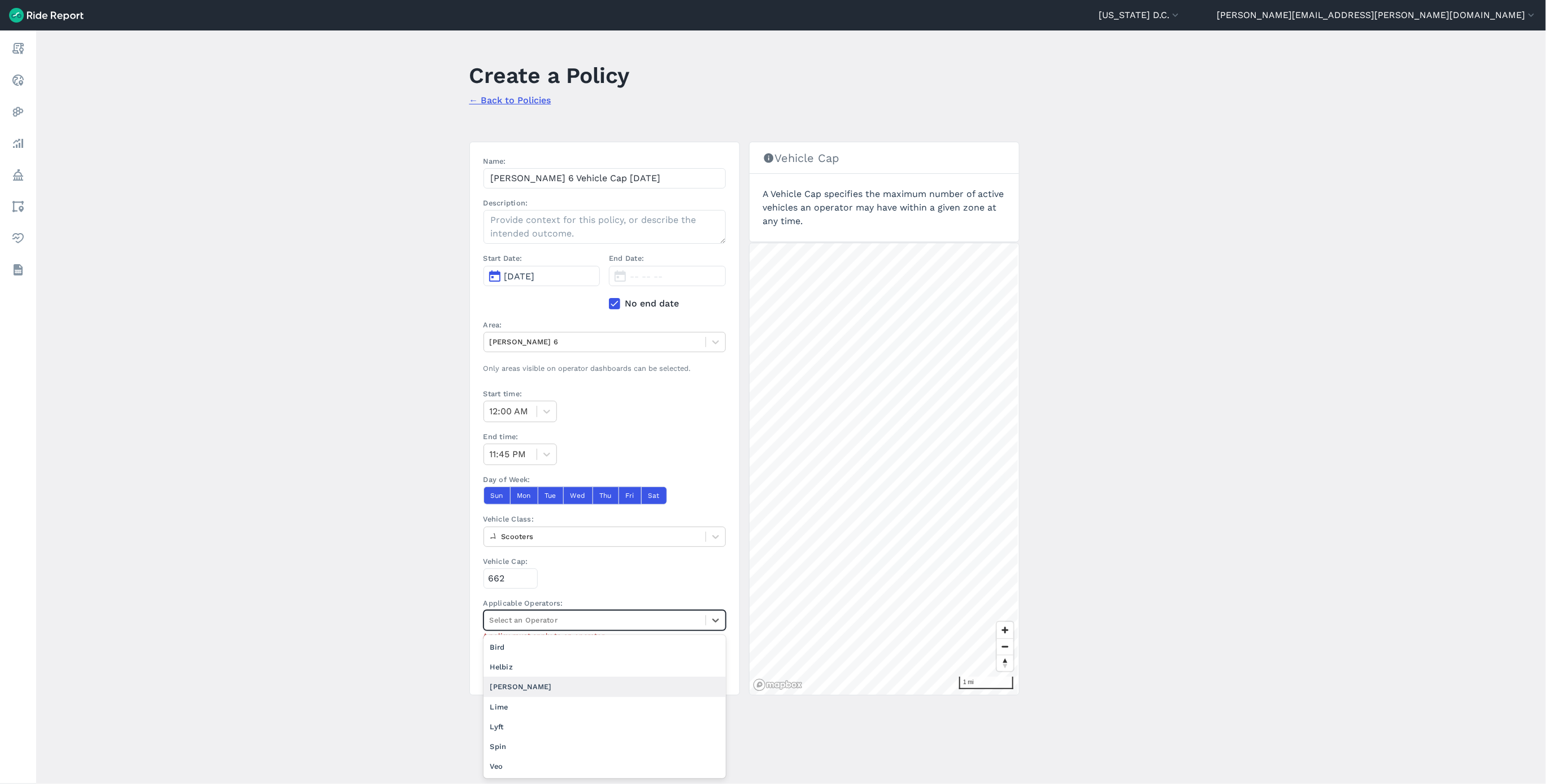
click at [527, 693] on div "[PERSON_NAME]" at bounding box center [605, 686] width 242 height 20
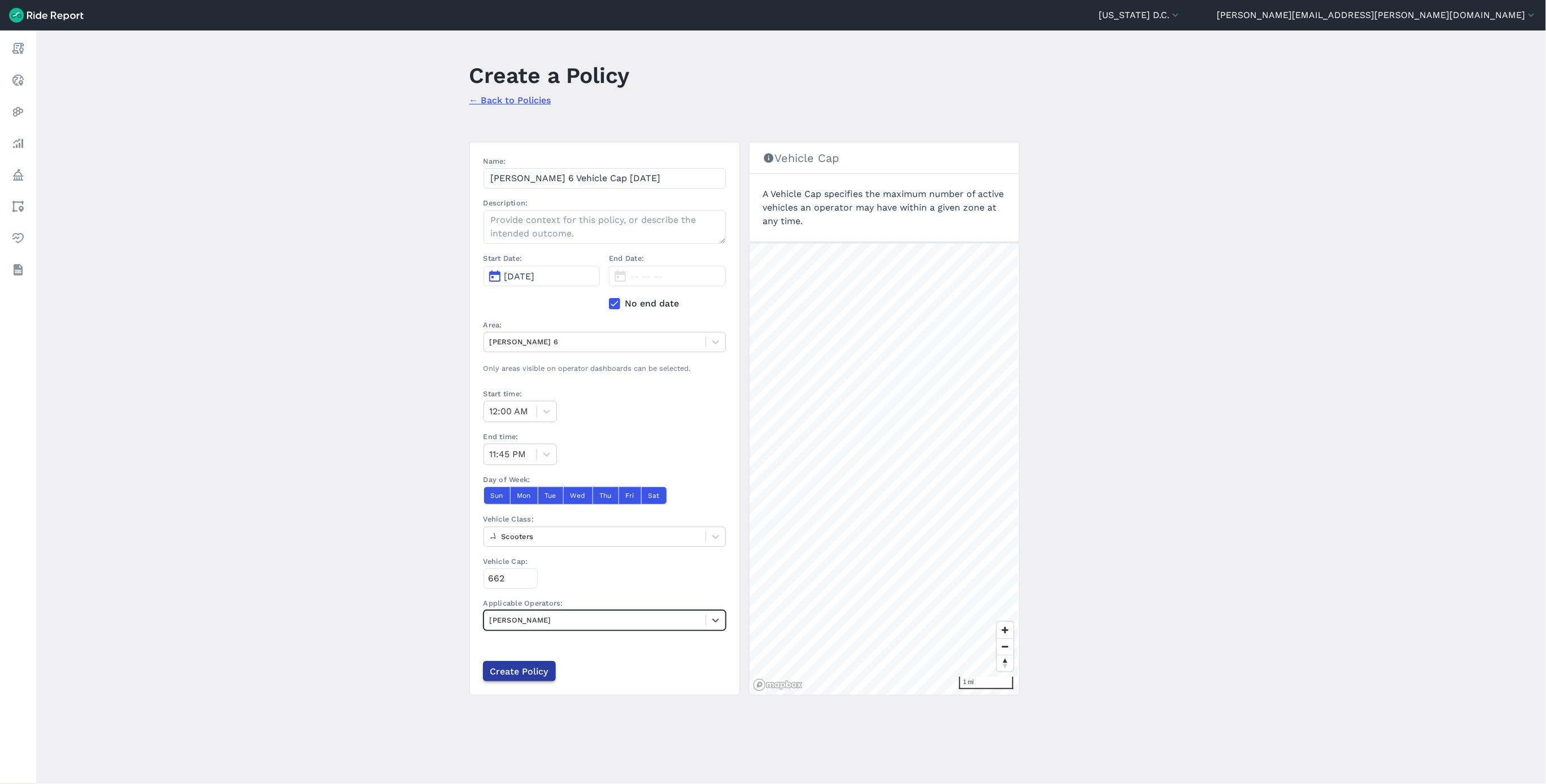
click at [527, 681] on input "Create Policy" at bounding box center [519, 671] width 73 height 20
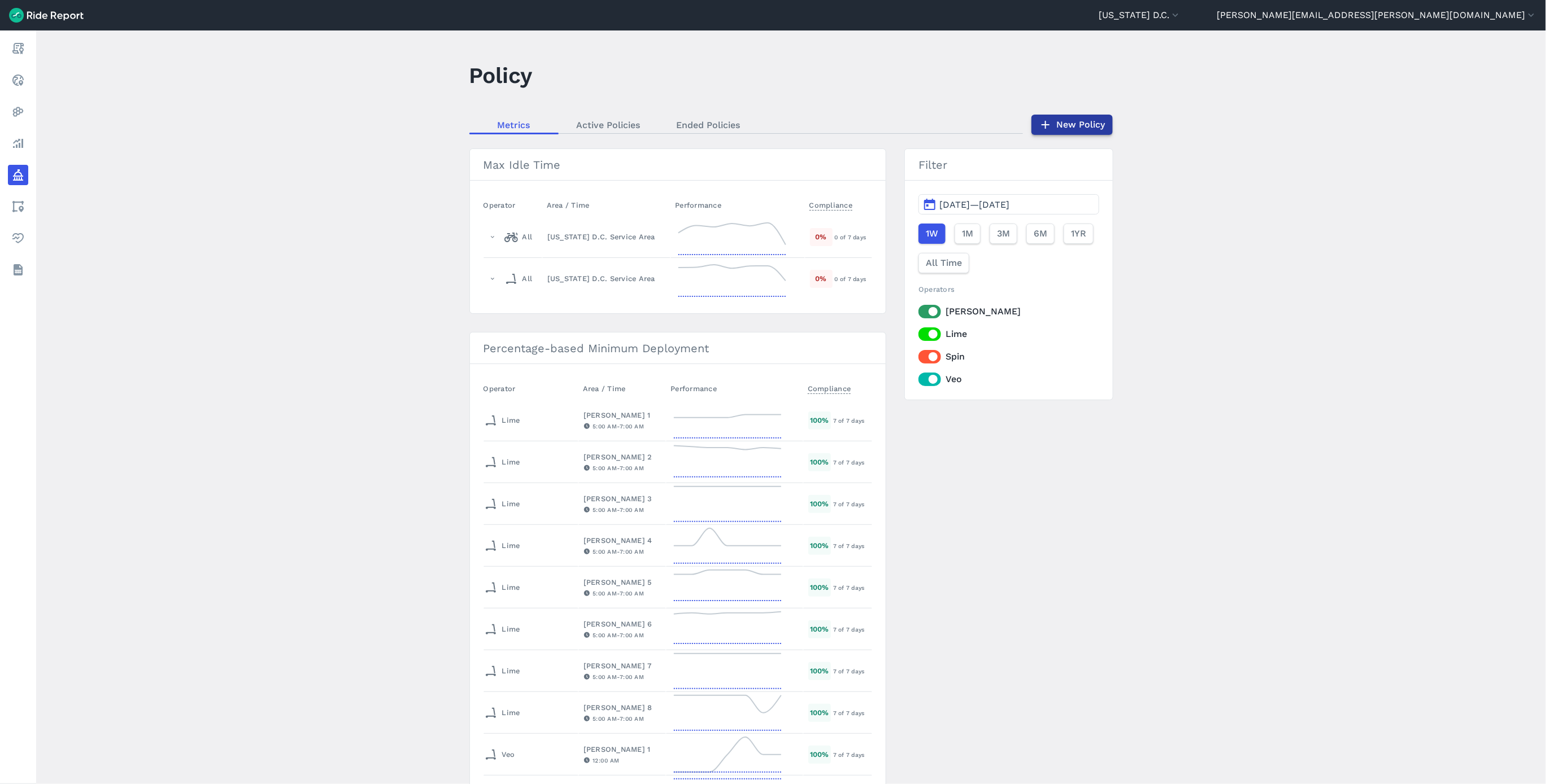
click at [1051, 127] on link "New Policy" at bounding box center [1072, 125] width 82 height 20
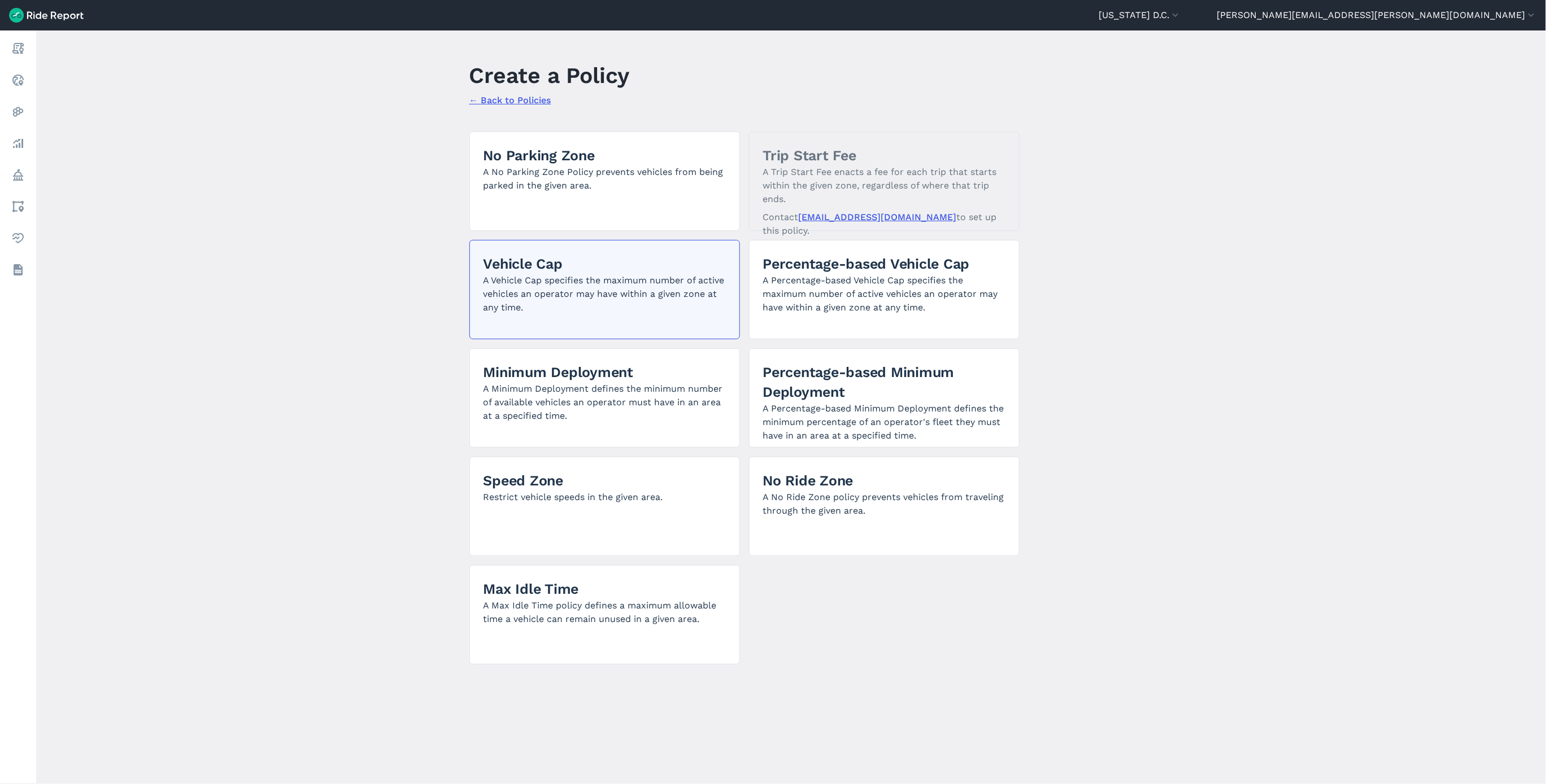
click at [559, 280] on p "A Vehicle Cap specifies the maximum number of active vehicles an operator may h…" at bounding box center [605, 294] width 242 height 41
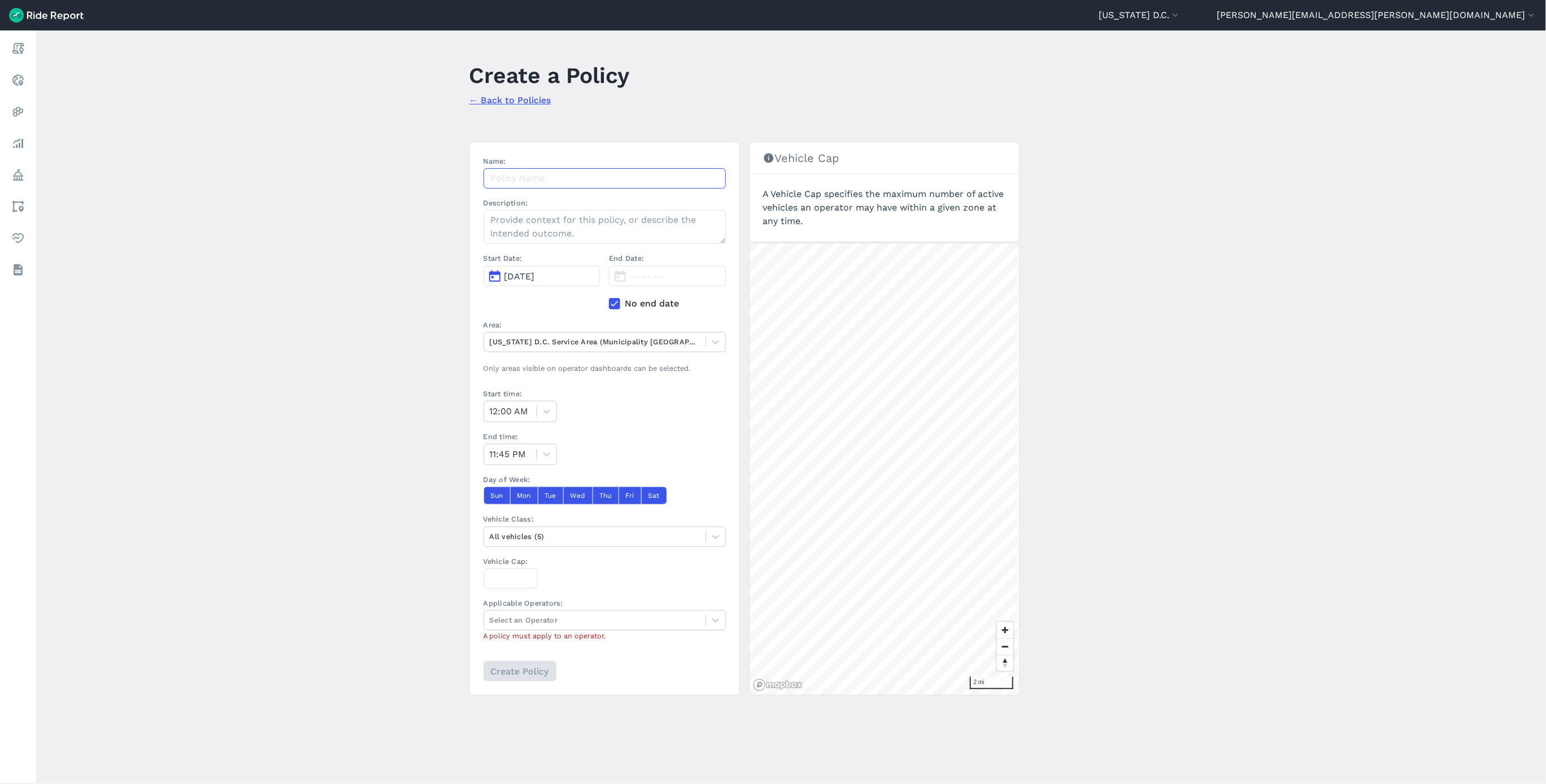
click at [544, 180] on input "Name:" at bounding box center [605, 178] width 242 height 20
paste input "Hopp Ward 1 Vehicle Cap 8.12.25"
click at [543, 184] on input "Hopp Ward 1 Vehicle Cap 8.12.25" at bounding box center [605, 178] width 242 height 20
type input "Hopp Ward 7 Vehicle Cap 8.12.25"
click at [520, 277] on span "[DATE]" at bounding box center [519, 277] width 31 height 11
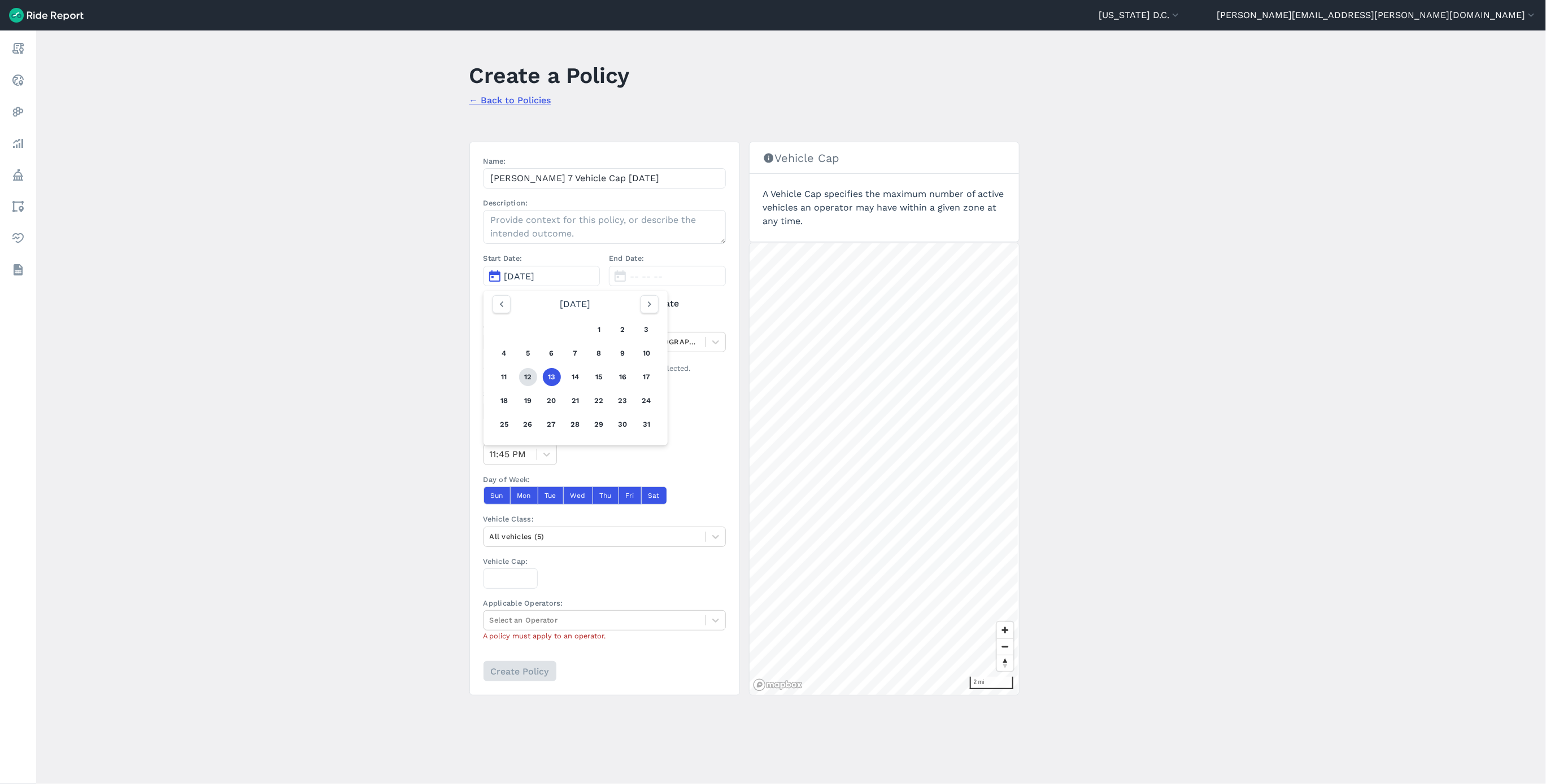
click at [524, 381] on button "12" at bounding box center [528, 377] width 18 height 18
click at [524, 344] on div at bounding box center [595, 342] width 210 height 13
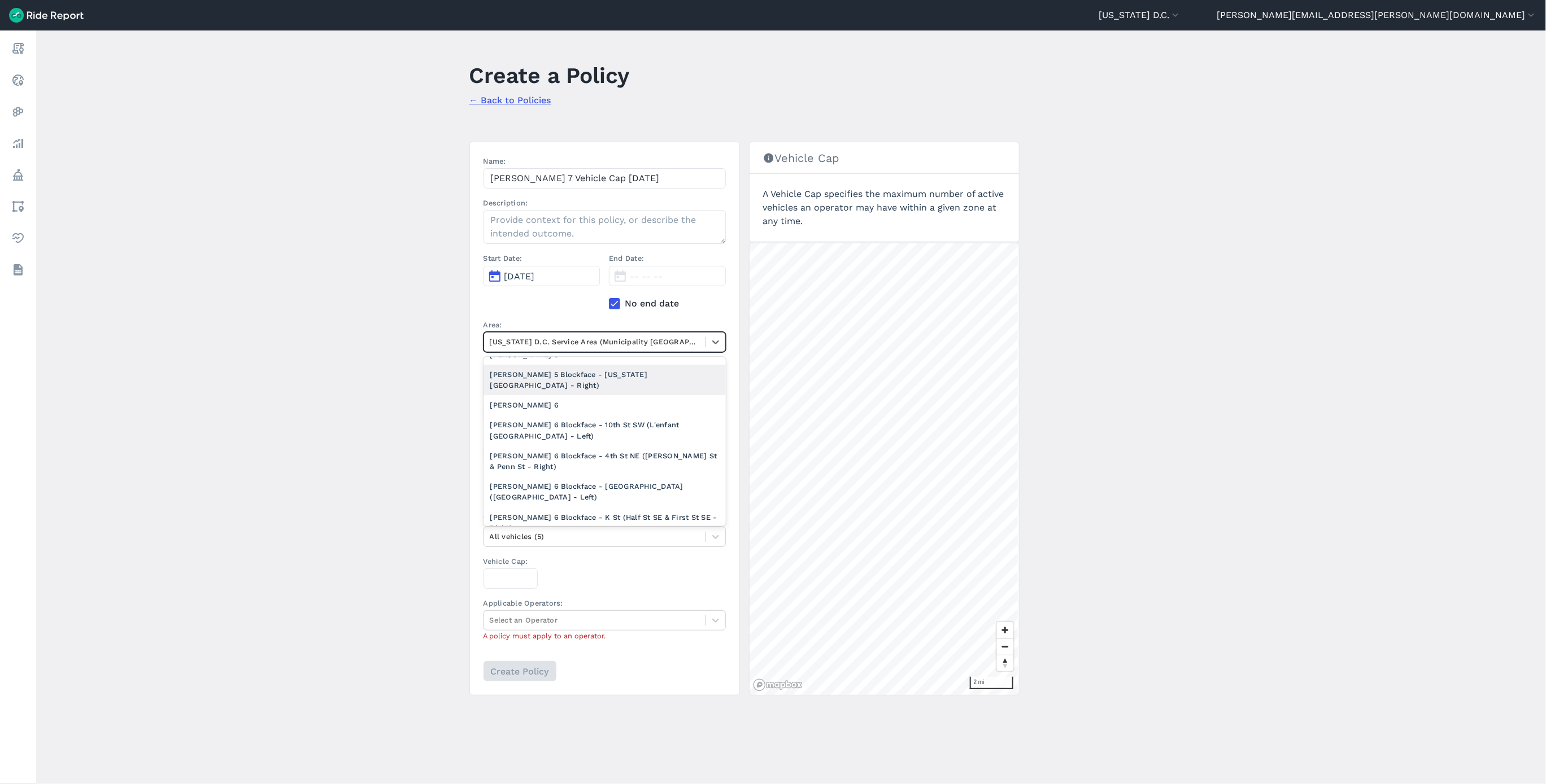
scroll to position [1016, 0]
click at [556, 512] on div "[PERSON_NAME] 7" at bounding box center [605, 521] width 242 height 20
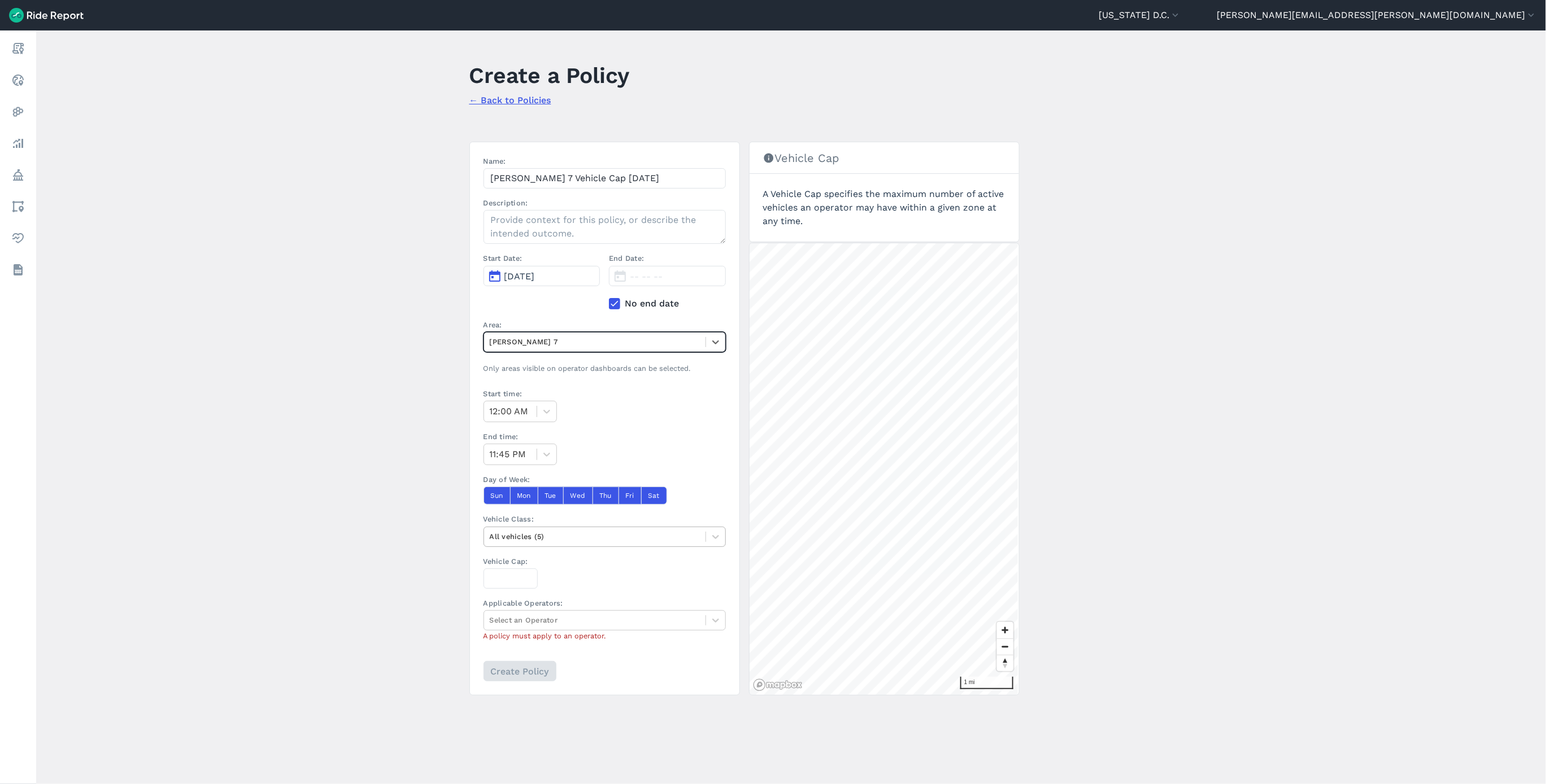
click at [538, 542] on div at bounding box center [595, 537] width 210 height 13
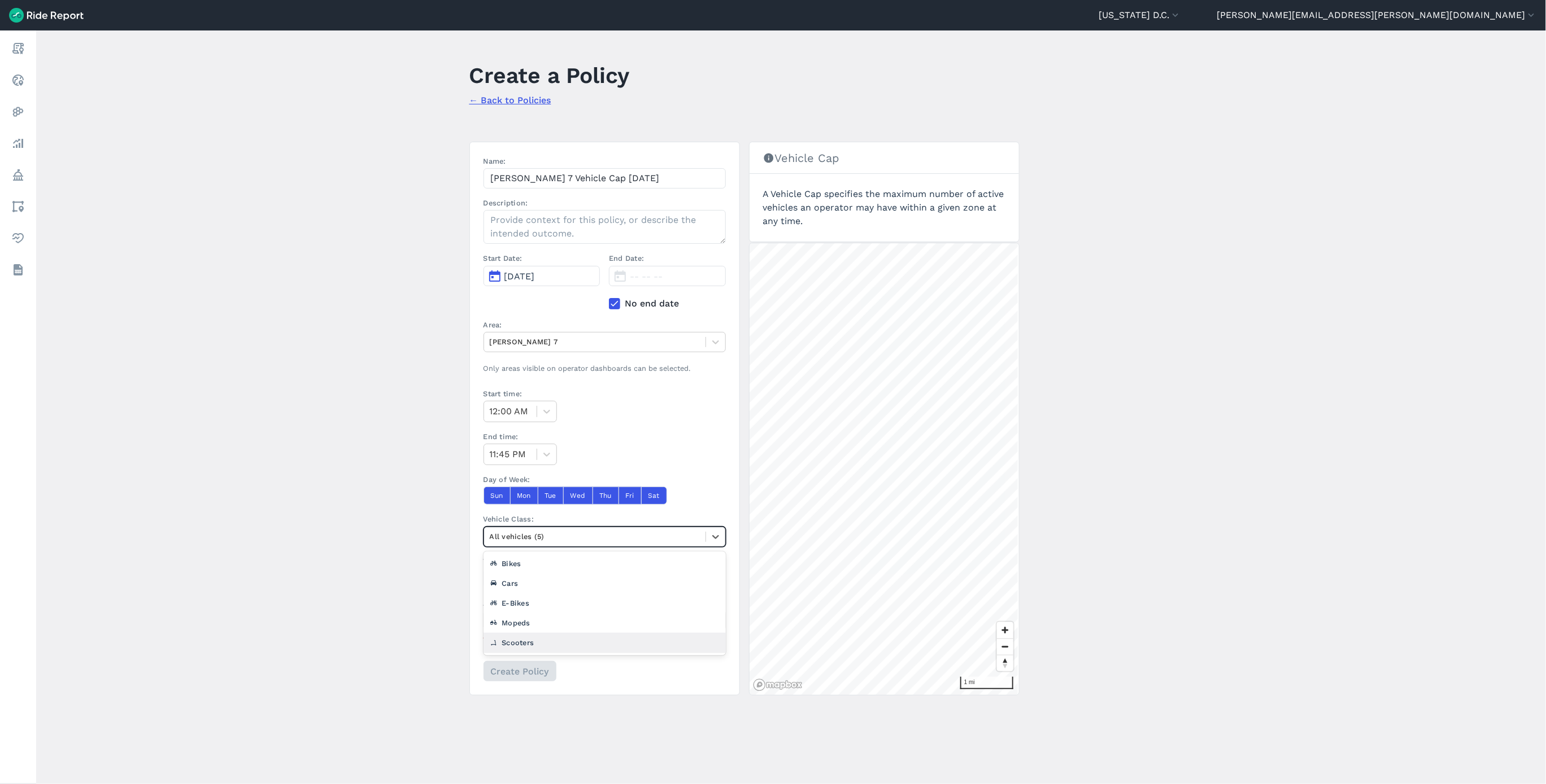
click at [517, 641] on div "Scooters" at bounding box center [605, 642] width 242 height 20
click at [507, 583] on input "Vehicle Cap:" at bounding box center [511, 579] width 54 height 20
type input "662"
click at [529, 619] on div at bounding box center [595, 620] width 210 height 13
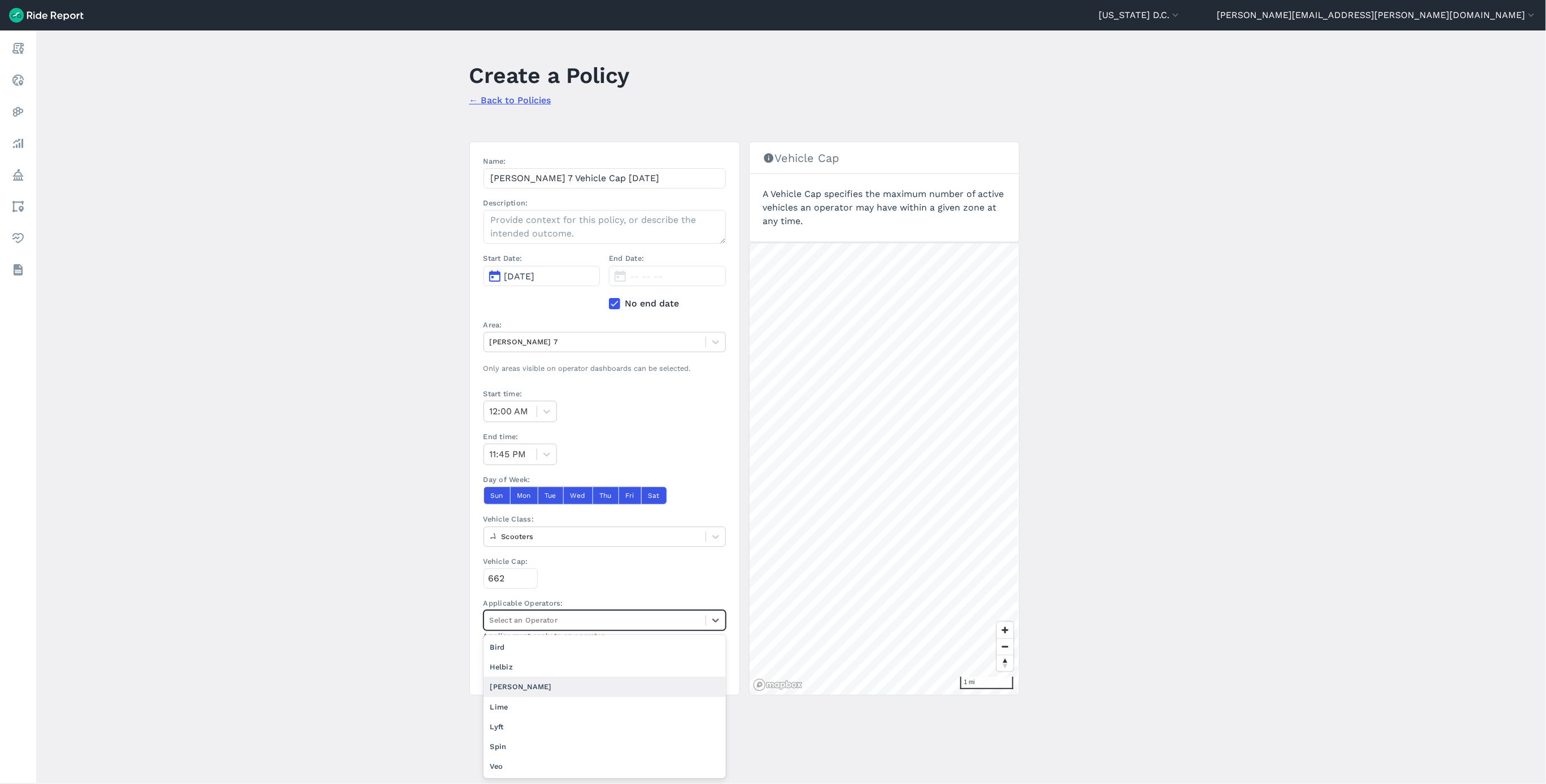
click at [543, 696] on div "[PERSON_NAME]" at bounding box center [605, 686] width 242 height 20
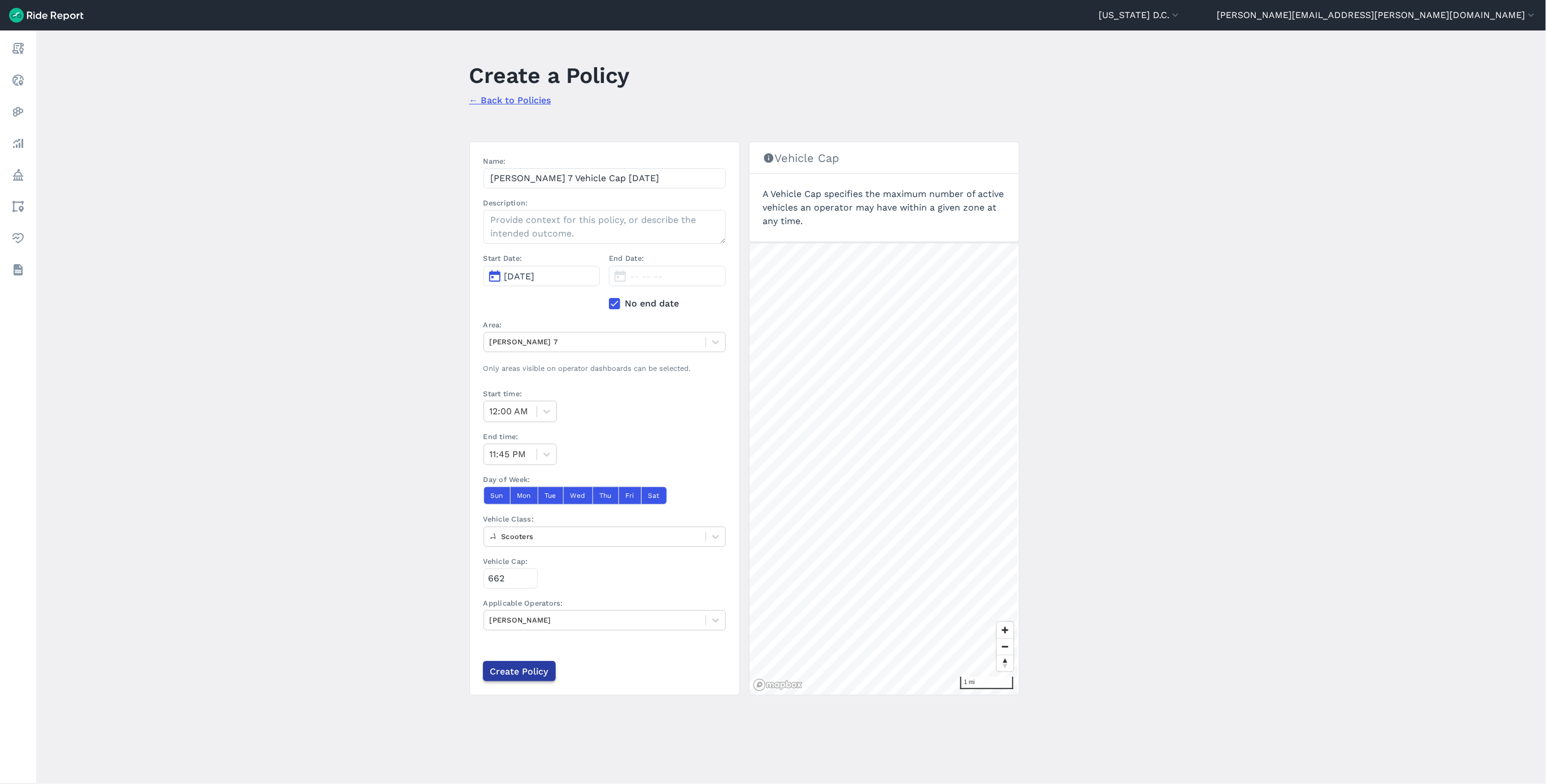
click at [517, 674] on input "Create Policy" at bounding box center [519, 671] width 73 height 20
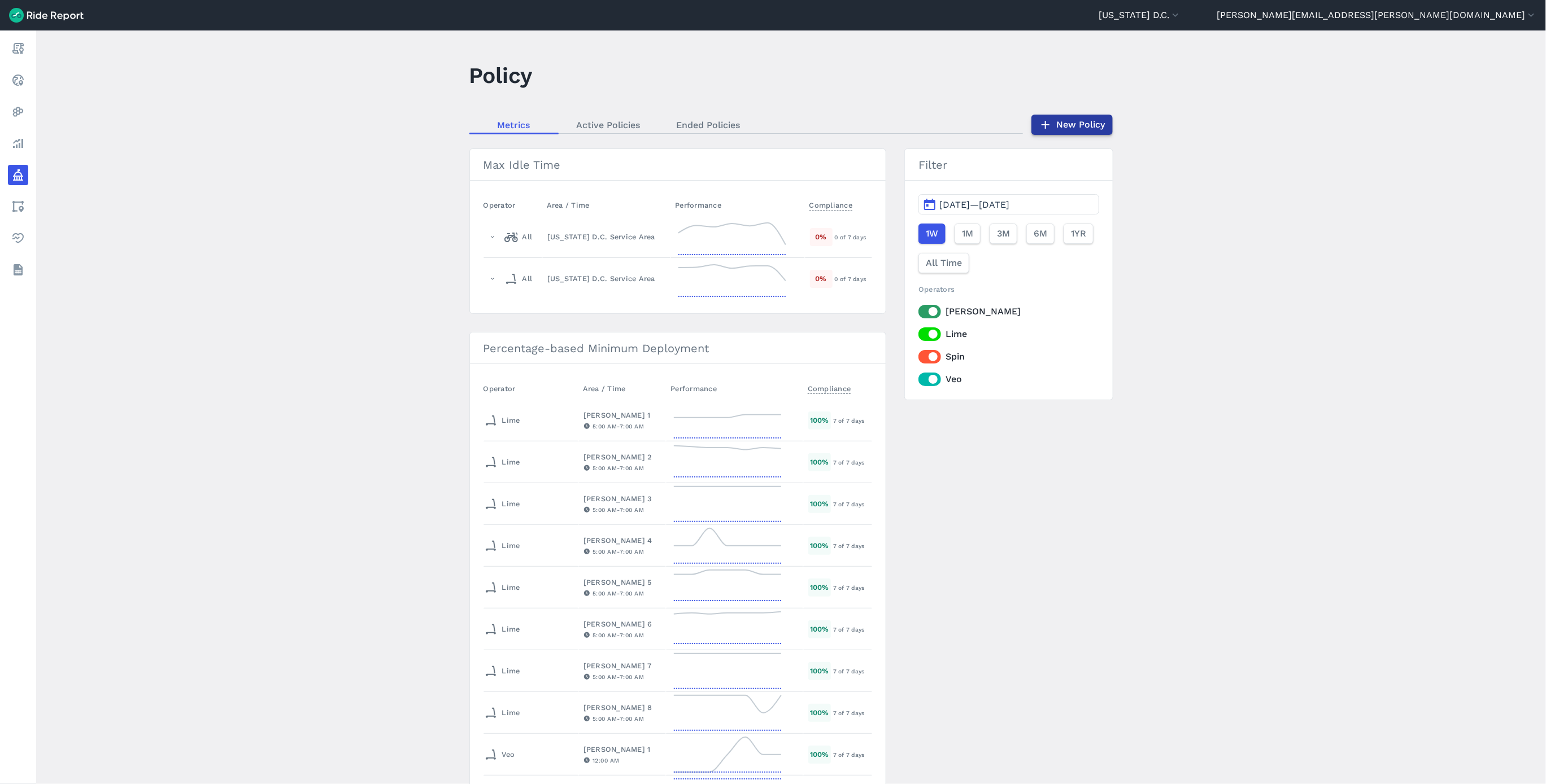
click at [1071, 128] on link "New Policy" at bounding box center [1072, 125] width 82 height 20
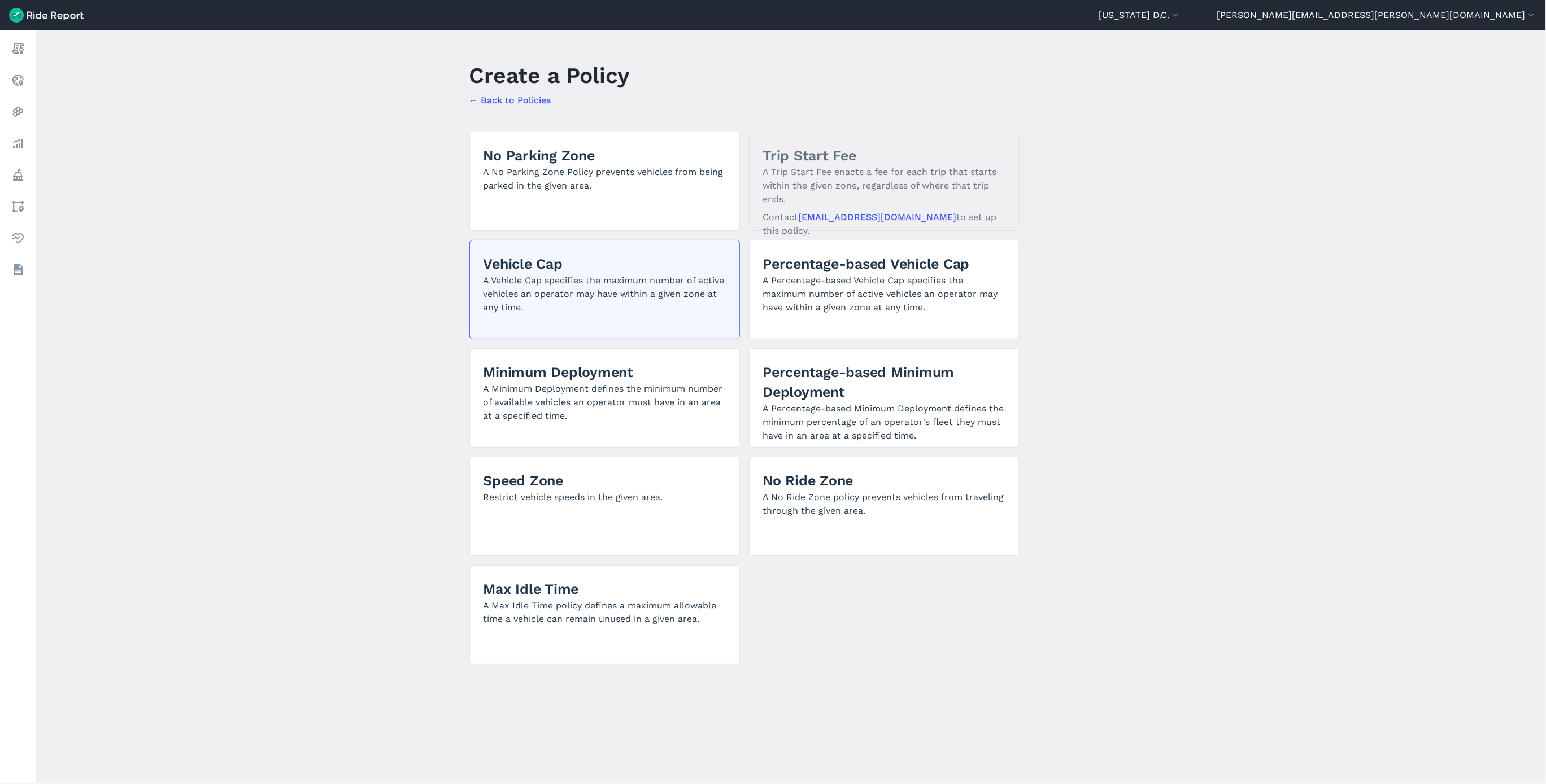
click at [599, 276] on p "A Vehicle Cap specifies the maximum number of active vehicles an operator may h…" at bounding box center [605, 294] width 242 height 41
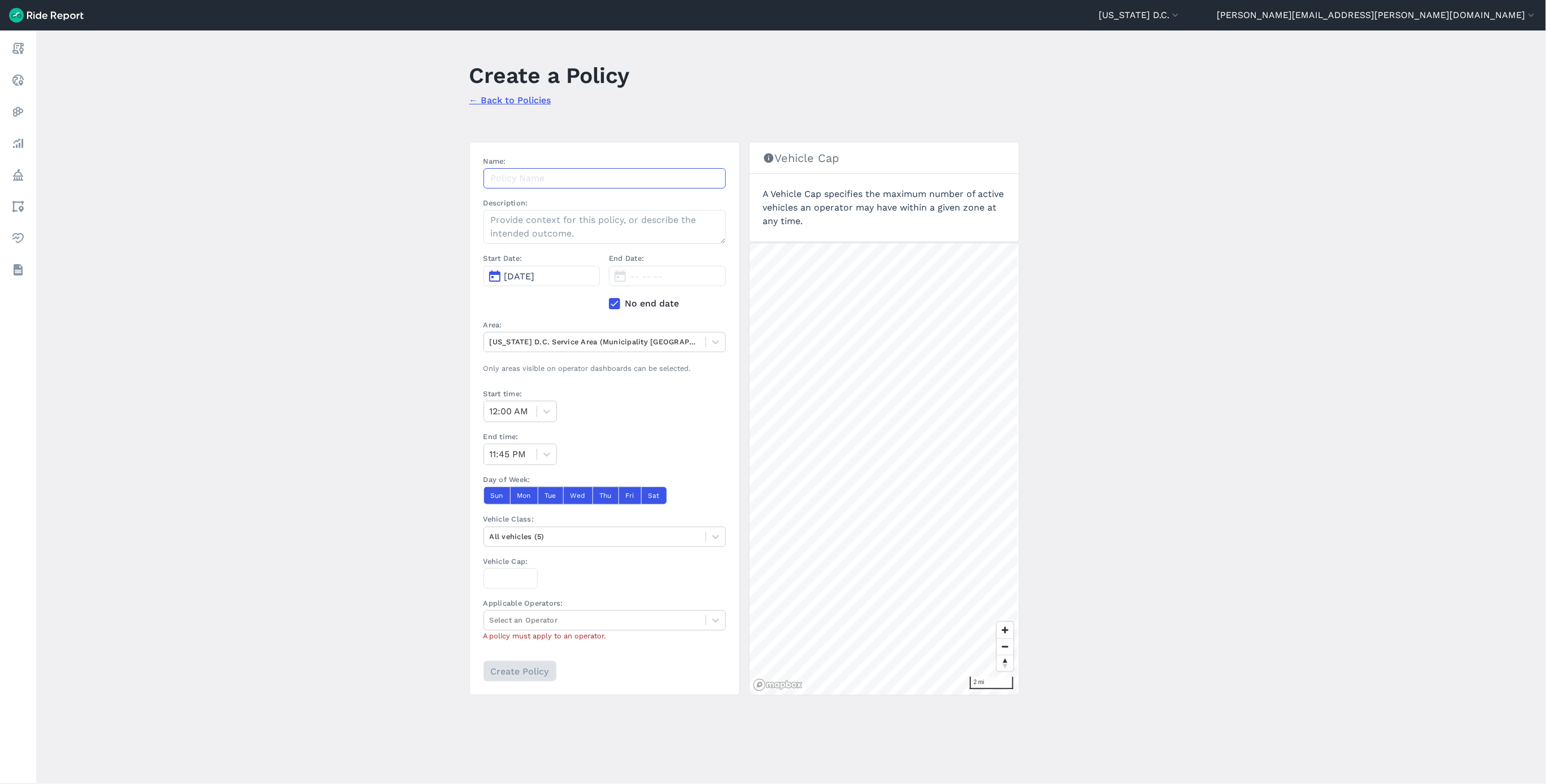
click at [578, 179] on input "Name:" at bounding box center [605, 178] width 242 height 20
paste input "Hopp Ward 1 Vehicle Cap 8.12.25"
click at [543, 177] on input "Hopp Ward 1 Vehicle Cap 8.12.25" at bounding box center [605, 178] width 242 height 20
type input "Hopp Ward 8 Vehicle Cap 8.12.25"
click at [541, 334] on div "[US_STATE] D.C. Service Area (Municipality [GEOGRAPHIC_DATA])" at bounding box center [595, 341] width 221 height 17
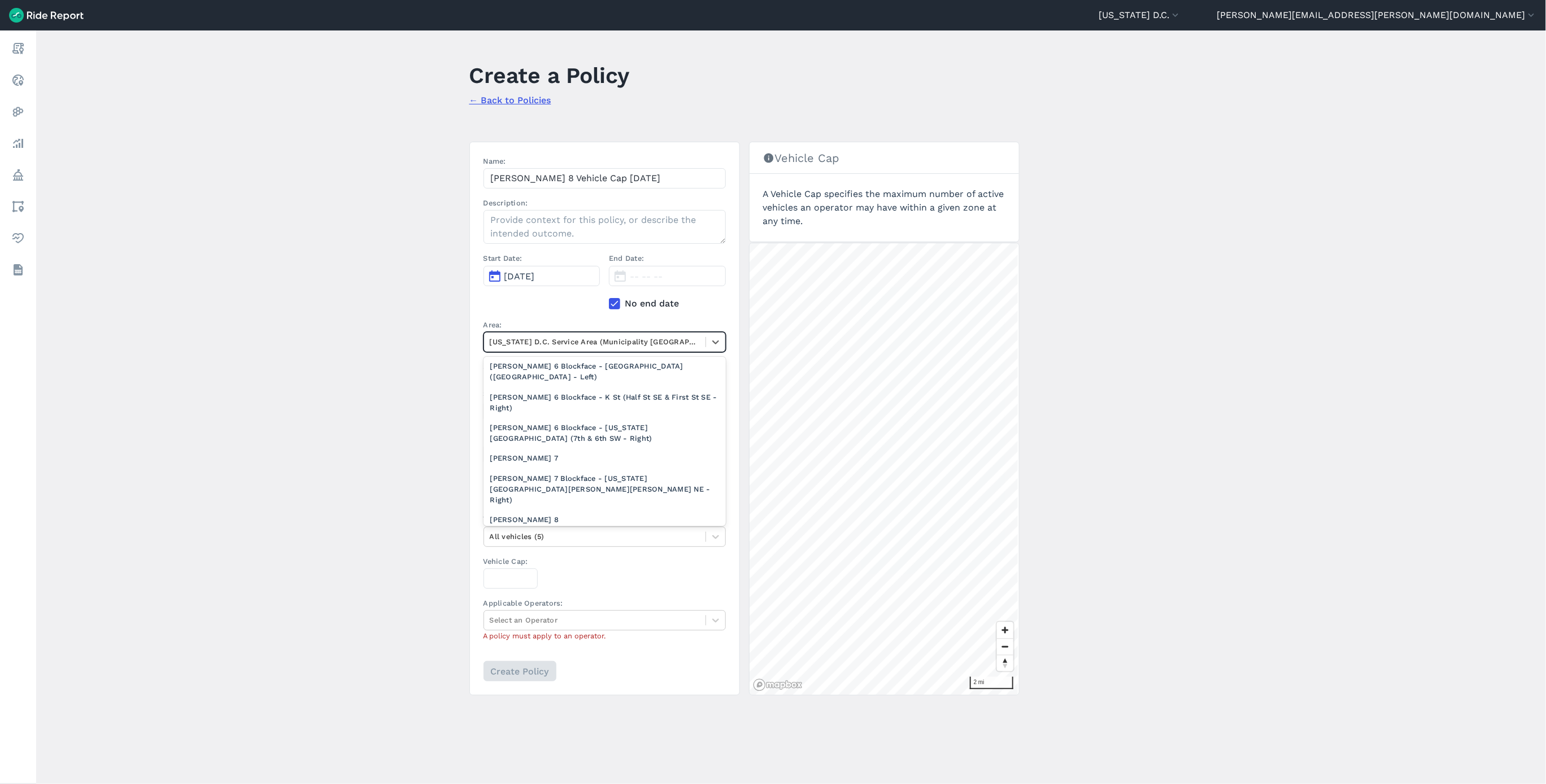
scroll to position [1112, 0]
click at [525, 477] on div "[PERSON_NAME] 8" at bounding box center [605, 487] width 242 height 20
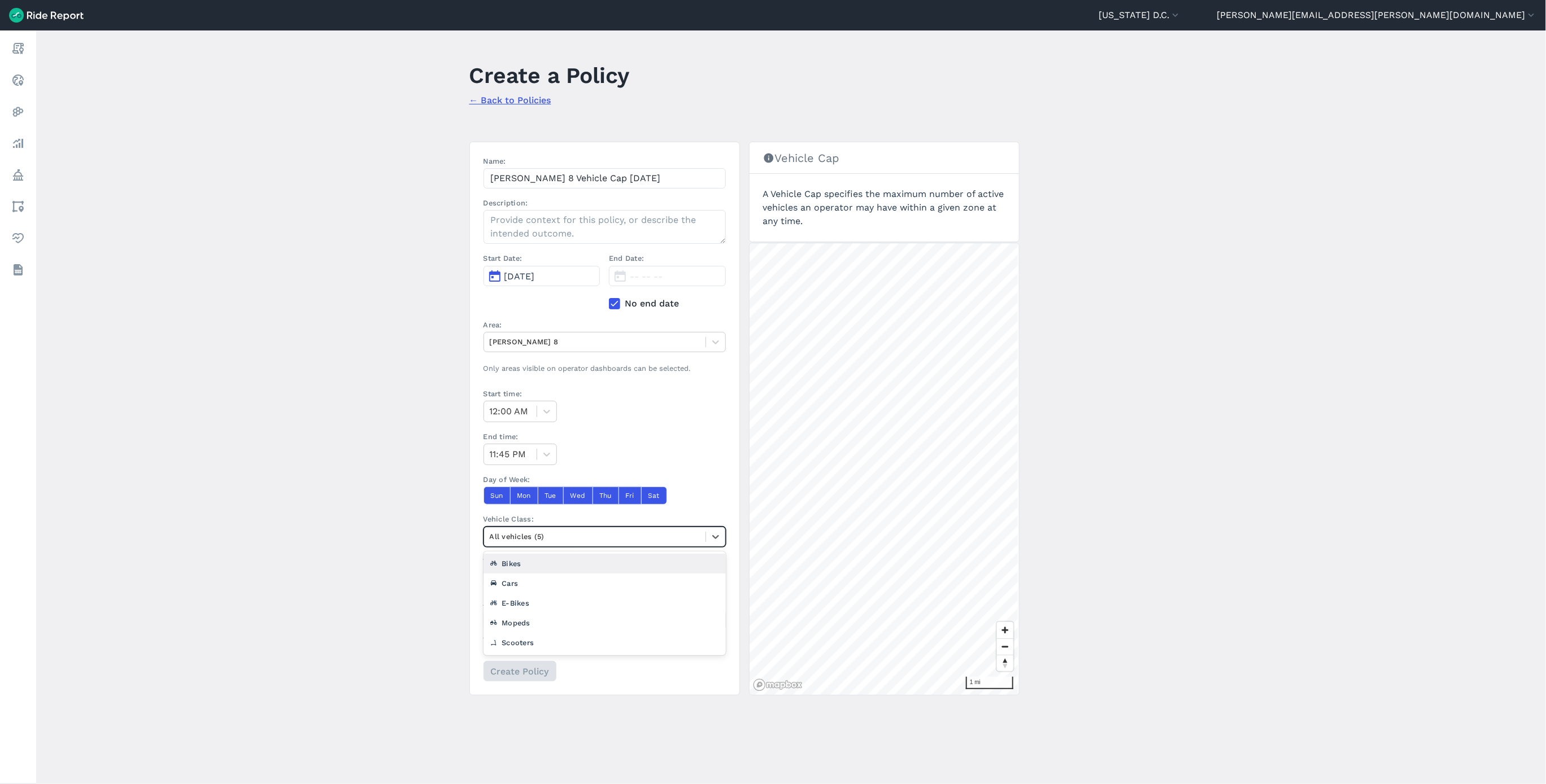
click at [537, 543] on div at bounding box center [595, 537] width 210 height 13
click at [531, 648] on div "Scooters" at bounding box center [605, 642] width 242 height 20
click at [512, 580] on input "Vehicle Cap:" at bounding box center [511, 579] width 54 height 20
type input "662"
click at [526, 622] on div at bounding box center [595, 620] width 210 height 13
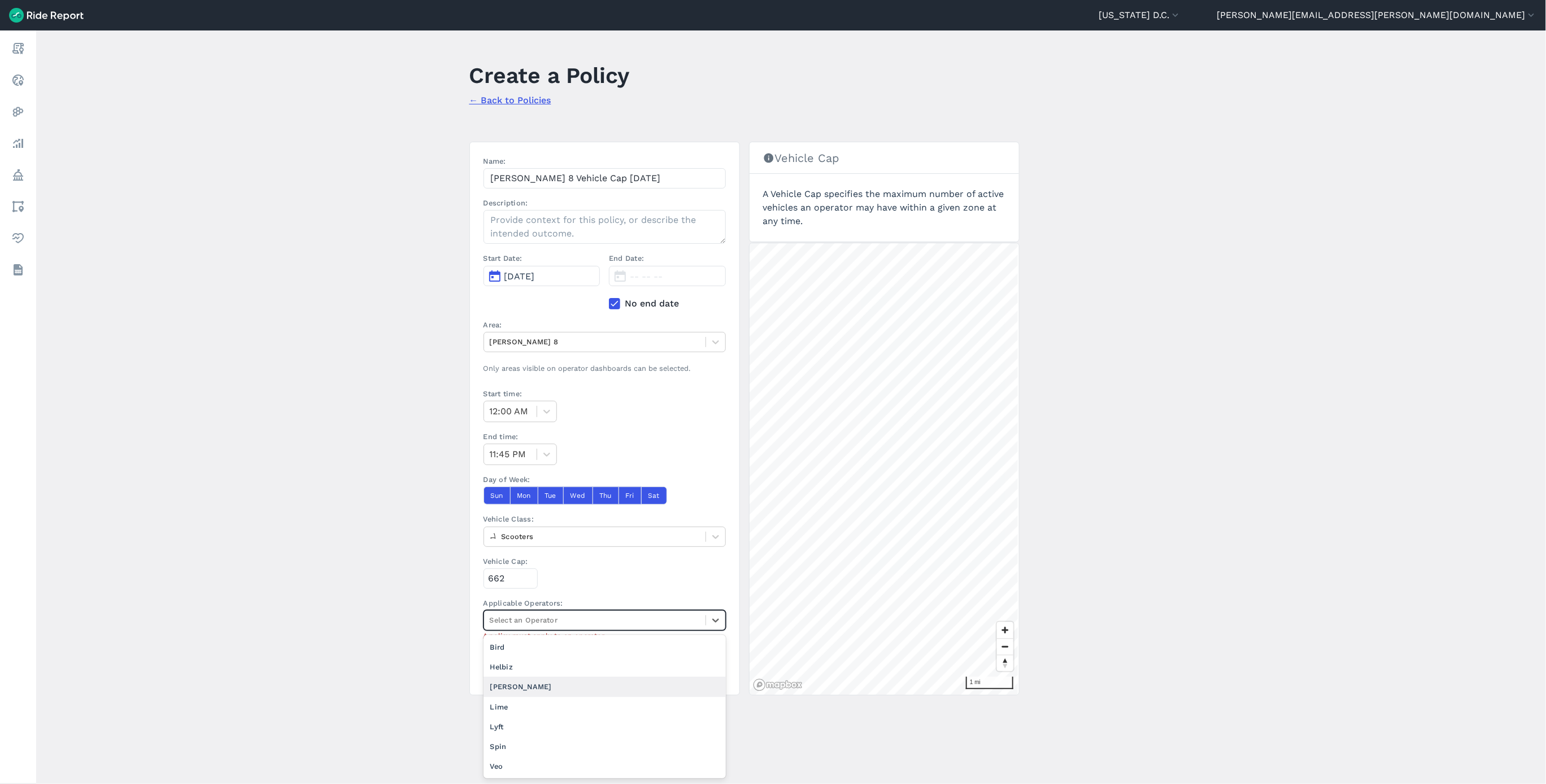
click at [523, 693] on div "[PERSON_NAME]" at bounding box center [605, 686] width 242 height 20
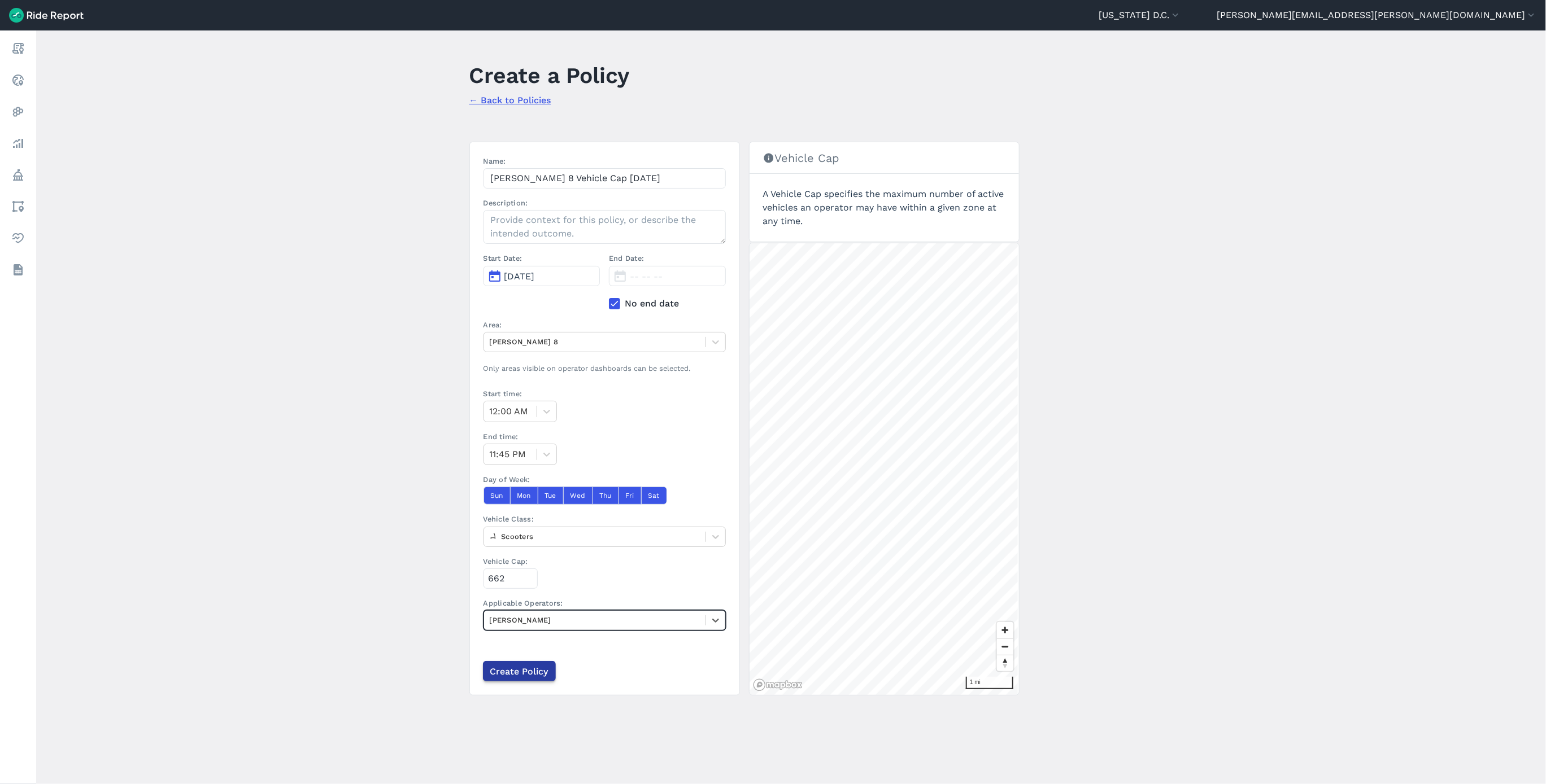
click at [523, 677] on input "Create Policy" at bounding box center [519, 671] width 73 height 20
